Goal: Transaction & Acquisition: Purchase product/service

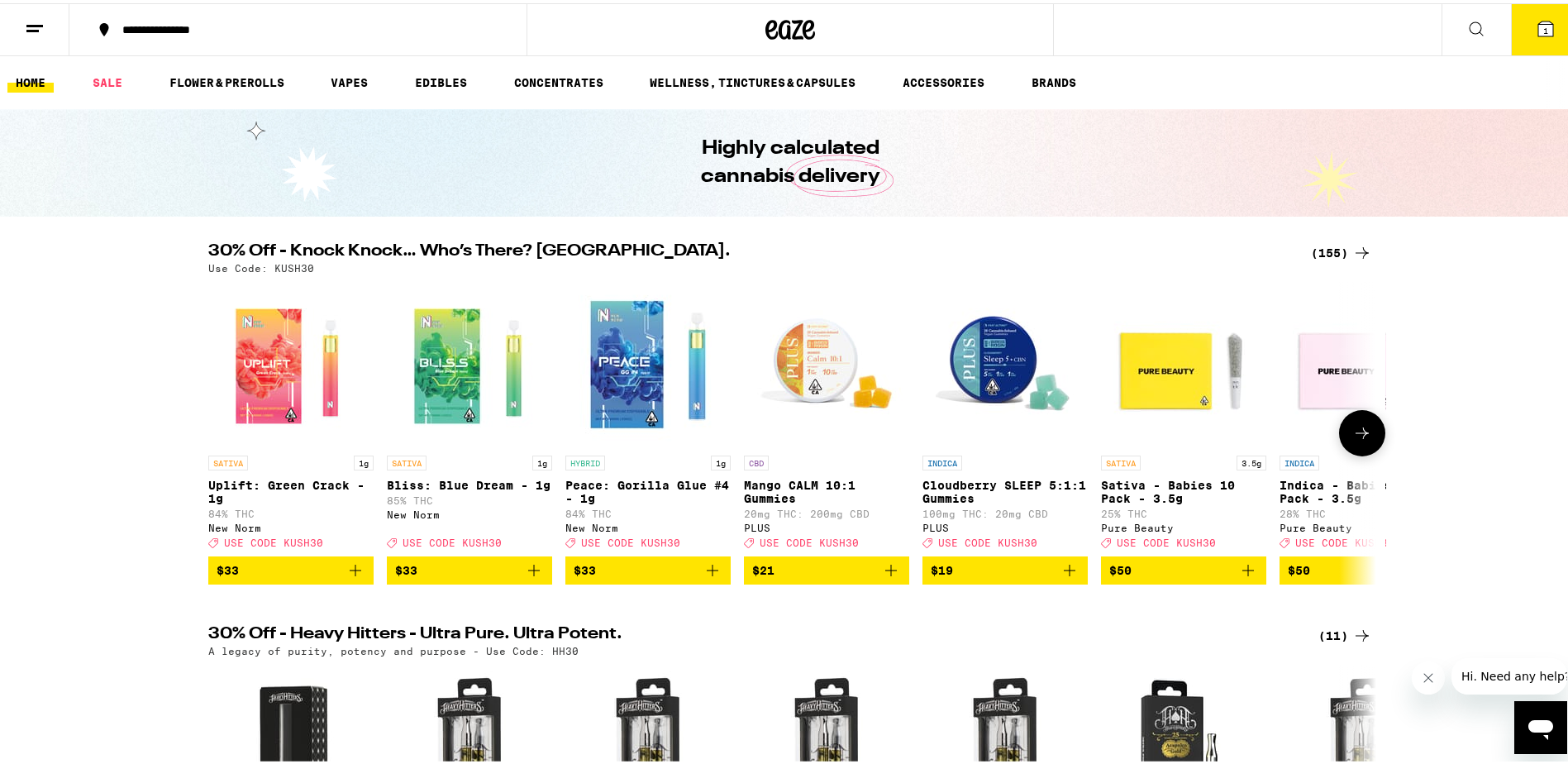
click at [1243, 577] on icon "Add to bag" at bounding box center [1248, 567] width 20 height 20
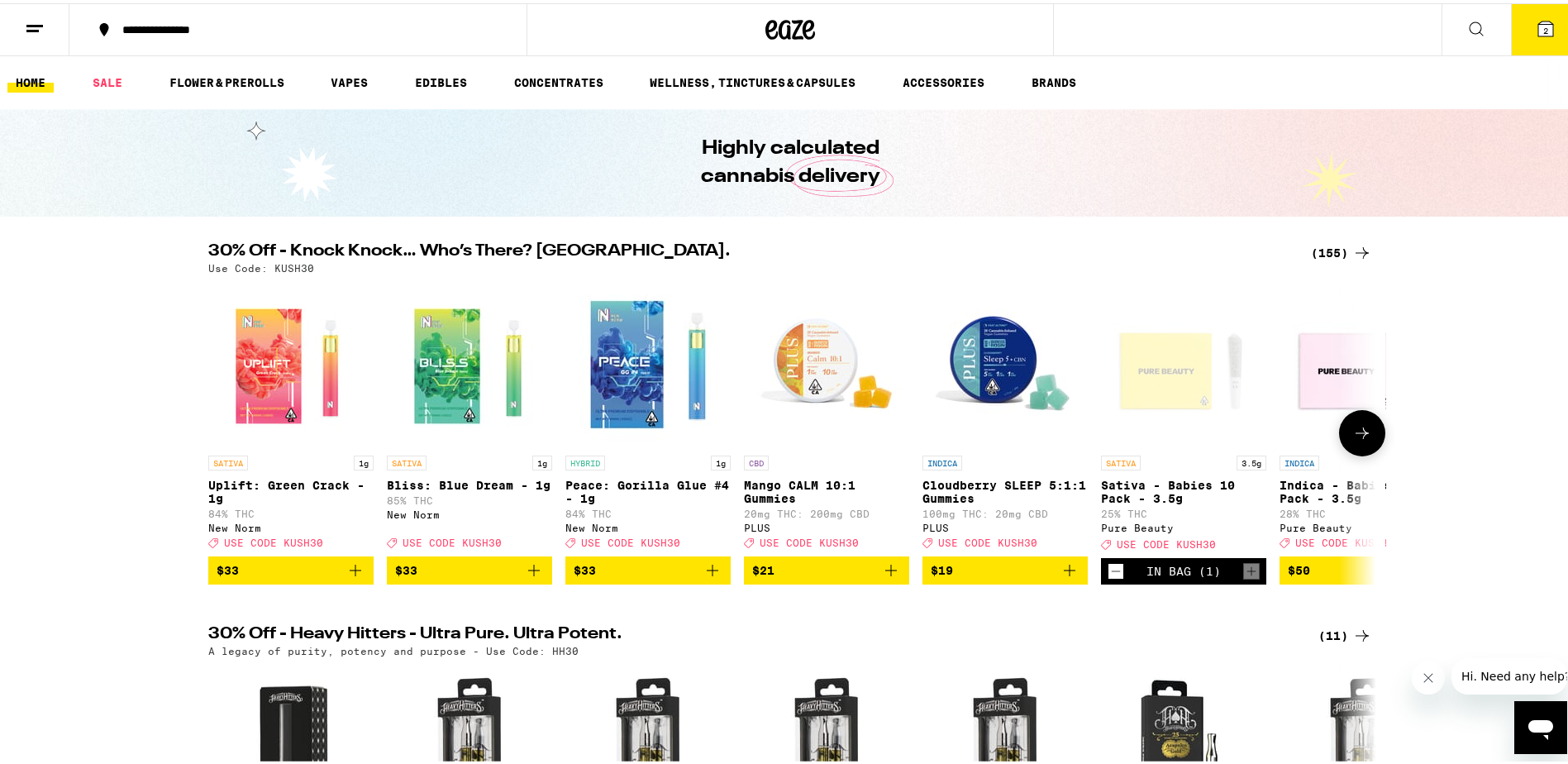
click at [1357, 440] on icon at bounding box center [1361, 429] width 20 height 20
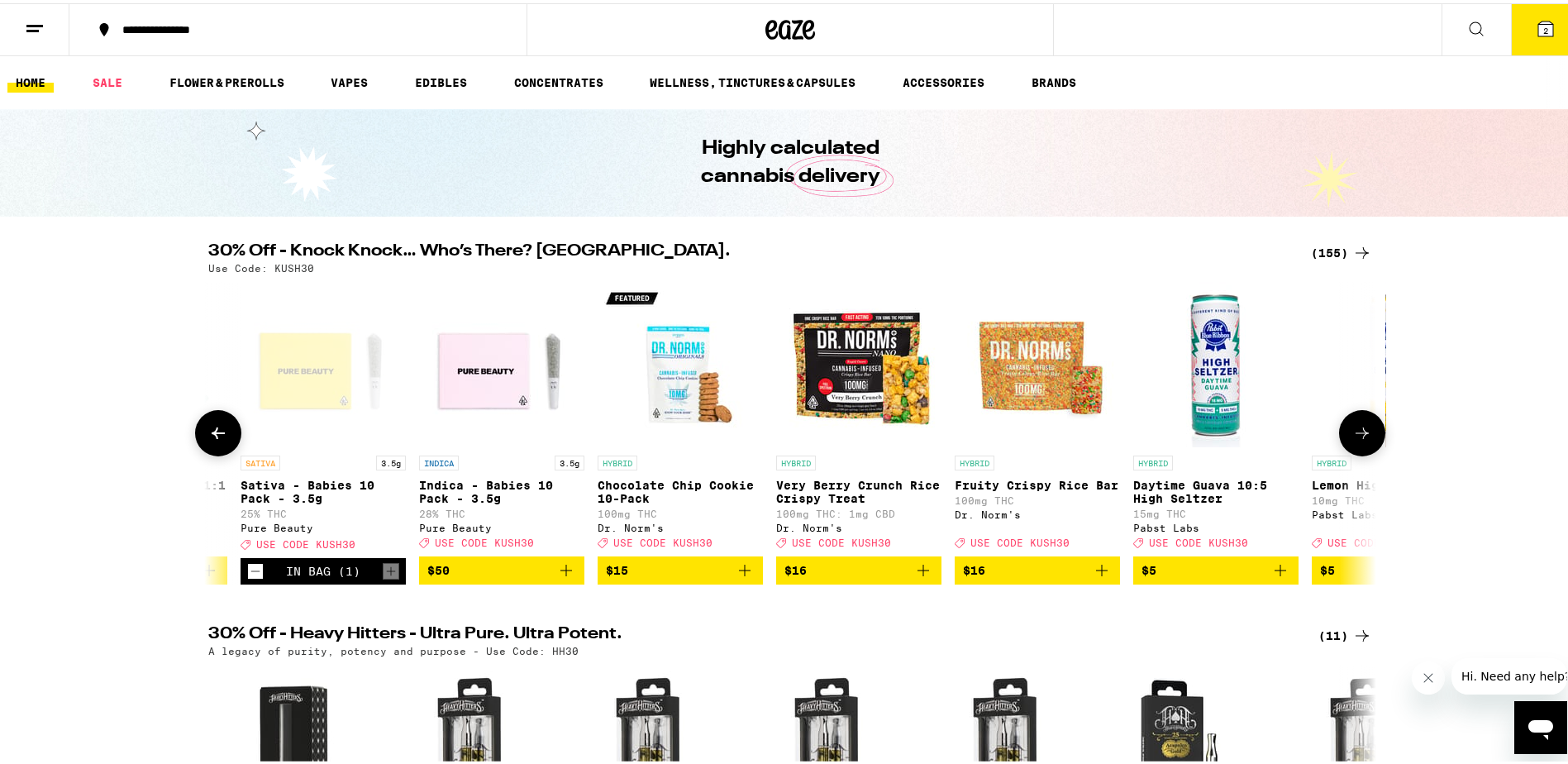
scroll to position [0, 983]
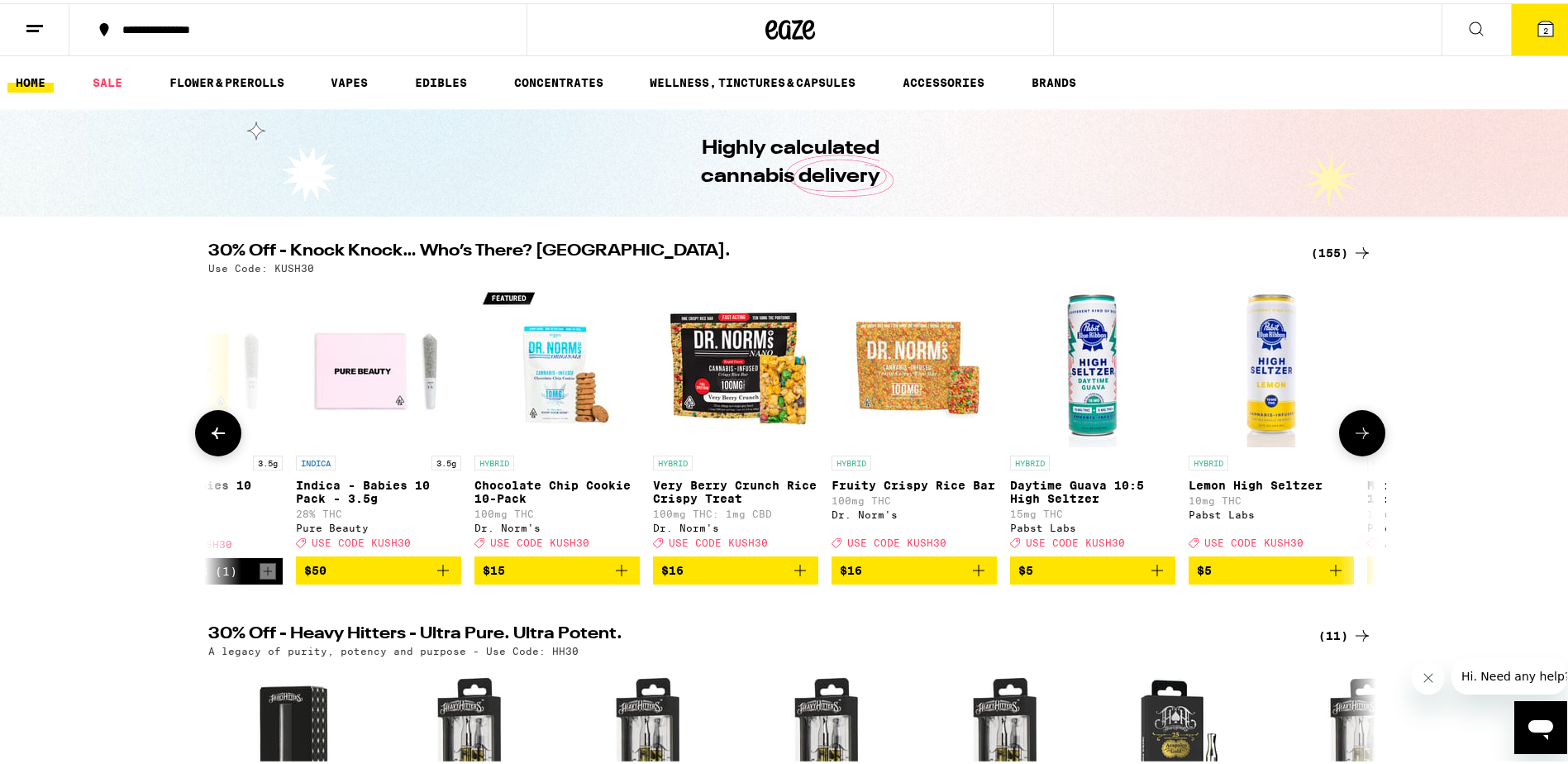
click at [221, 428] on icon at bounding box center [218, 429] width 20 height 20
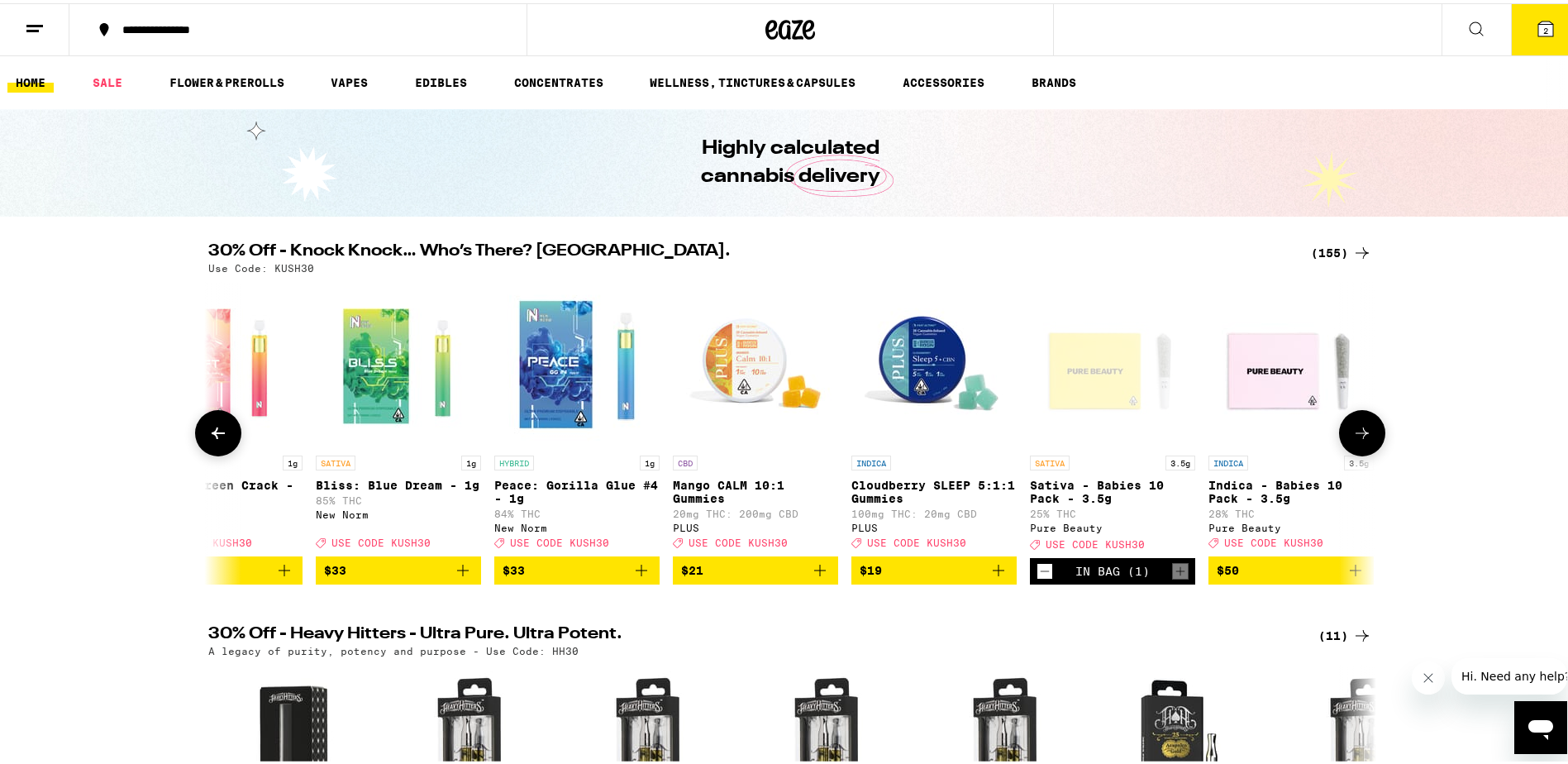
scroll to position [0, 0]
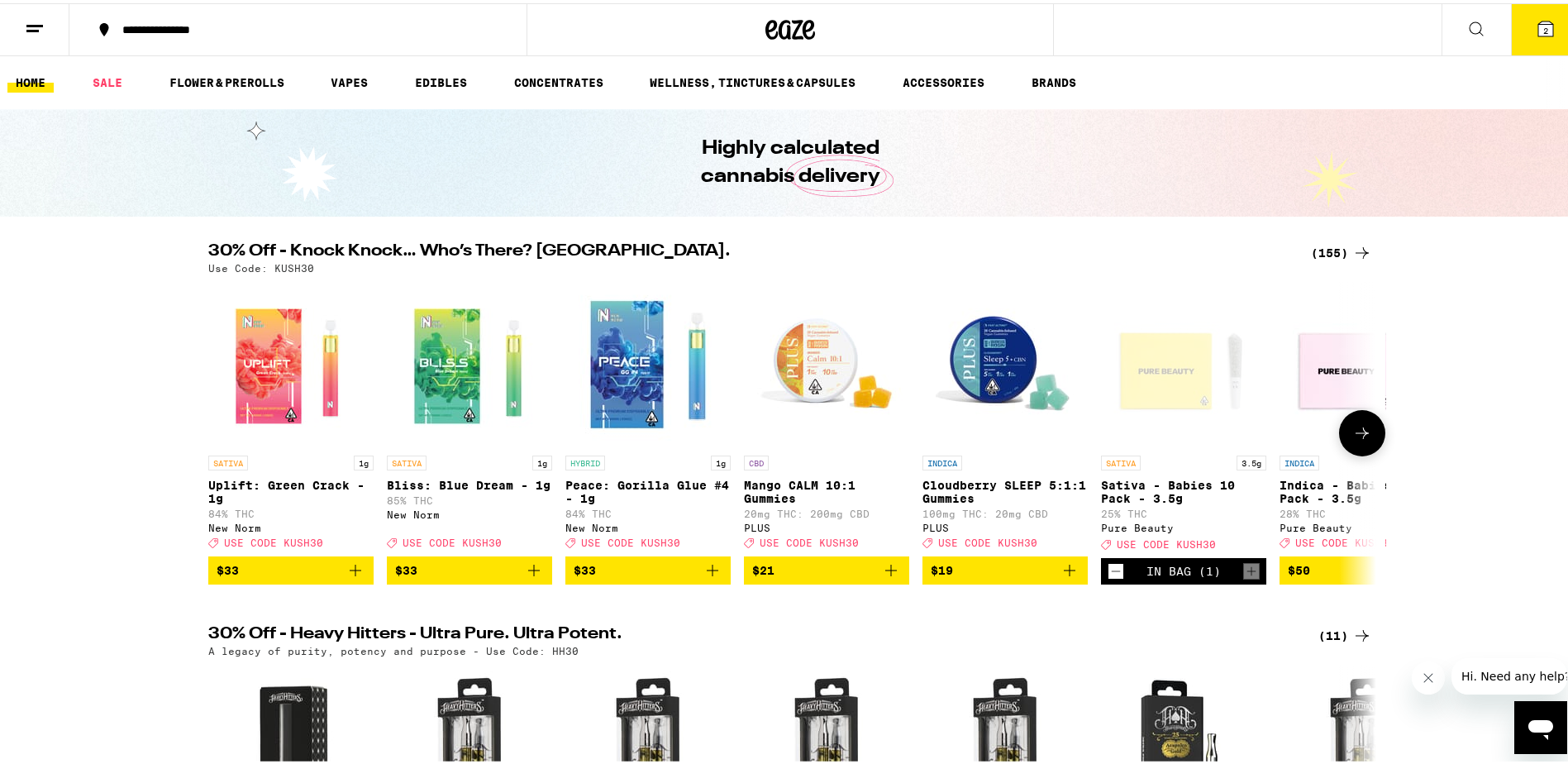
click at [818, 372] on img "Open page for Mango CALM 10:1 Gummies from PLUS" at bounding box center [826, 361] width 165 height 165
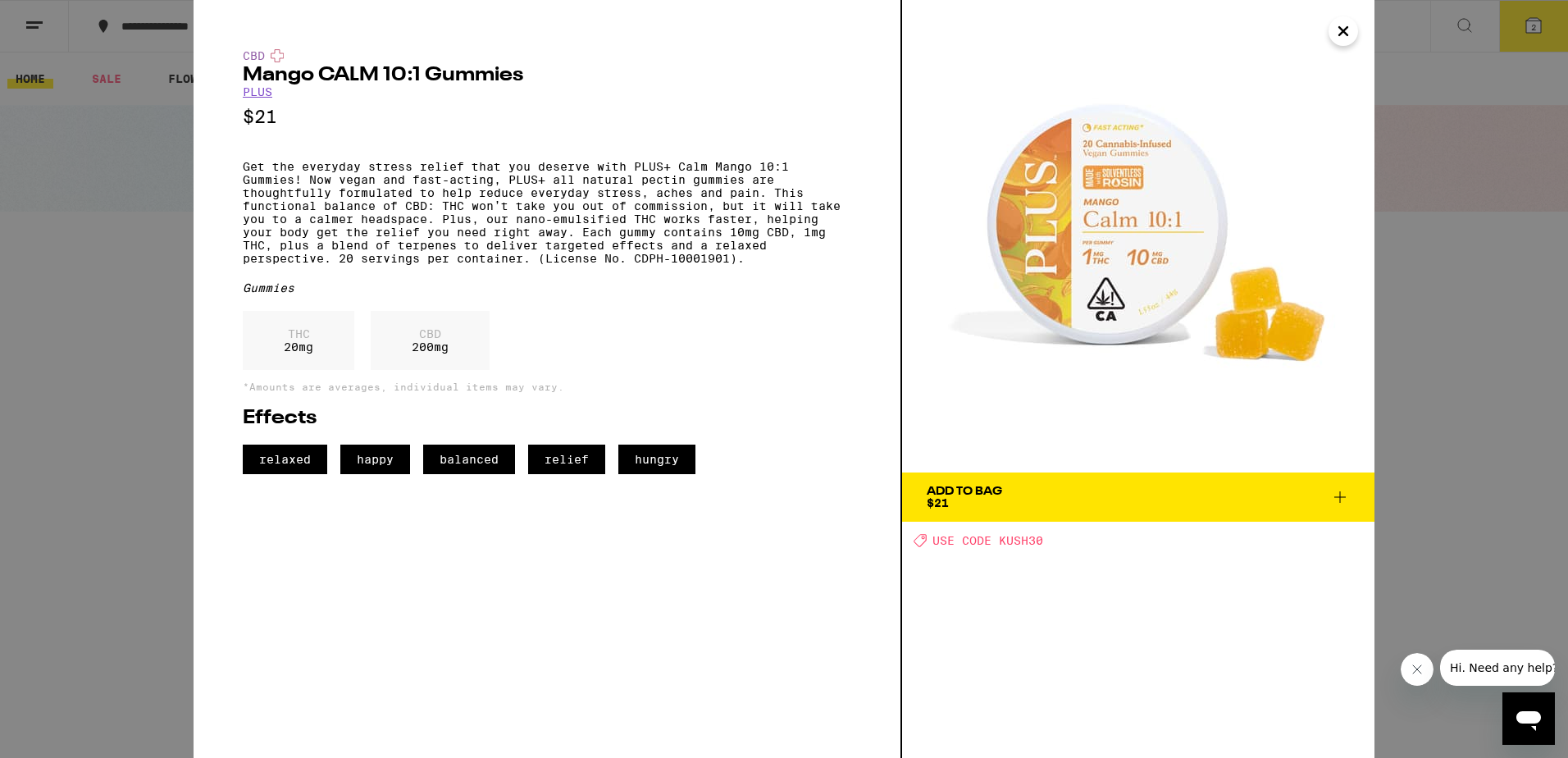
click at [1347, 36] on icon "Close" at bounding box center [1342, 31] width 8 height 8
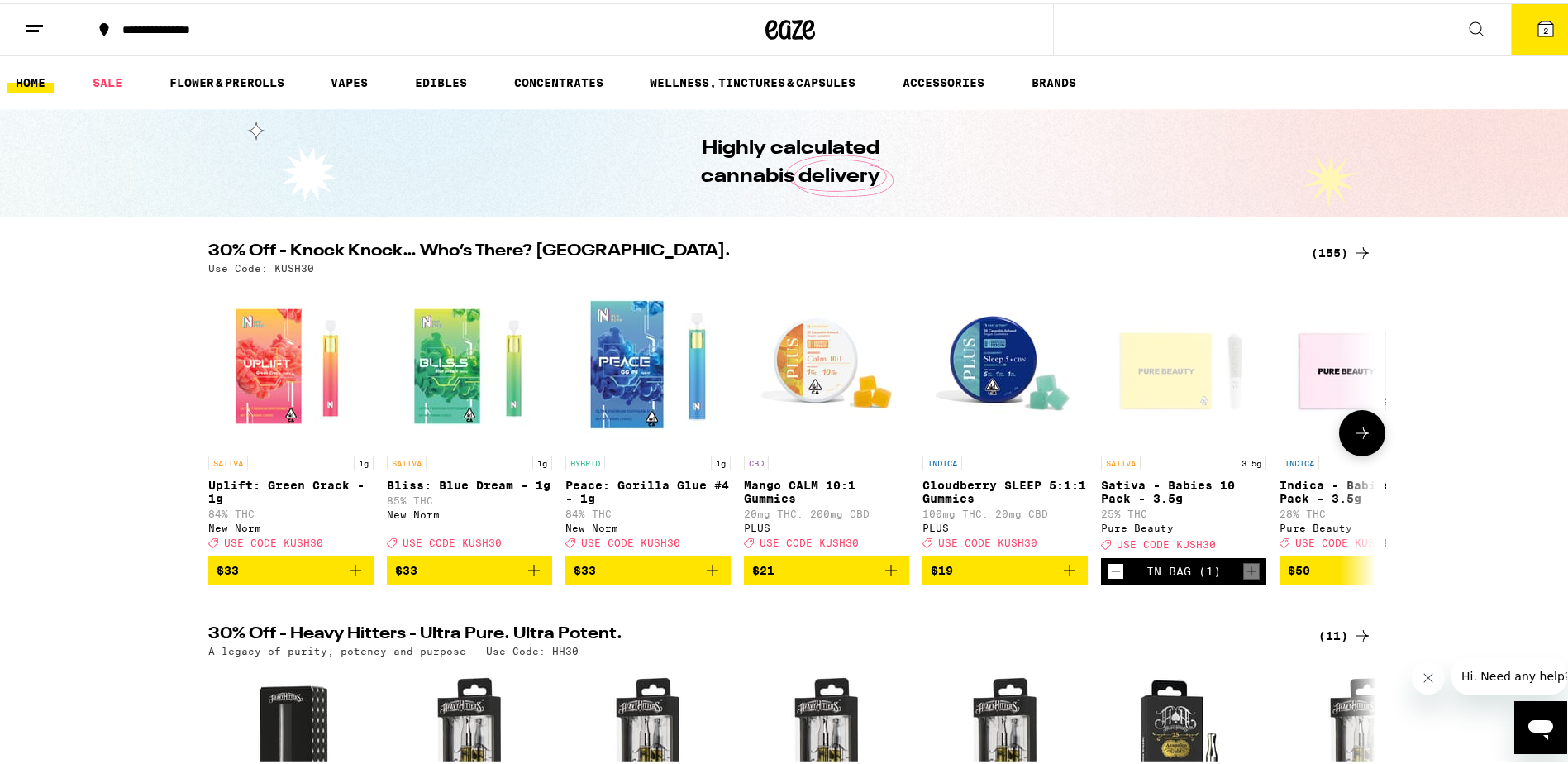
click at [1357, 440] on icon at bounding box center [1361, 429] width 20 height 20
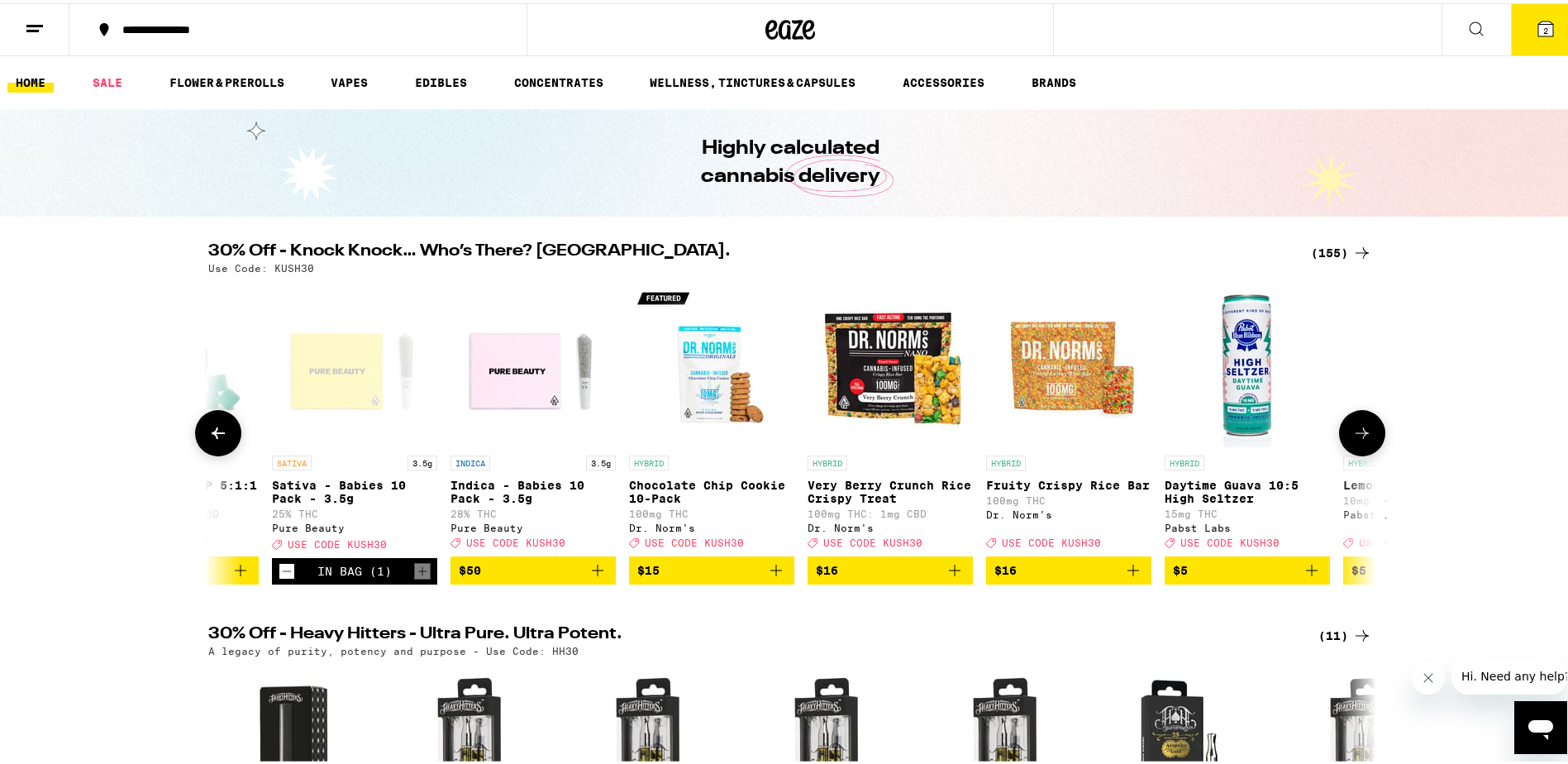
scroll to position [0, 983]
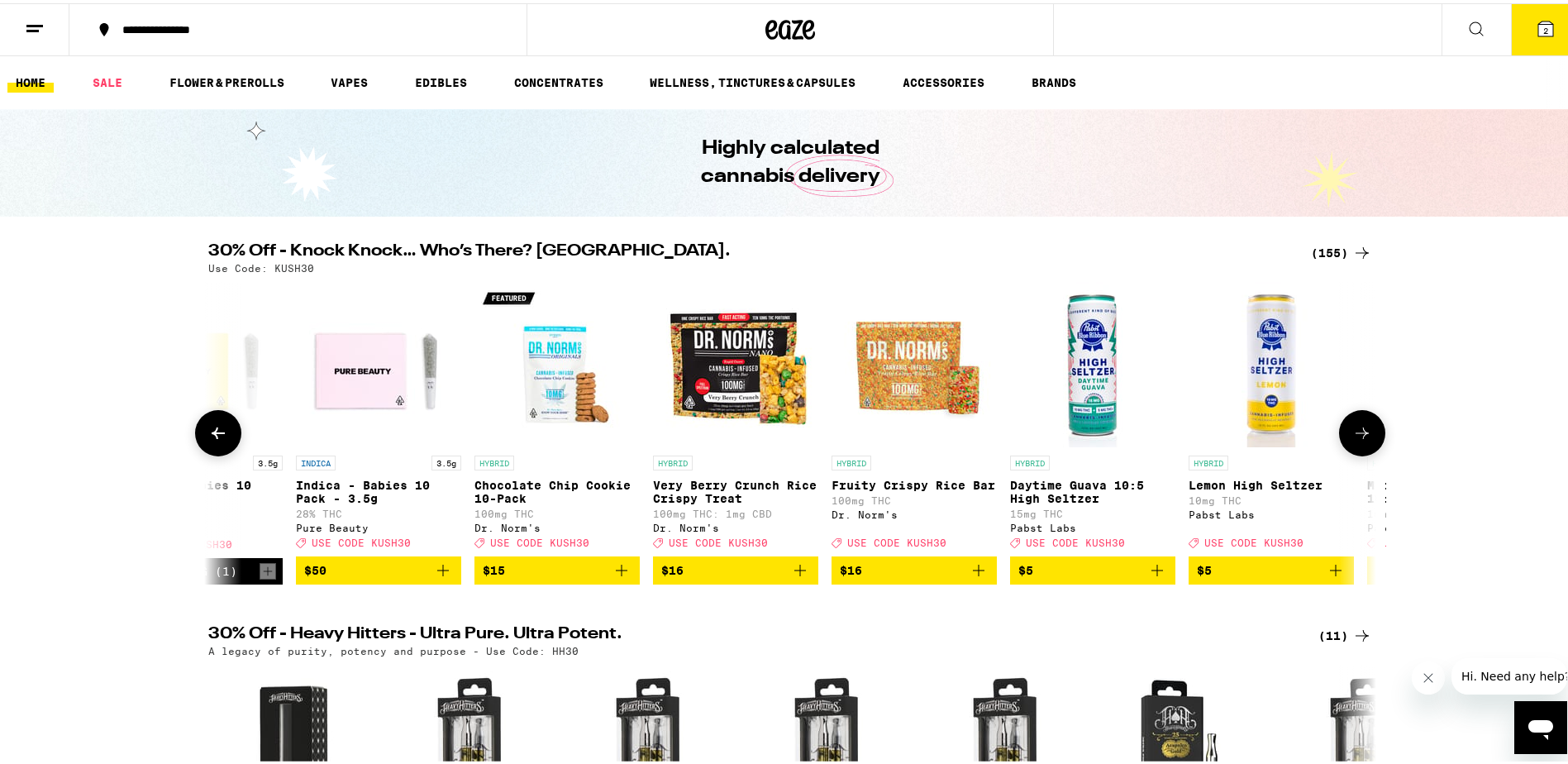
click at [212, 439] on icon at bounding box center [218, 429] width 20 height 20
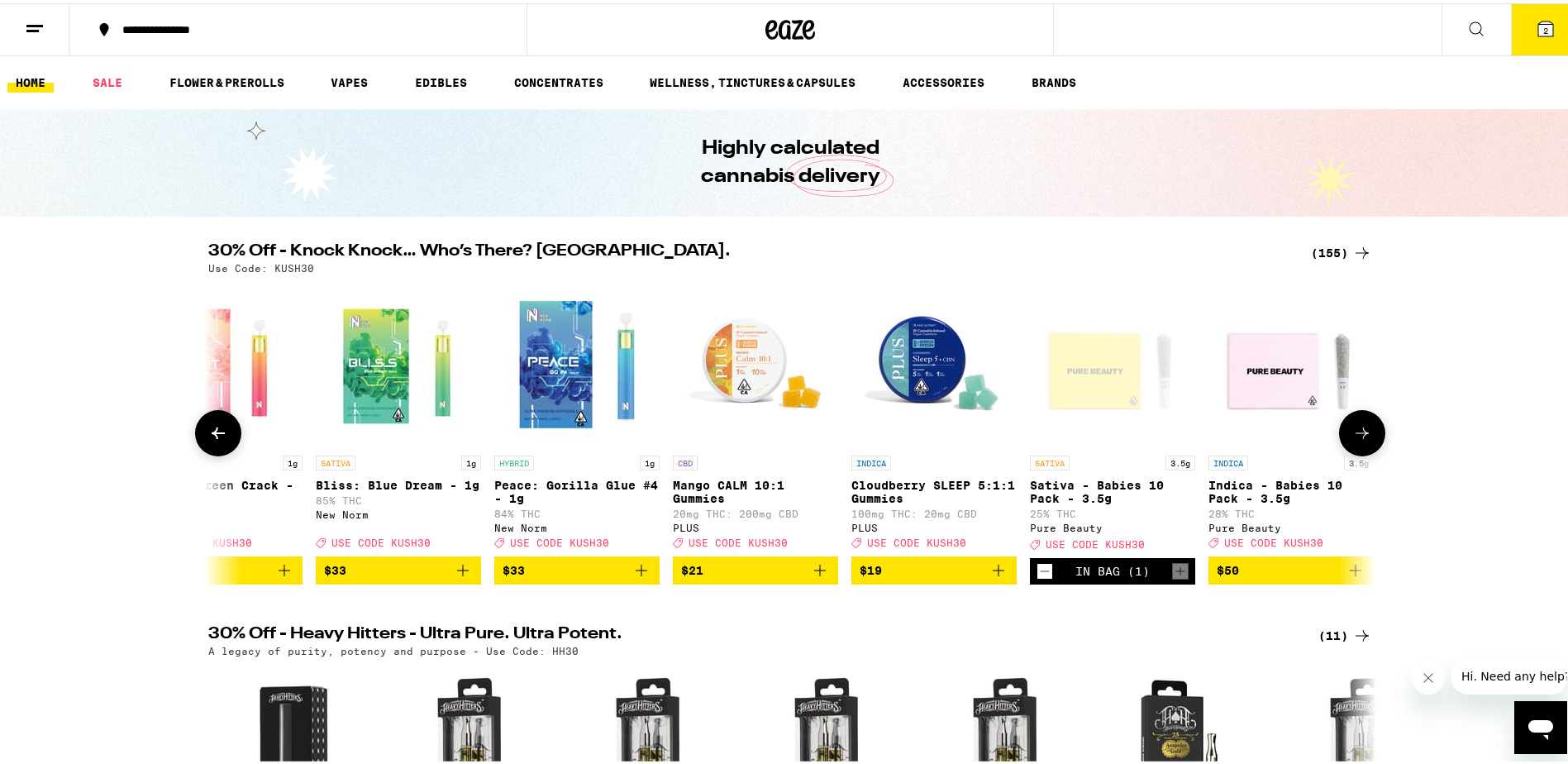
scroll to position [0, 0]
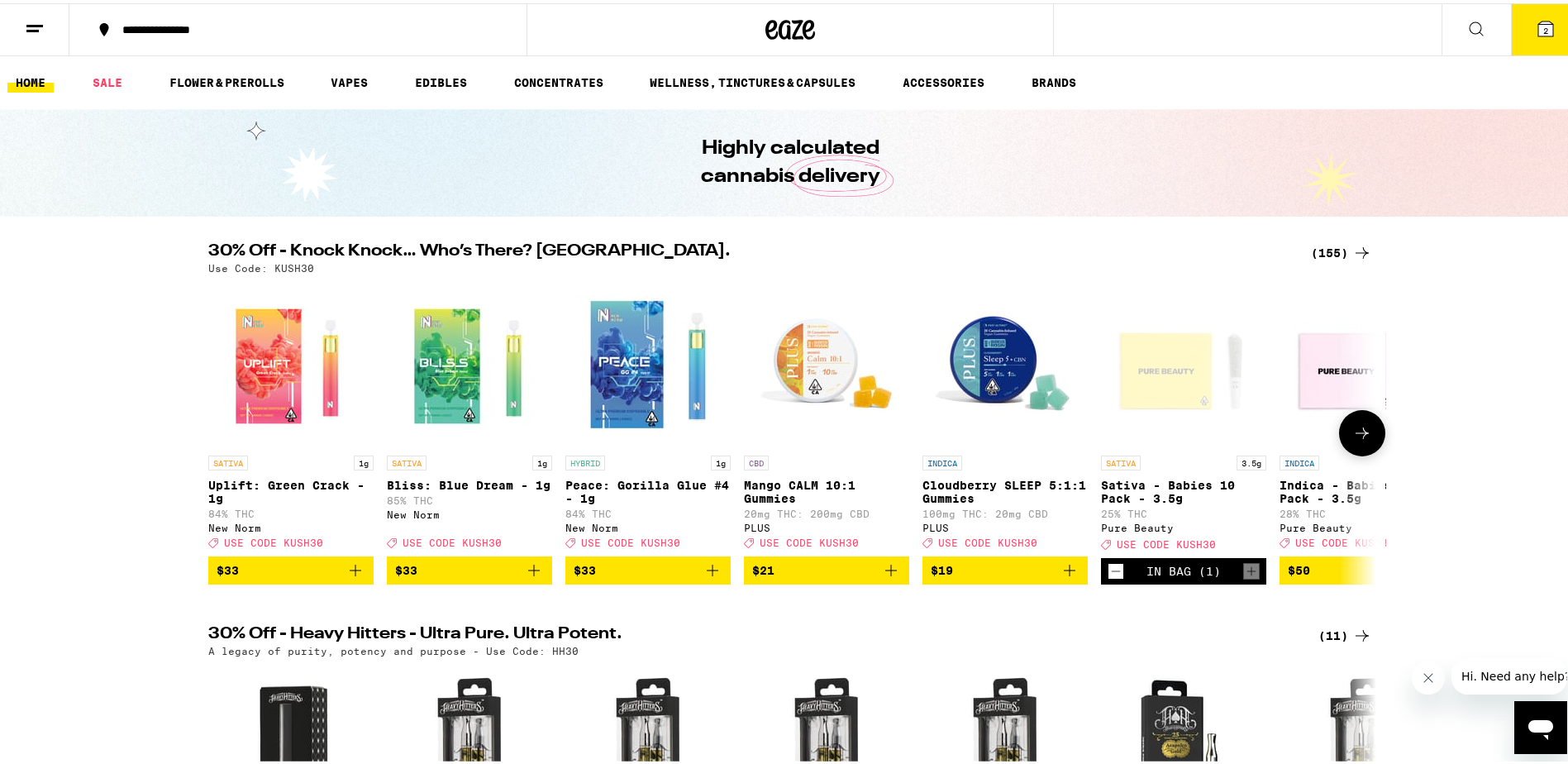
click at [1362, 440] on icon at bounding box center [1361, 429] width 20 height 20
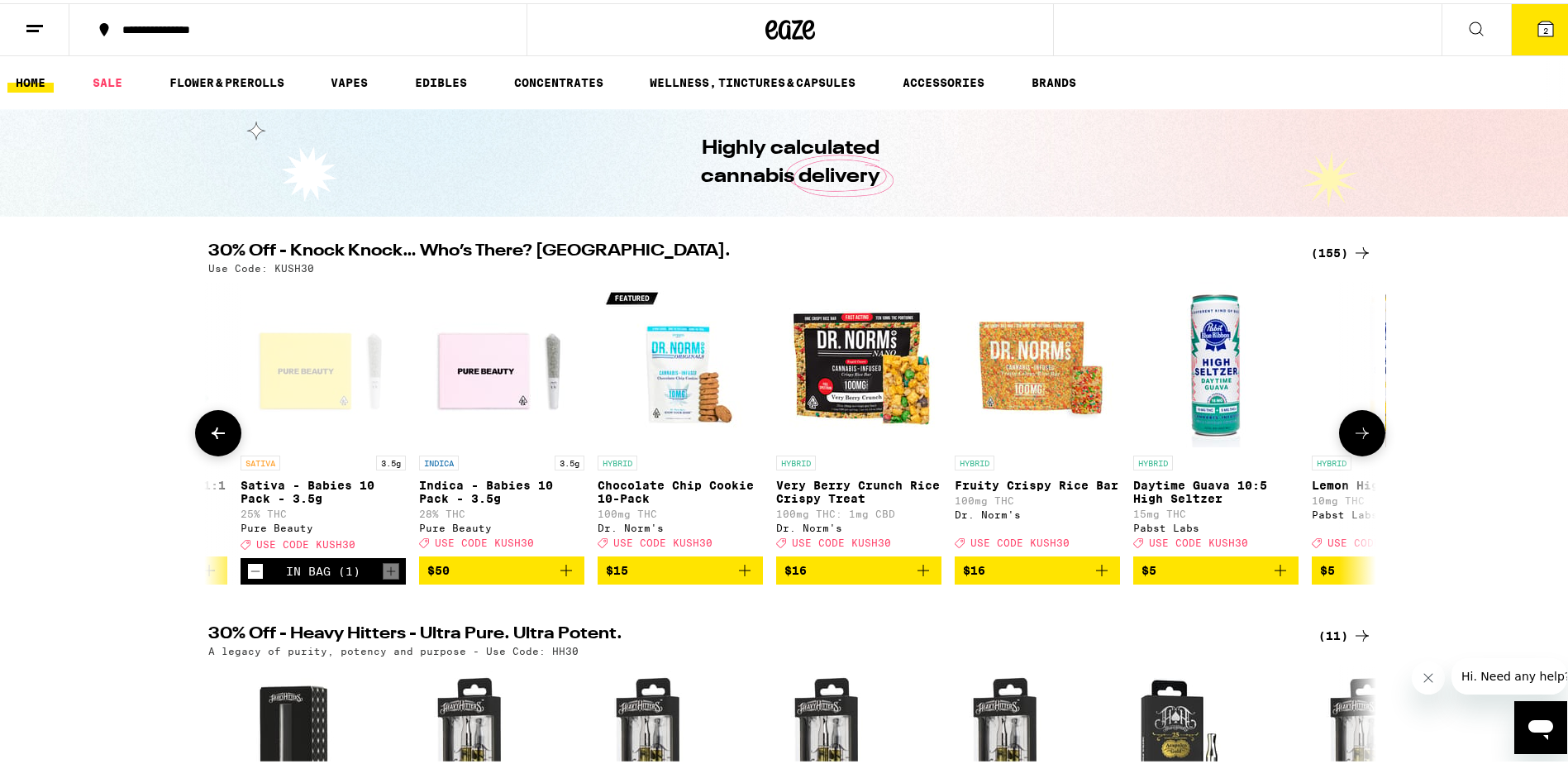
scroll to position [0, 983]
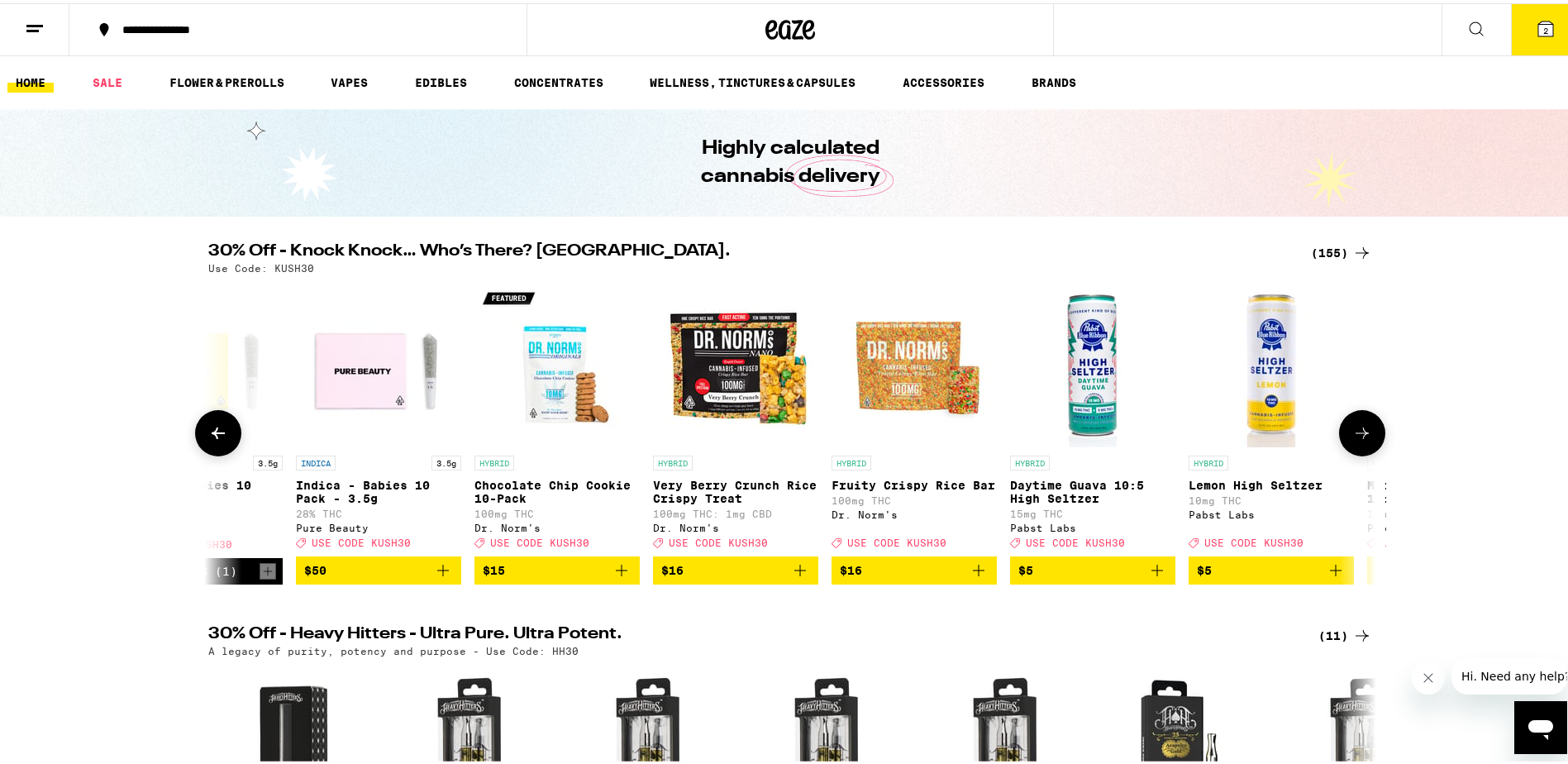
click at [433, 577] on icon "Add to bag" at bounding box center [442, 567] width 20 height 20
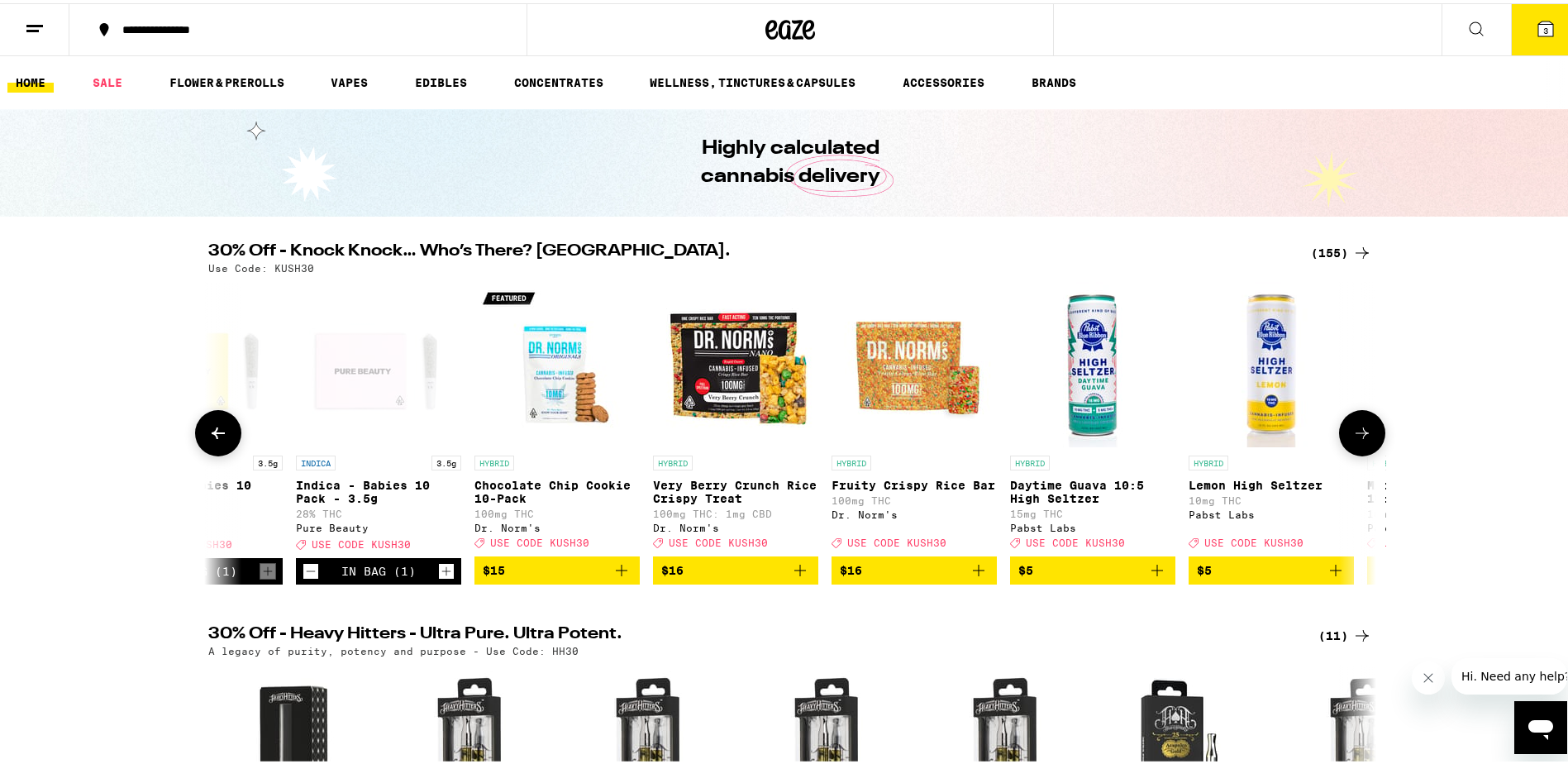
click at [1352, 429] on icon at bounding box center [1361, 429] width 20 height 20
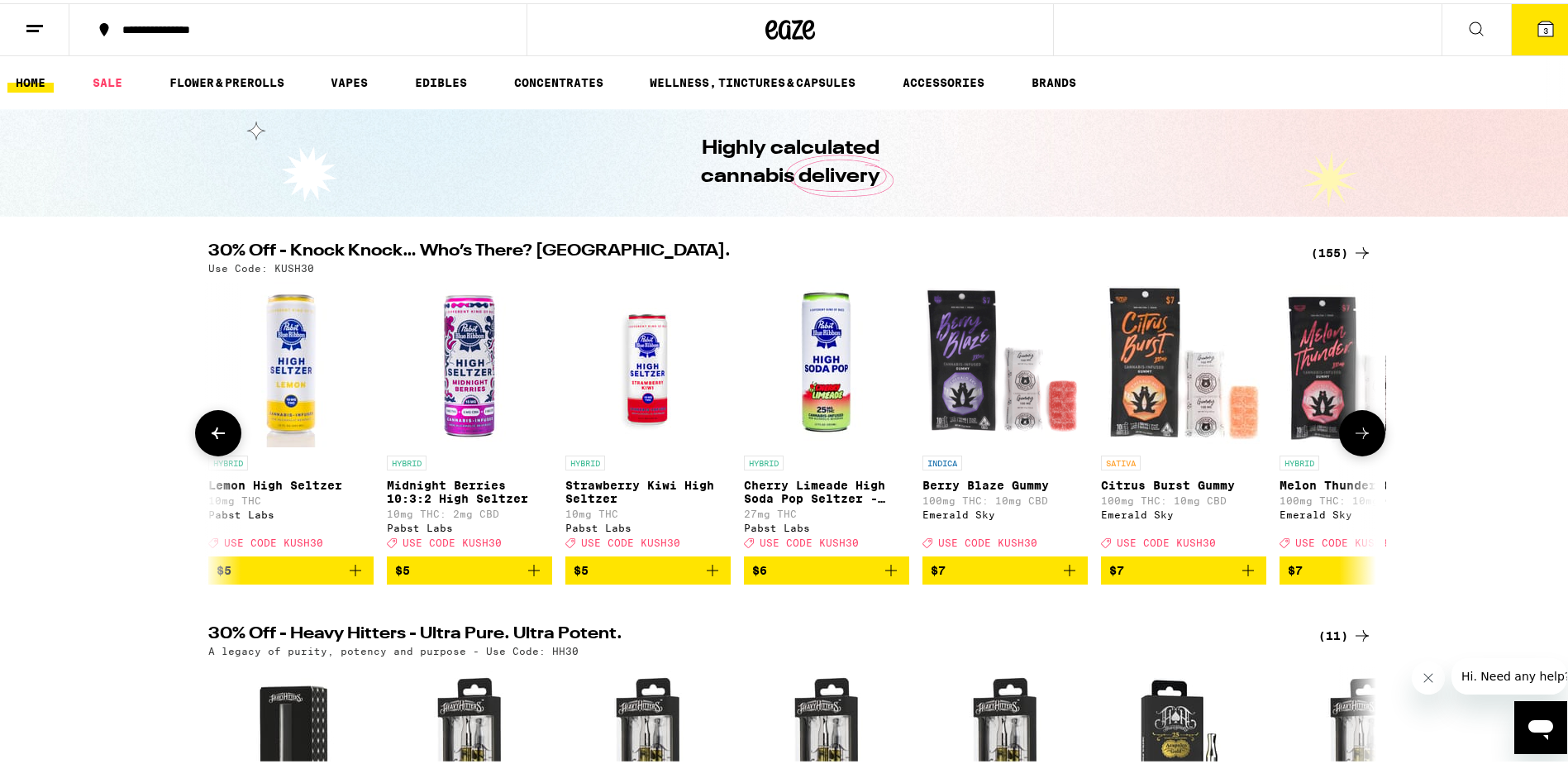
scroll to position [0, 1967]
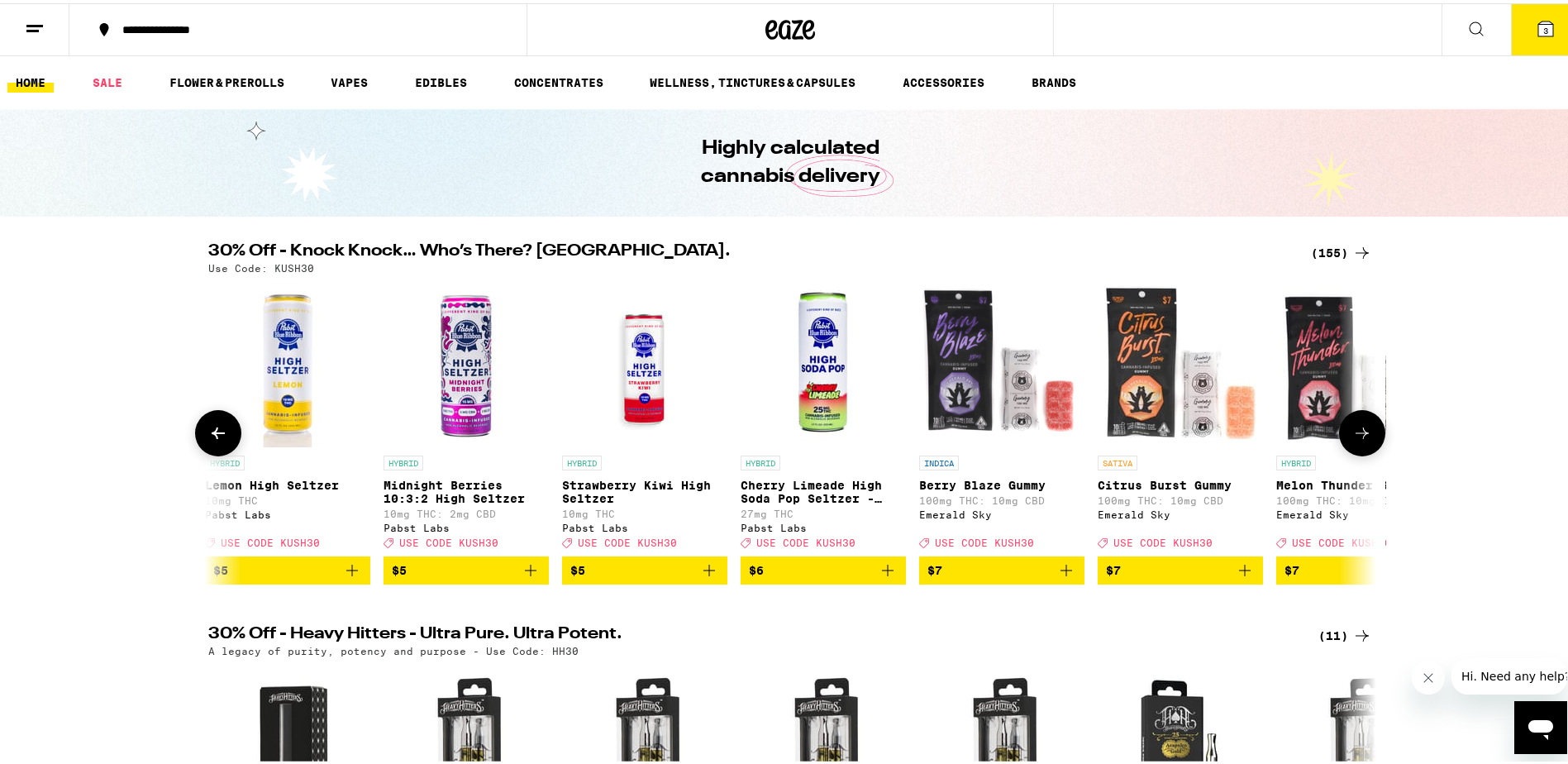
click at [1353, 428] on icon at bounding box center [1361, 429] width 20 height 20
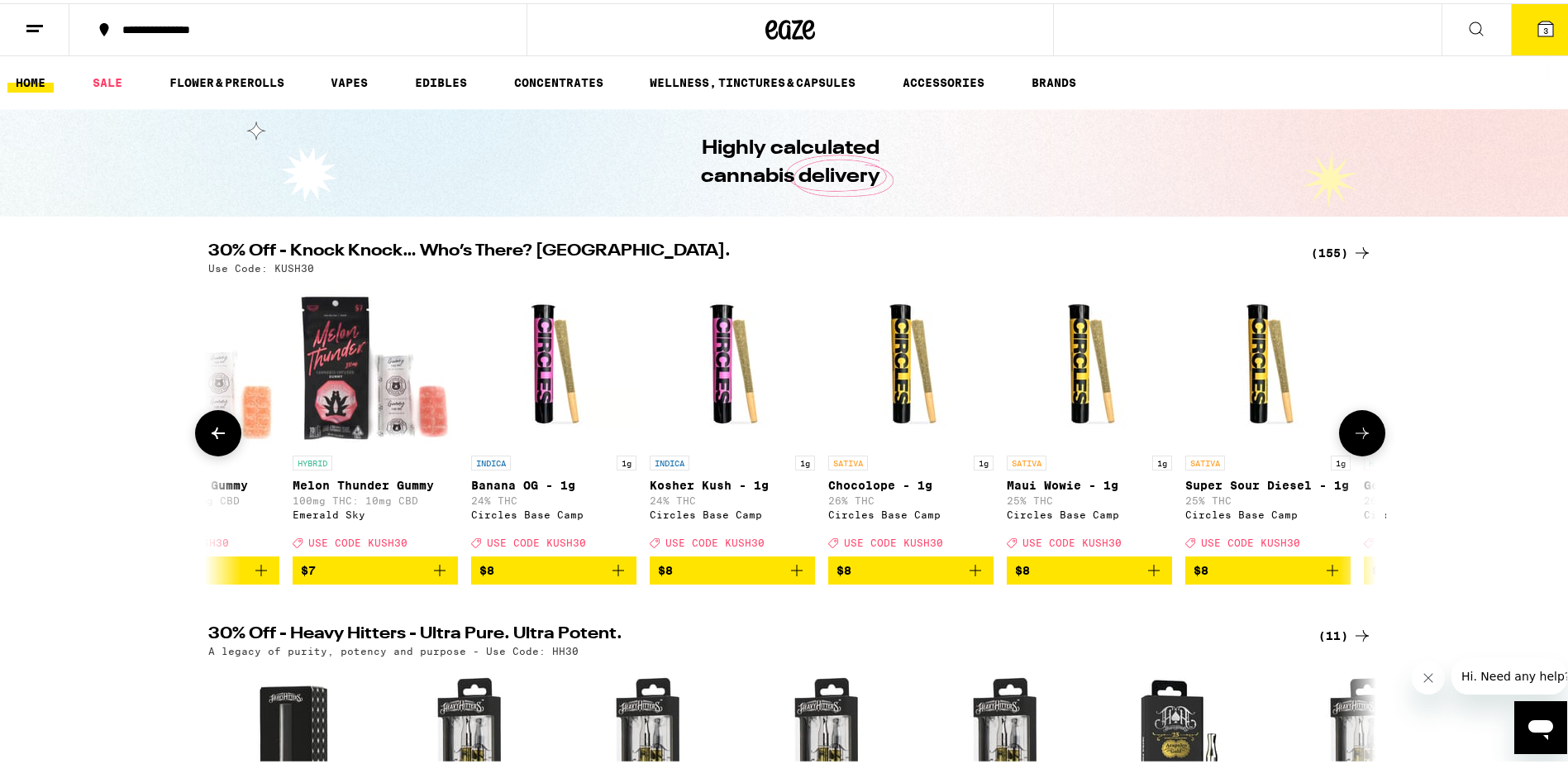
click at [1353, 428] on icon at bounding box center [1361, 429] width 20 height 20
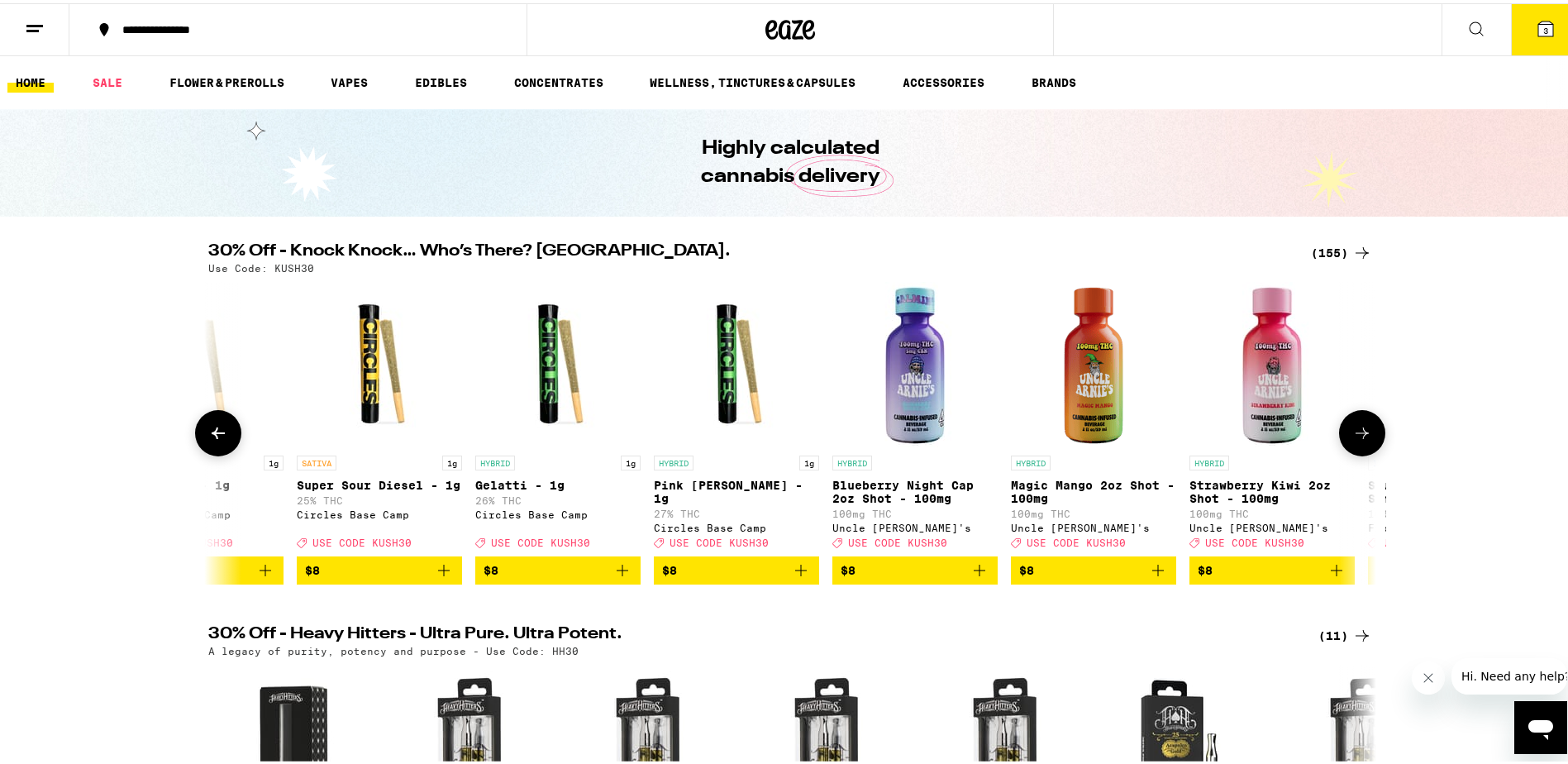
scroll to position [0, 3934]
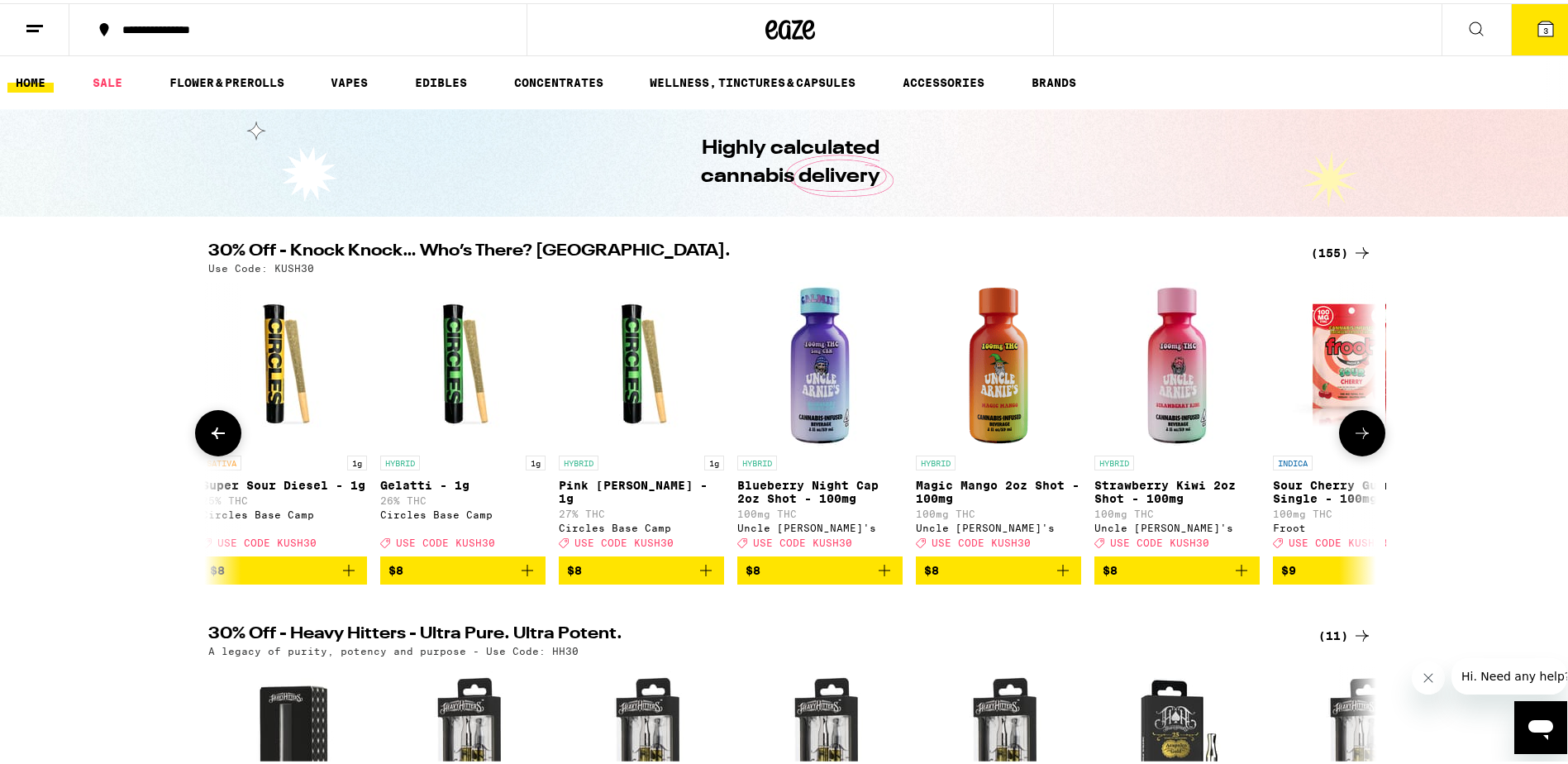
click at [208, 428] on icon at bounding box center [218, 429] width 20 height 20
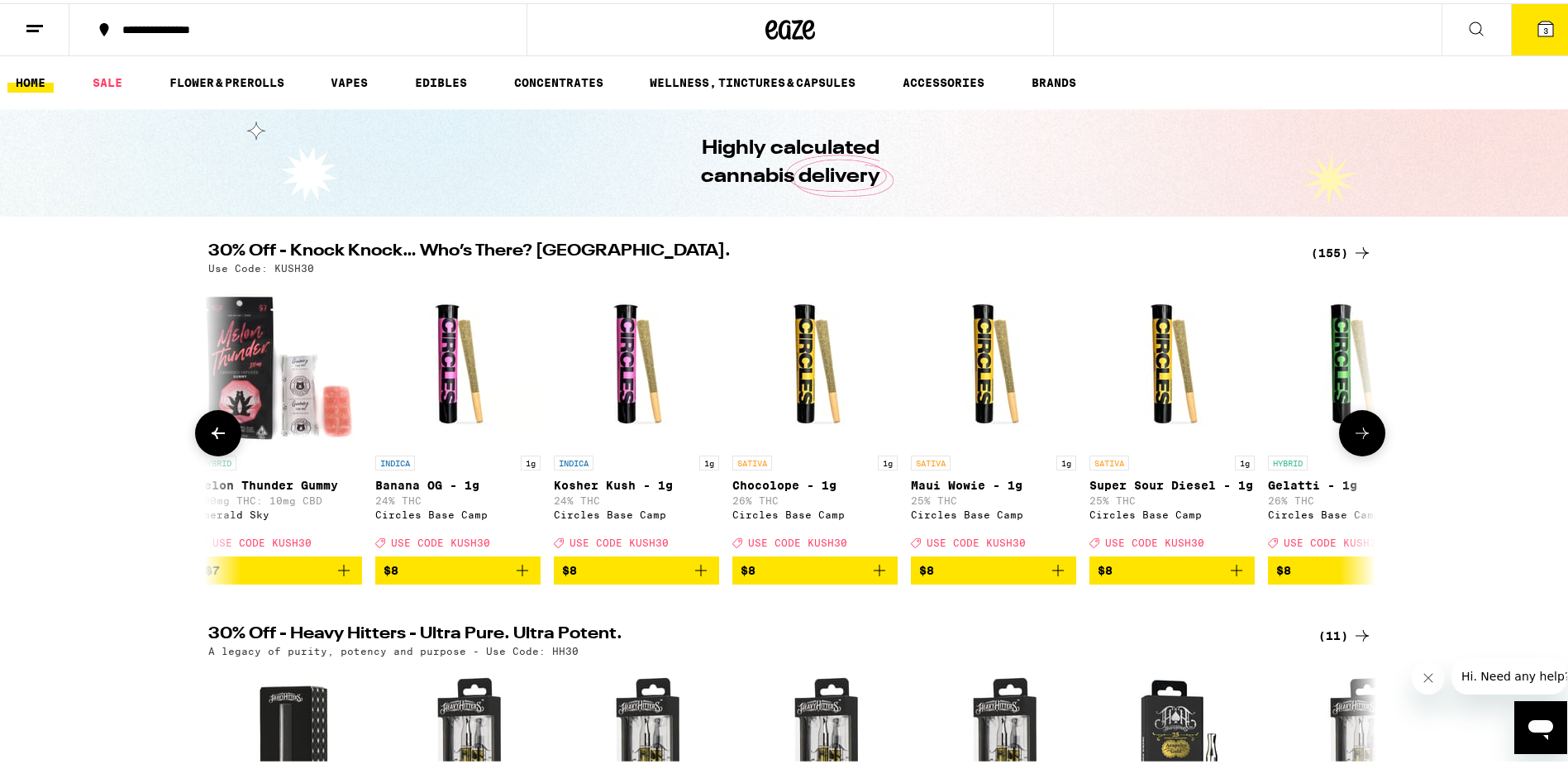
scroll to position [0, 2950]
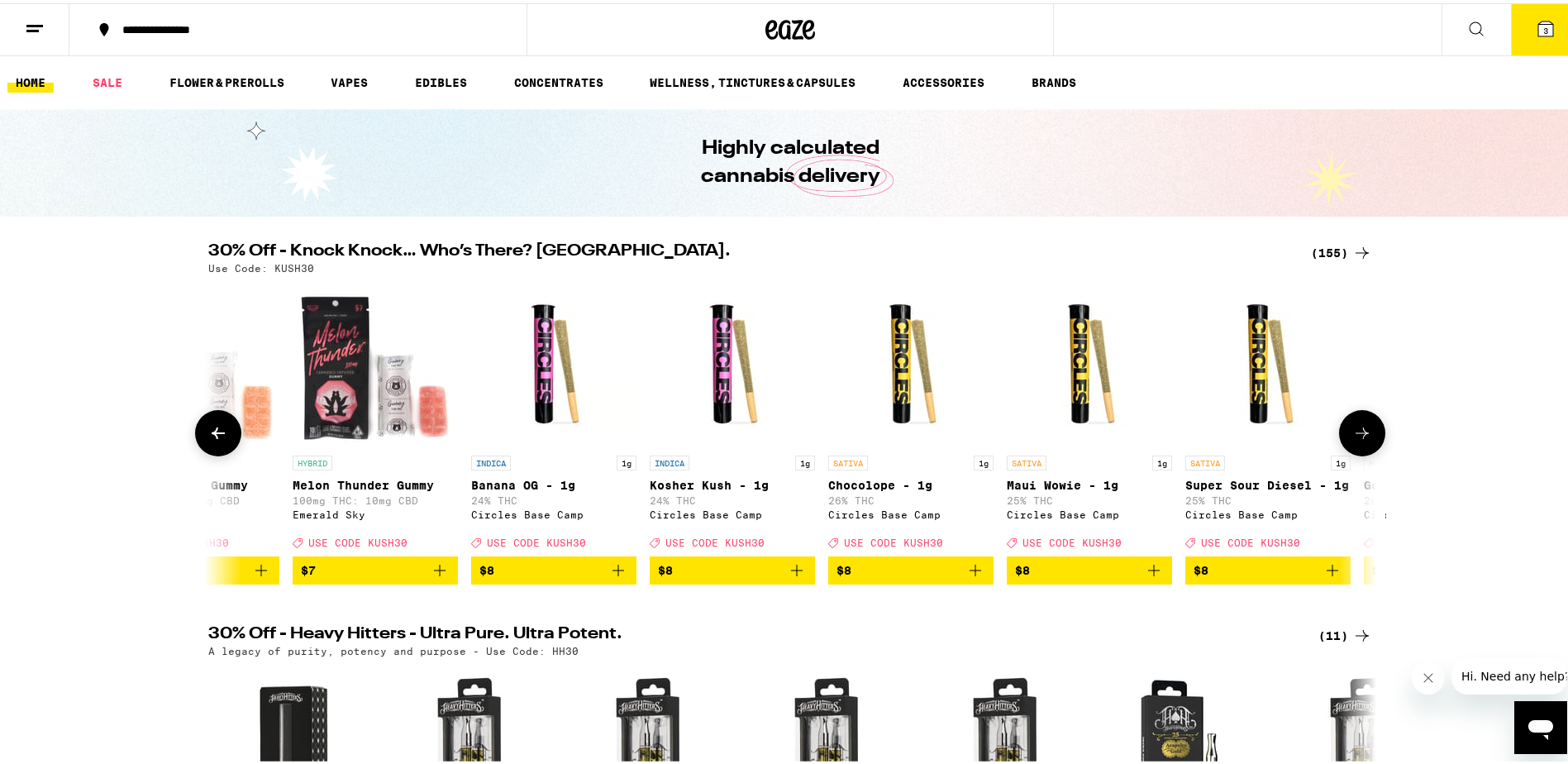
click at [1360, 440] on icon at bounding box center [1361, 429] width 20 height 20
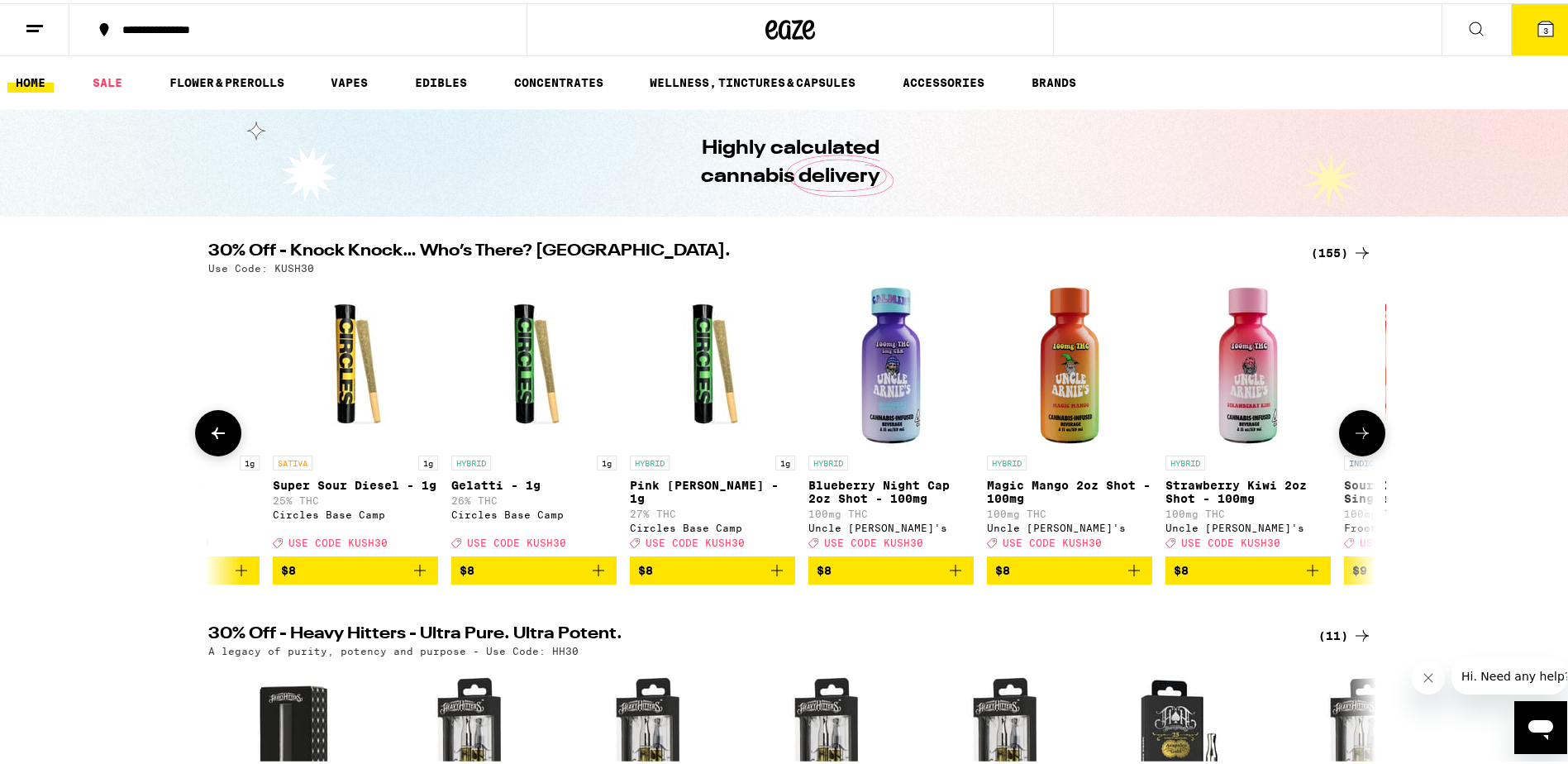
scroll to position [0, 3934]
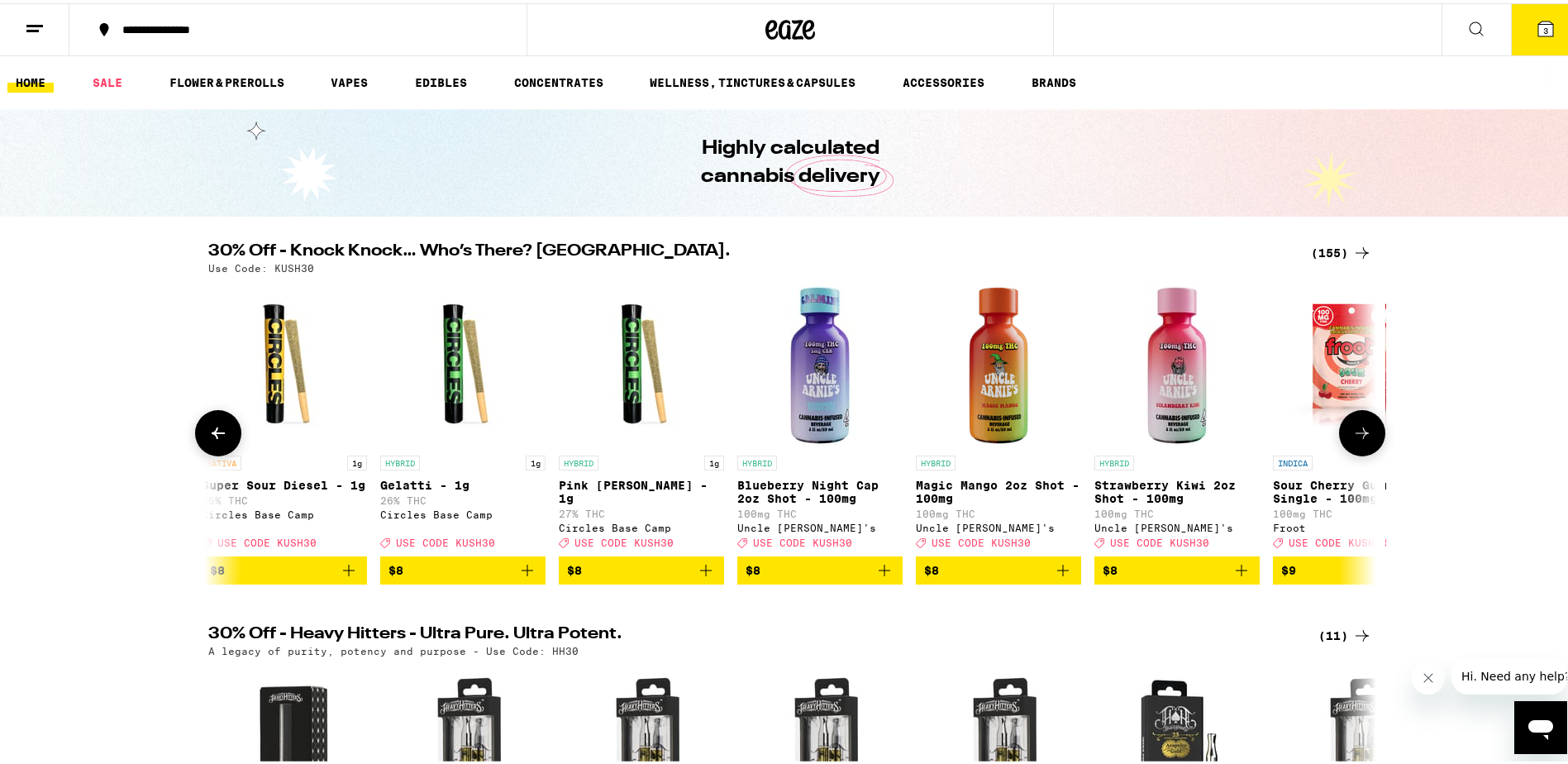
click at [1360, 440] on icon at bounding box center [1361, 429] width 20 height 20
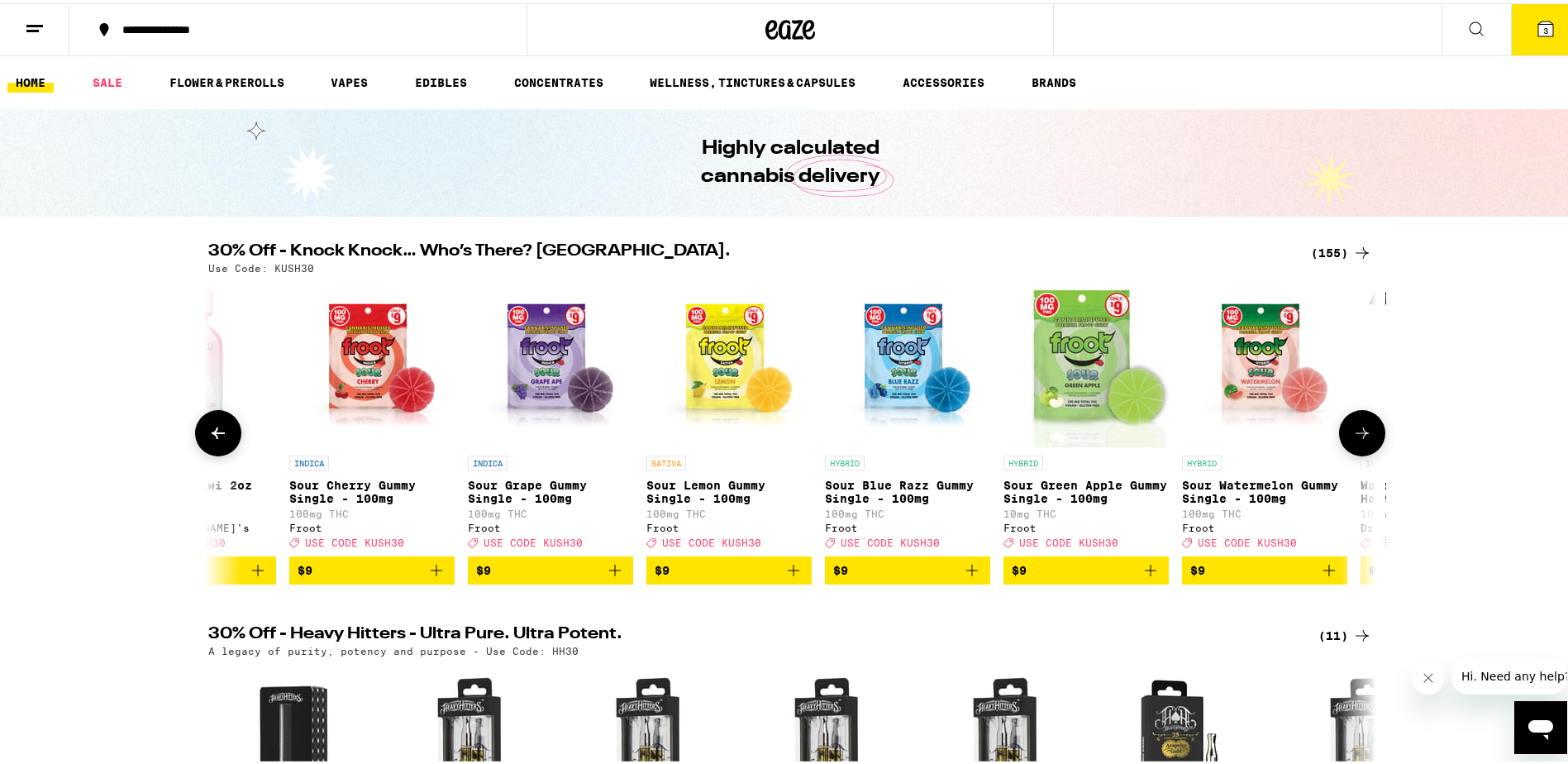
click at [1360, 440] on icon at bounding box center [1361, 429] width 20 height 20
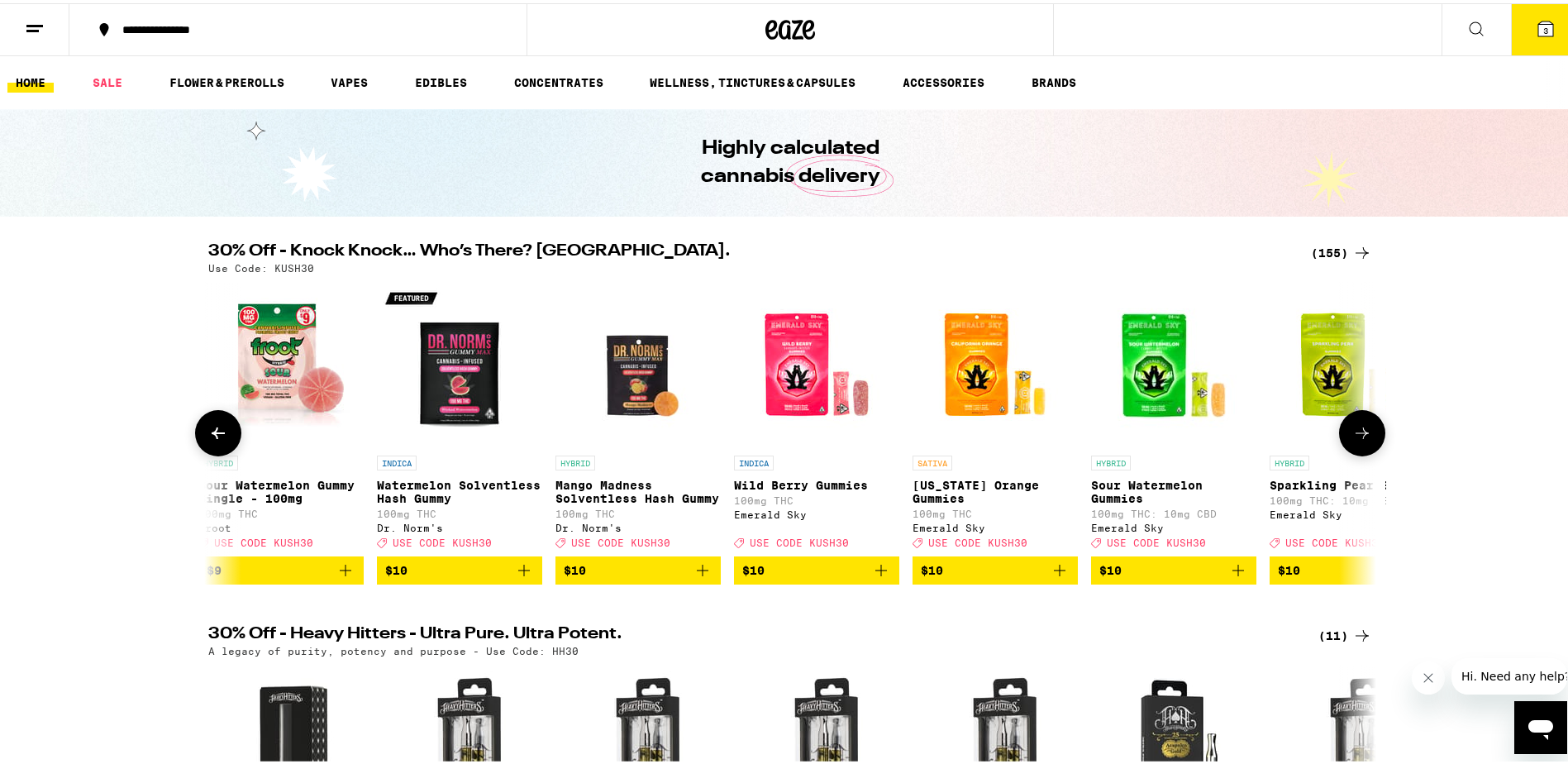
click at [1360, 440] on icon at bounding box center [1361, 429] width 20 height 20
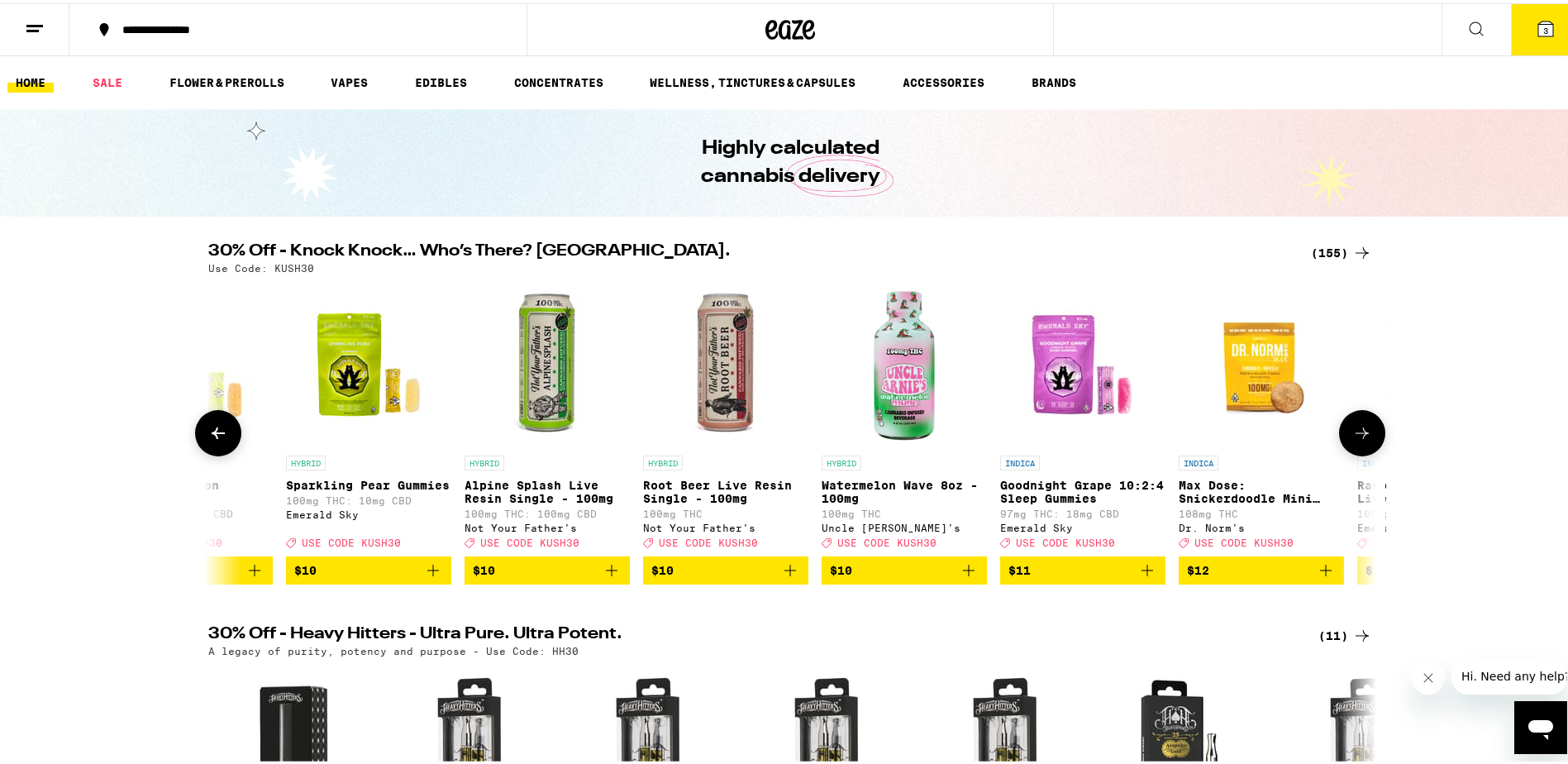
click at [1360, 440] on icon at bounding box center [1361, 429] width 20 height 20
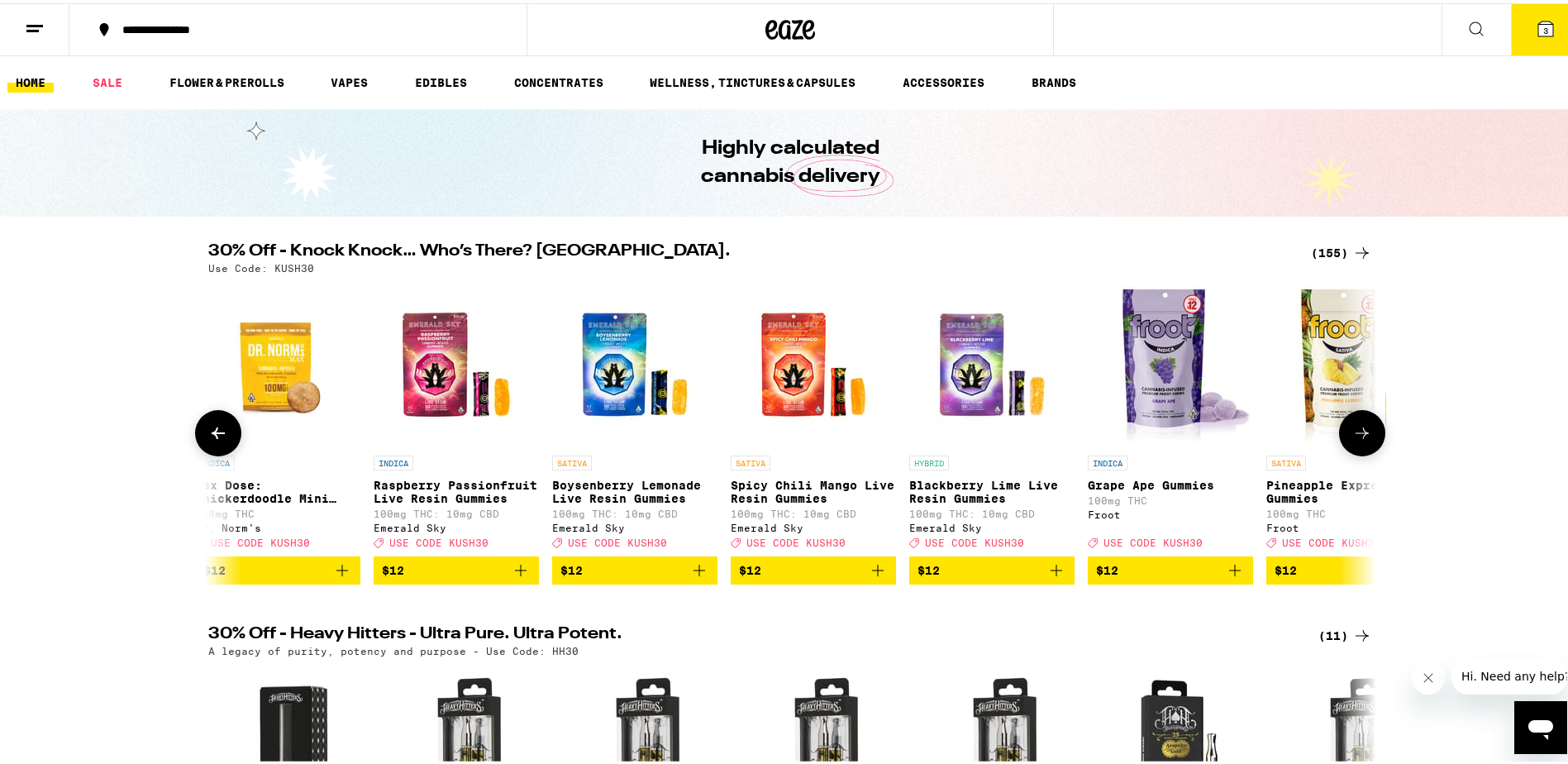
click at [1360, 440] on icon at bounding box center [1361, 429] width 20 height 20
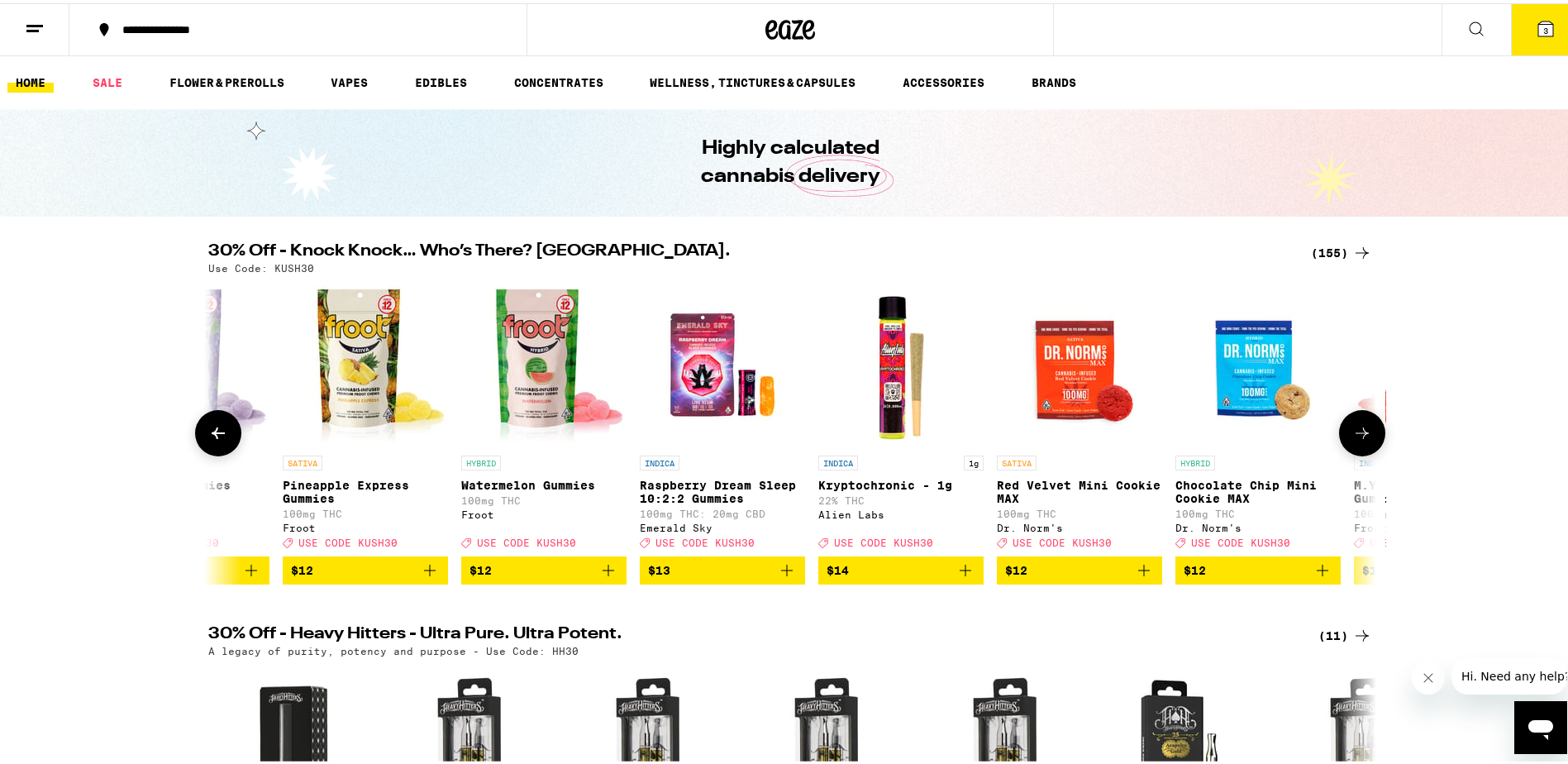
click at [1360, 440] on icon at bounding box center [1361, 429] width 20 height 20
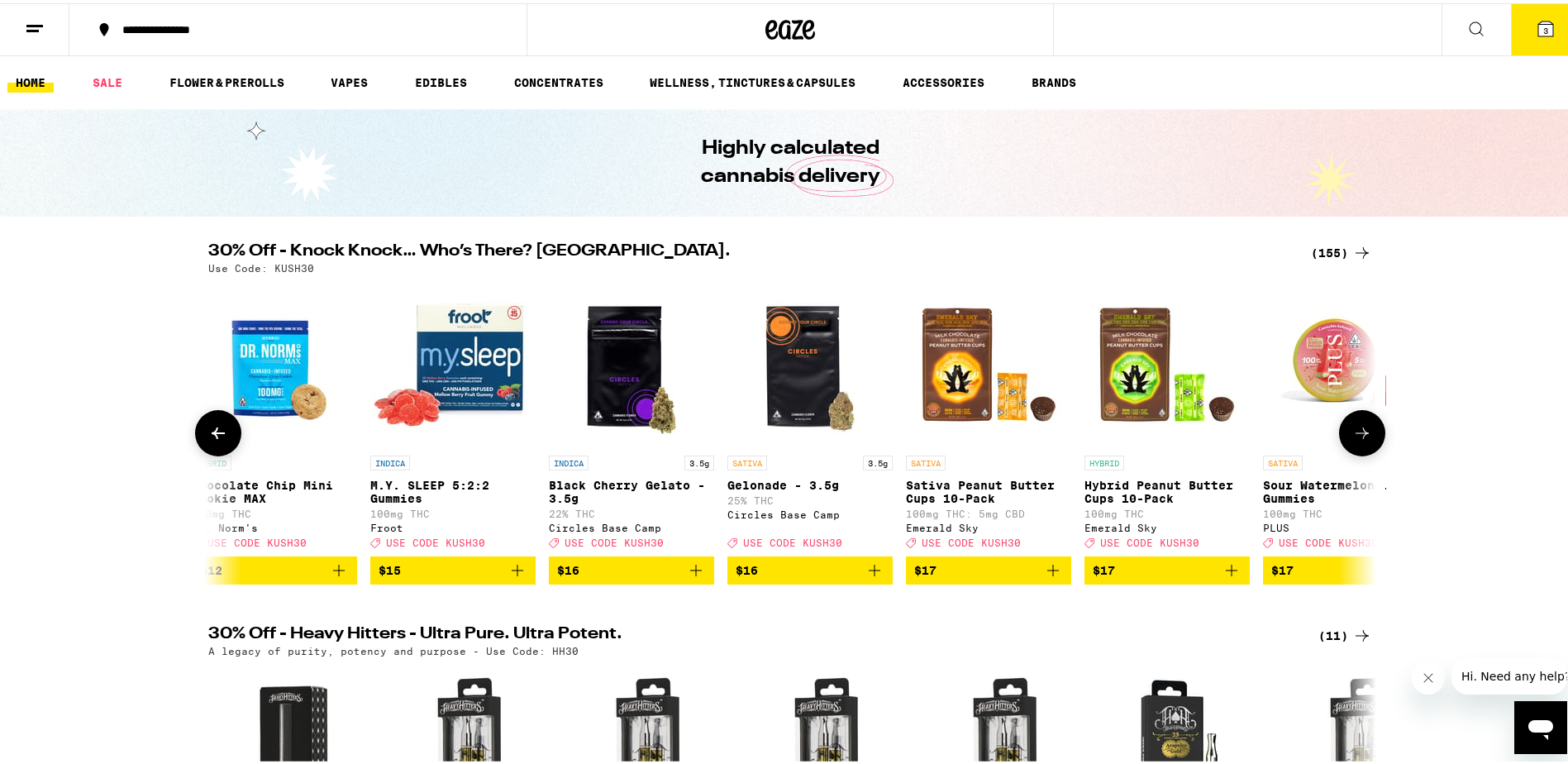
click at [1360, 440] on icon at bounding box center [1361, 429] width 20 height 20
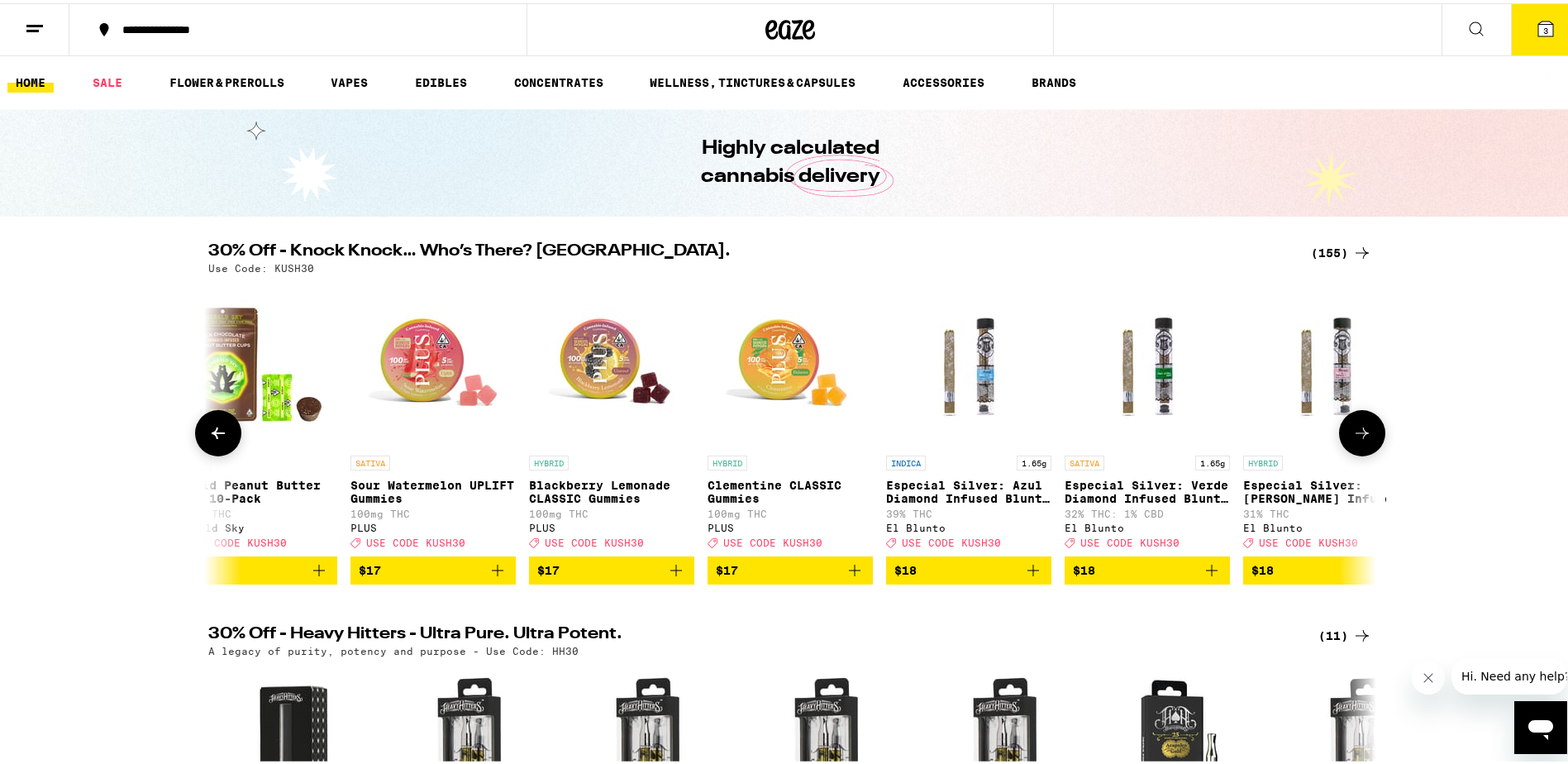
scroll to position [0, 10817]
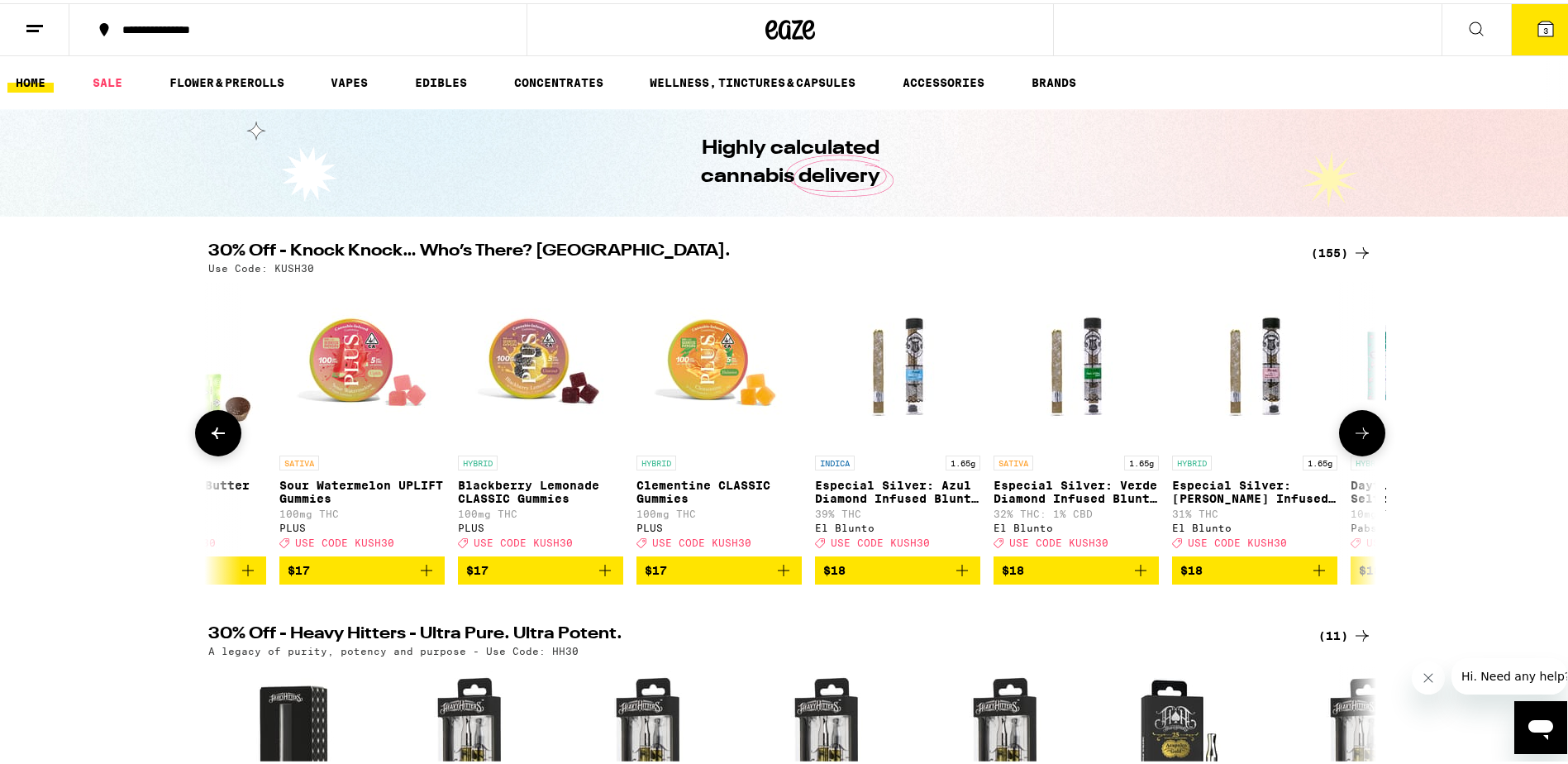
click at [1360, 440] on icon at bounding box center [1361, 429] width 20 height 20
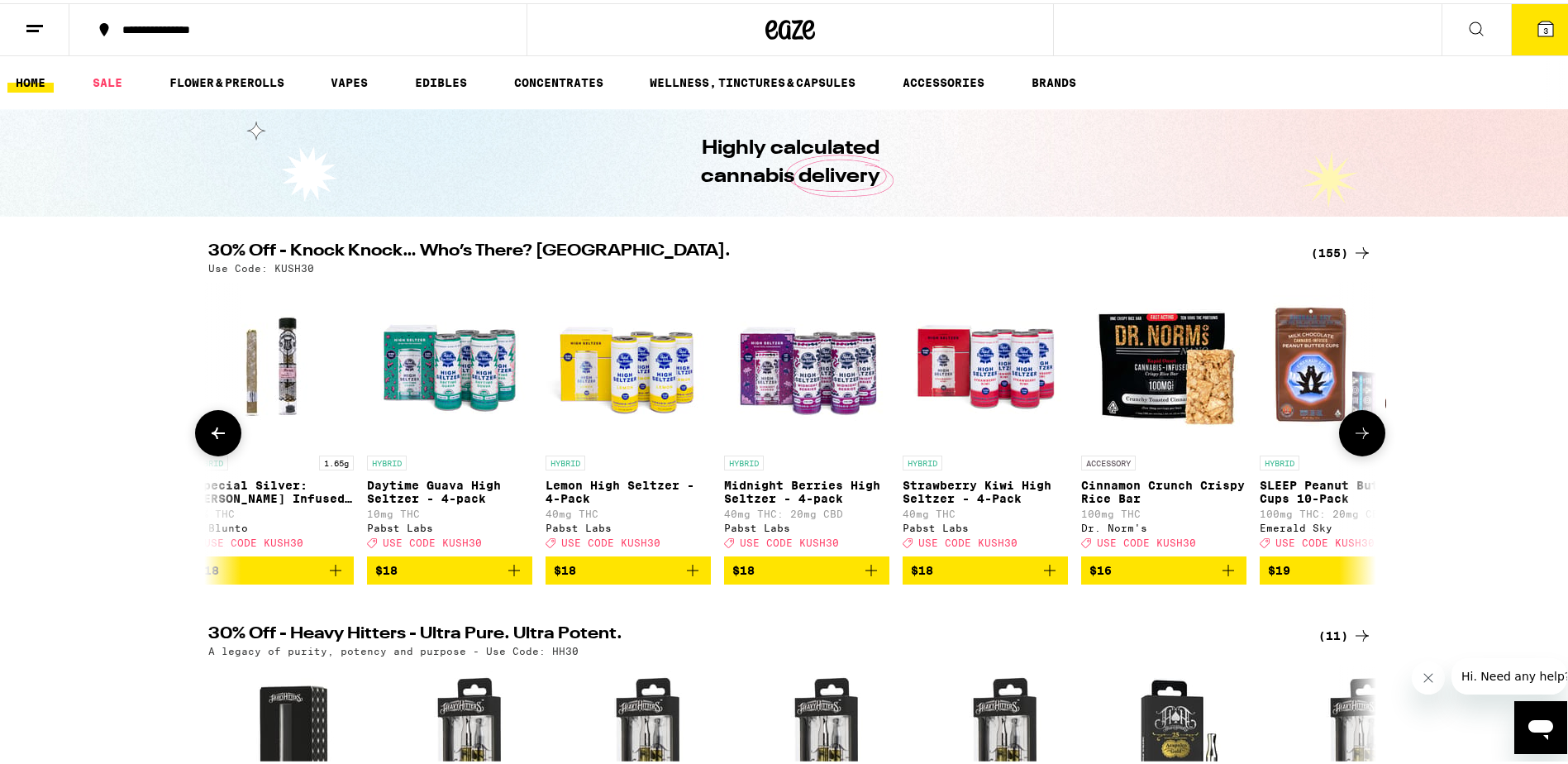
click at [1360, 440] on icon at bounding box center [1361, 429] width 20 height 20
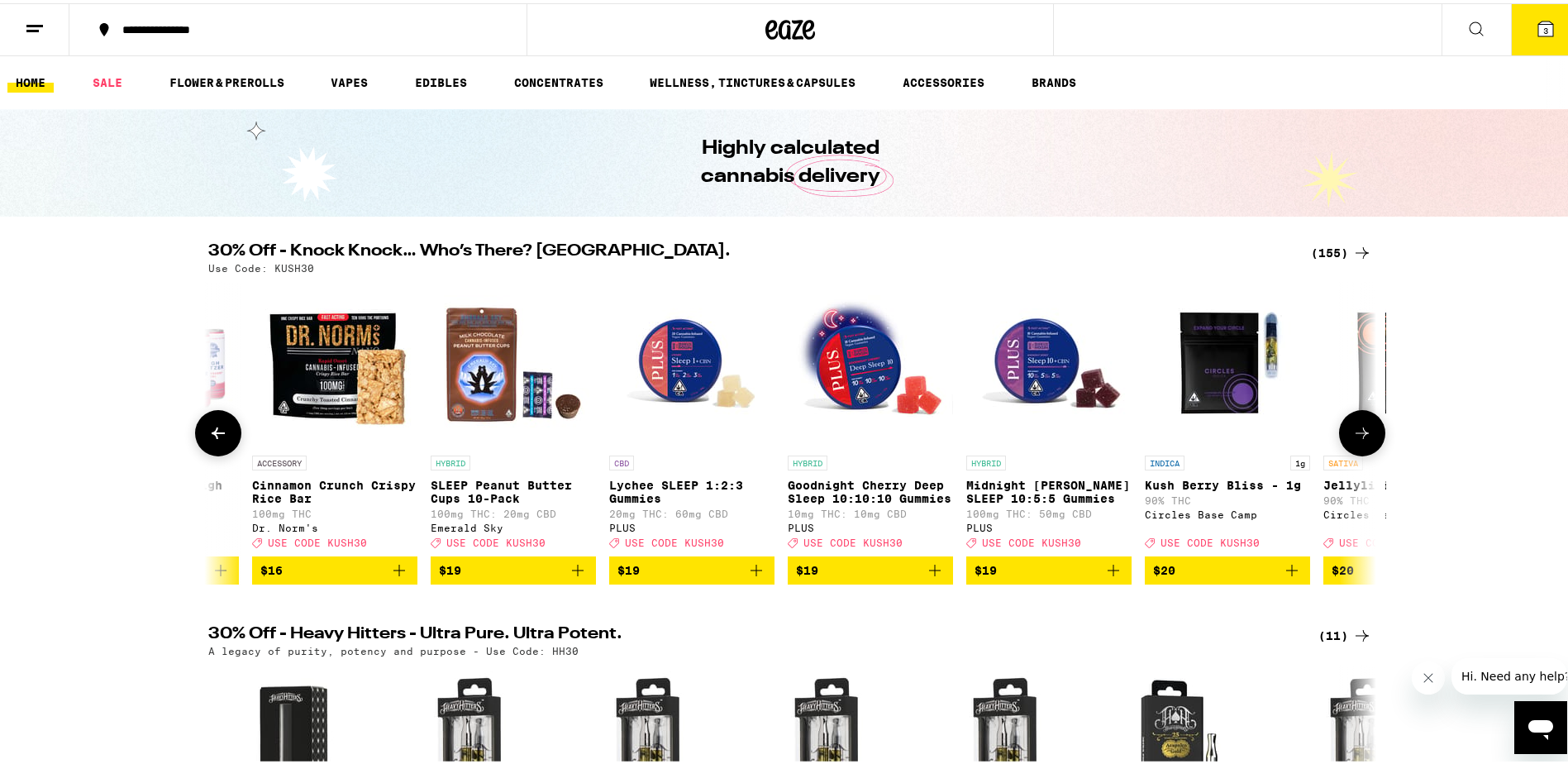
scroll to position [0, 12784]
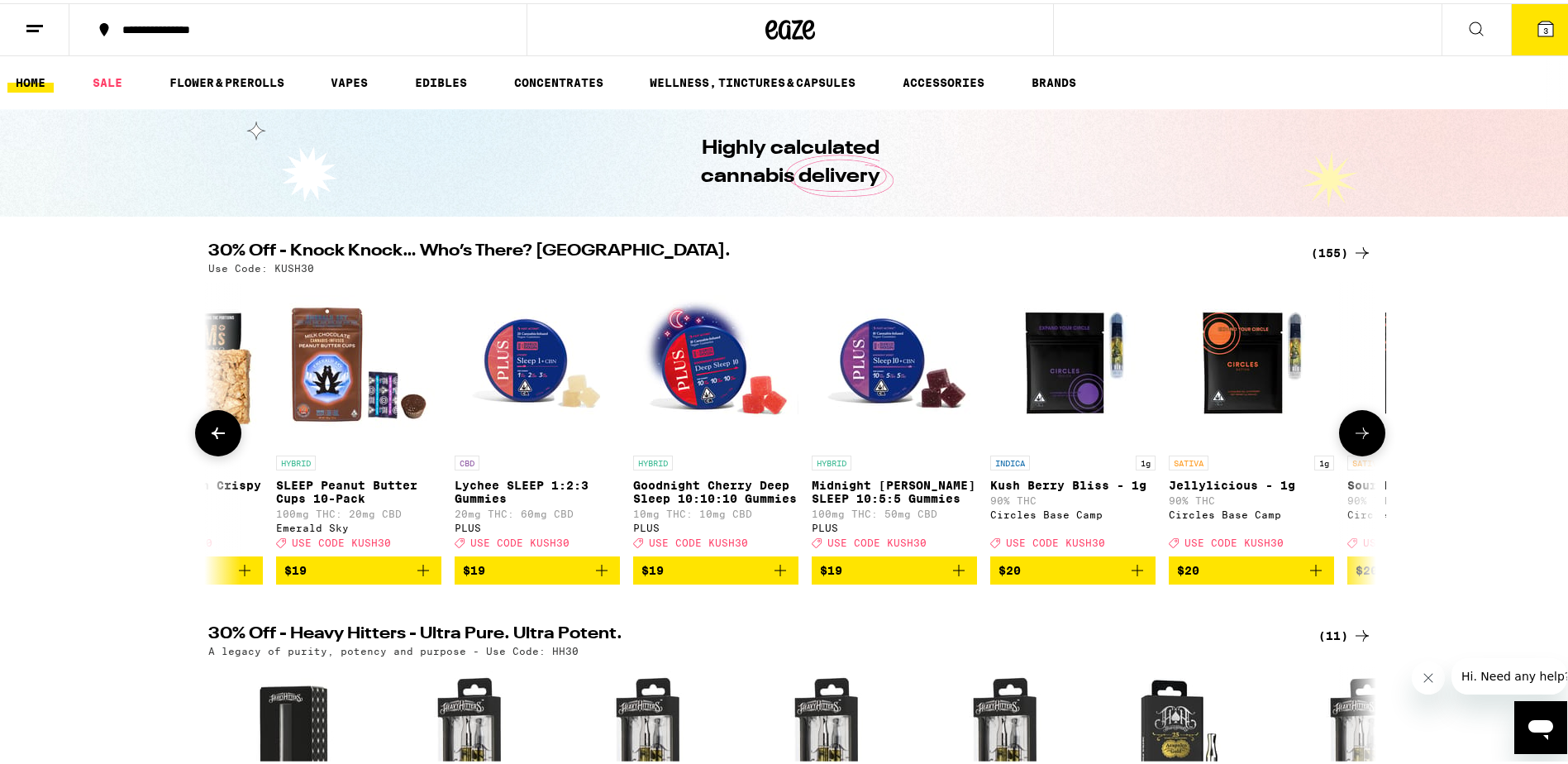
click at [1360, 440] on icon at bounding box center [1361, 429] width 20 height 20
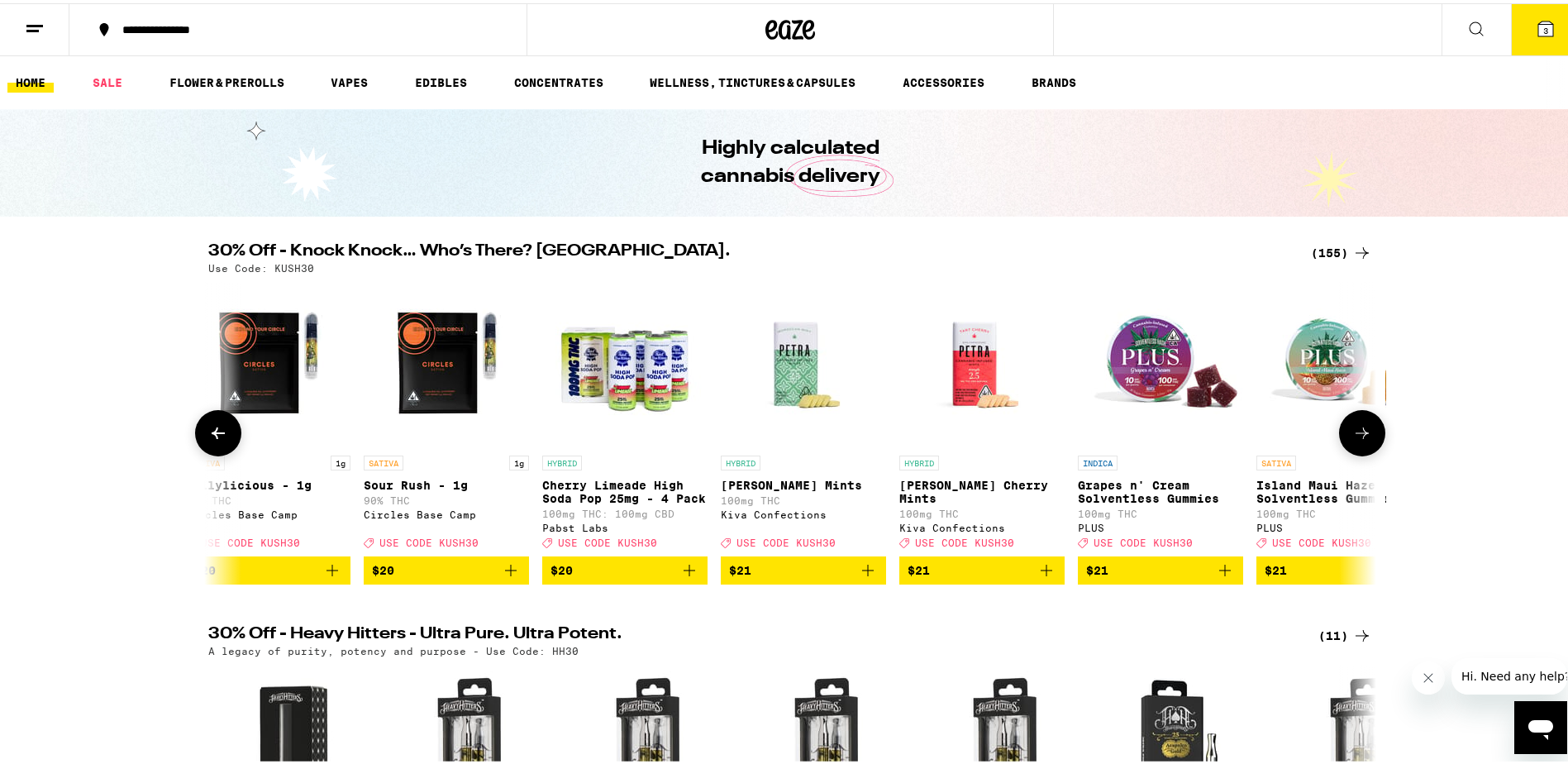
click at [1360, 440] on icon at bounding box center [1361, 429] width 20 height 20
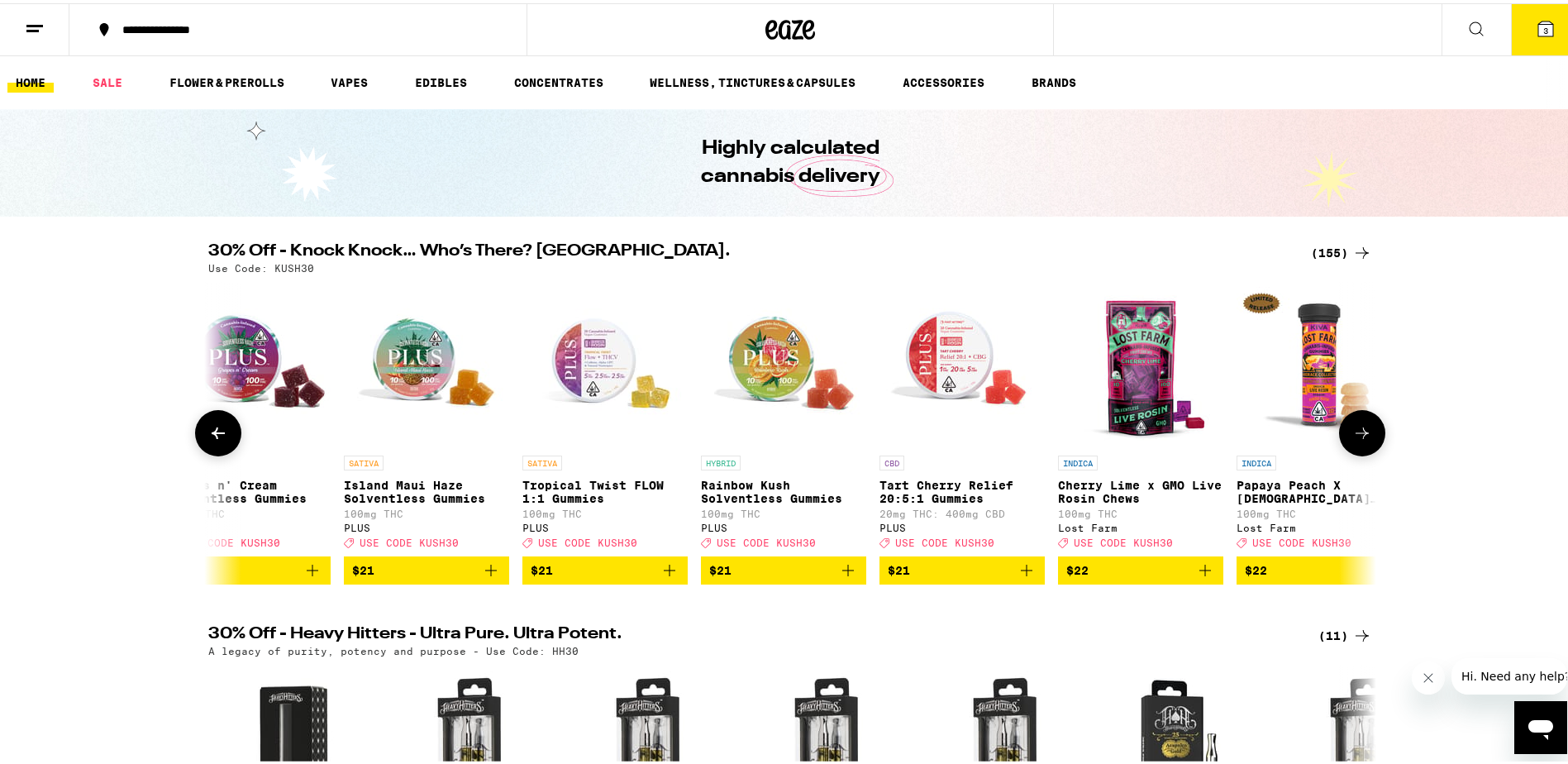
scroll to position [0, 14751]
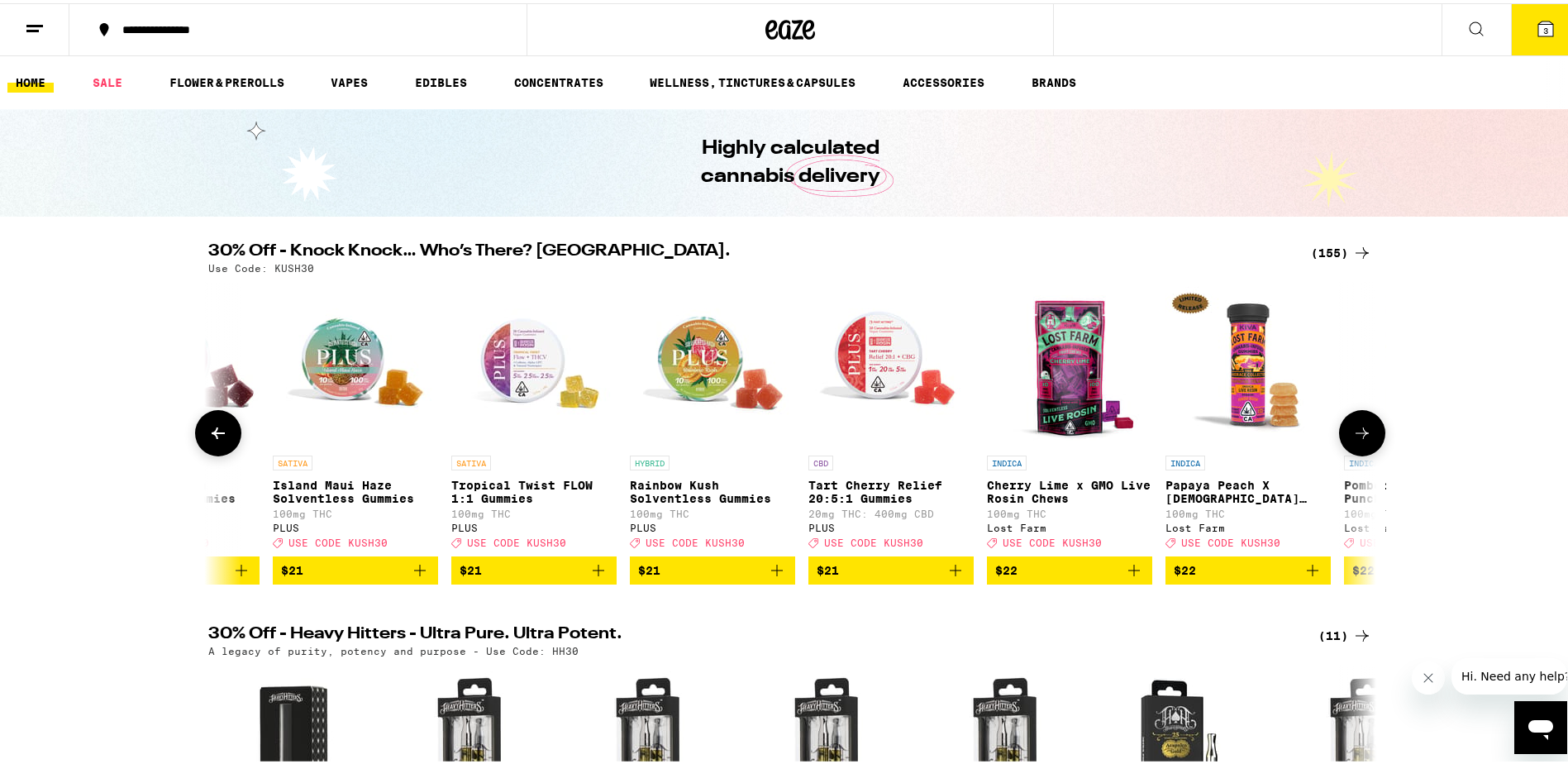
click at [1360, 440] on icon at bounding box center [1361, 429] width 20 height 20
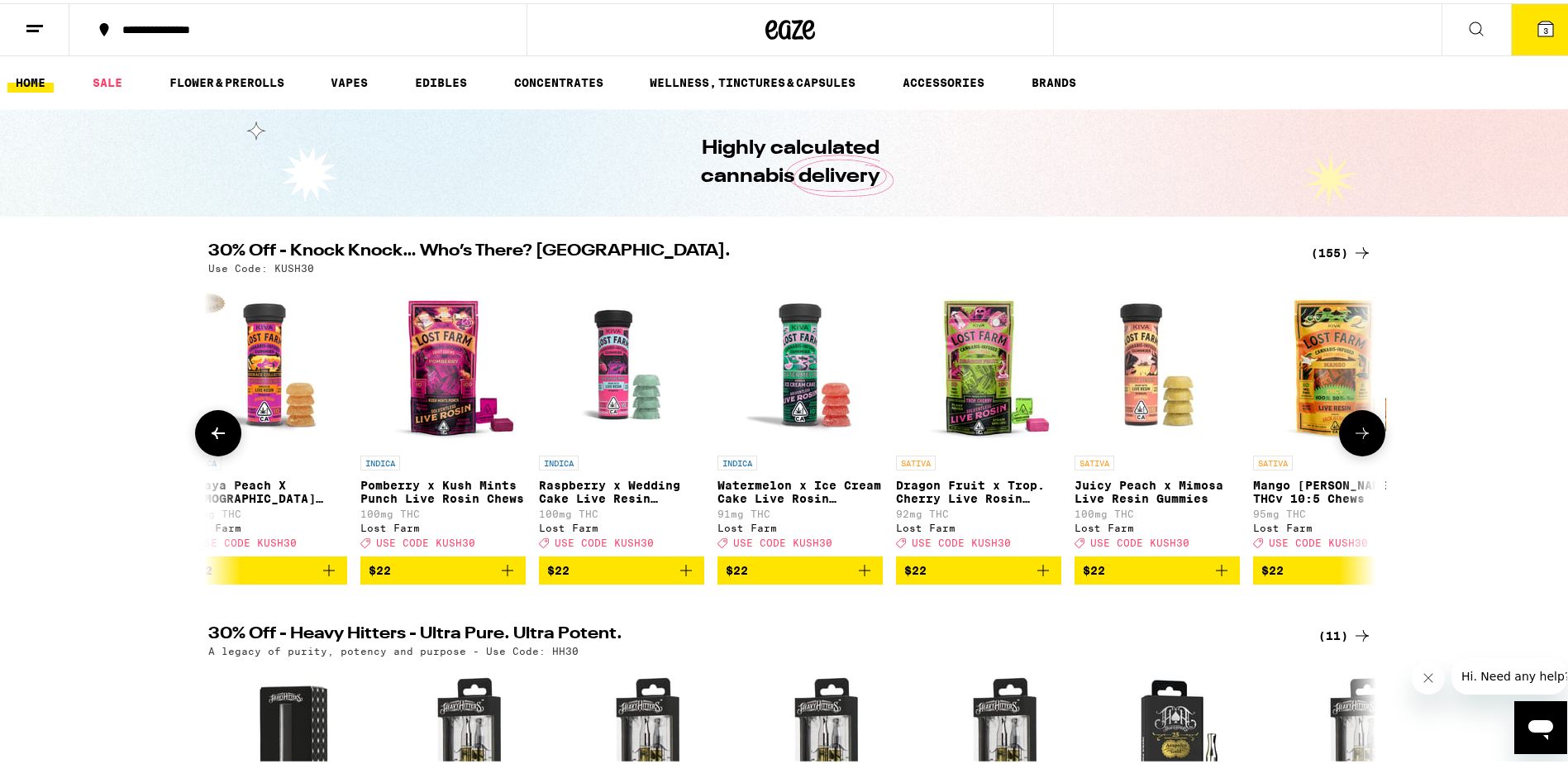
click at [1360, 440] on icon at bounding box center [1361, 429] width 20 height 20
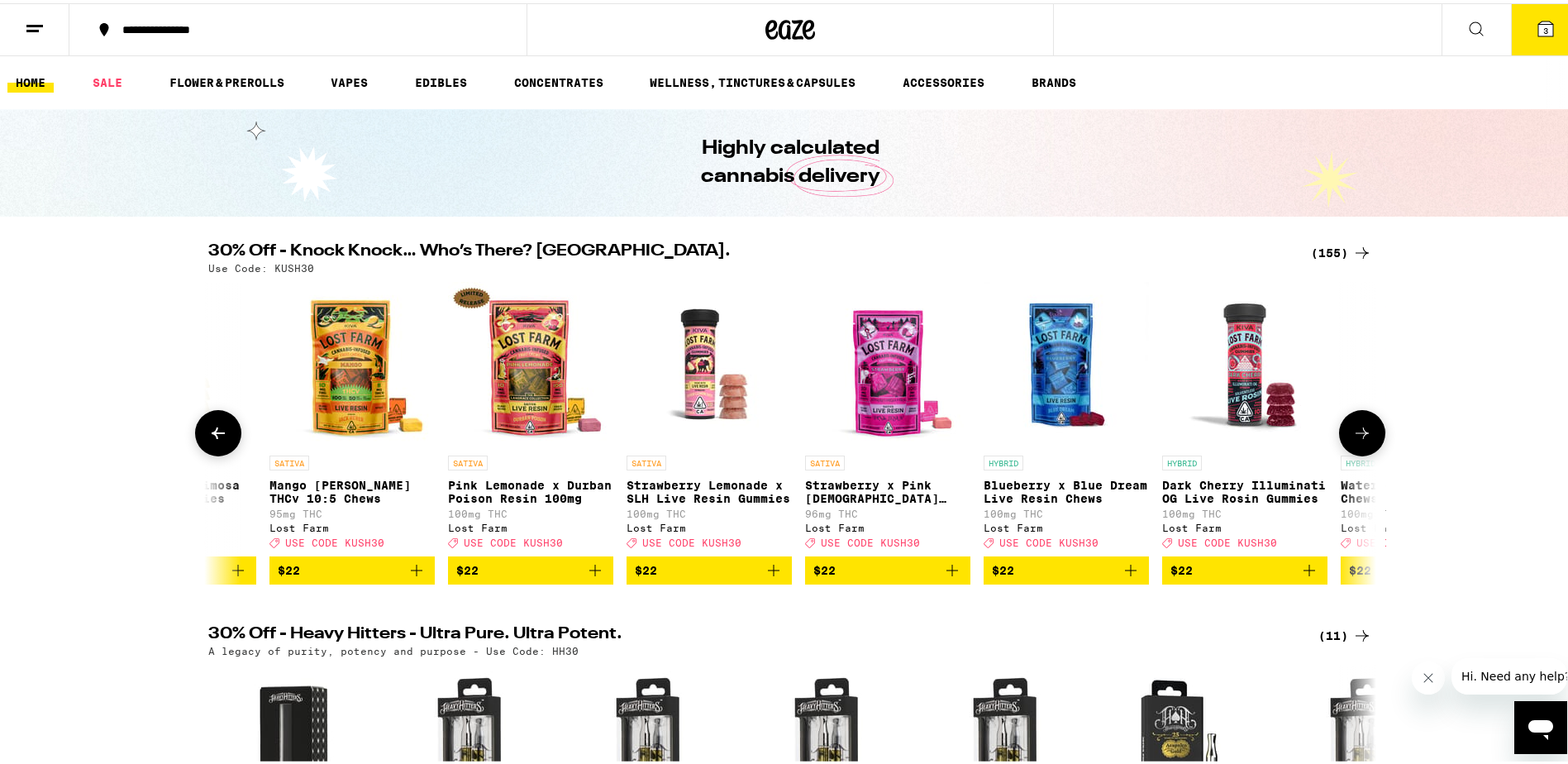
click at [1360, 440] on icon at bounding box center [1361, 429] width 20 height 20
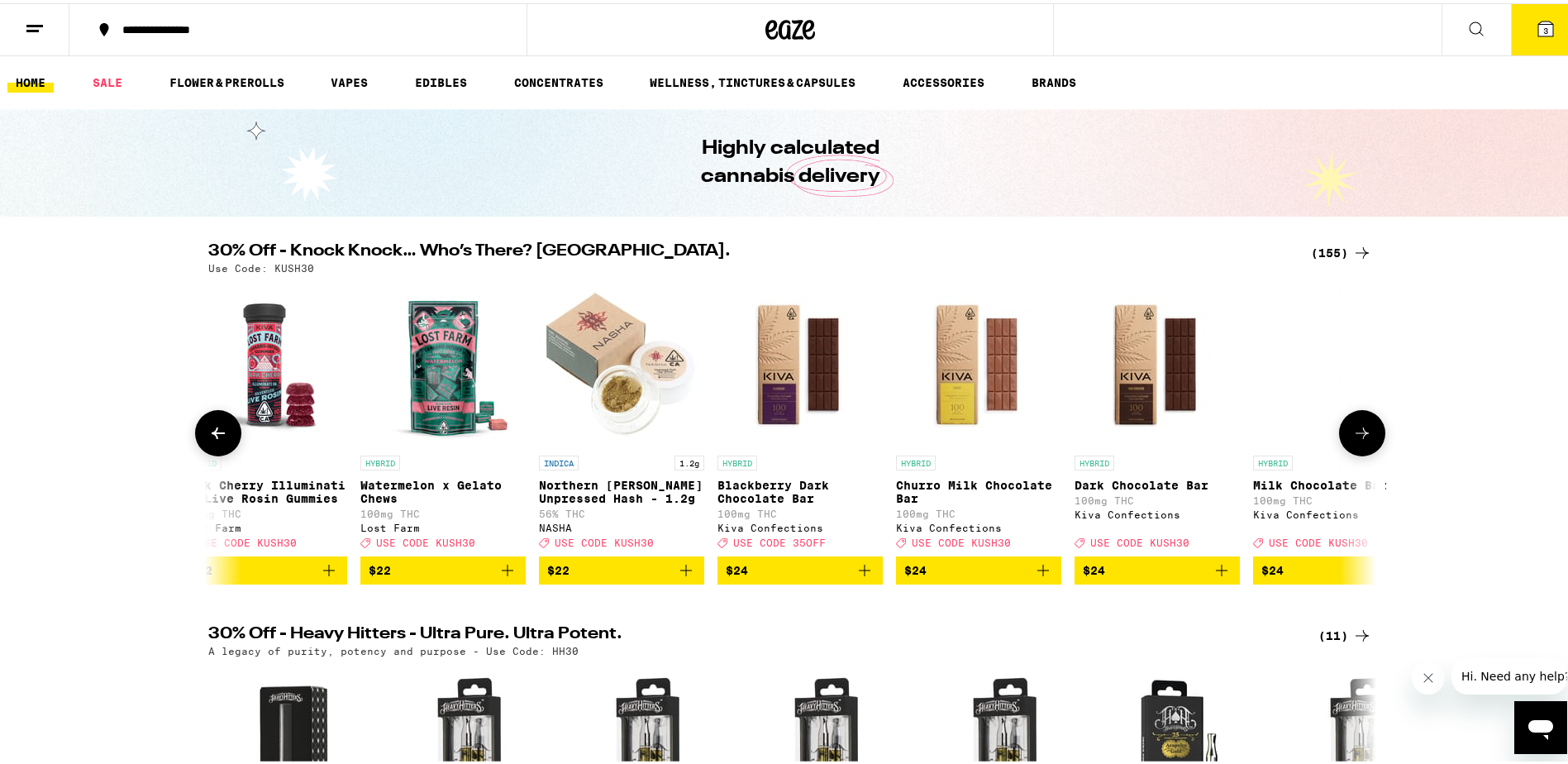
scroll to position [0, 17700]
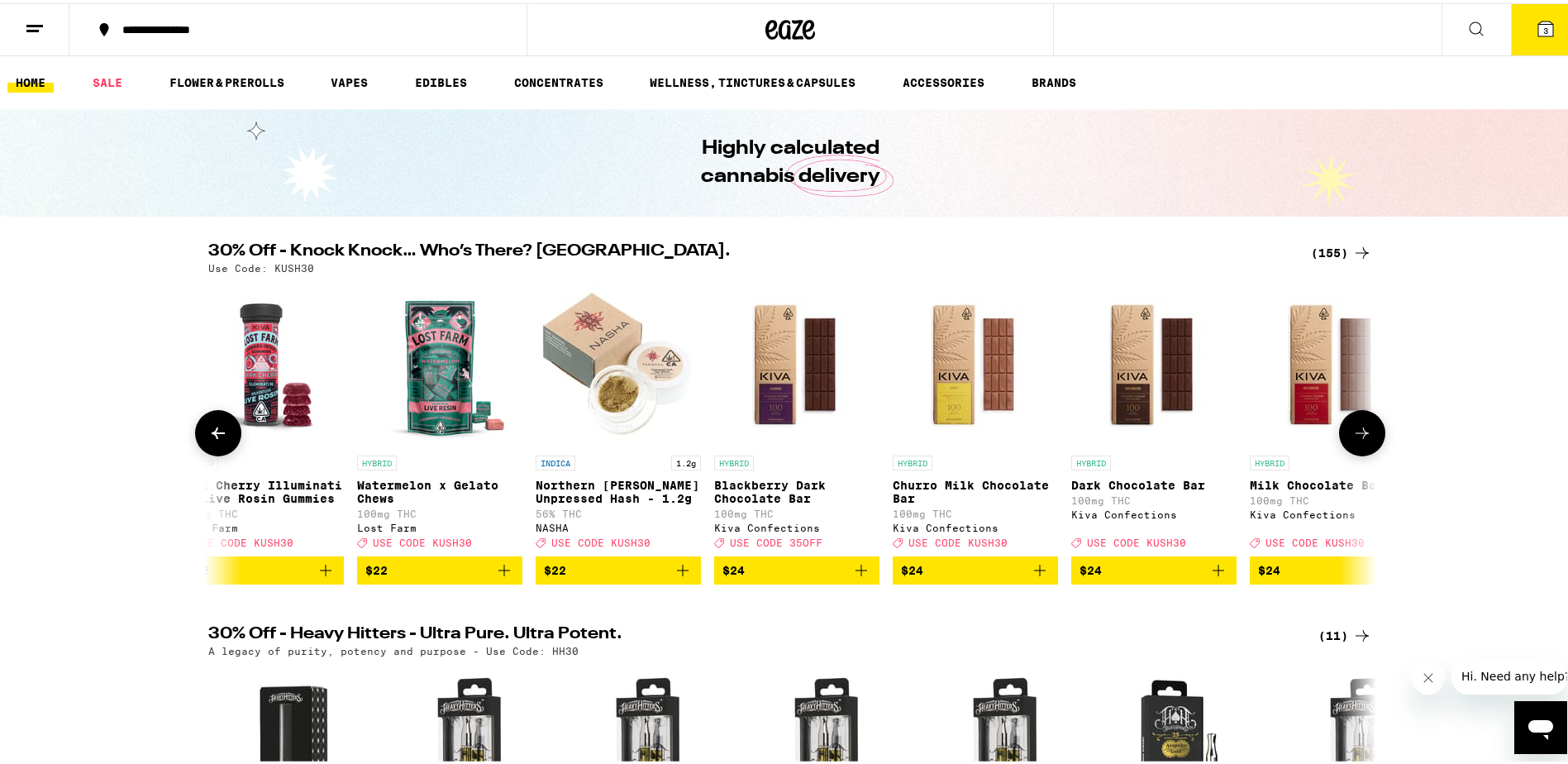
click at [1360, 440] on icon at bounding box center [1361, 429] width 20 height 20
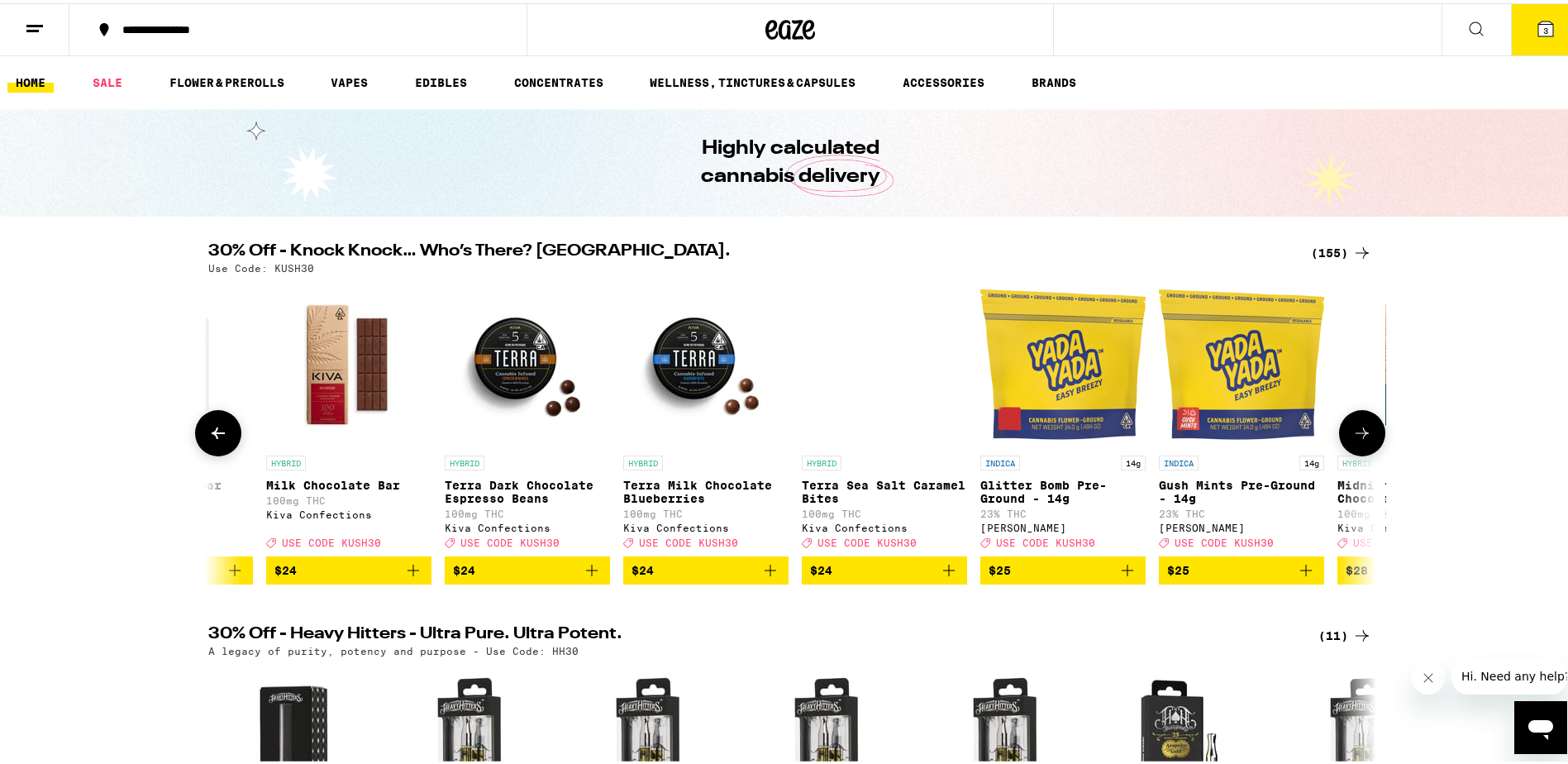
click at [1360, 440] on icon at bounding box center [1361, 429] width 20 height 20
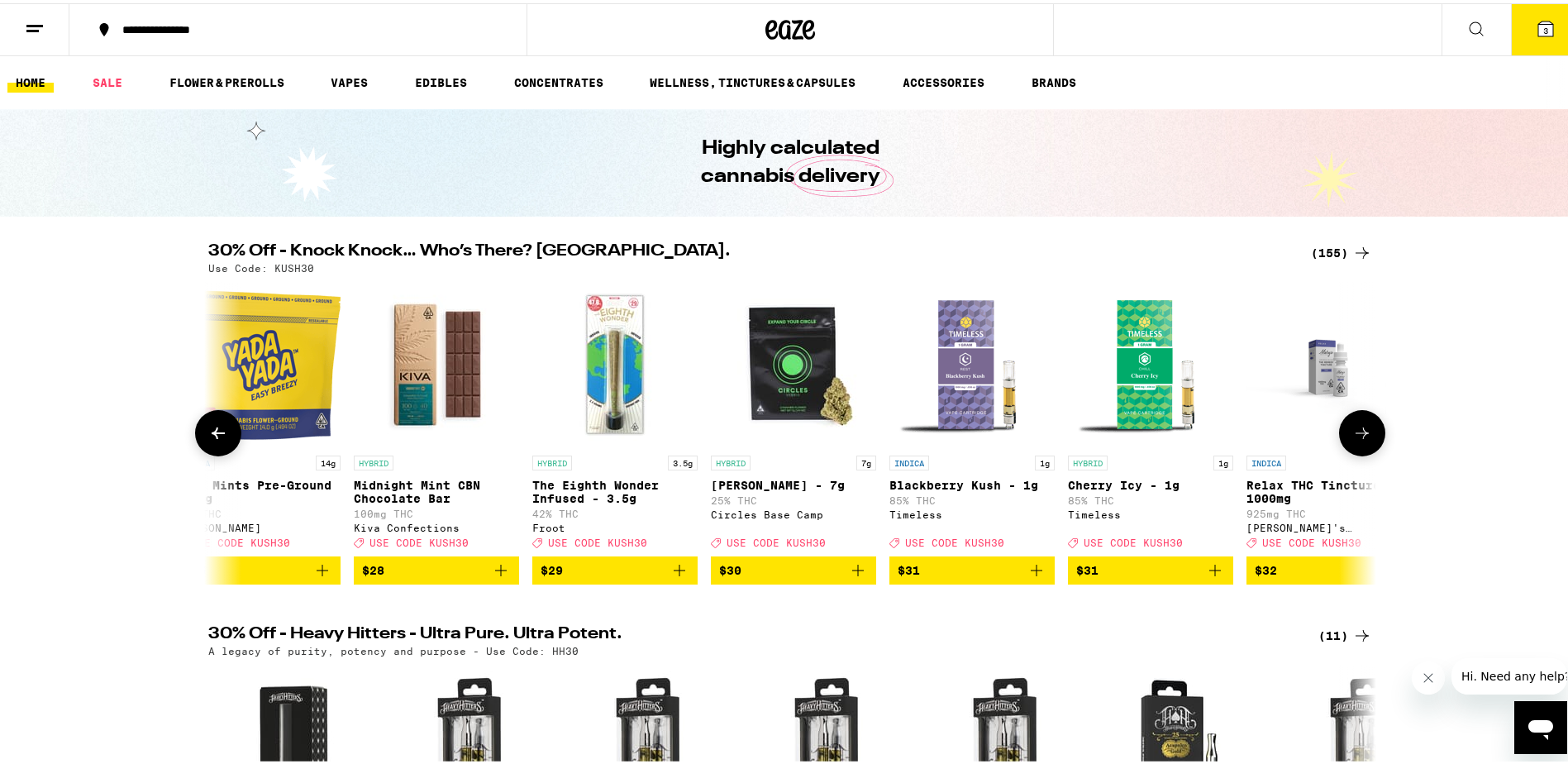
click at [1360, 440] on icon at bounding box center [1361, 429] width 20 height 20
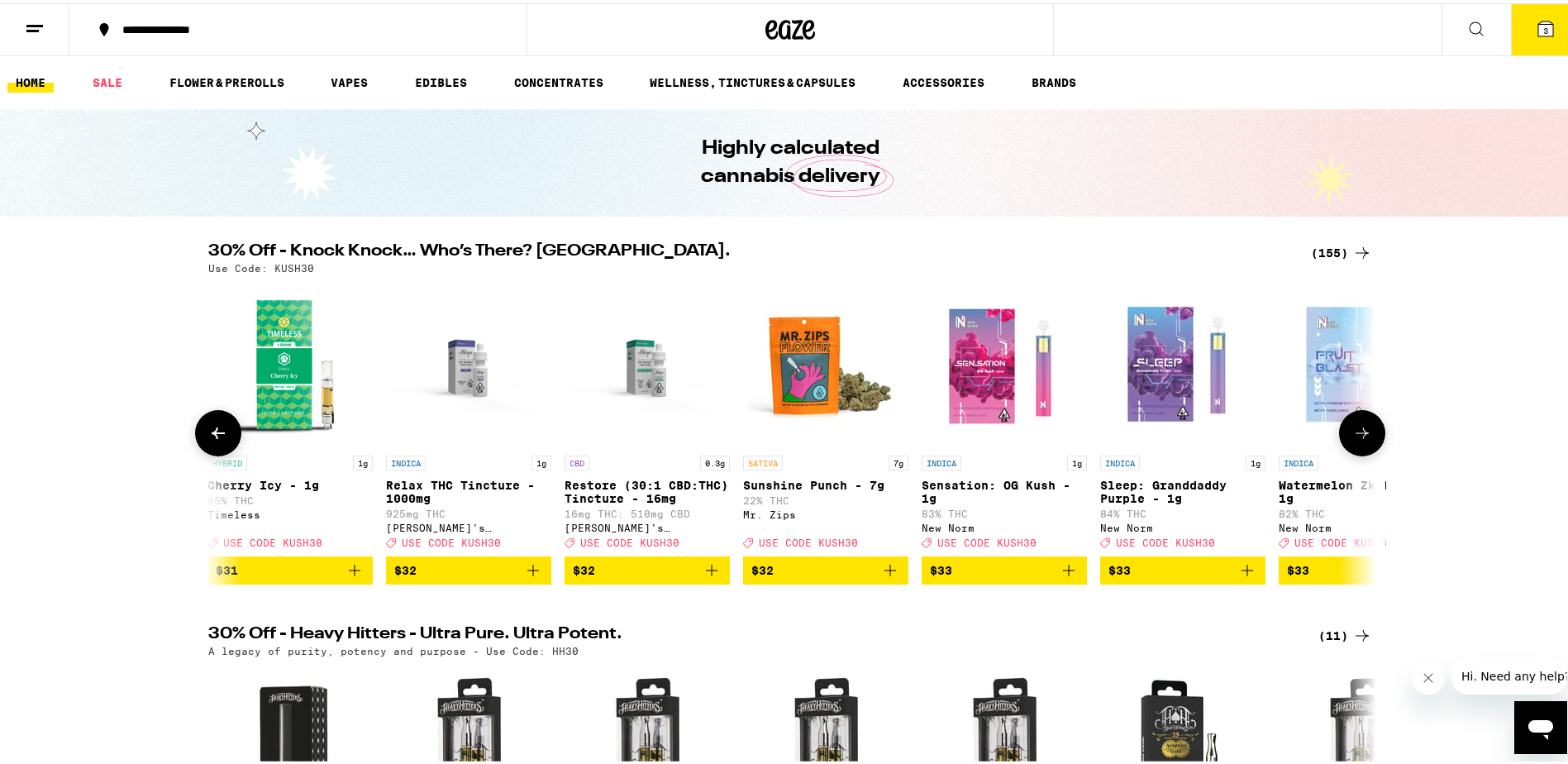
scroll to position [0, 20650]
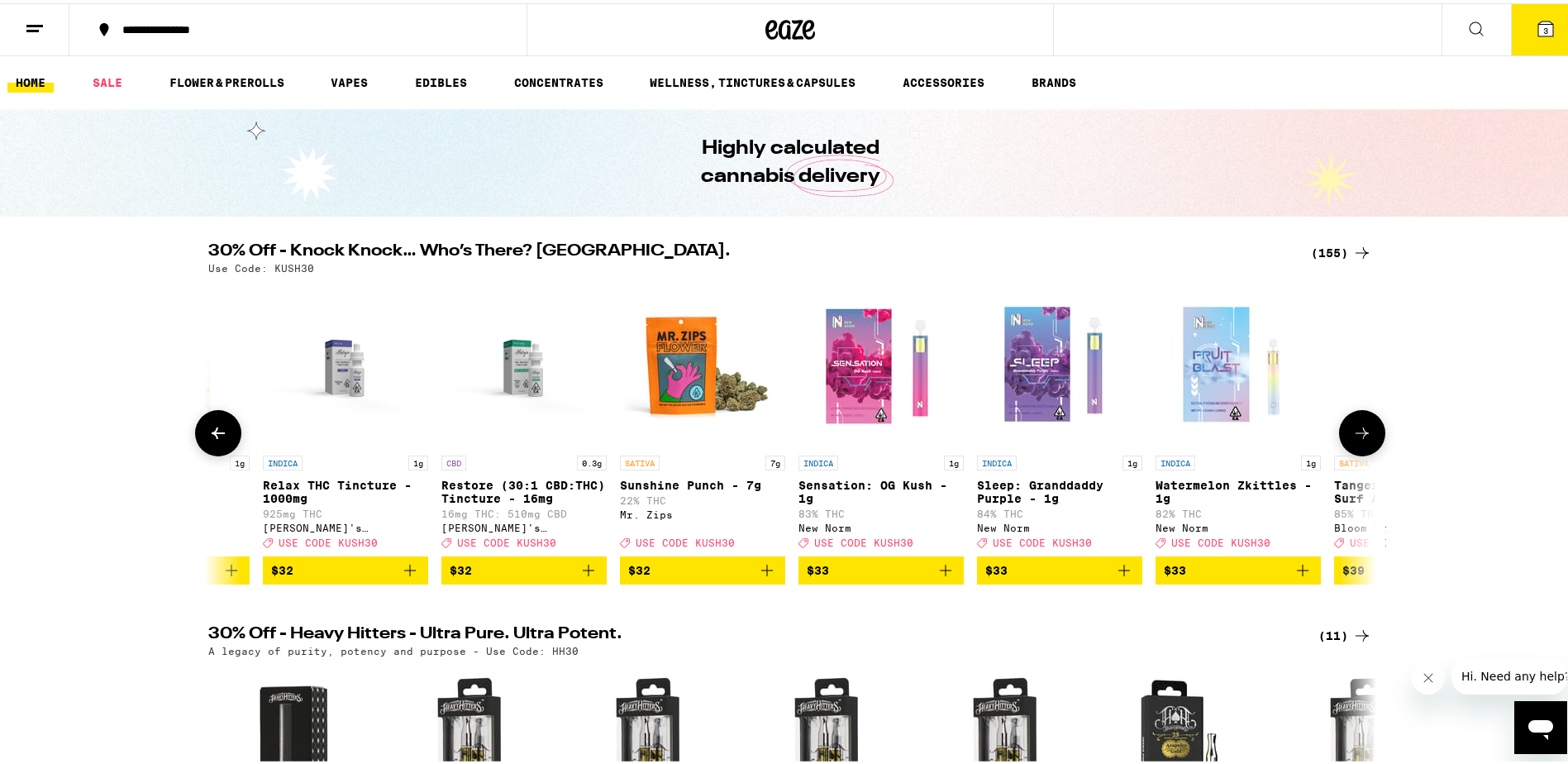
click at [1360, 440] on icon at bounding box center [1361, 429] width 20 height 20
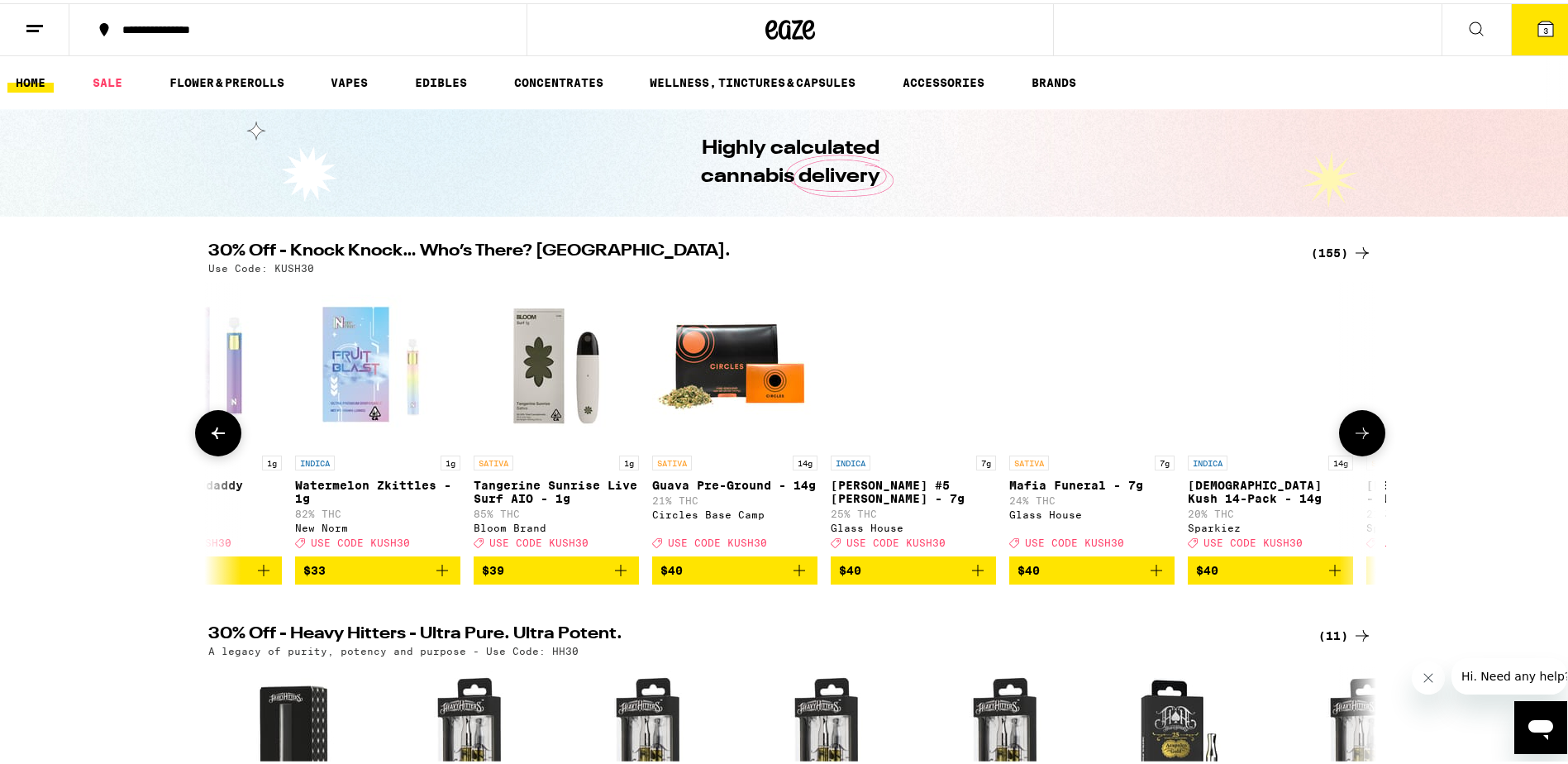
scroll to position [0, 21634]
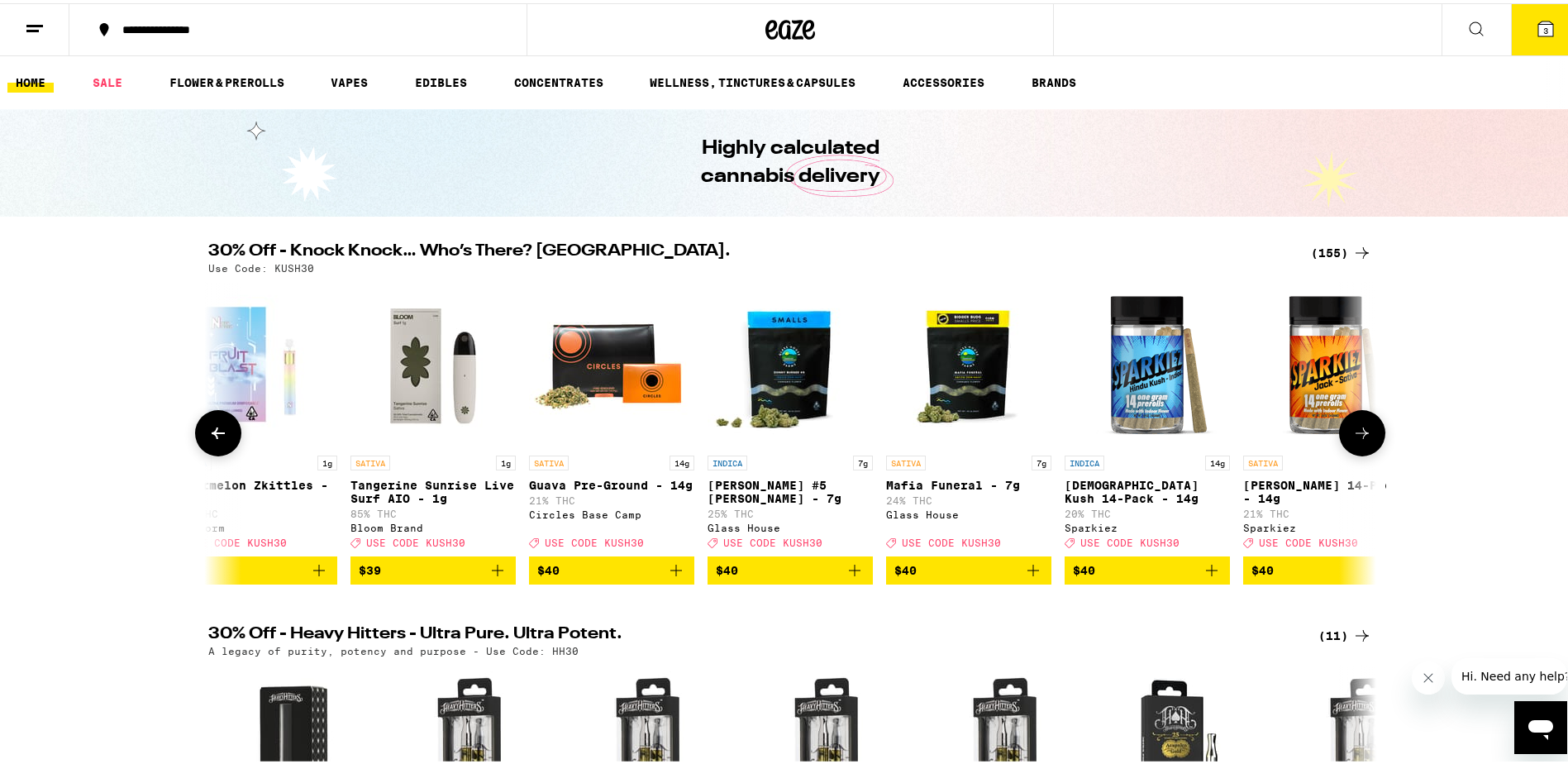
click at [1360, 440] on icon at bounding box center [1361, 429] width 20 height 20
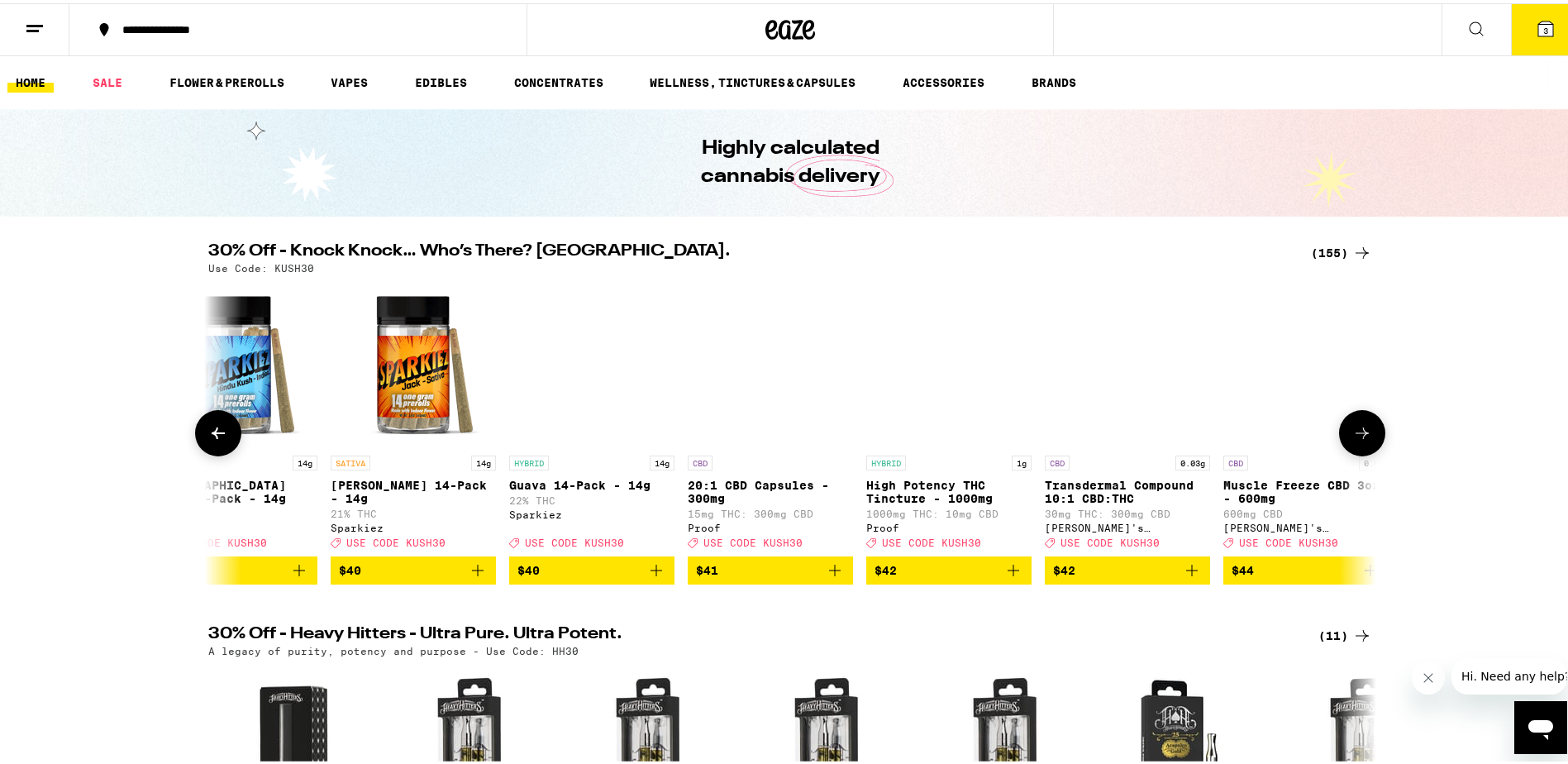
scroll to position [0, 22617]
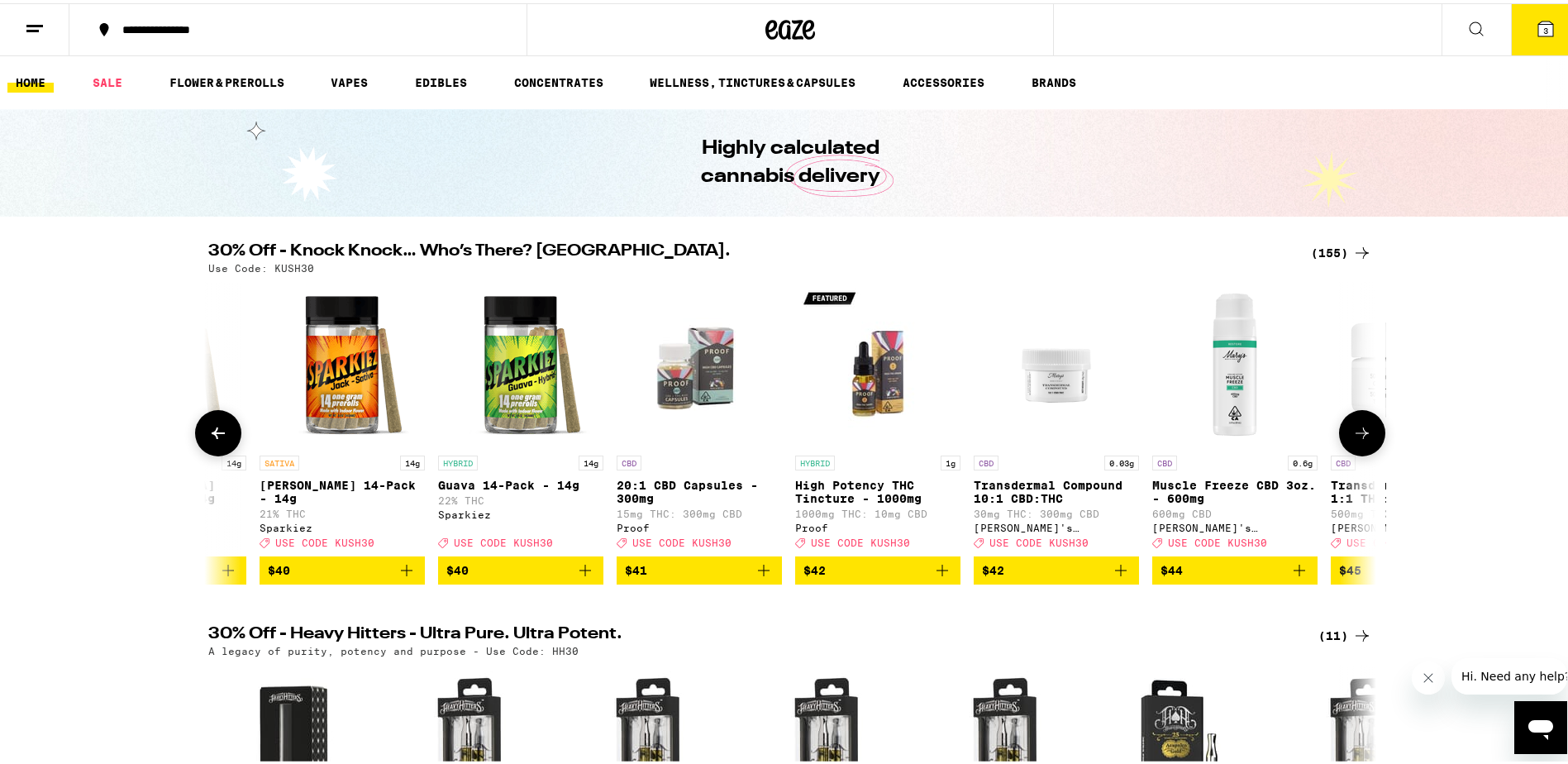
click at [1360, 440] on icon at bounding box center [1361, 429] width 20 height 20
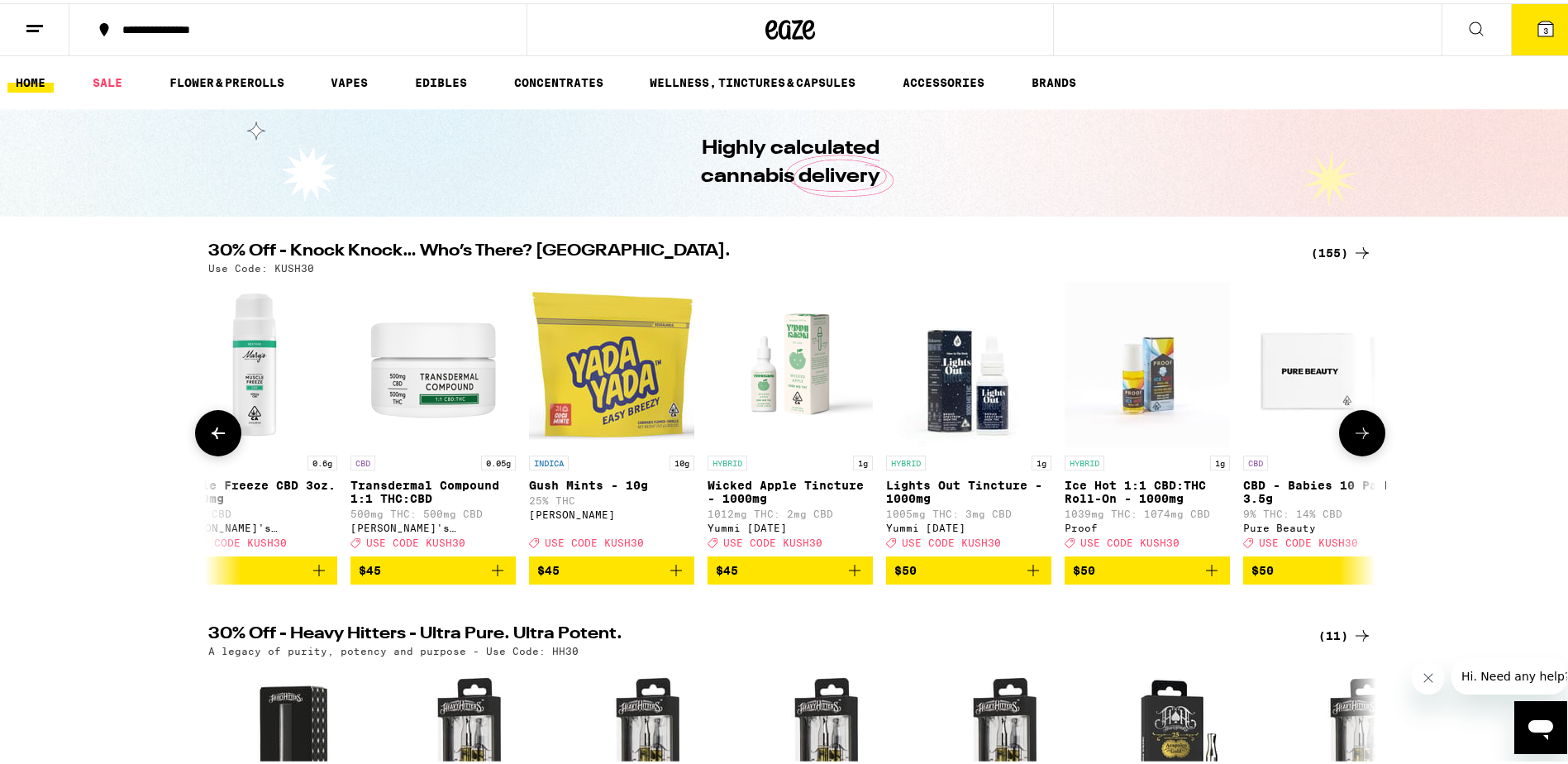
scroll to position [0, 23601]
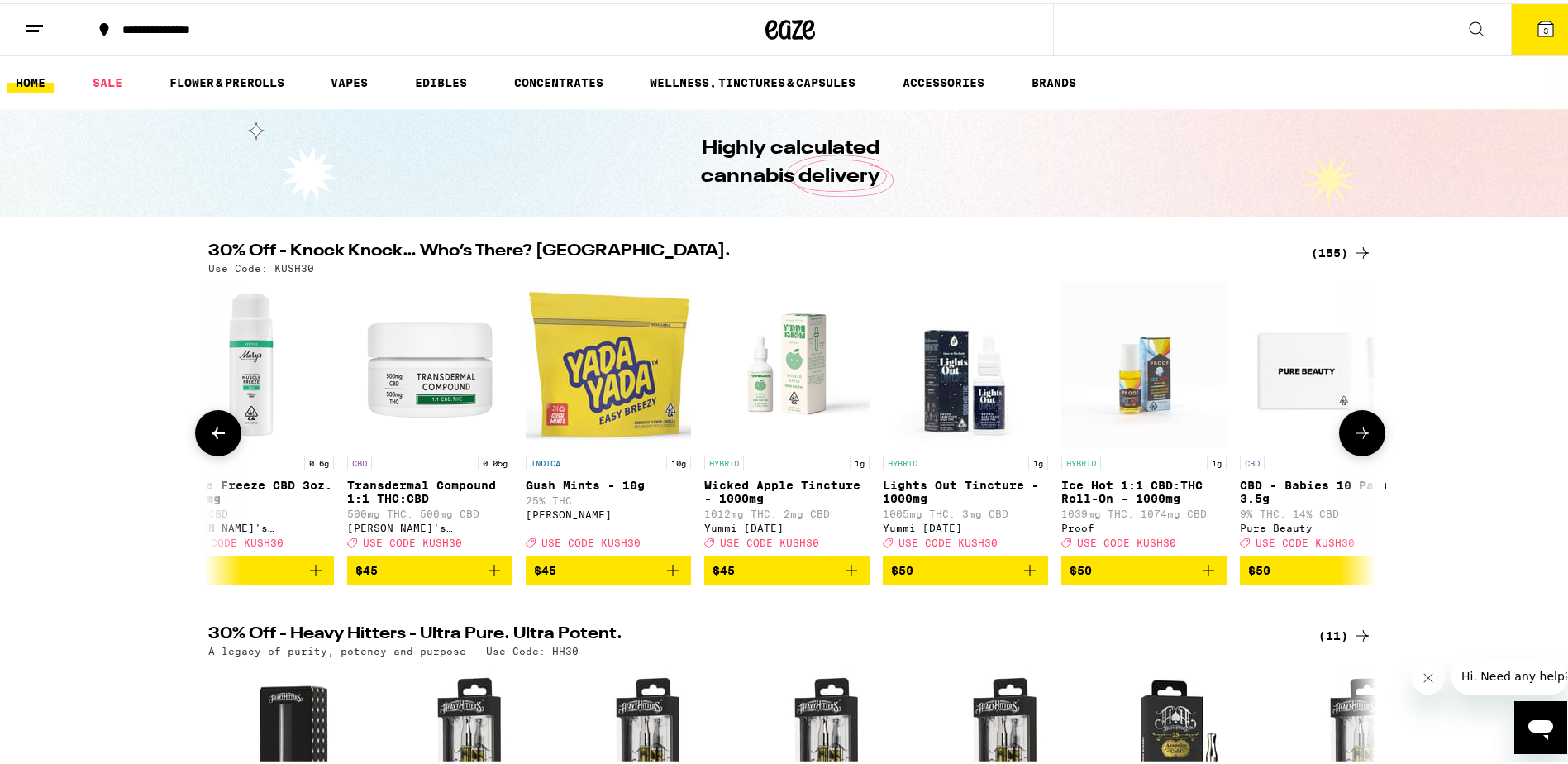
click at [1360, 440] on icon at bounding box center [1361, 429] width 20 height 20
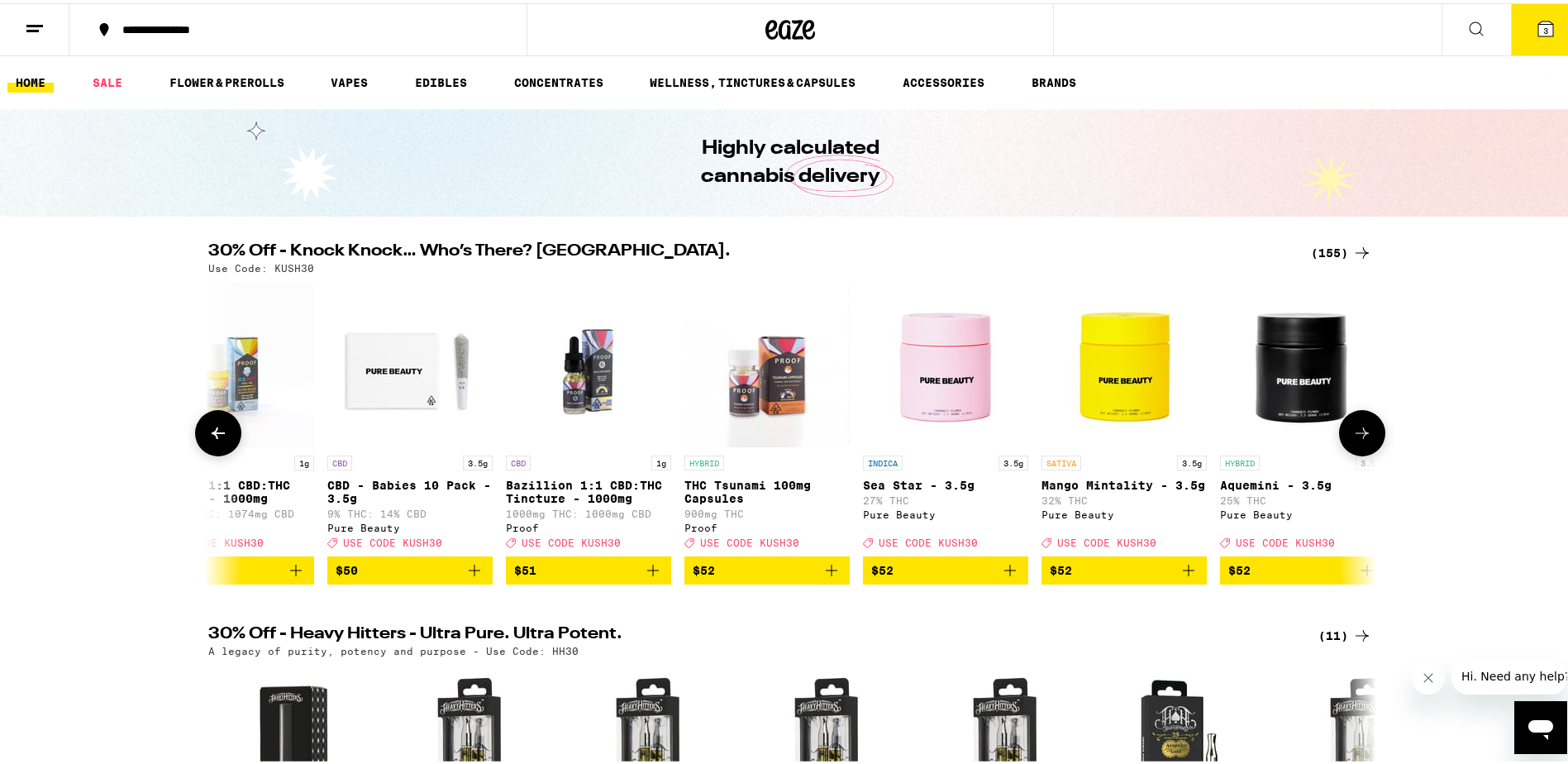
scroll to position [0, 24584]
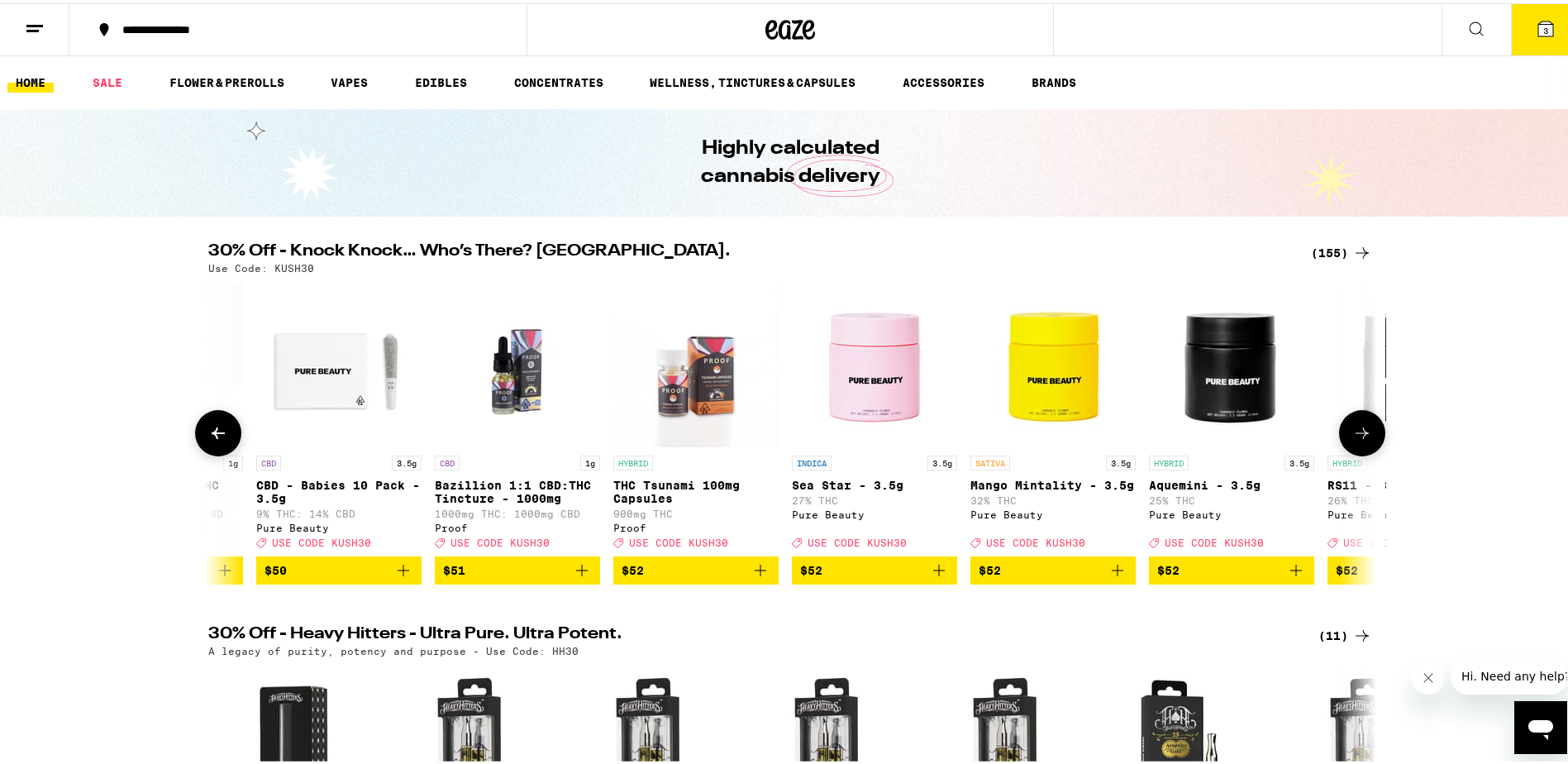
click at [1360, 440] on icon at bounding box center [1361, 429] width 20 height 20
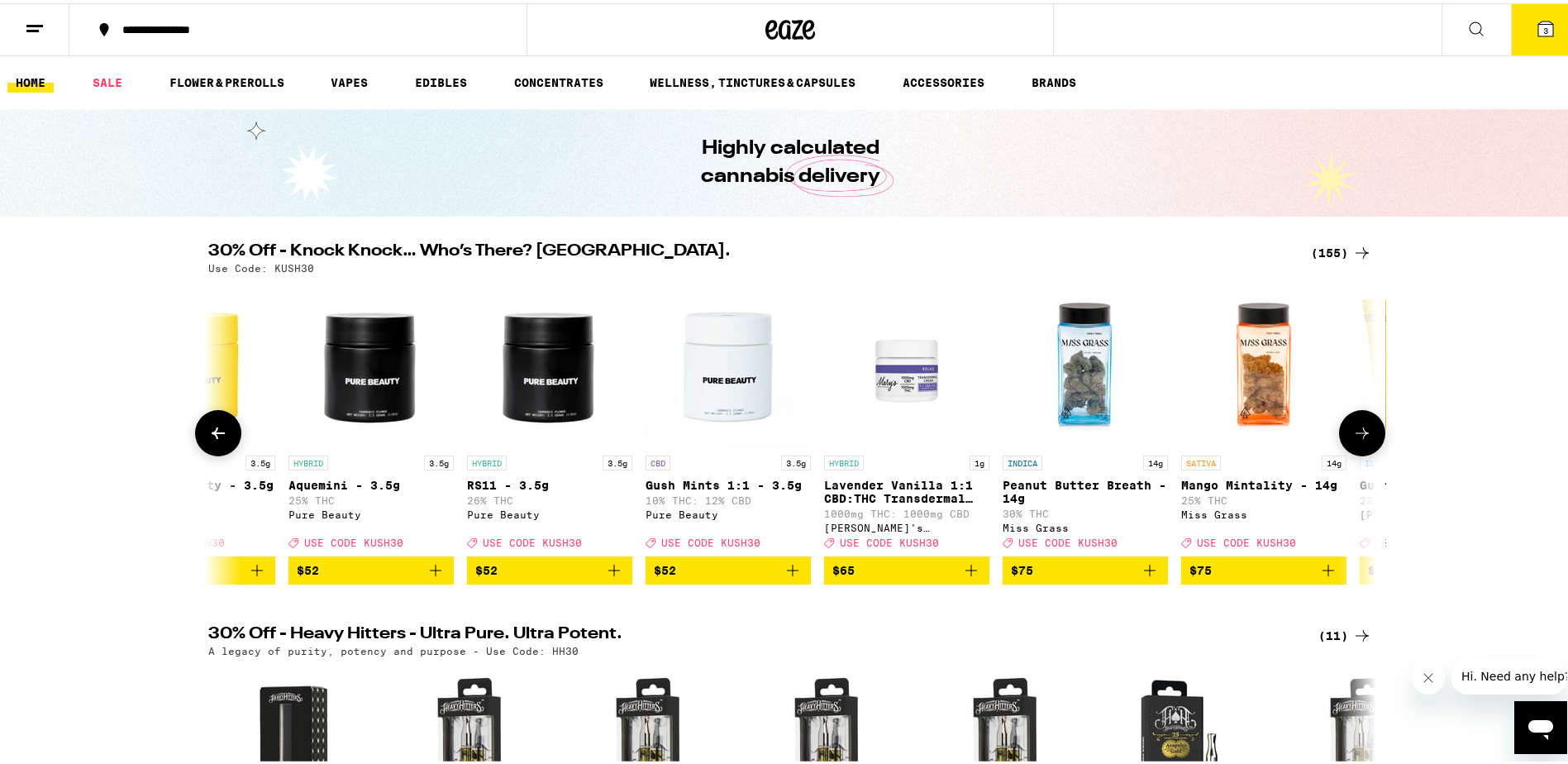
scroll to position [0, 25567]
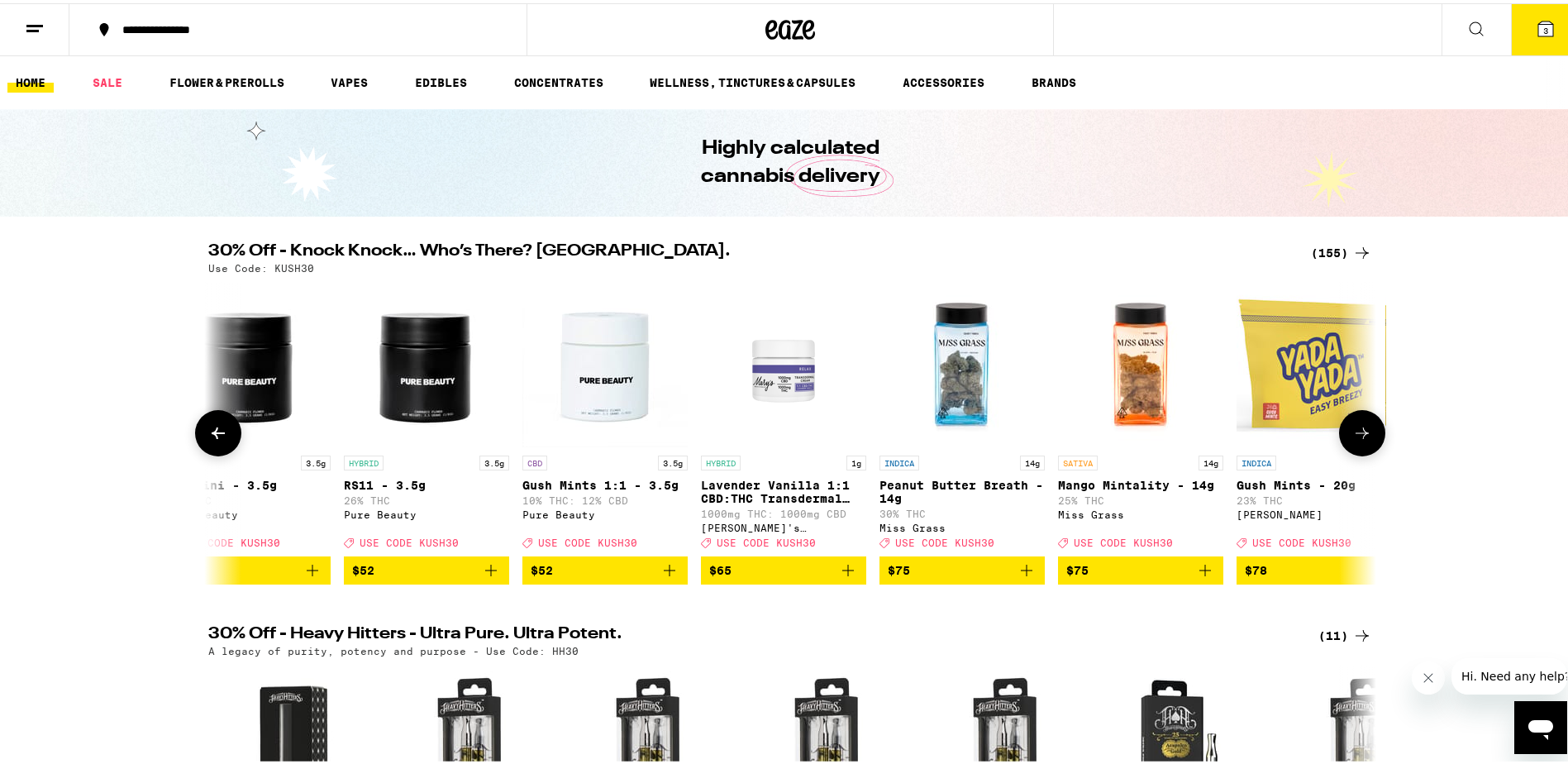
click at [1353, 440] on icon at bounding box center [1361, 429] width 20 height 20
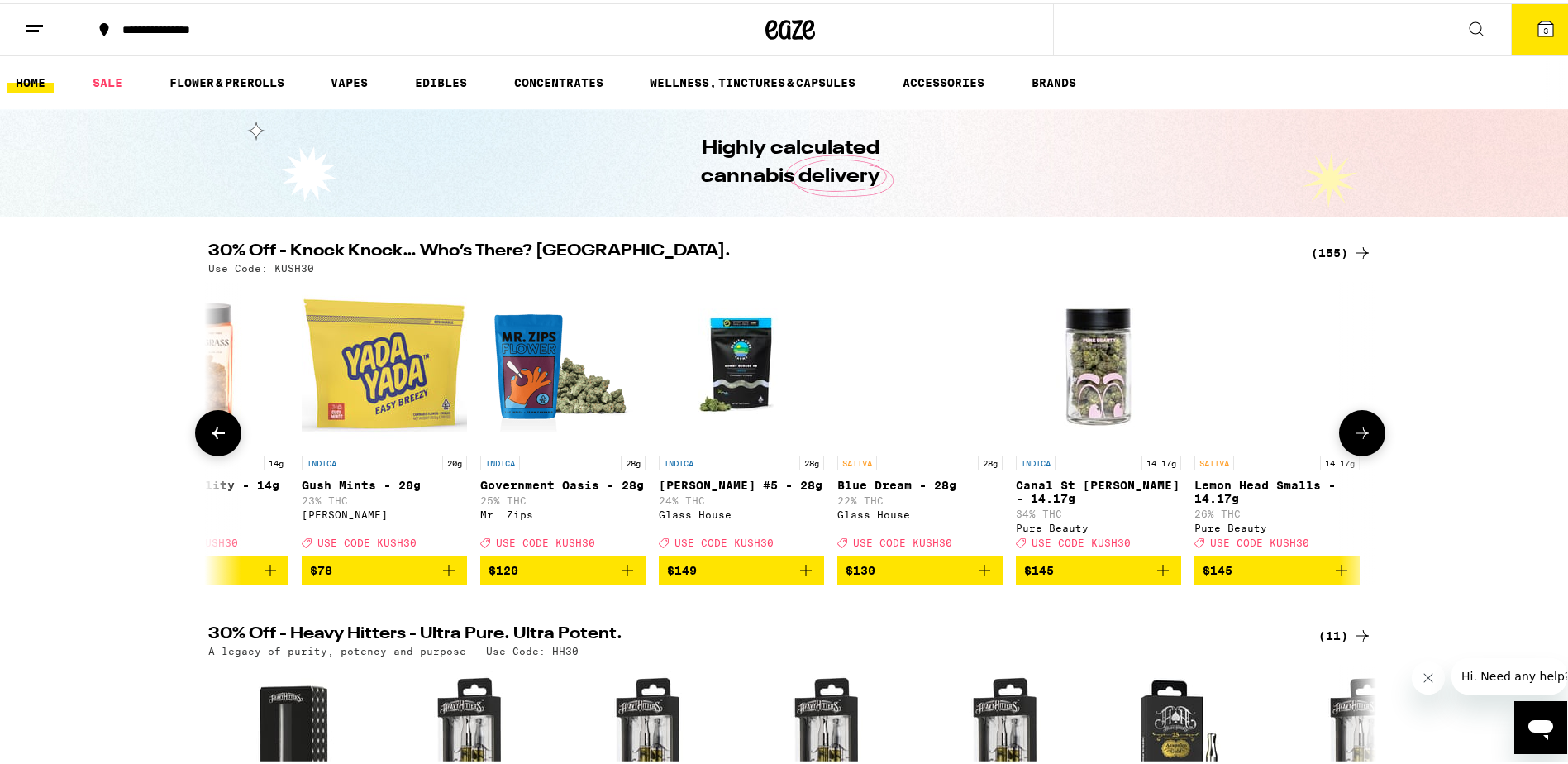
scroll to position [0, 26503]
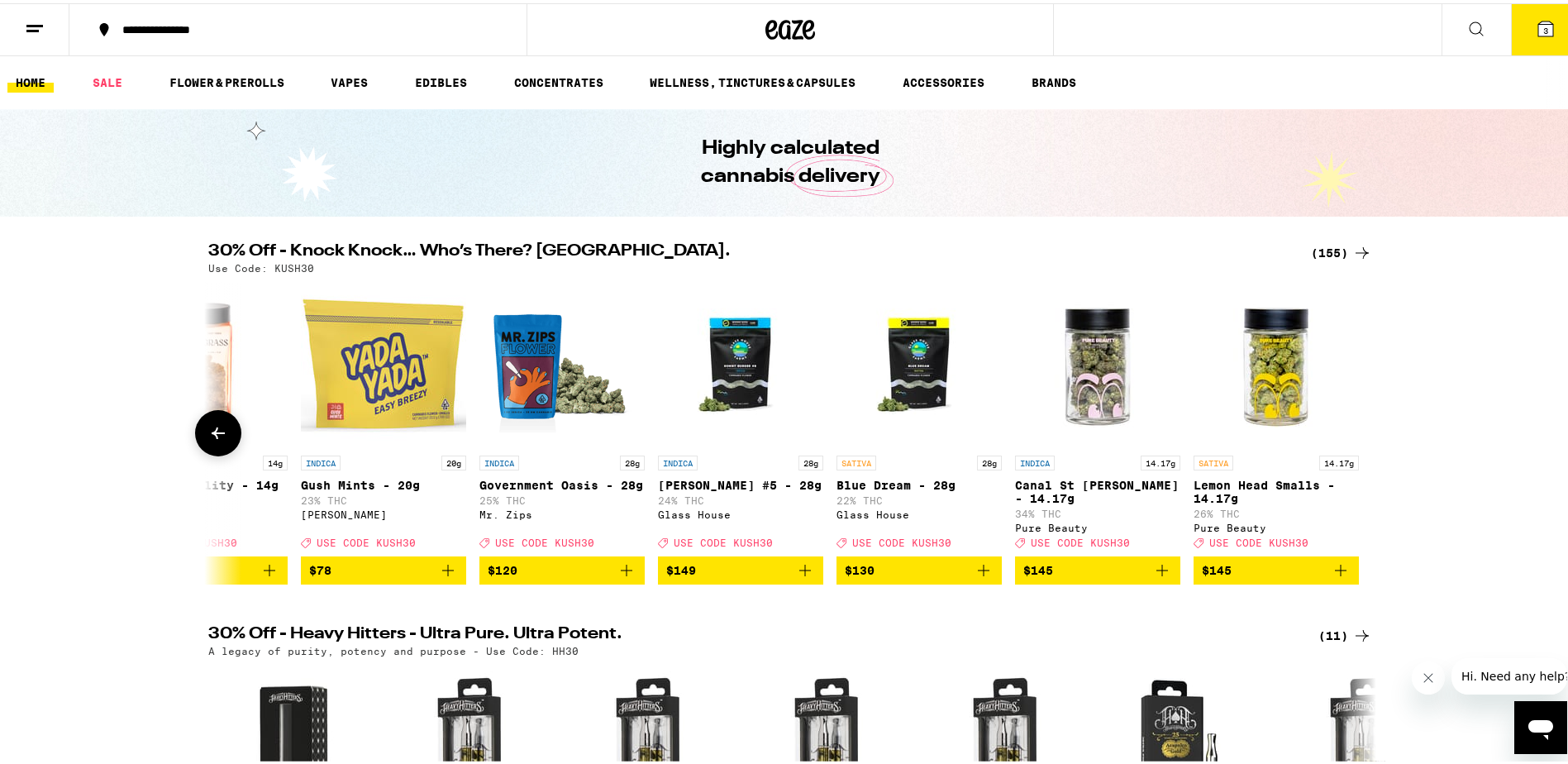
click at [198, 443] on button at bounding box center [218, 429] width 46 height 46
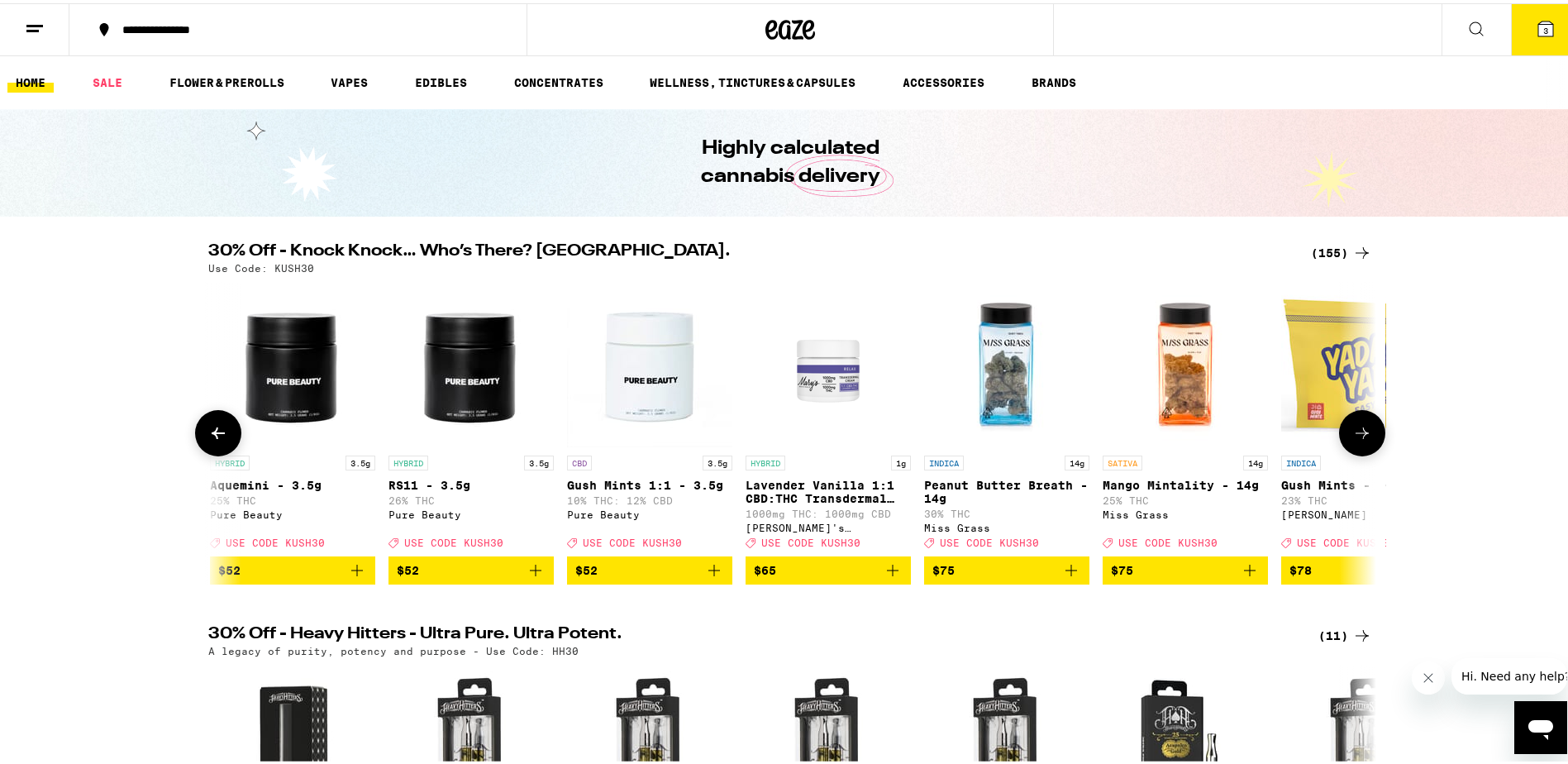
scroll to position [0, 25519]
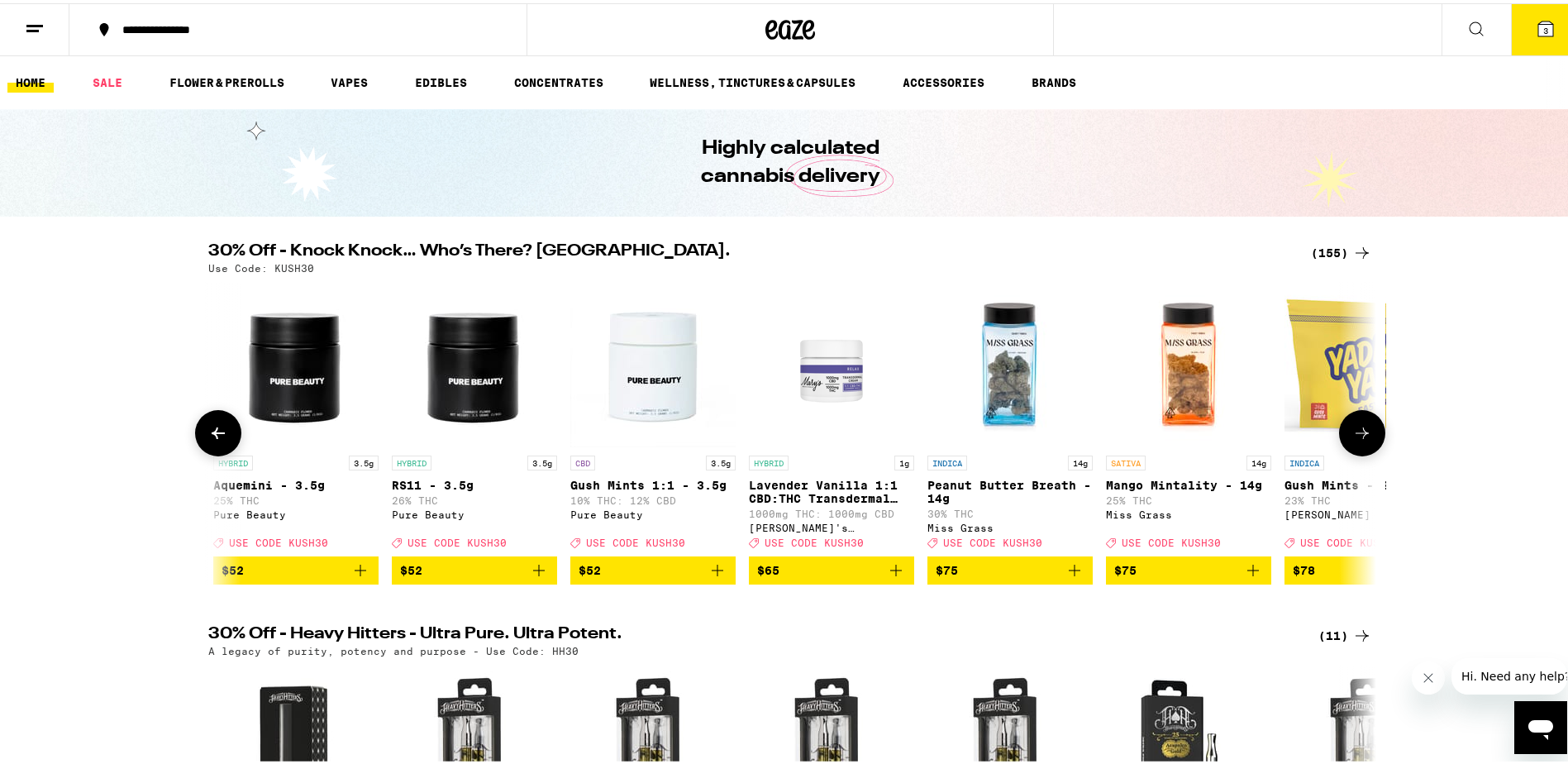
click at [198, 443] on button at bounding box center [218, 429] width 46 height 46
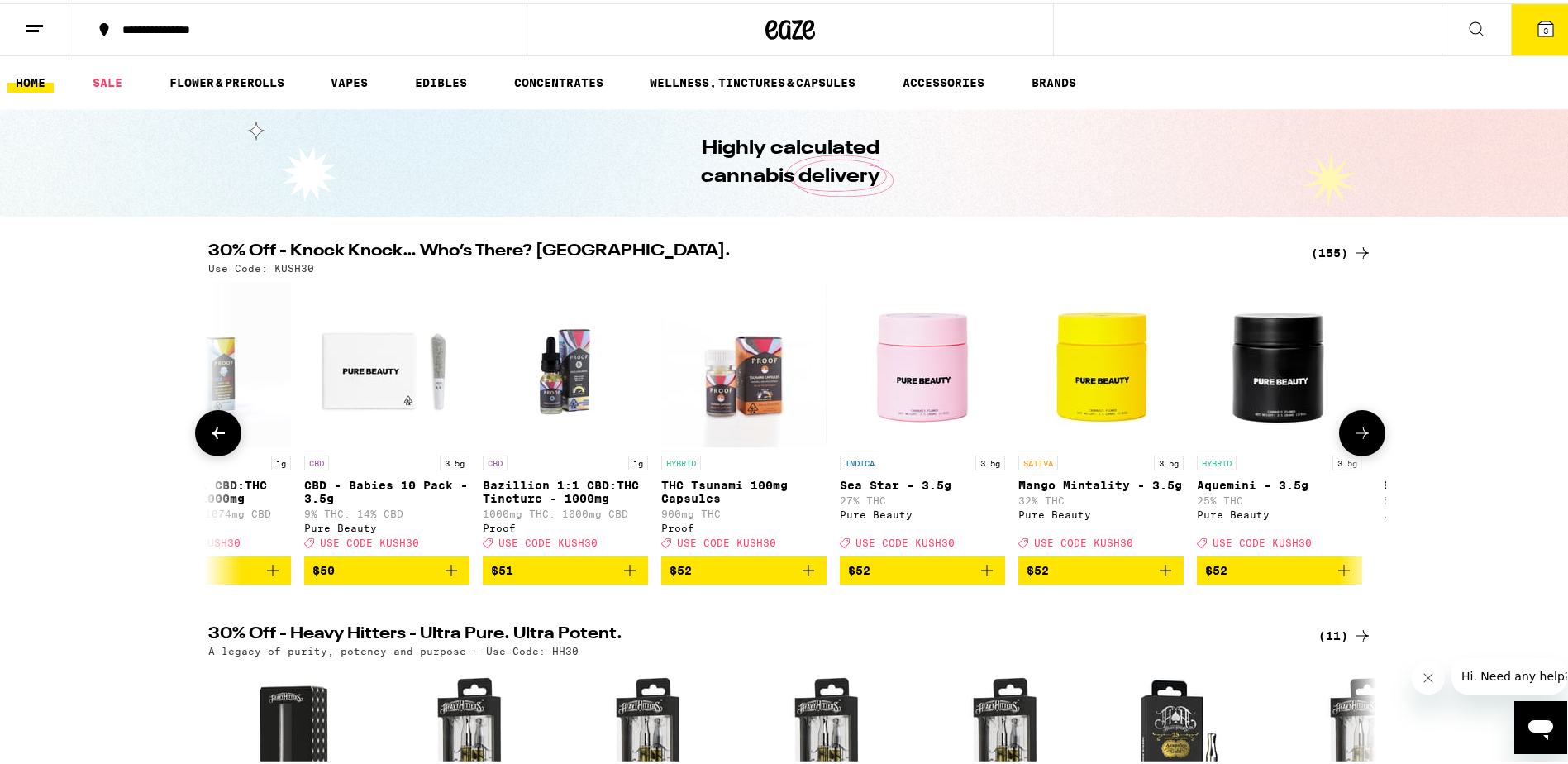
click at [198, 443] on button at bounding box center [218, 429] width 46 height 46
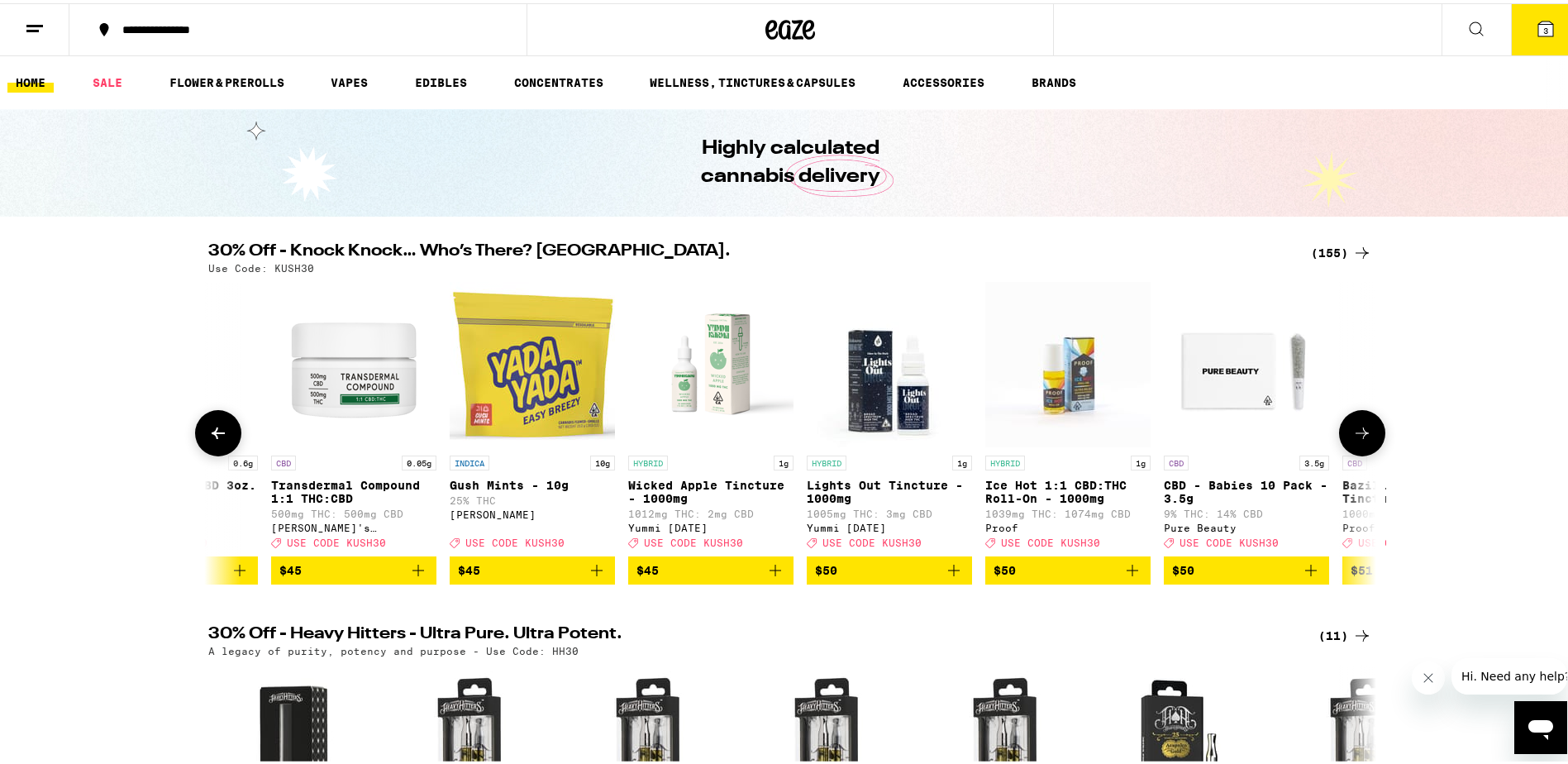
scroll to position [0, 23552]
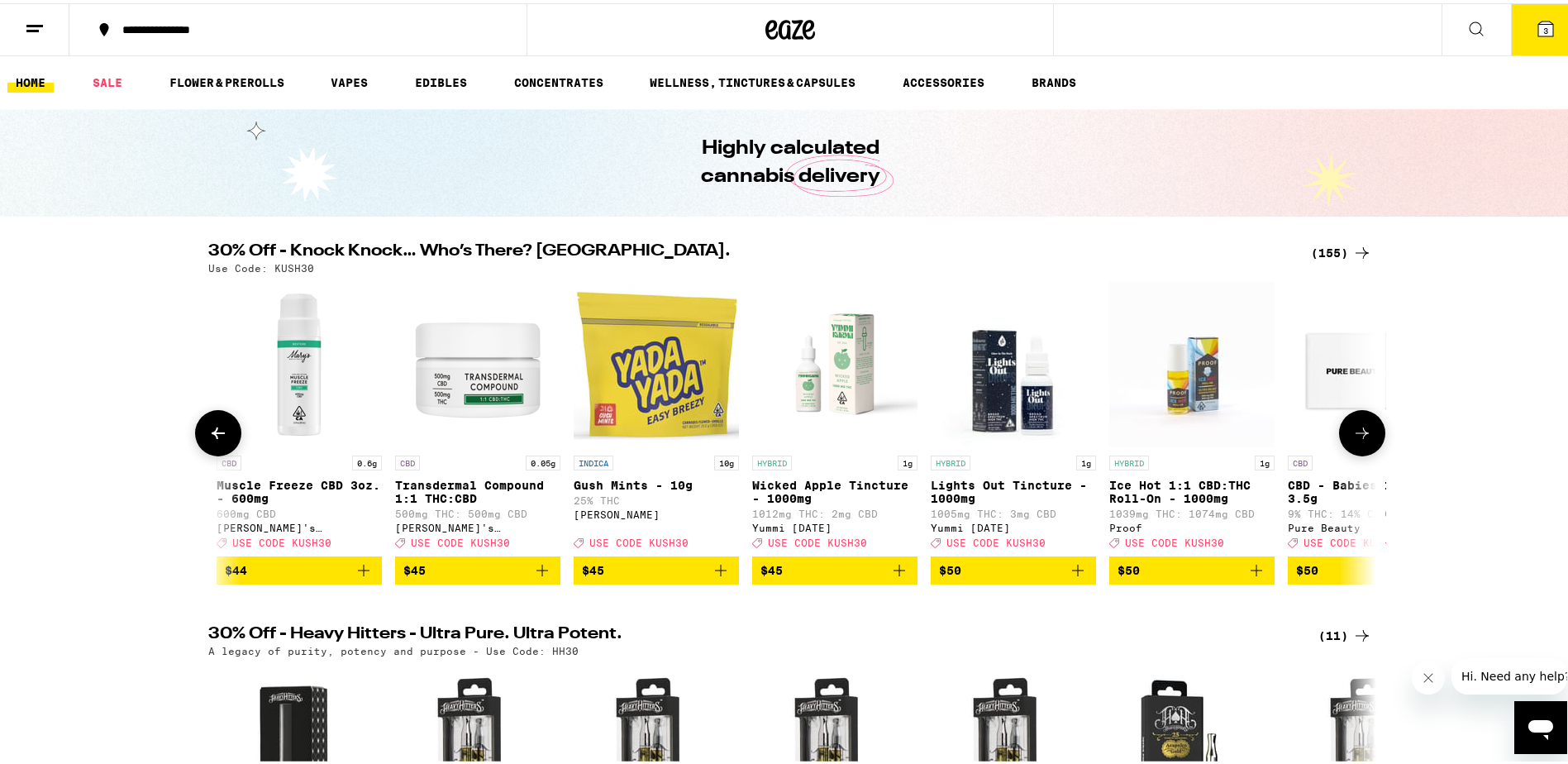
click at [198, 443] on button at bounding box center [218, 429] width 46 height 46
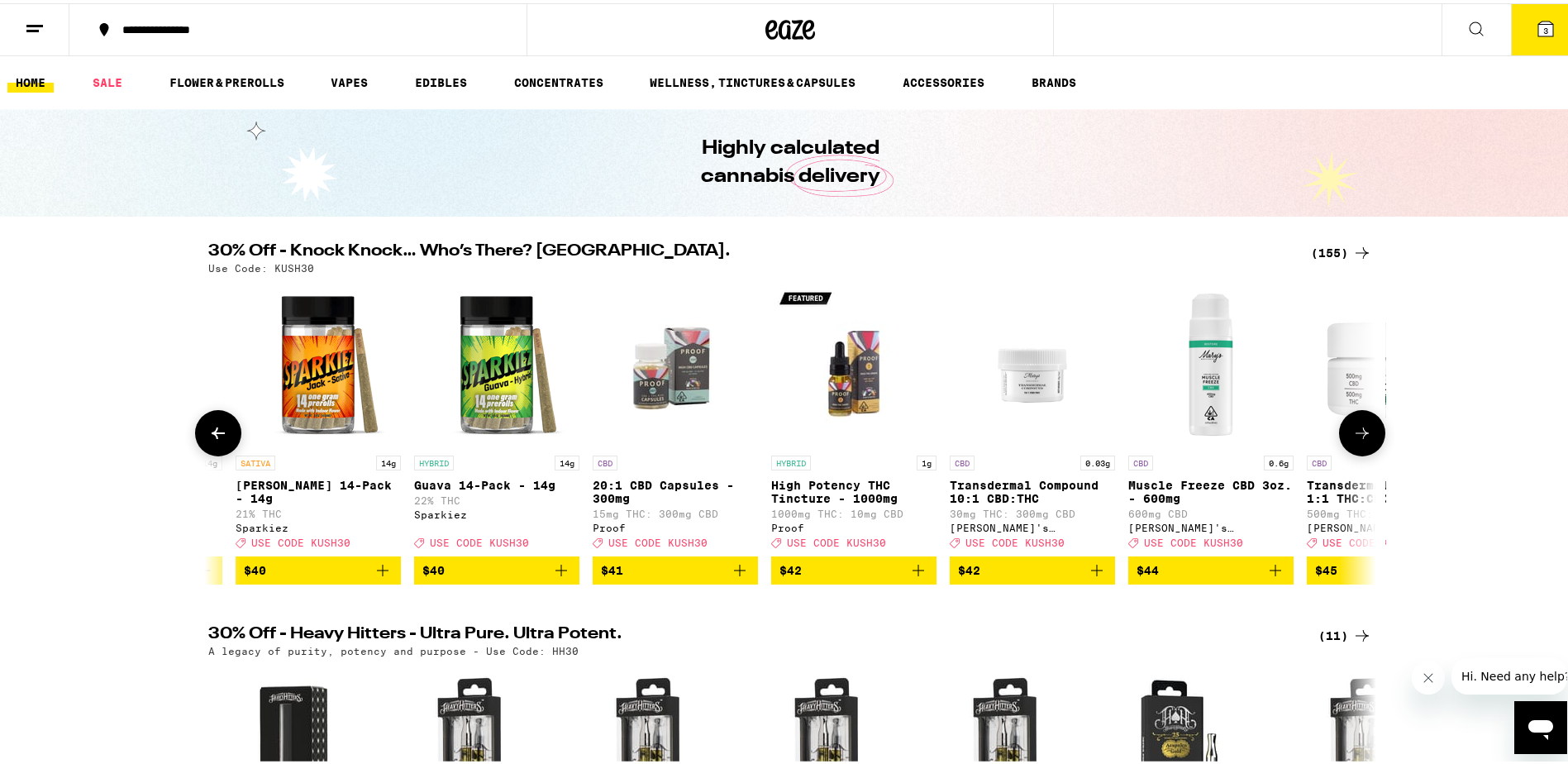
scroll to position [0, 22569]
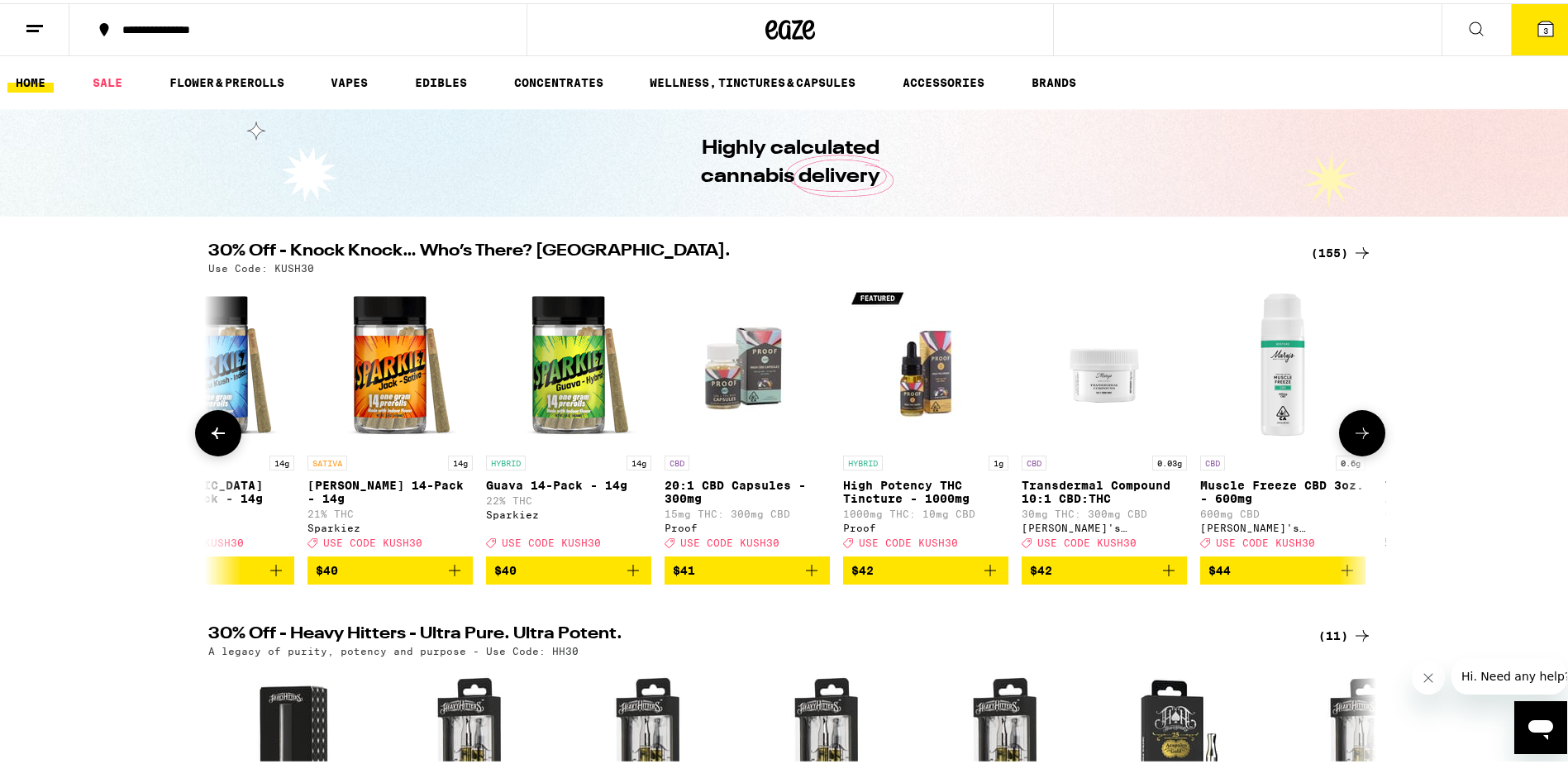
click at [213, 449] on button at bounding box center [218, 429] width 46 height 46
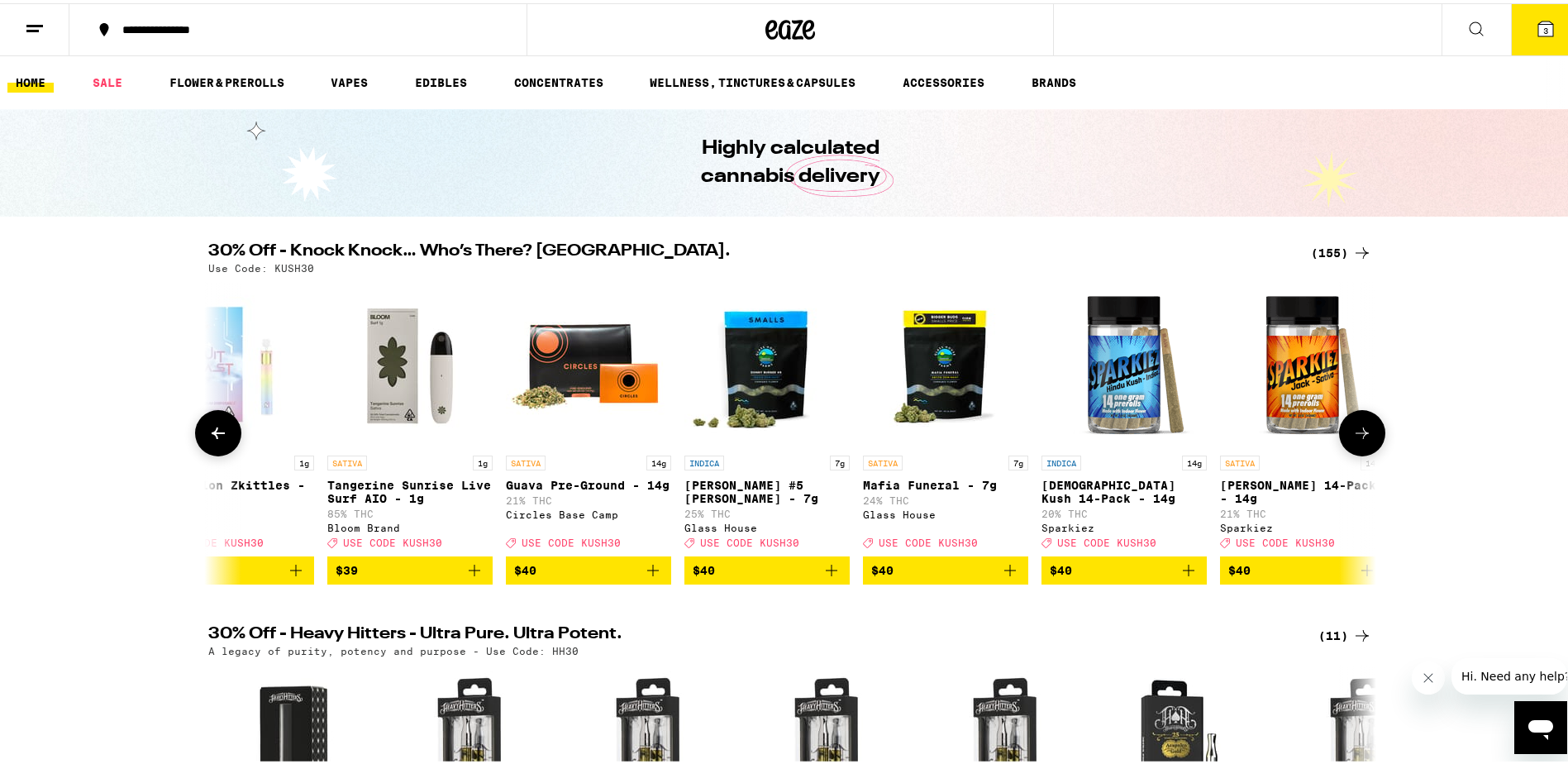
scroll to position [0, 21585]
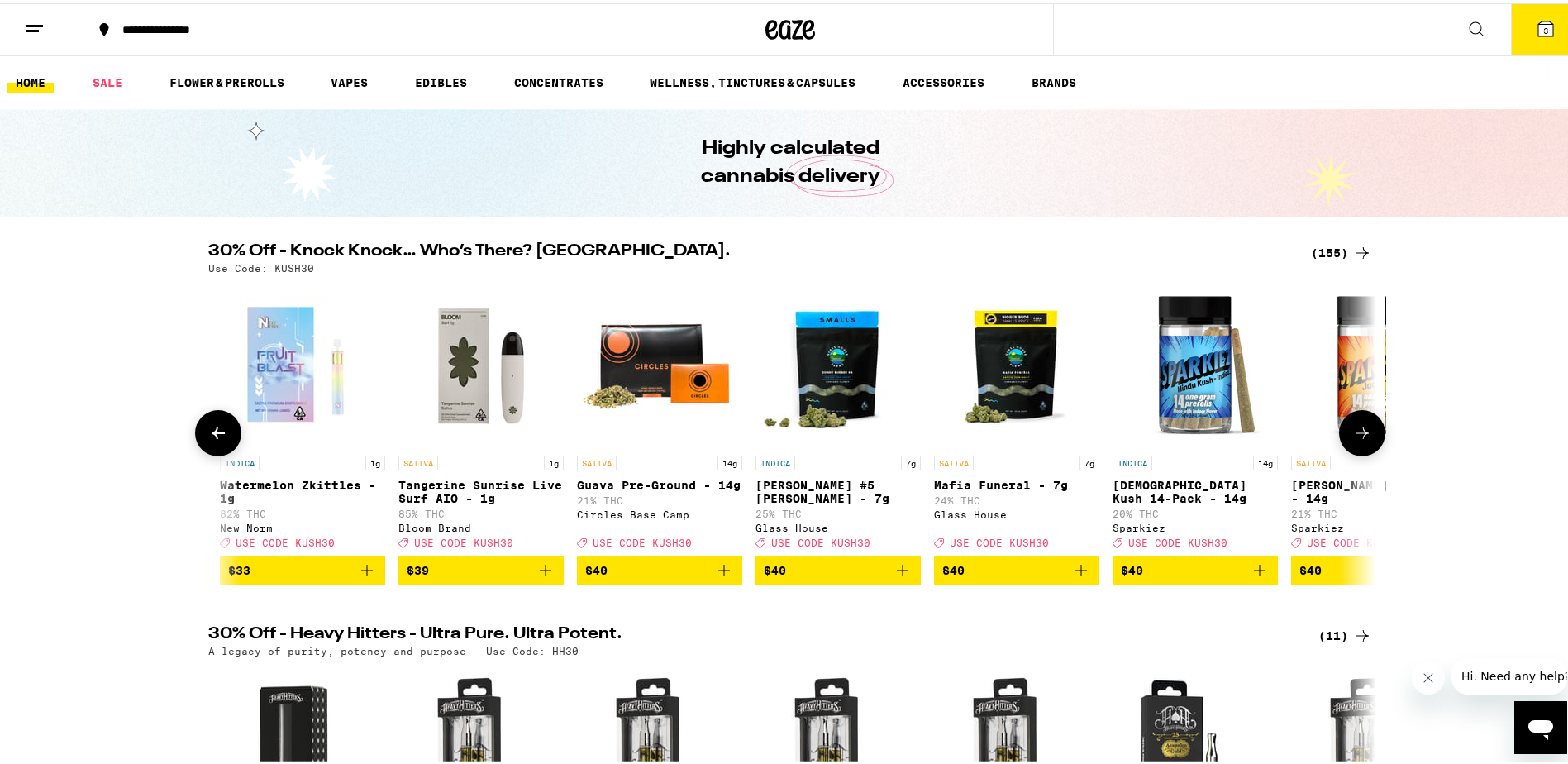
click at [213, 449] on button at bounding box center [218, 429] width 46 height 46
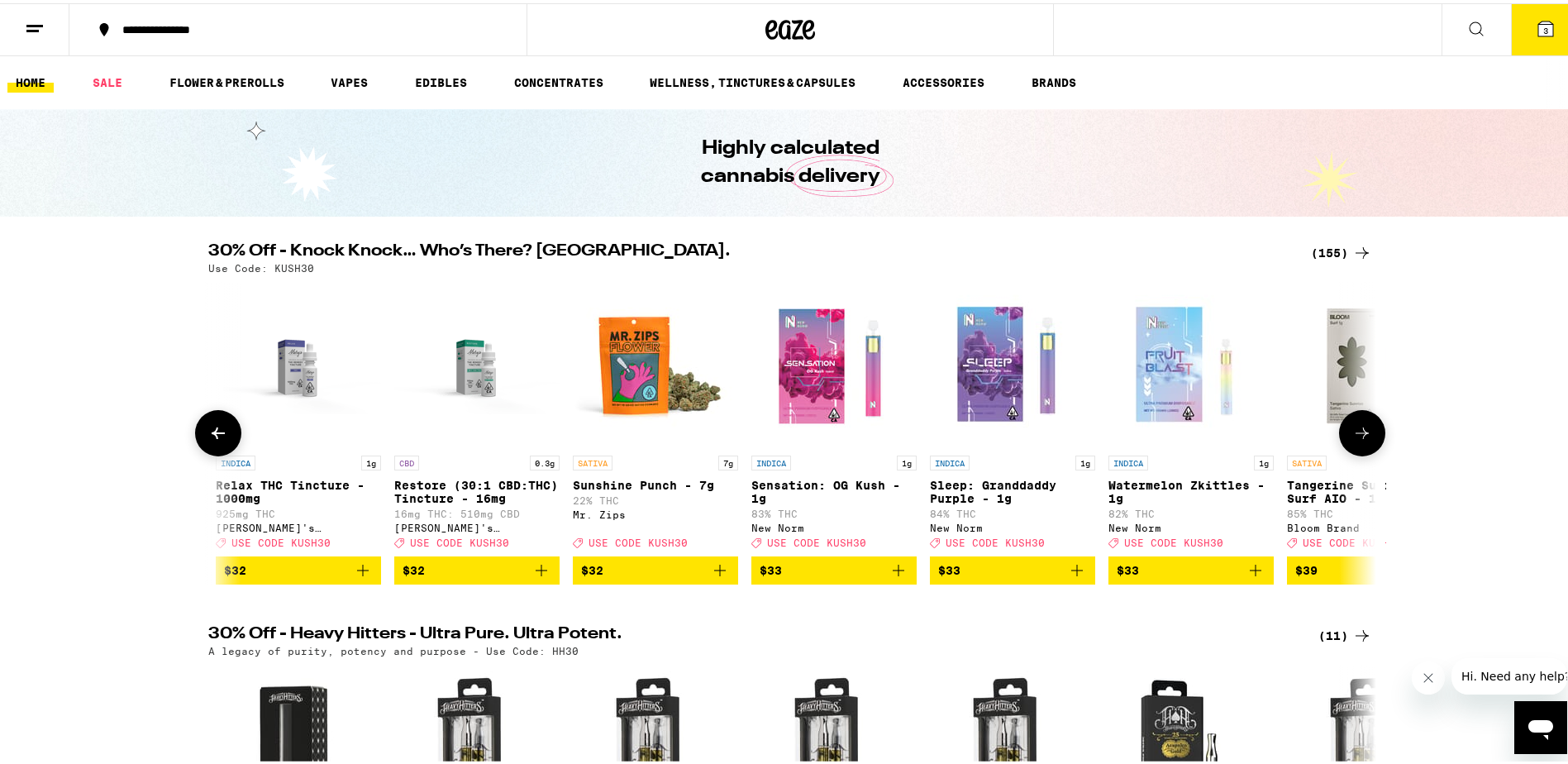
scroll to position [0, 20603]
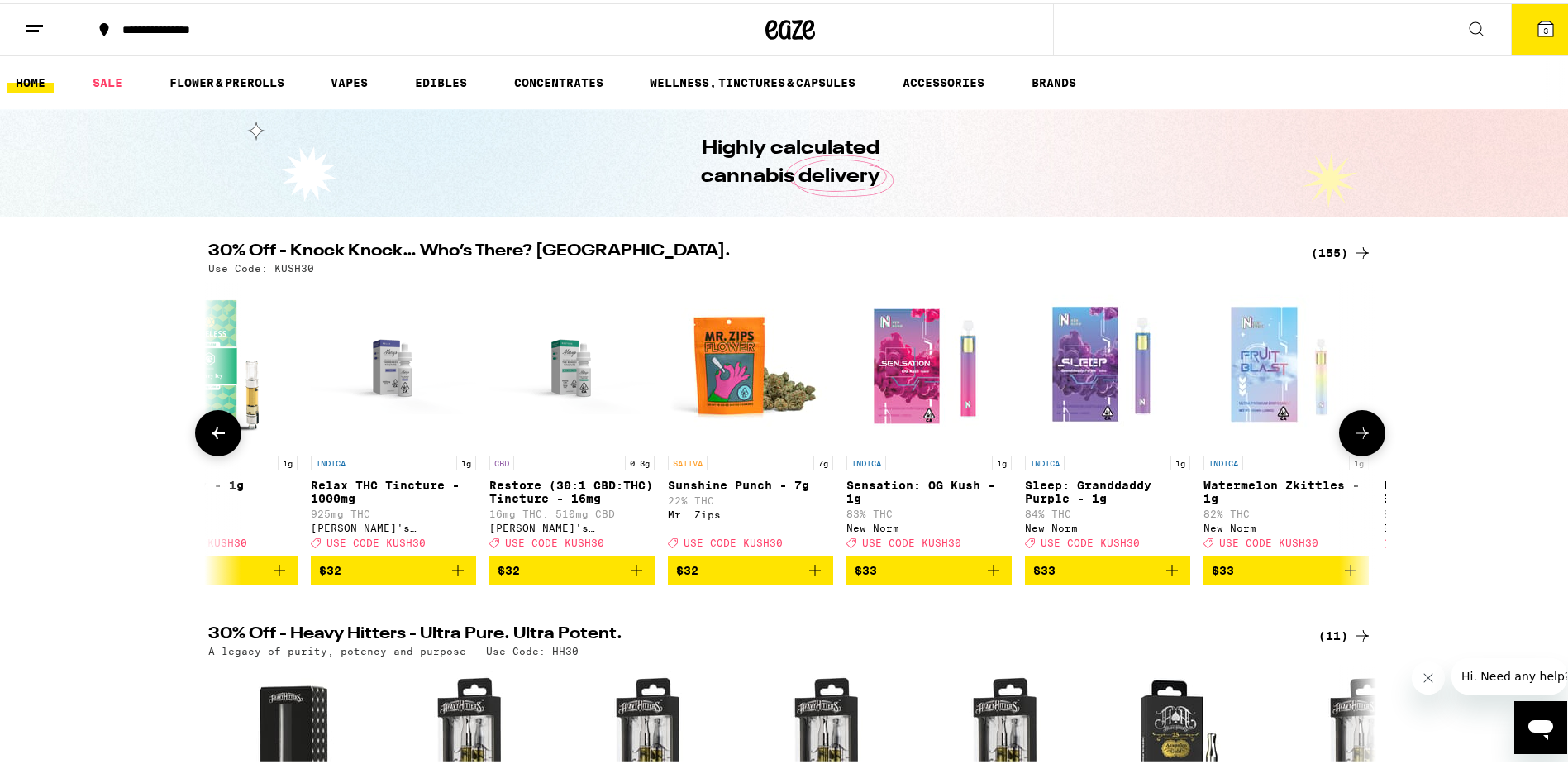
click at [1355, 429] on icon at bounding box center [1361, 429] width 20 height 20
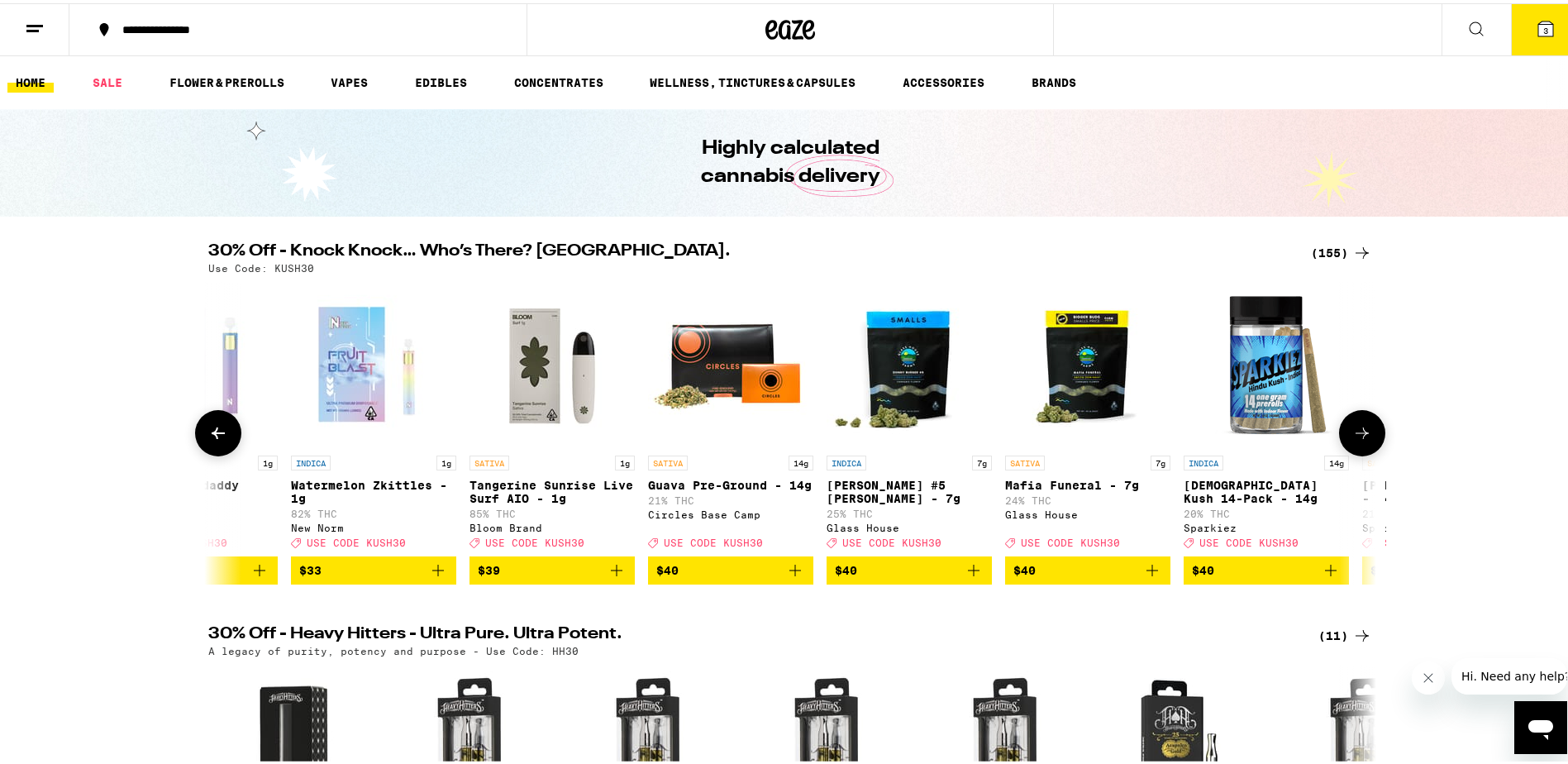
scroll to position [0, 21585]
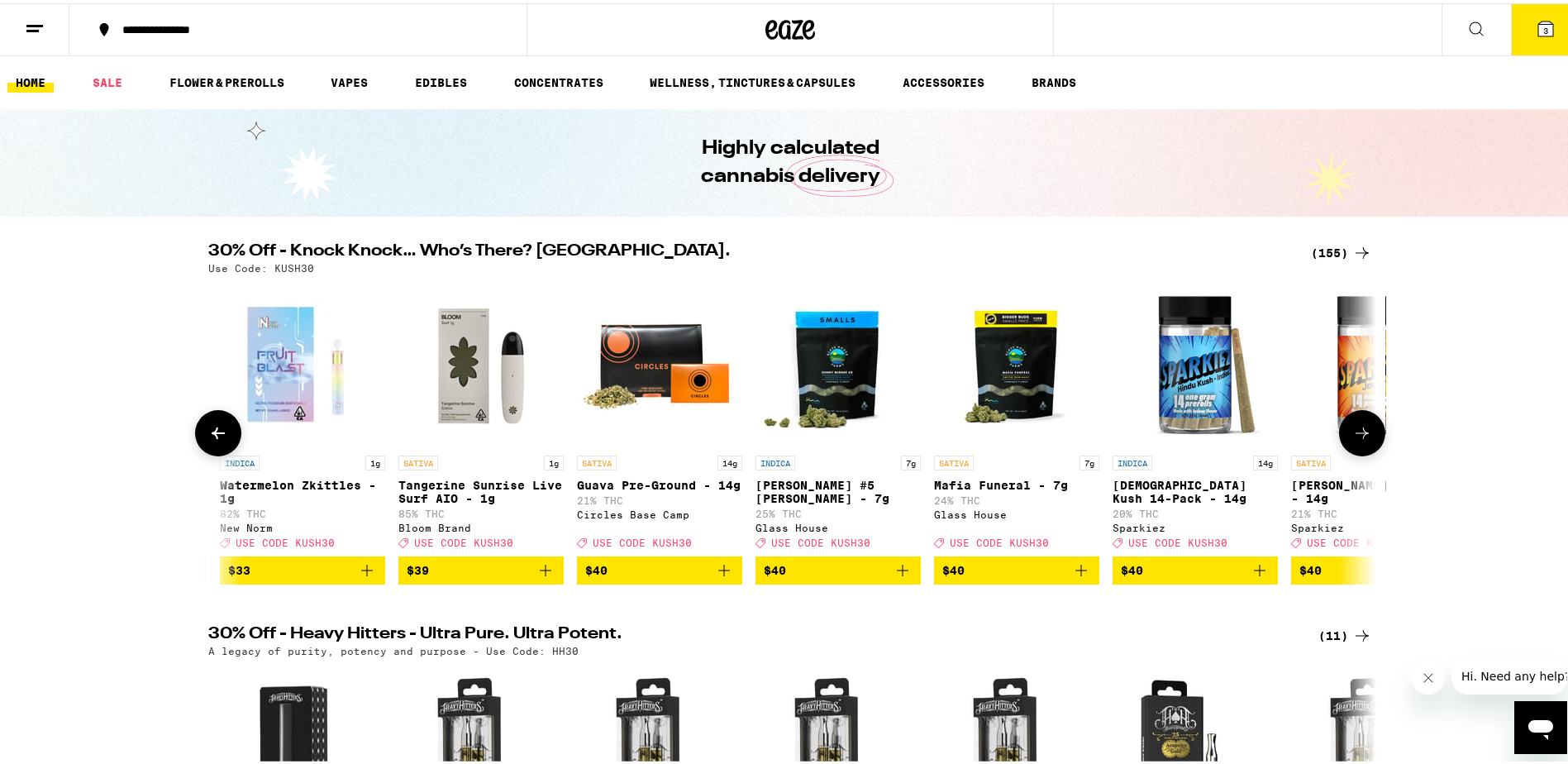
click at [205, 427] on button at bounding box center [218, 429] width 46 height 46
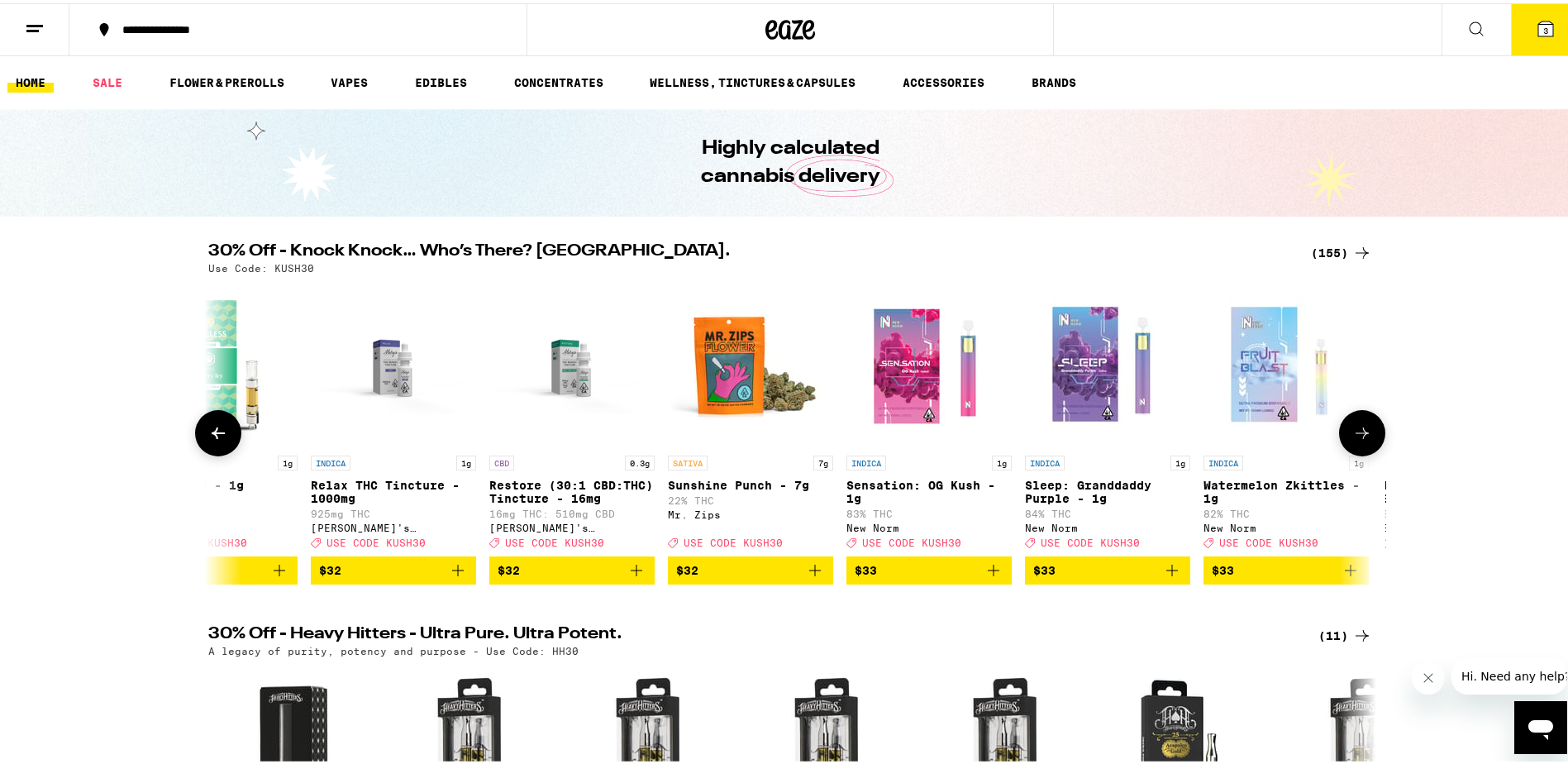
click at [205, 427] on button at bounding box center [218, 429] width 46 height 46
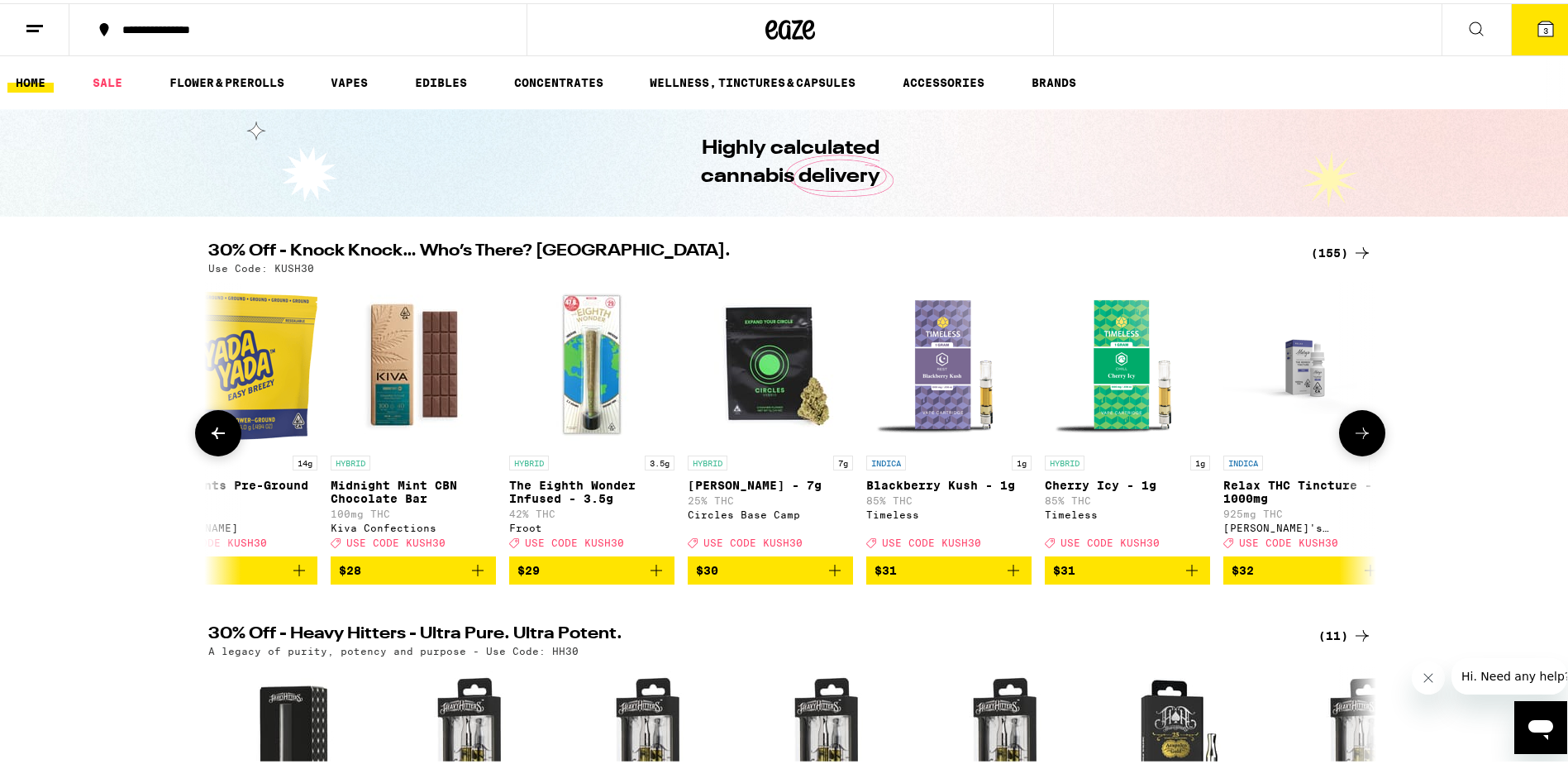
scroll to position [0, 19619]
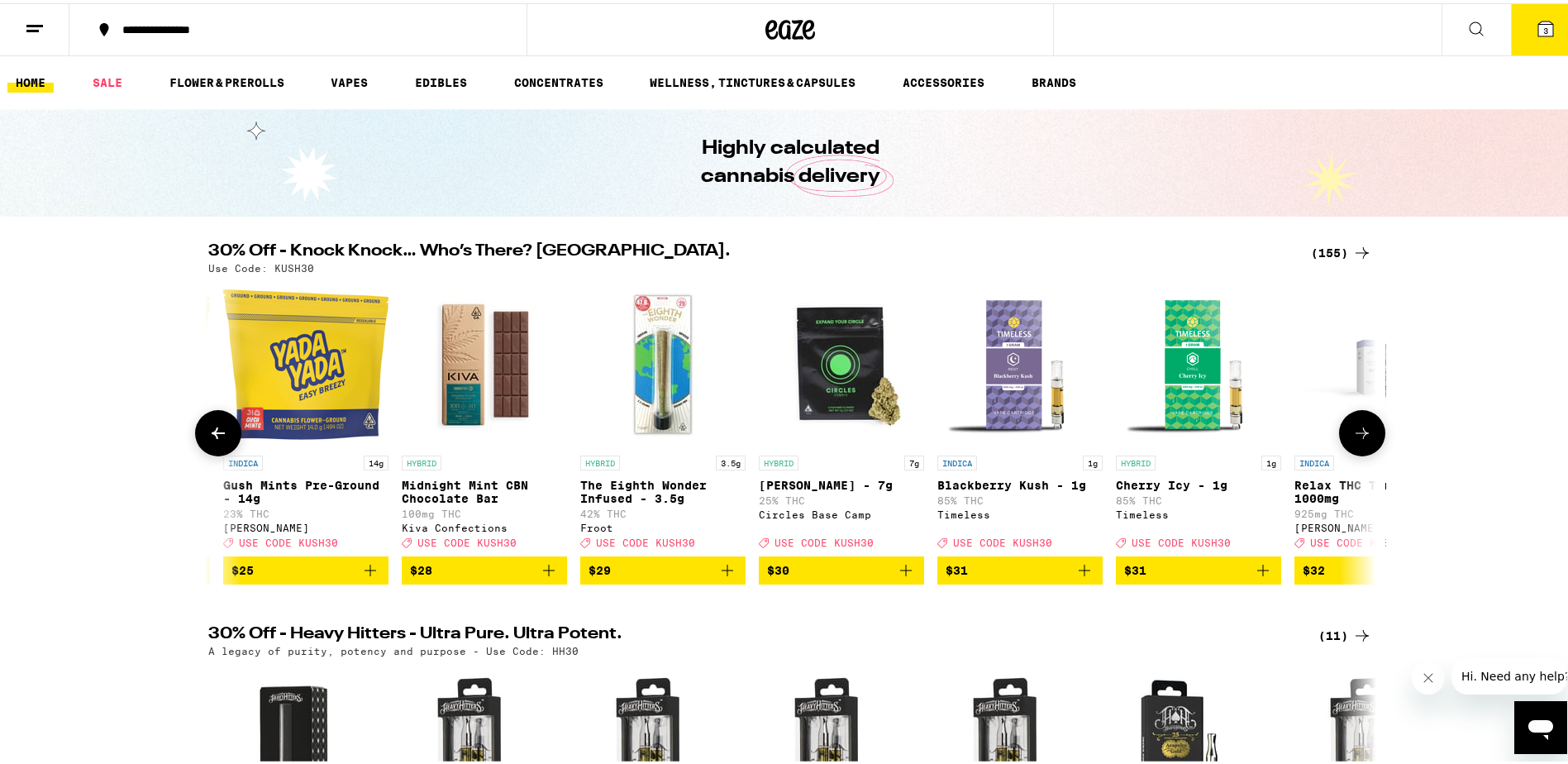
click at [205, 427] on button at bounding box center [218, 429] width 46 height 46
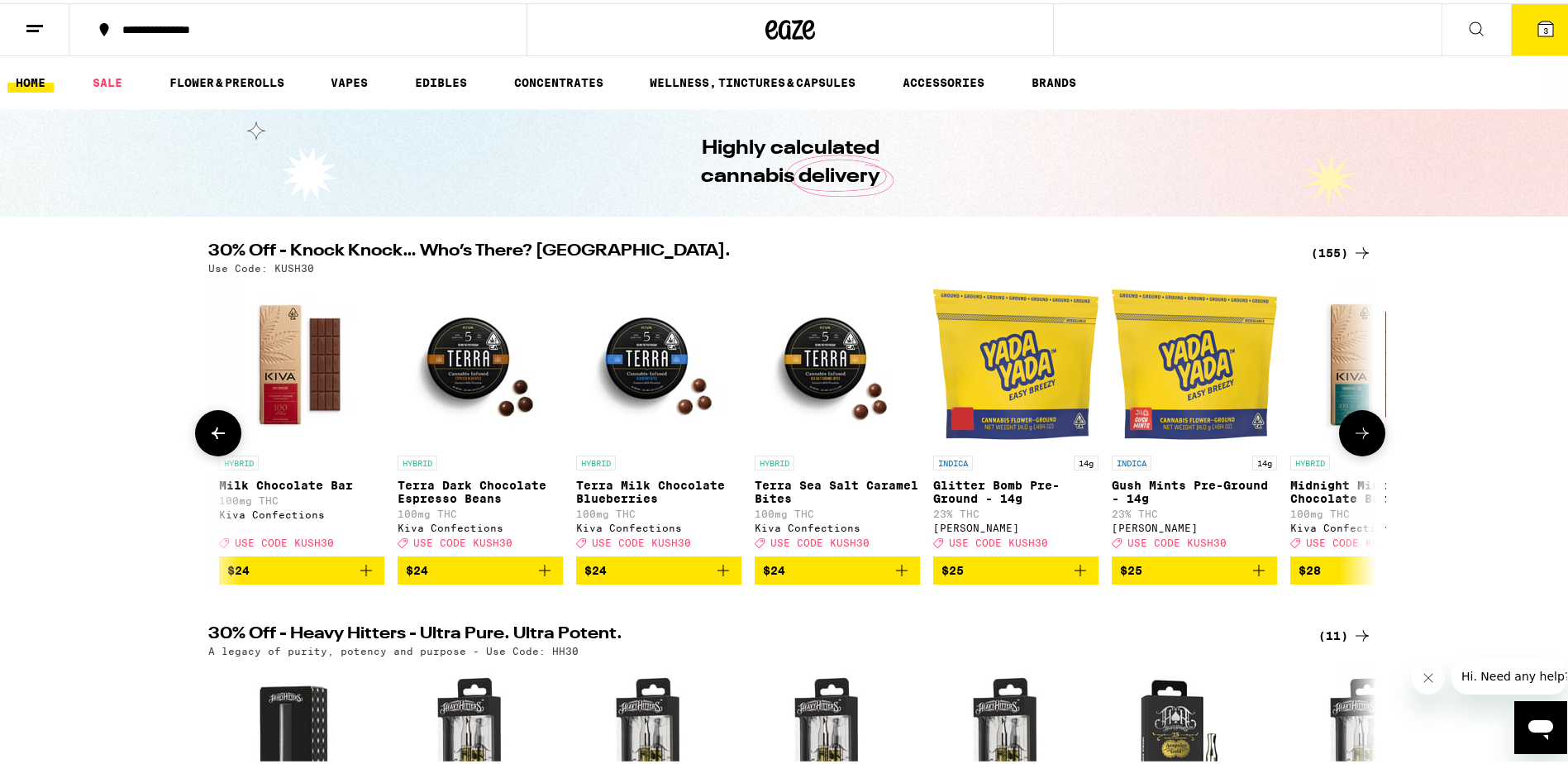
scroll to position [0, 18636]
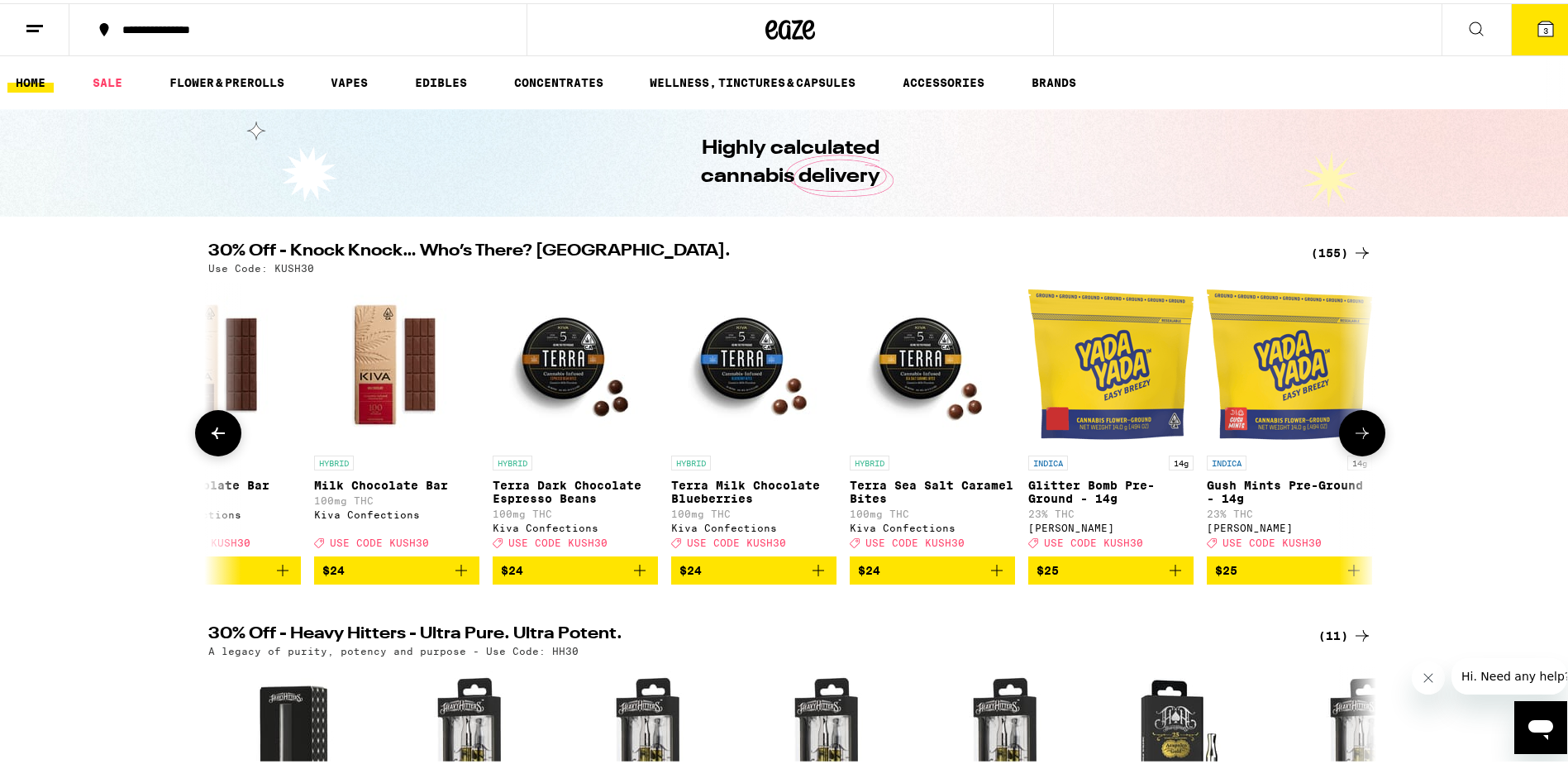
click at [1355, 425] on button at bounding box center [1361, 429] width 46 height 46
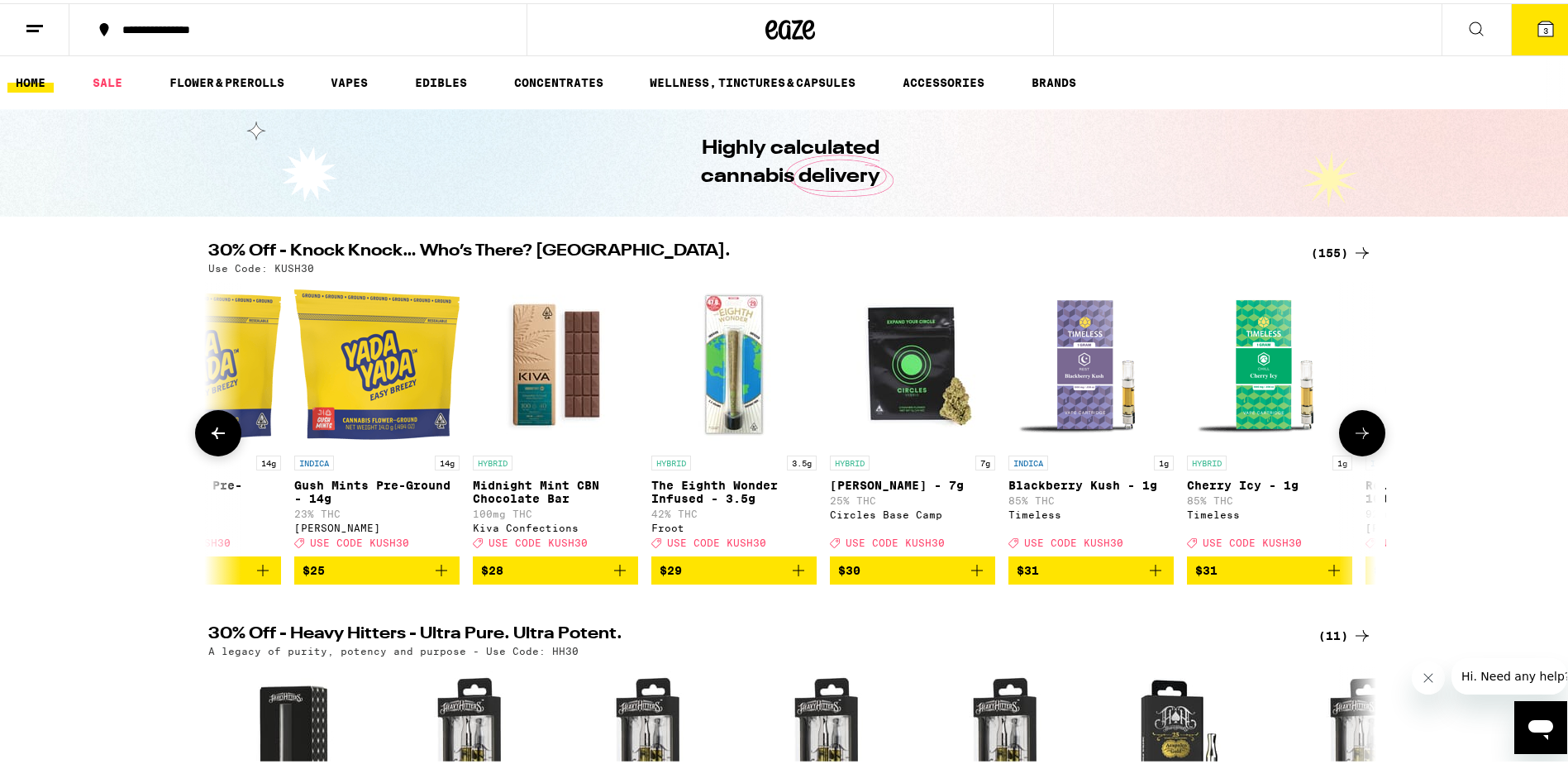
scroll to position [0, 19619]
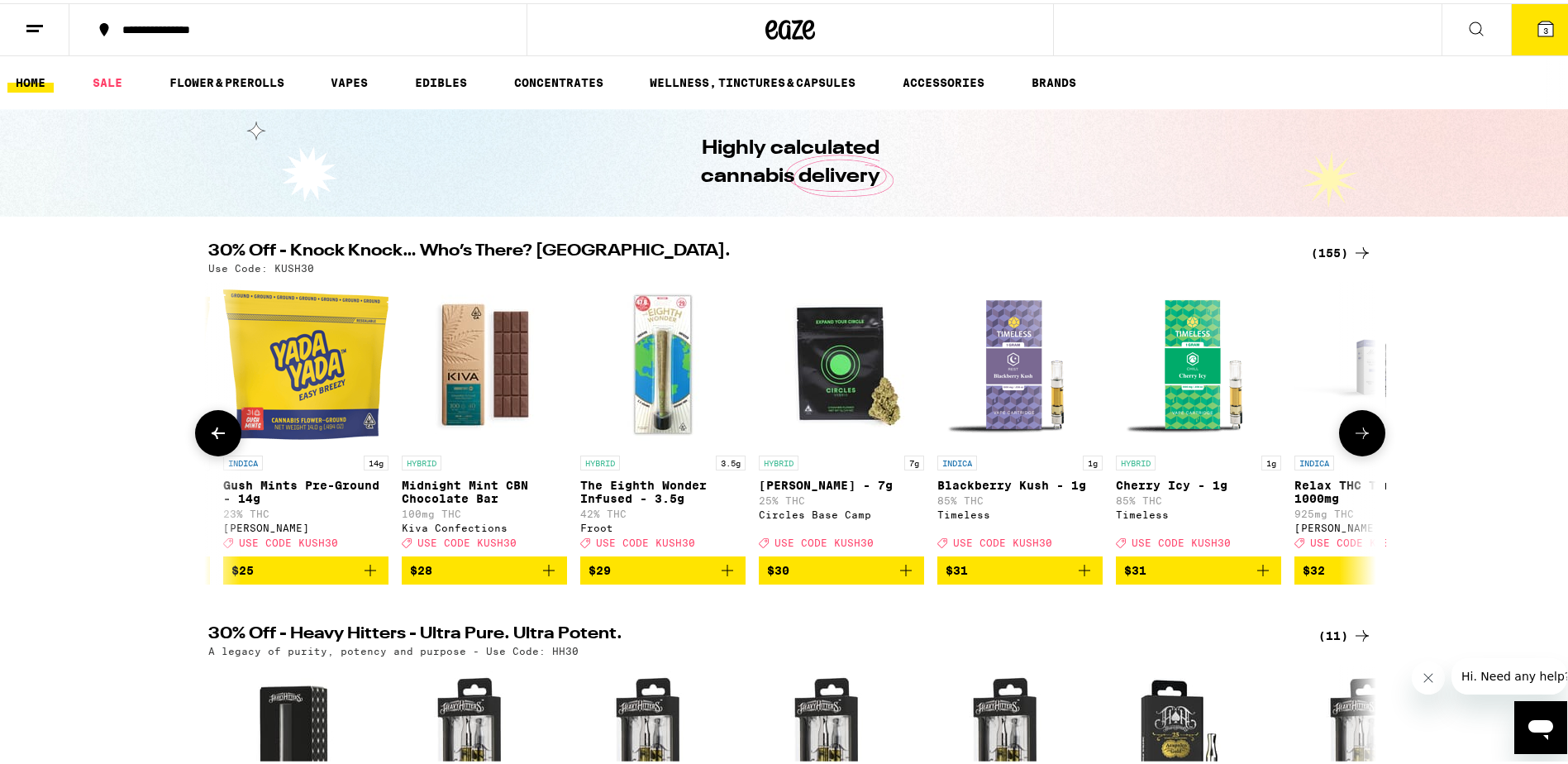
click at [660, 403] on img "Open page for The Eighth Wonder Infused - 3.5g from Froot" at bounding box center [662, 361] width 165 height 165
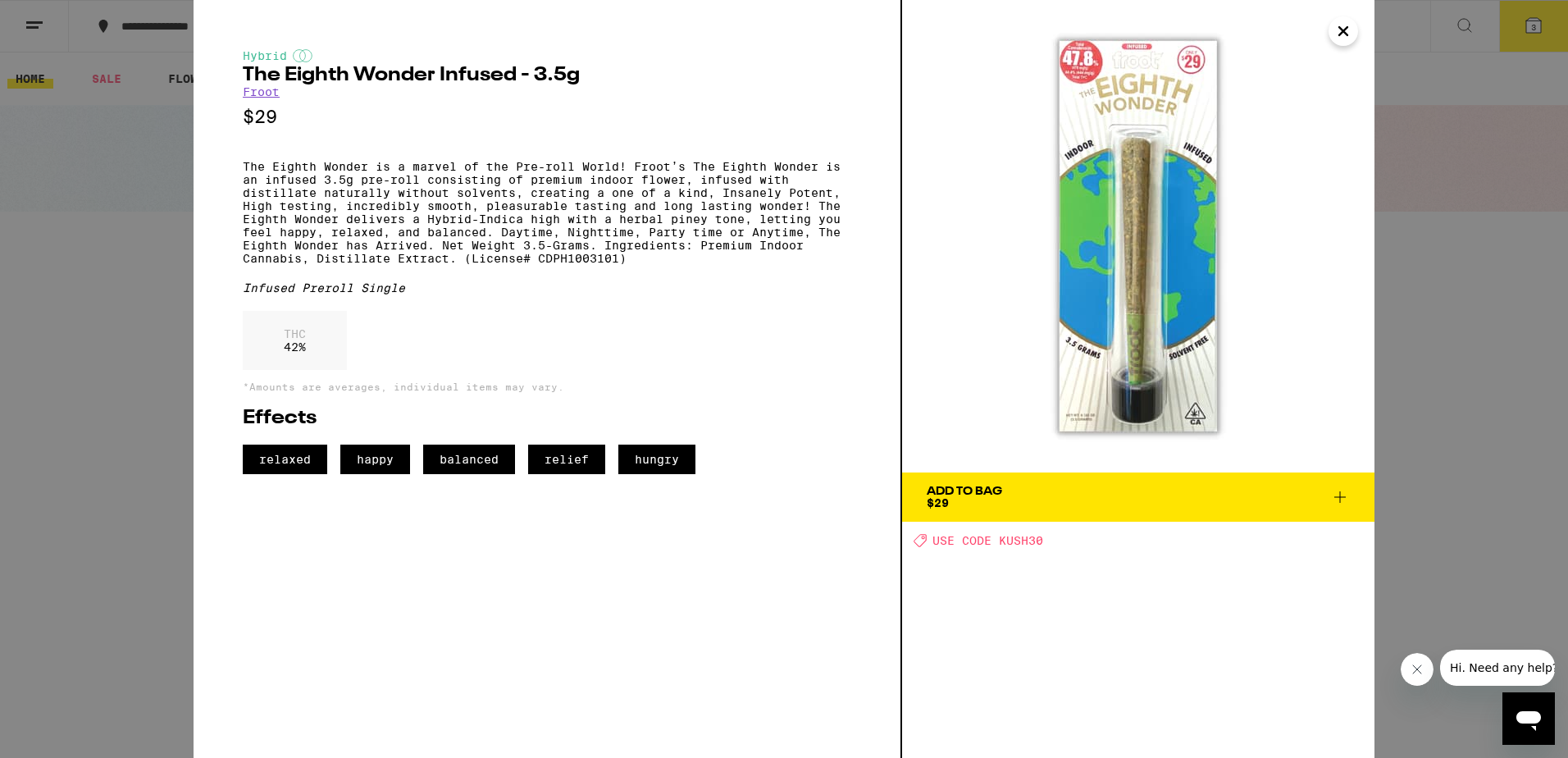
click at [1346, 30] on icon "Close" at bounding box center [1342, 31] width 20 height 24
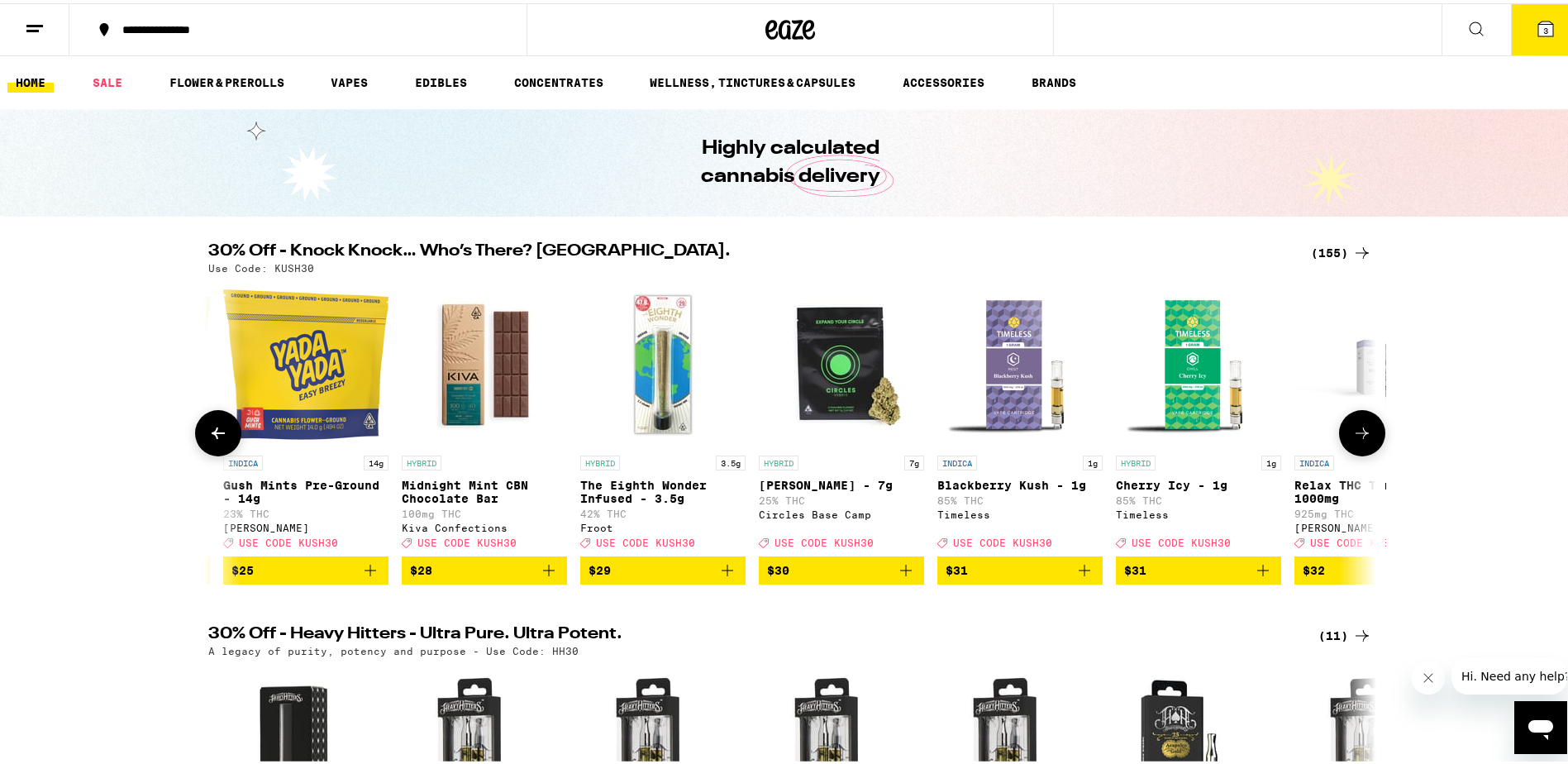
click at [211, 436] on icon at bounding box center [218, 429] width 13 height 11
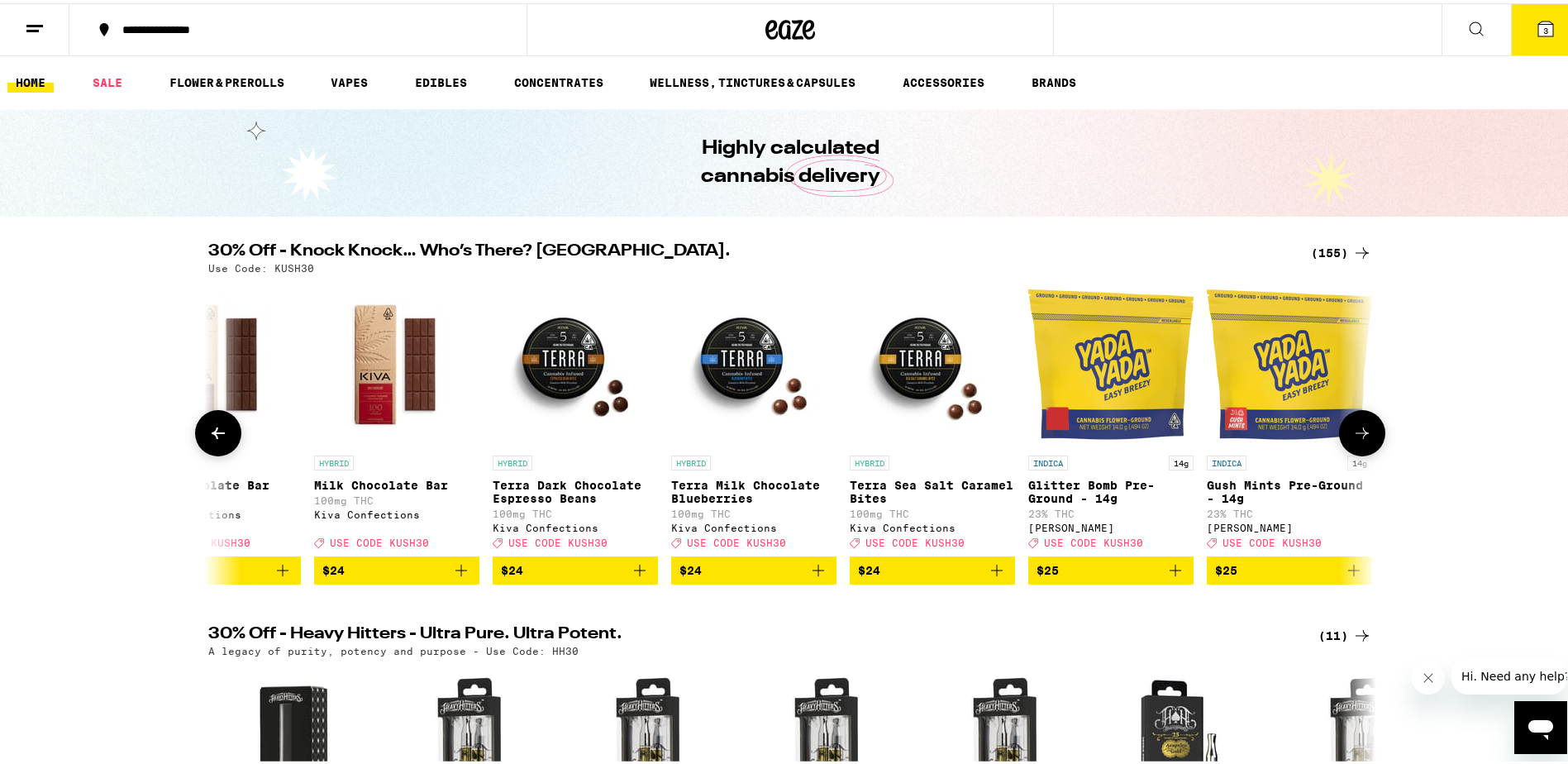
click at [211, 436] on icon at bounding box center [218, 429] width 13 height 11
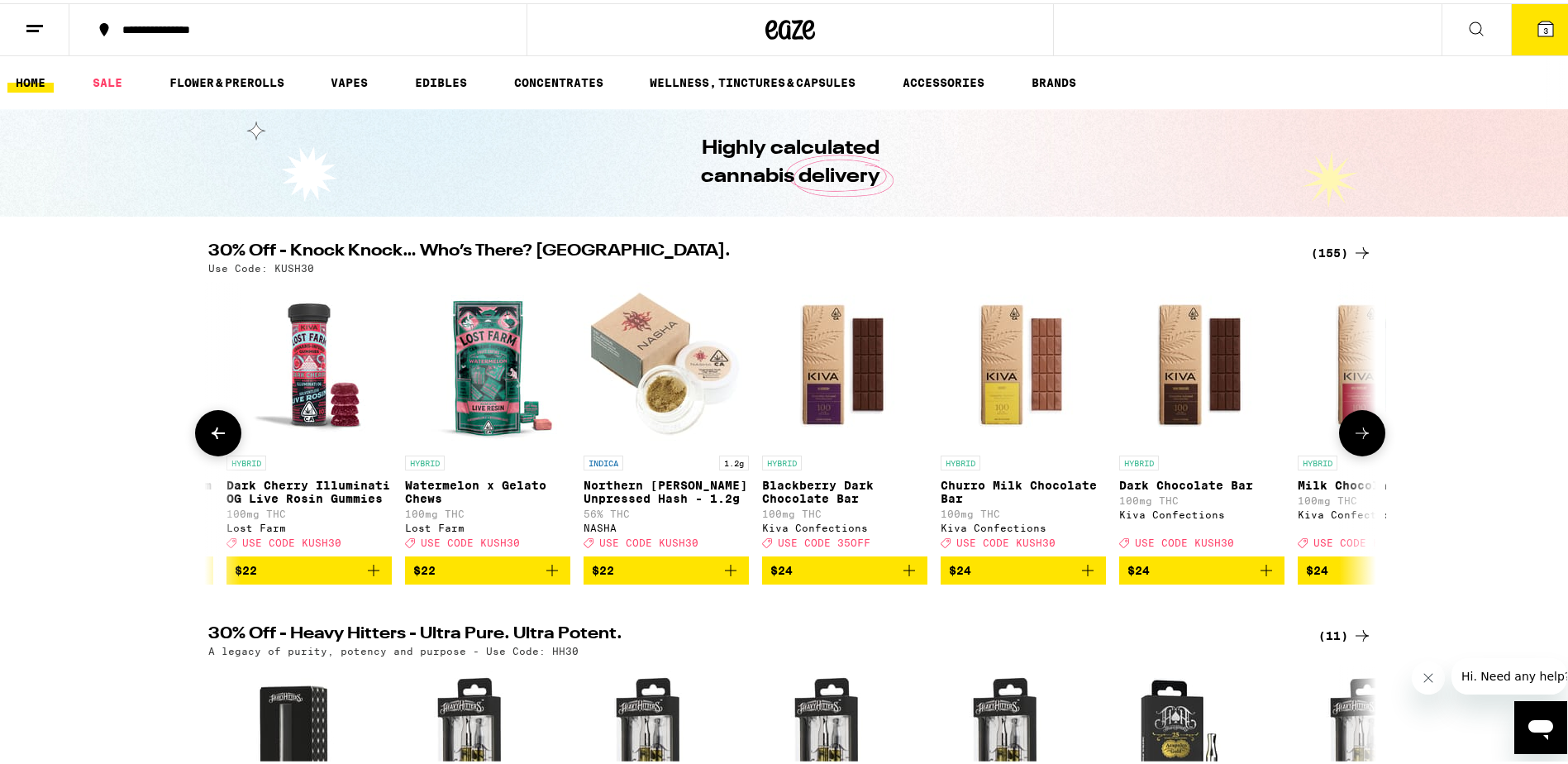
click at [211, 436] on icon at bounding box center [218, 429] width 13 height 11
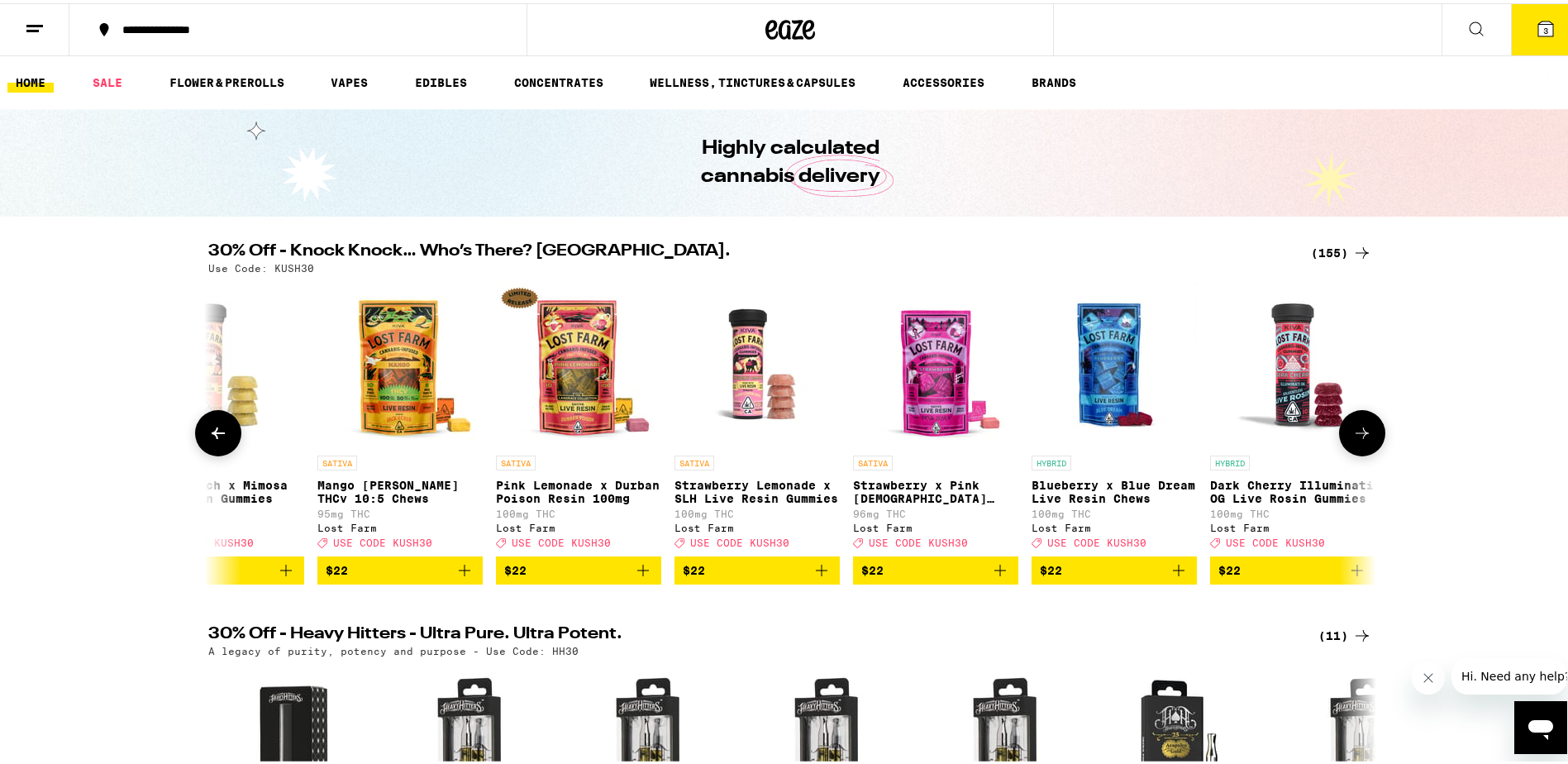
click at [211, 436] on icon at bounding box center [218, 429] width 13 height 11
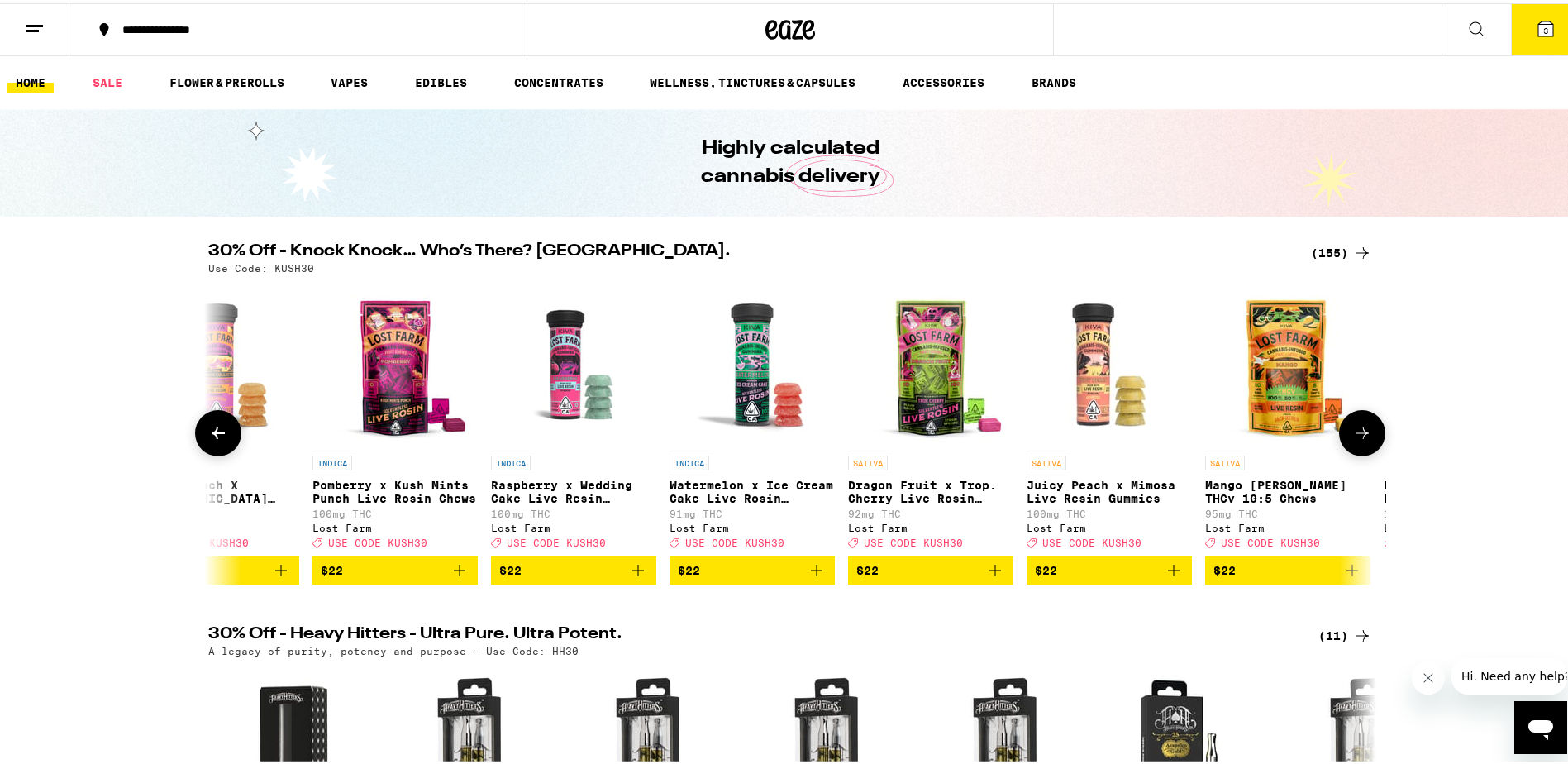
scroll to position [0, 15686]
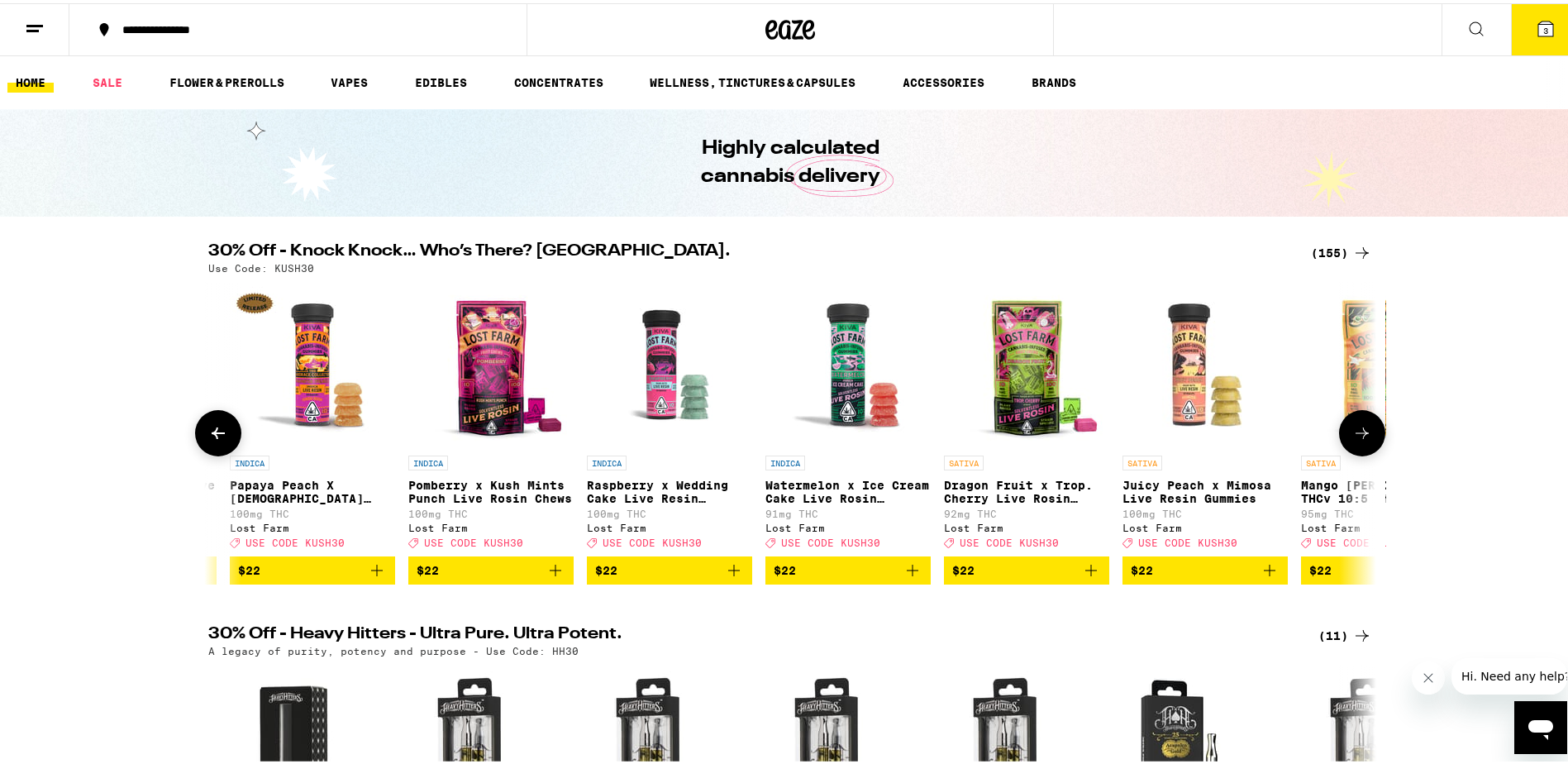
click at [211, 436] on icon at bounding box center [218, 429] width 13 height 11
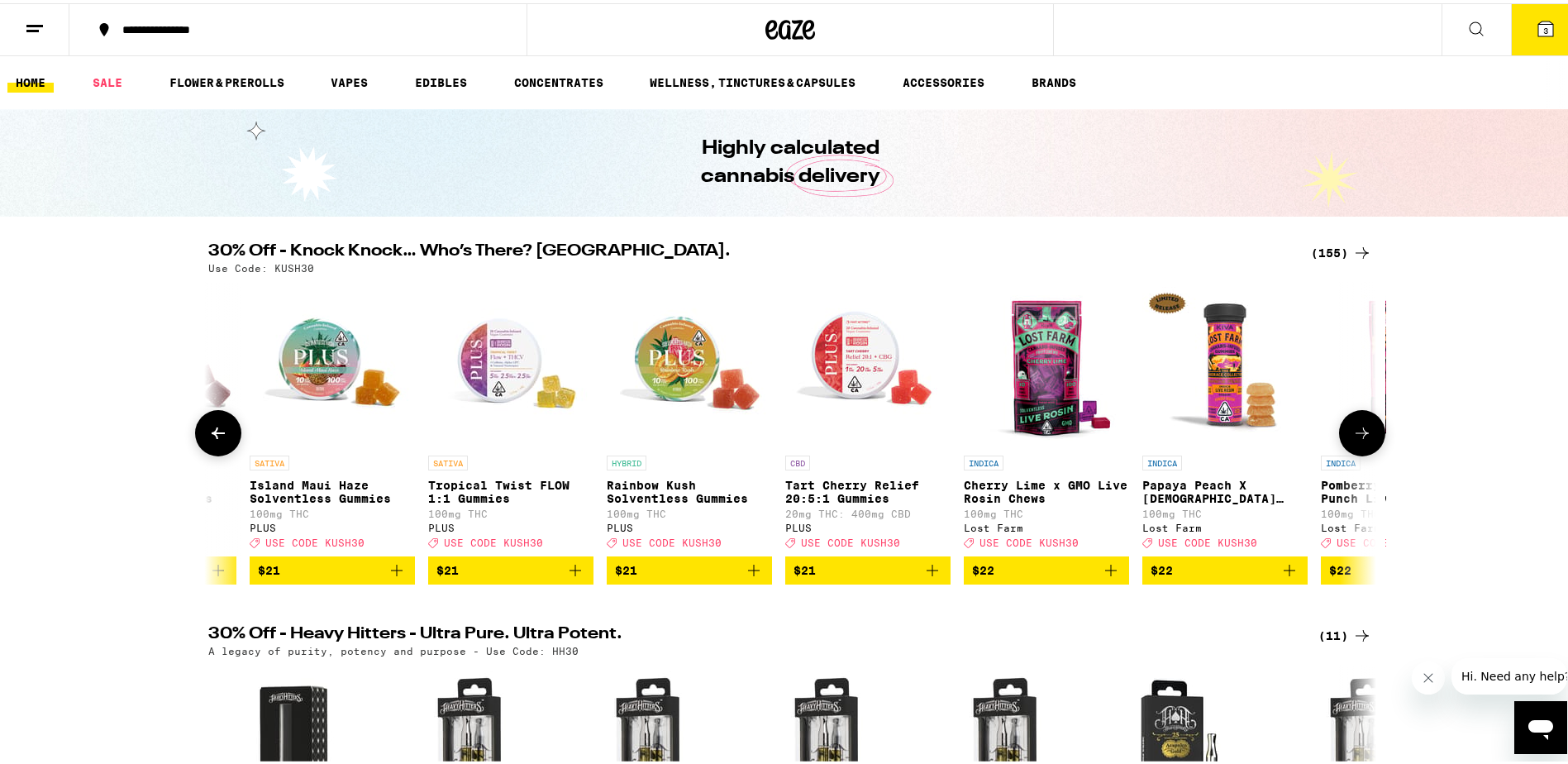
scroll to position [0, 14702]
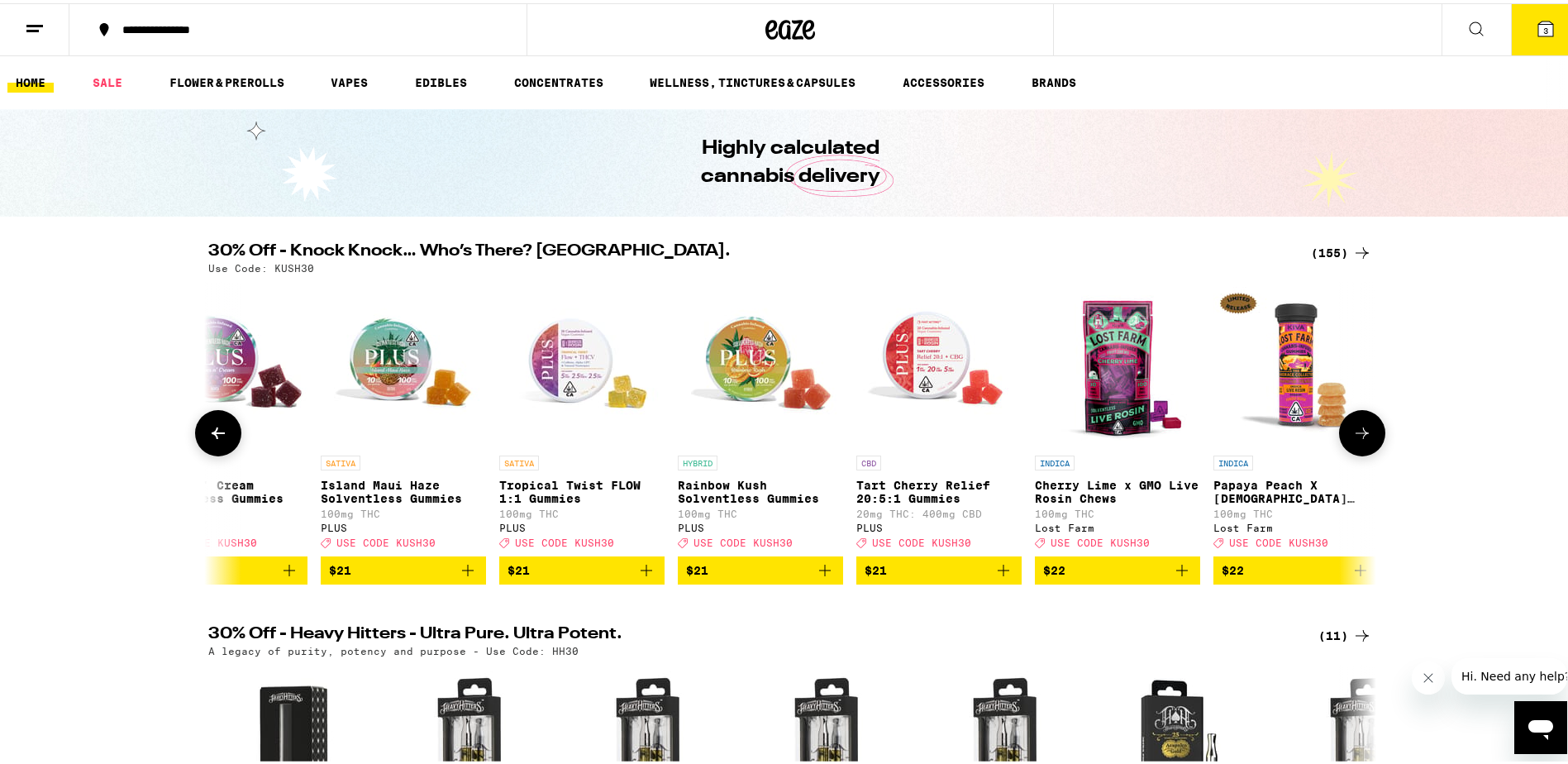
click at [211, 436] on icon at bounding box center [218, 429] width 13 height 11
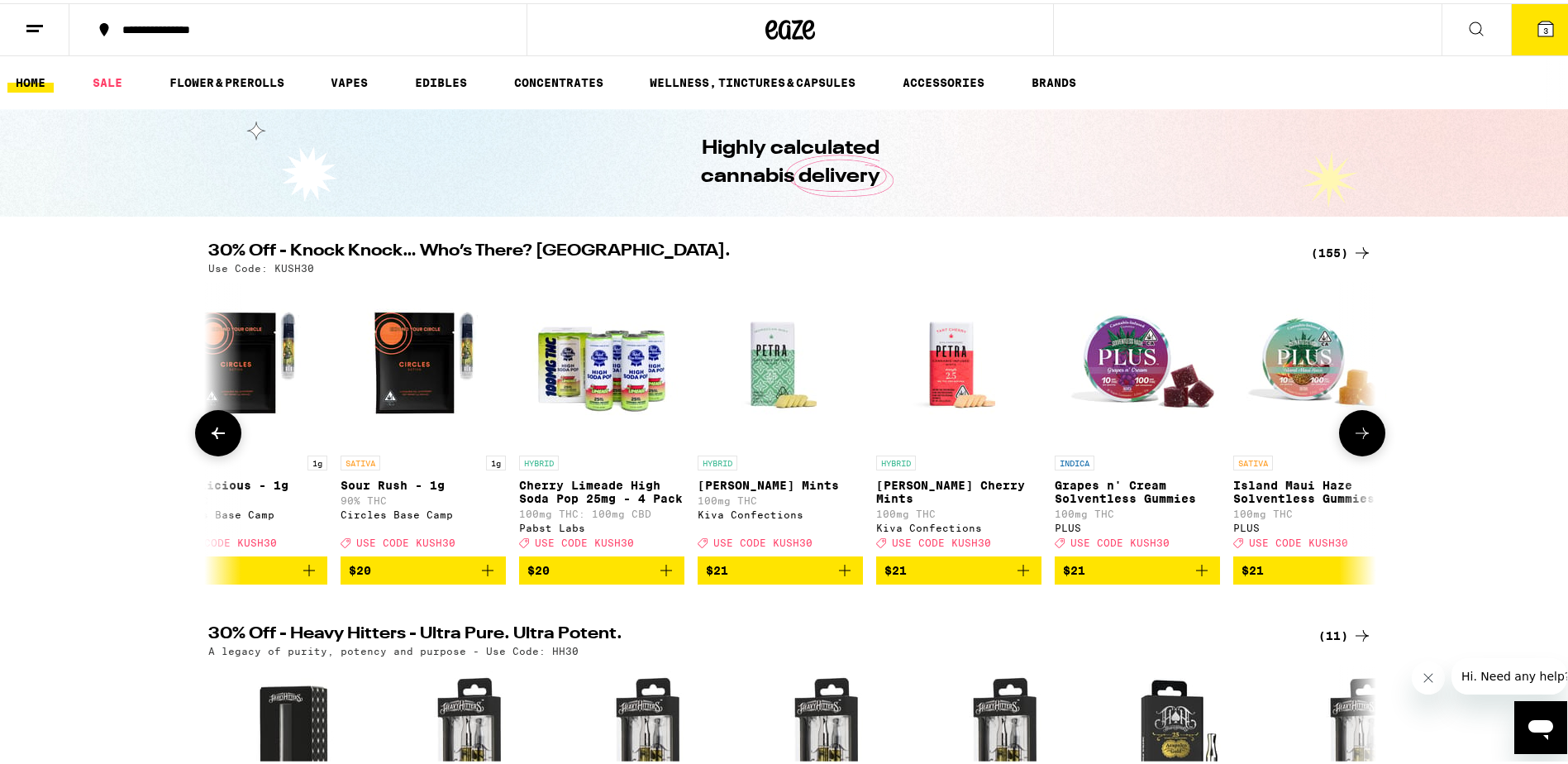
scroll to position [0, 13719]
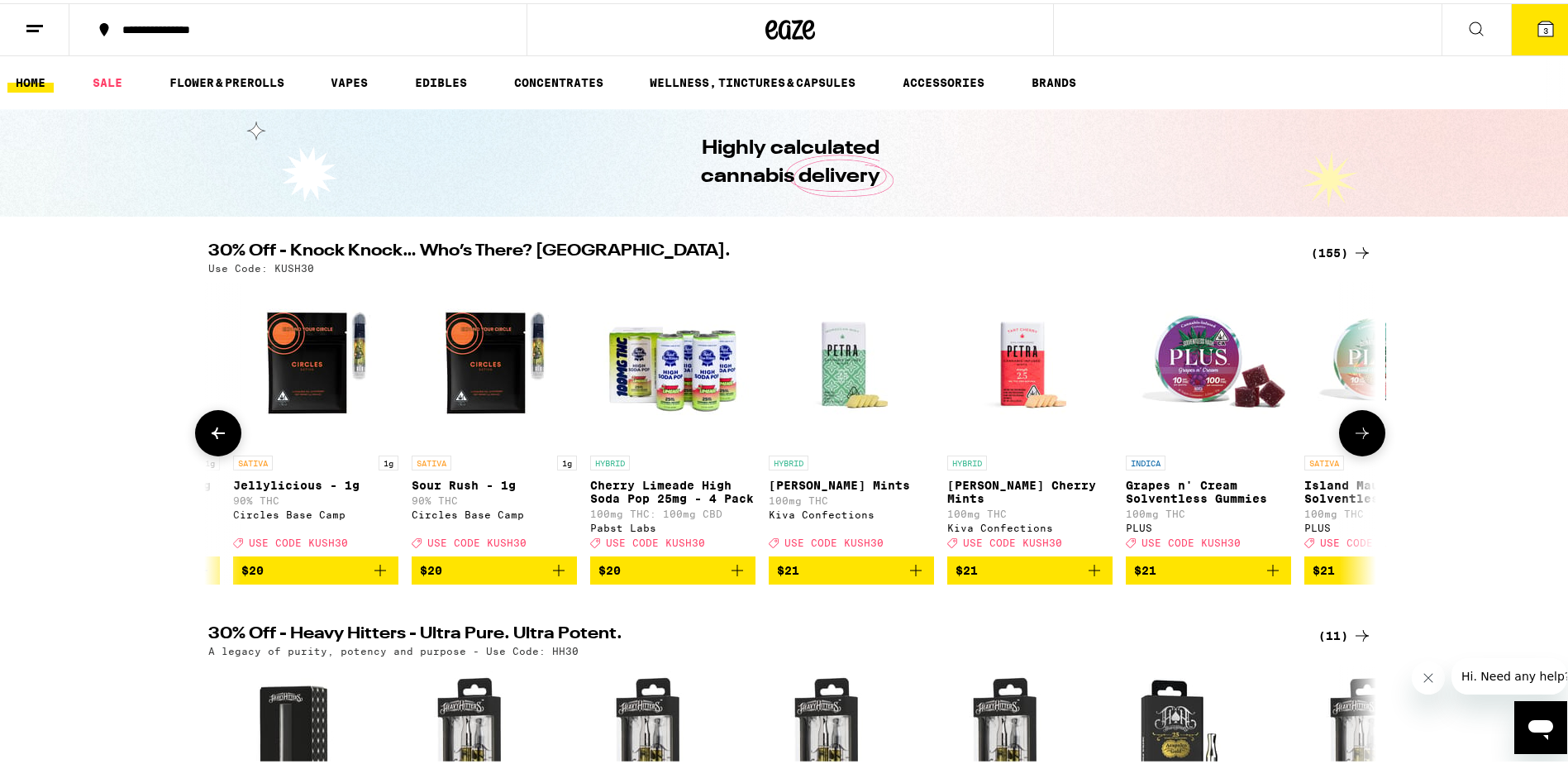
click at [211, 436] on icon at bounding box center [218, 429] width 13 height 11
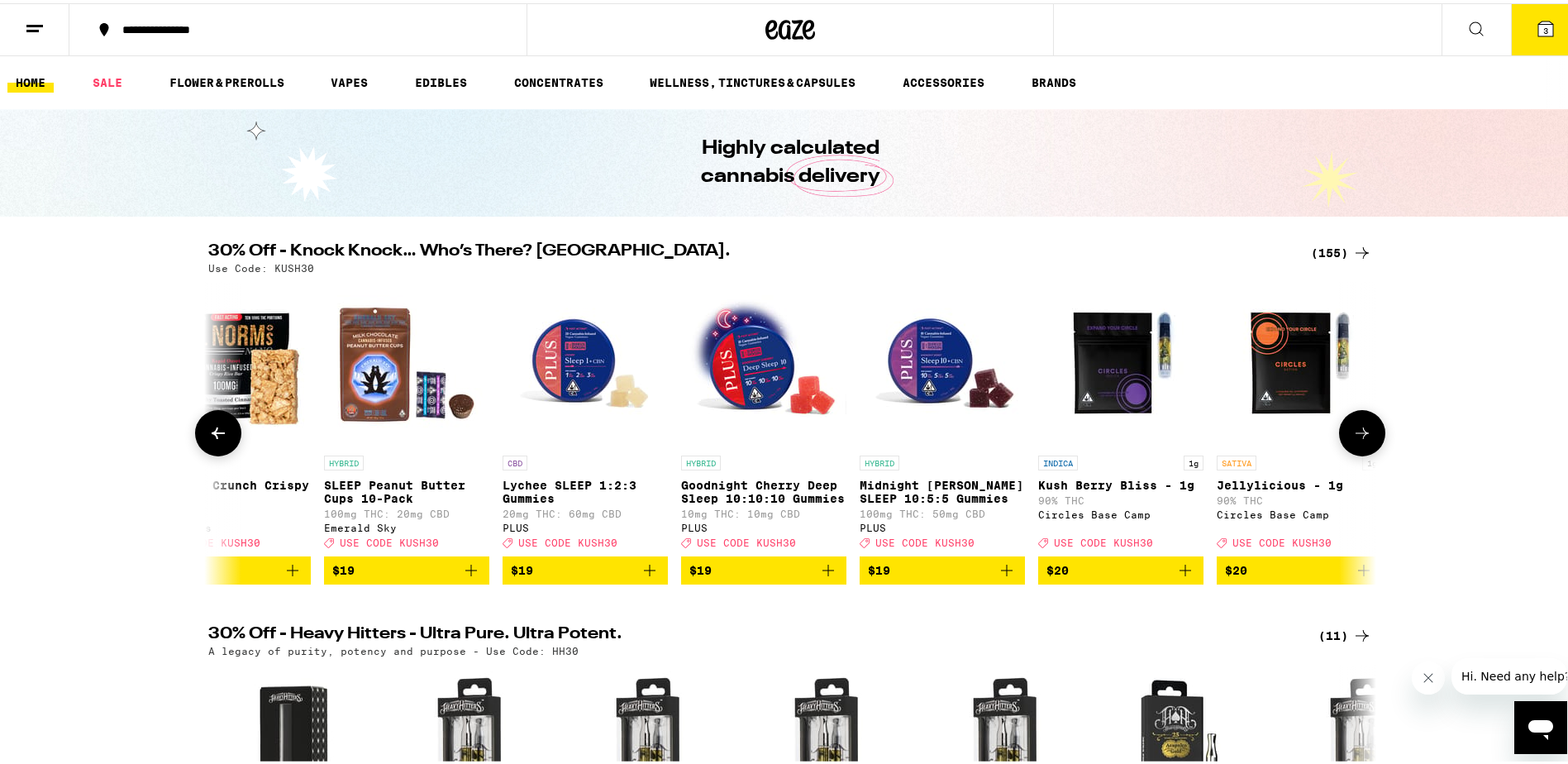
click at [211, 436] on icon at bounding box center [218, 429] width 13 height 11
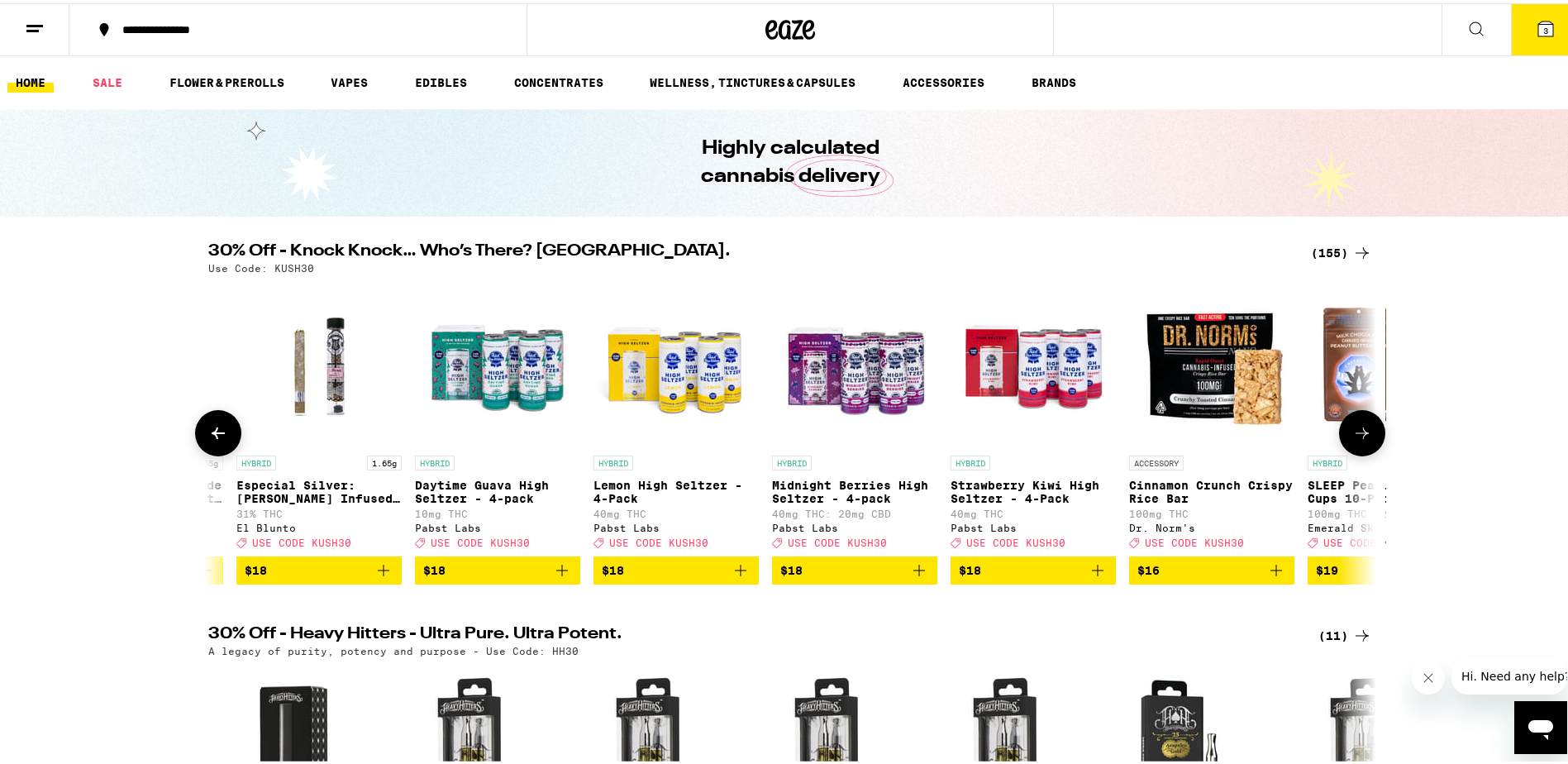
click at [211, 436] on icon at bounding box center [218, 429] width 13 height 11
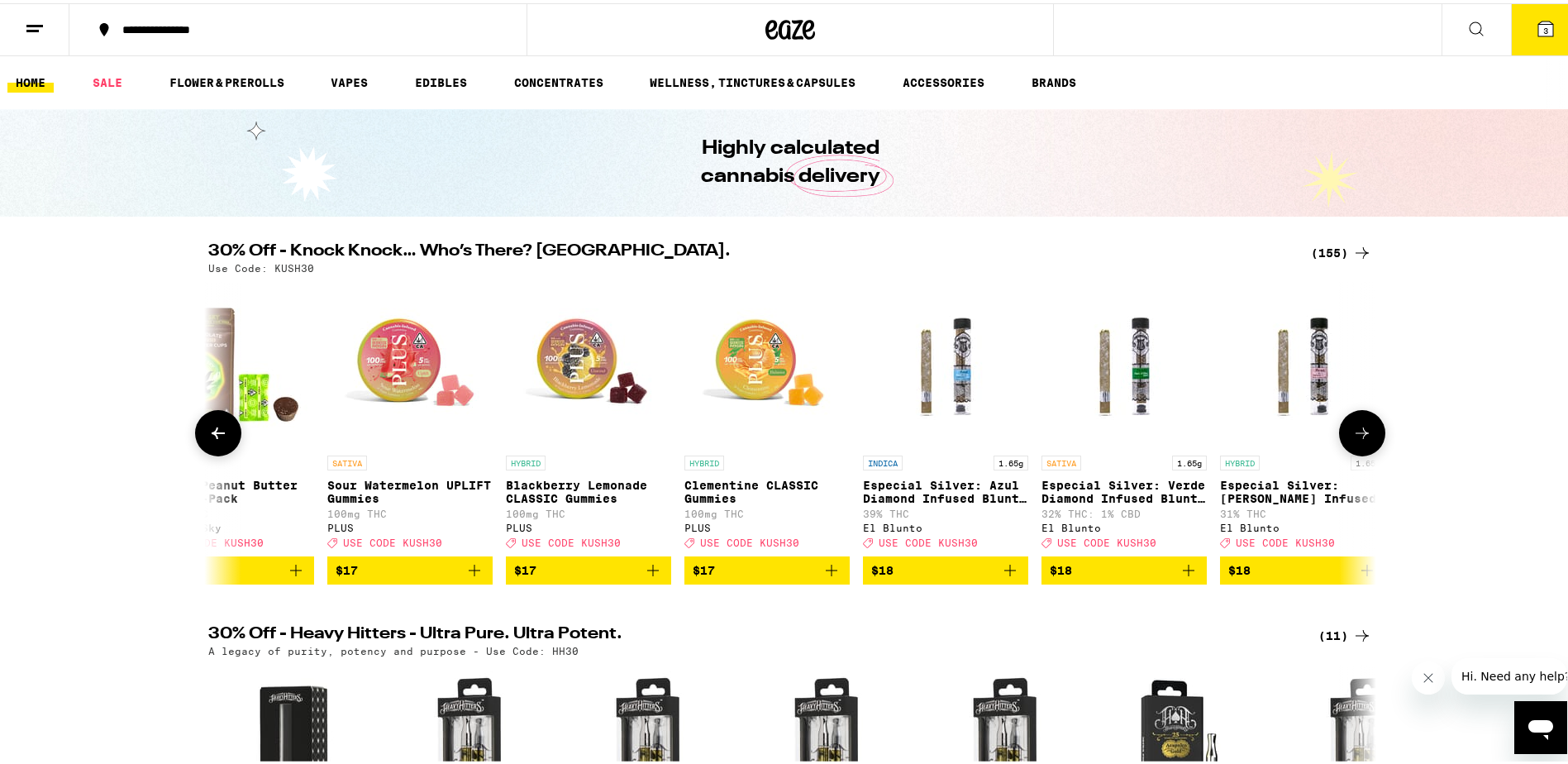
click at [211, 436] on icon at bounding box center [218, 429] width 13 height 11
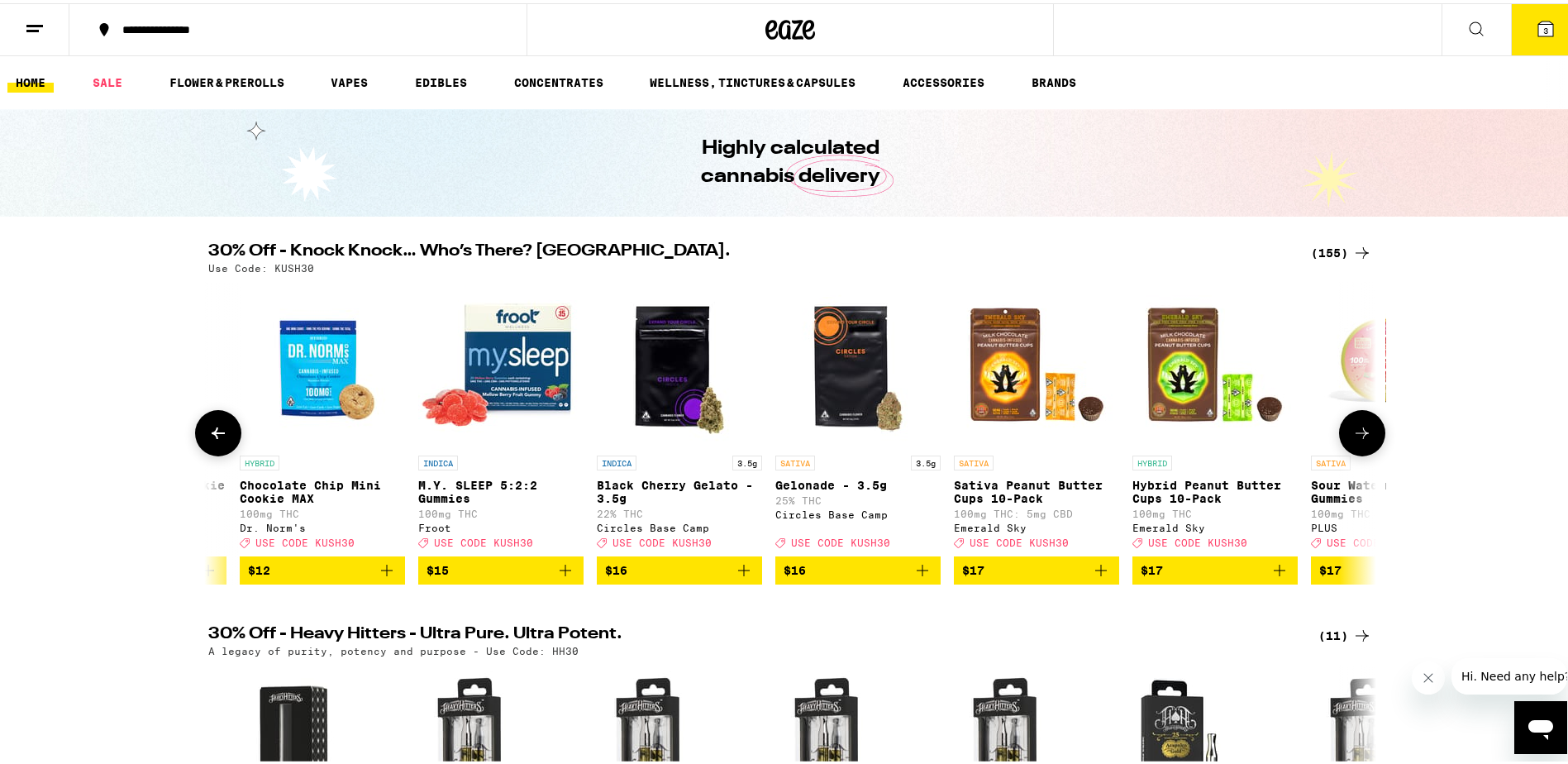
click at [211, 436] on icon at bounding box center [218, 429] width 13 height 11
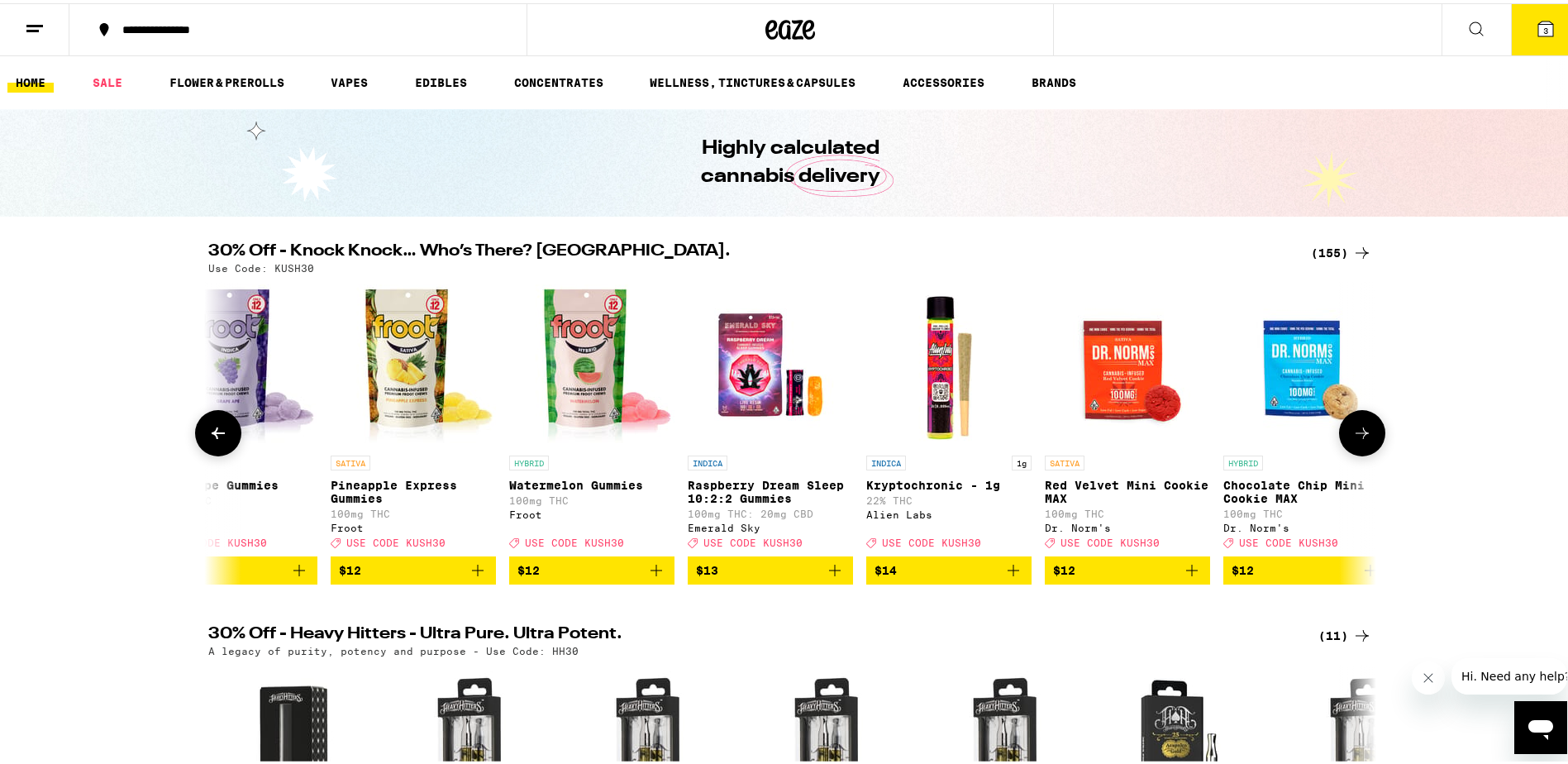
click at [211, 436] on icon at bounding box center [218, 429] width 13 height 11
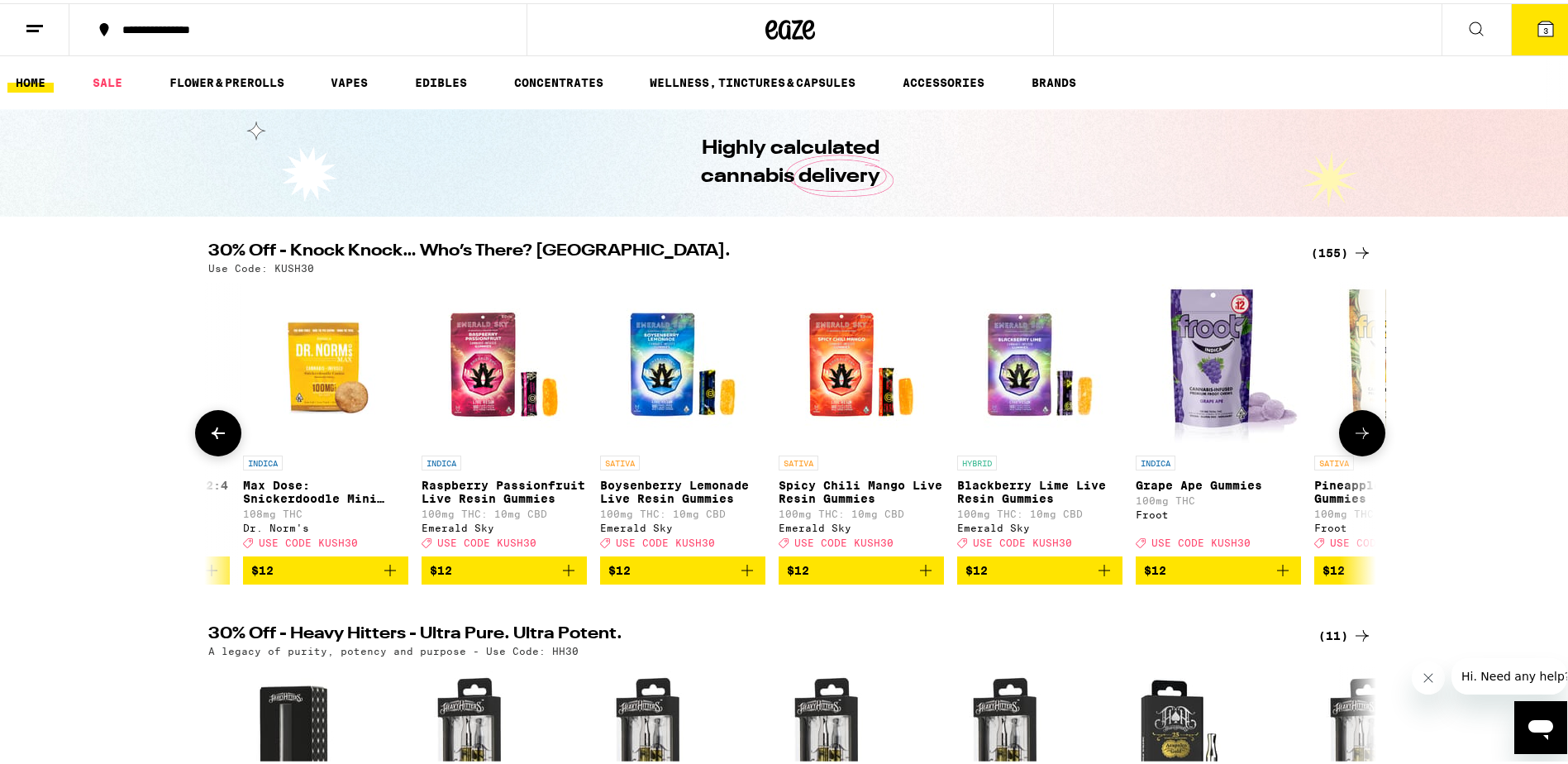
click at [211, 436] on icon at bounding box center [218, 429] width 13 height 11
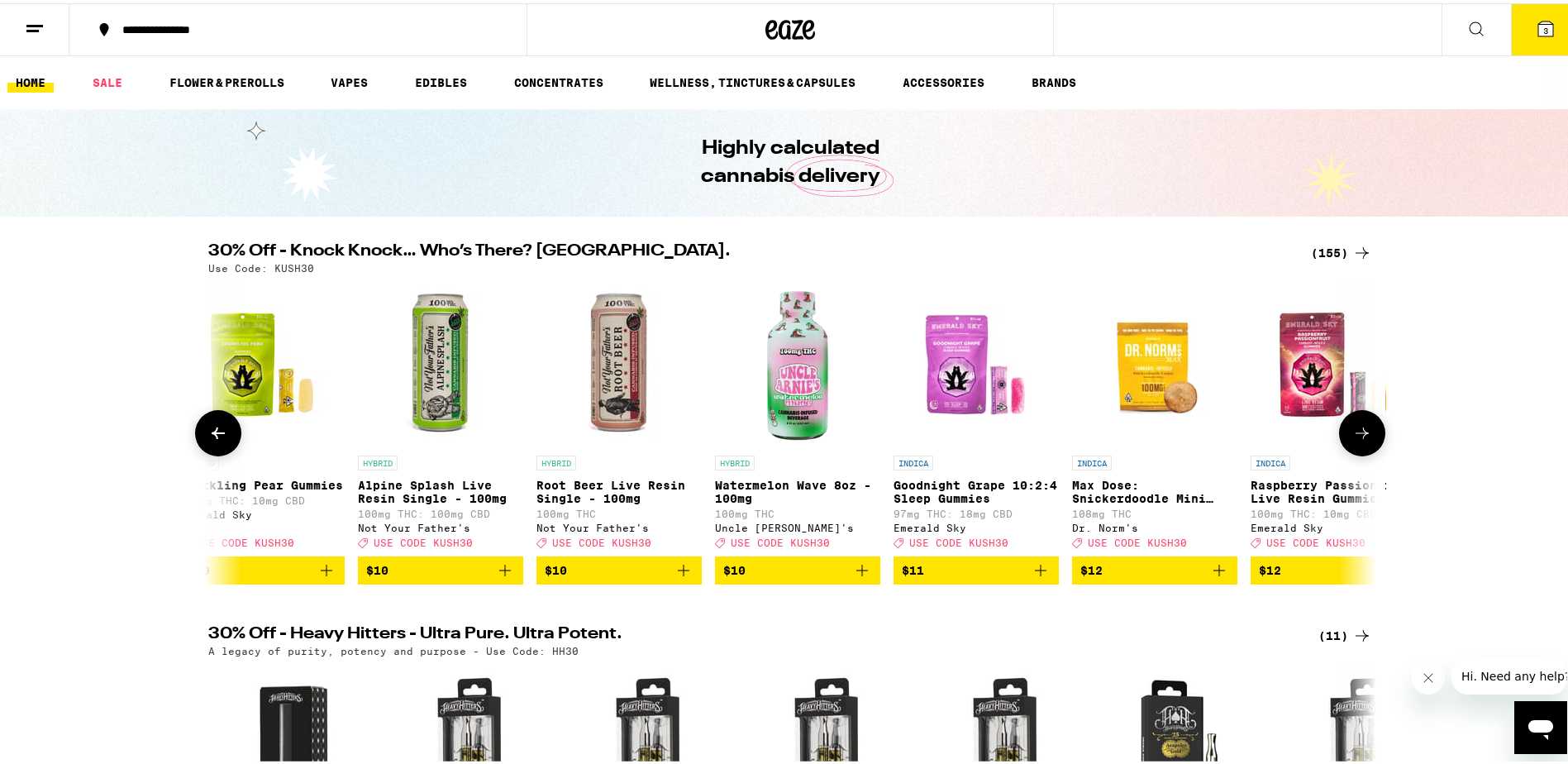
scroll to position [0, 6836]
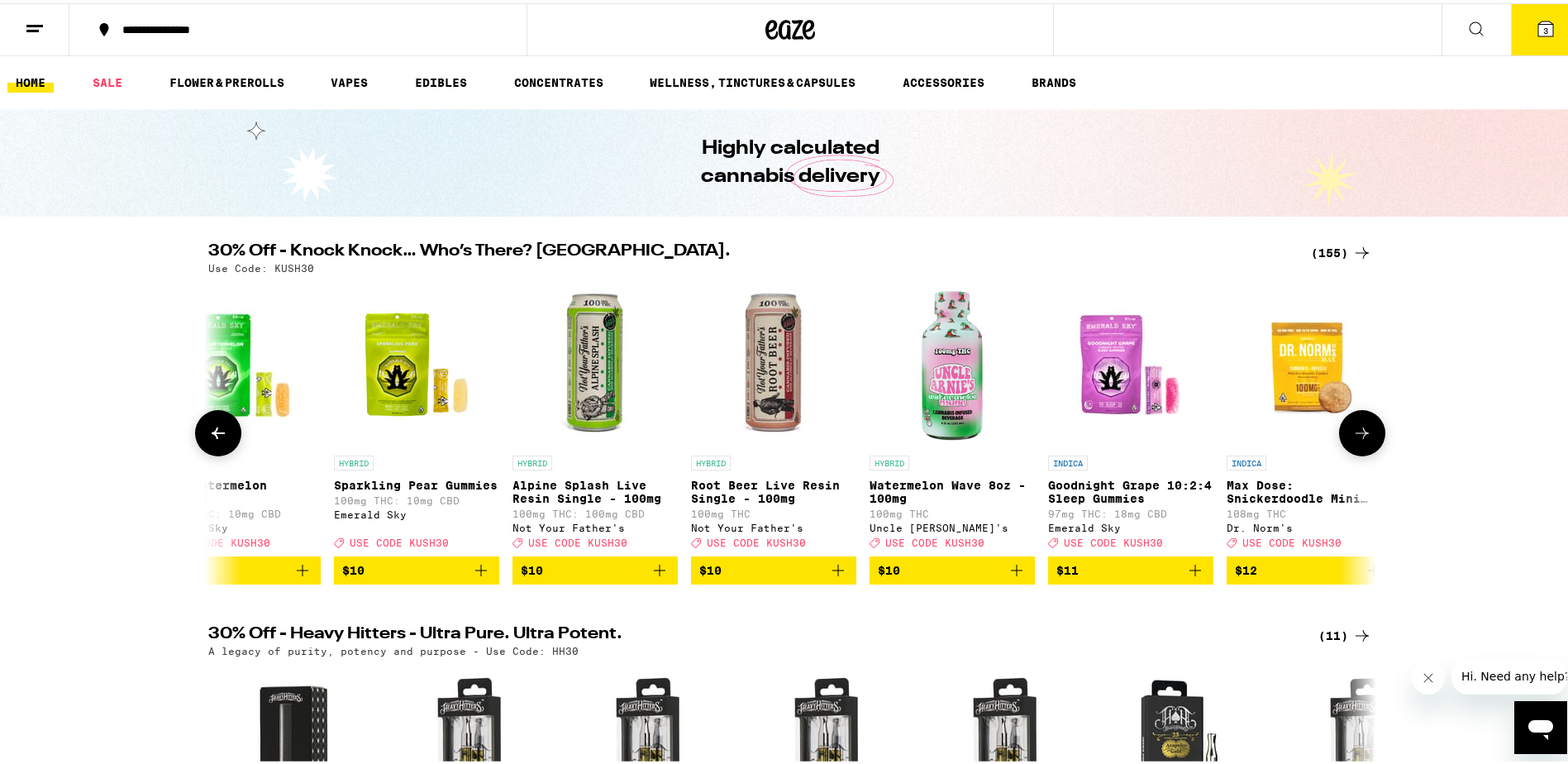
click at [211, 436] on icon at bounding box center [218, 429] width 13 height 11
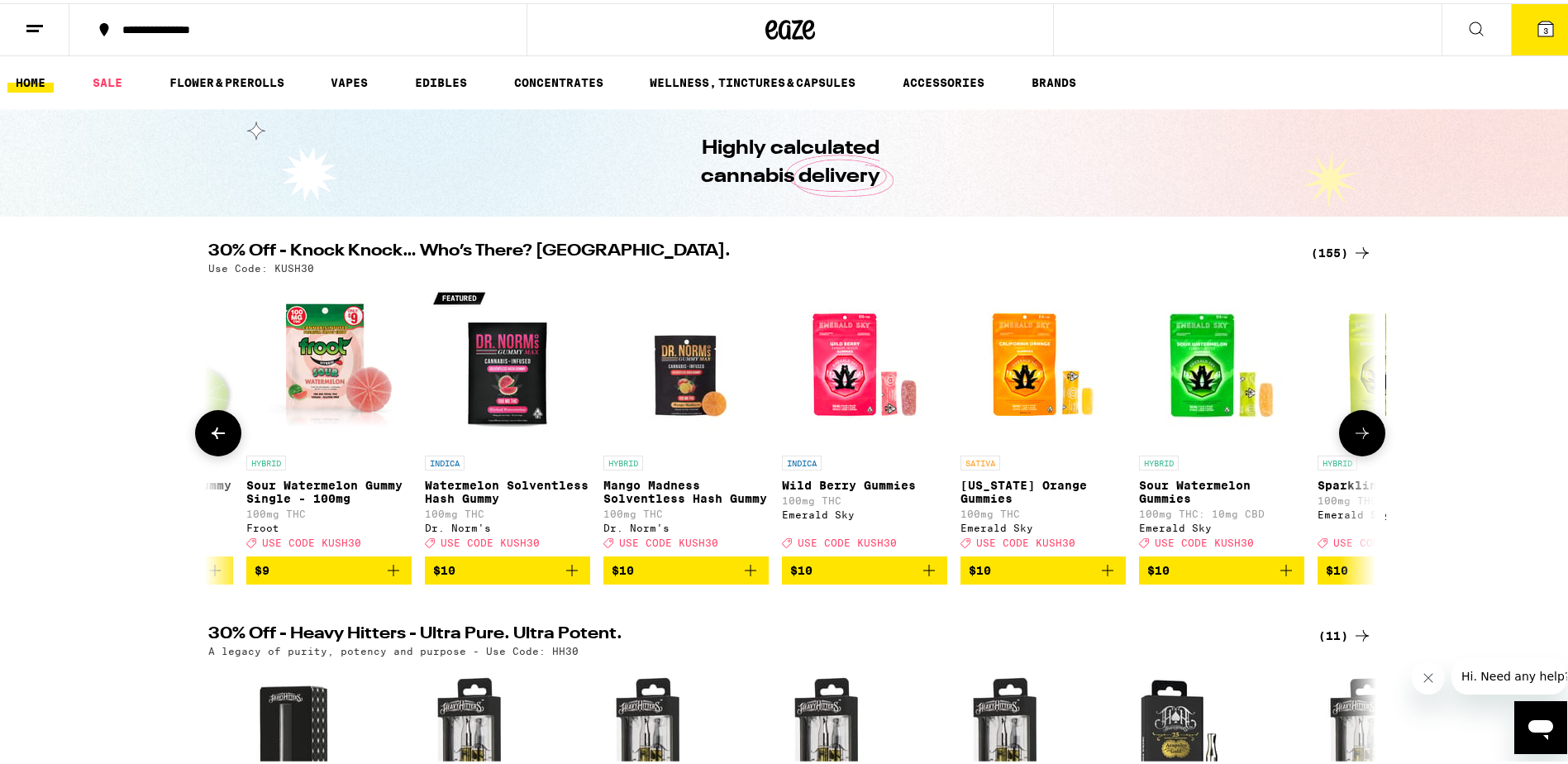
click at [211, 436] on icon at bounding box center [218, 429] width 13 height 11
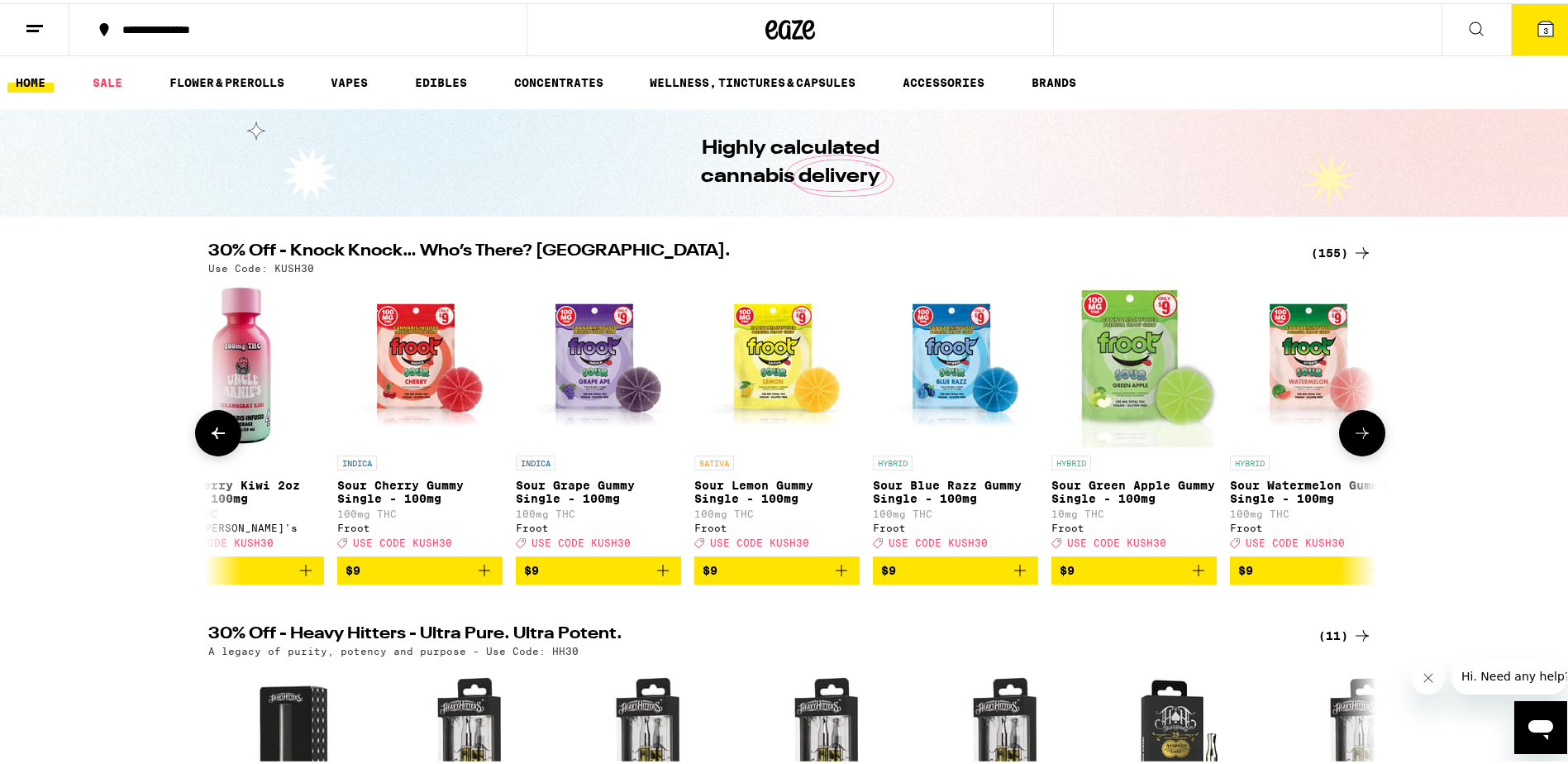
click at [211, 436] on icon at bounding box center [218, 429] width 13 height 11
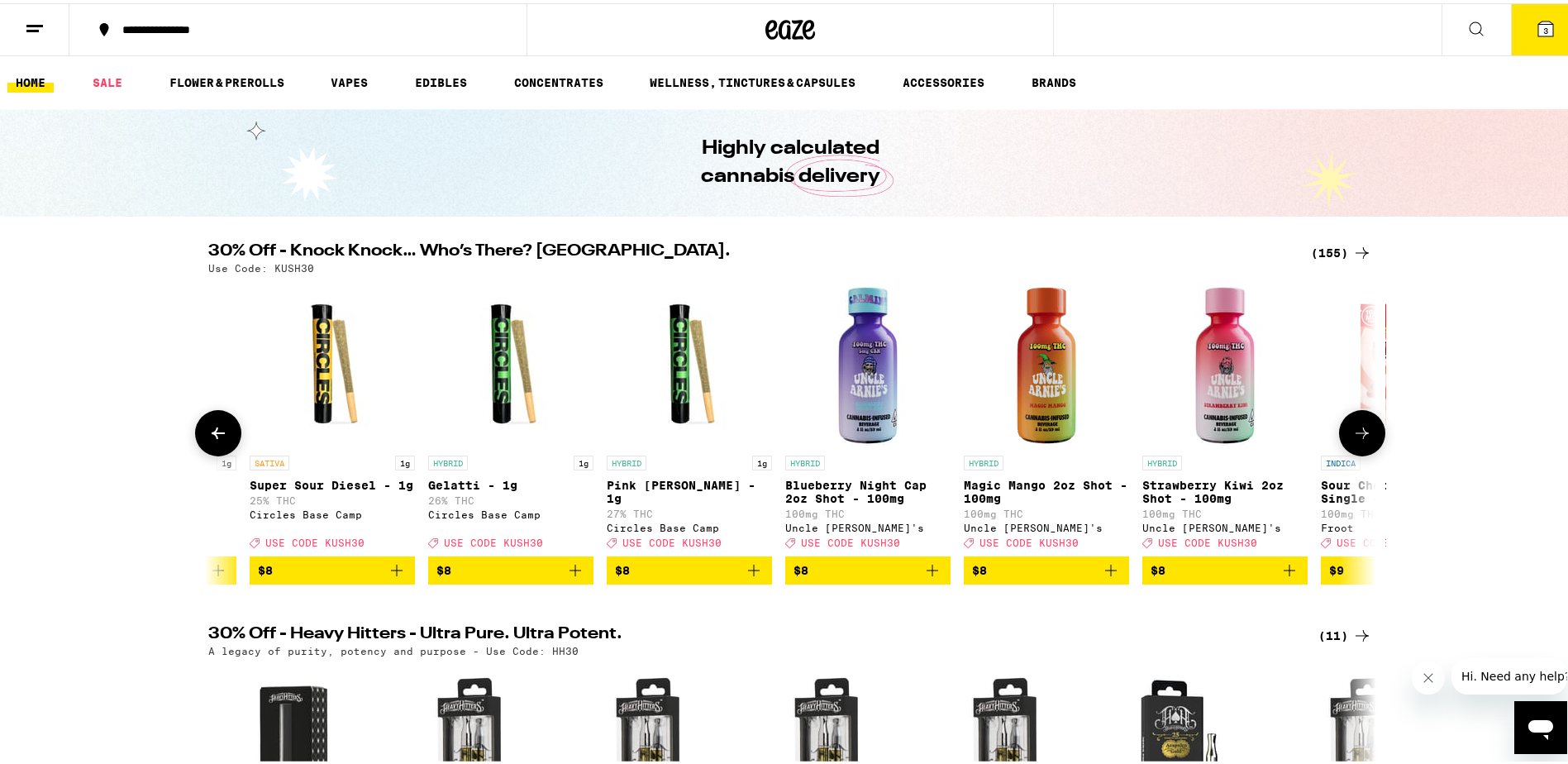
click at [211, 436] on icon at bounding box center [218, 429] width 13 height 11
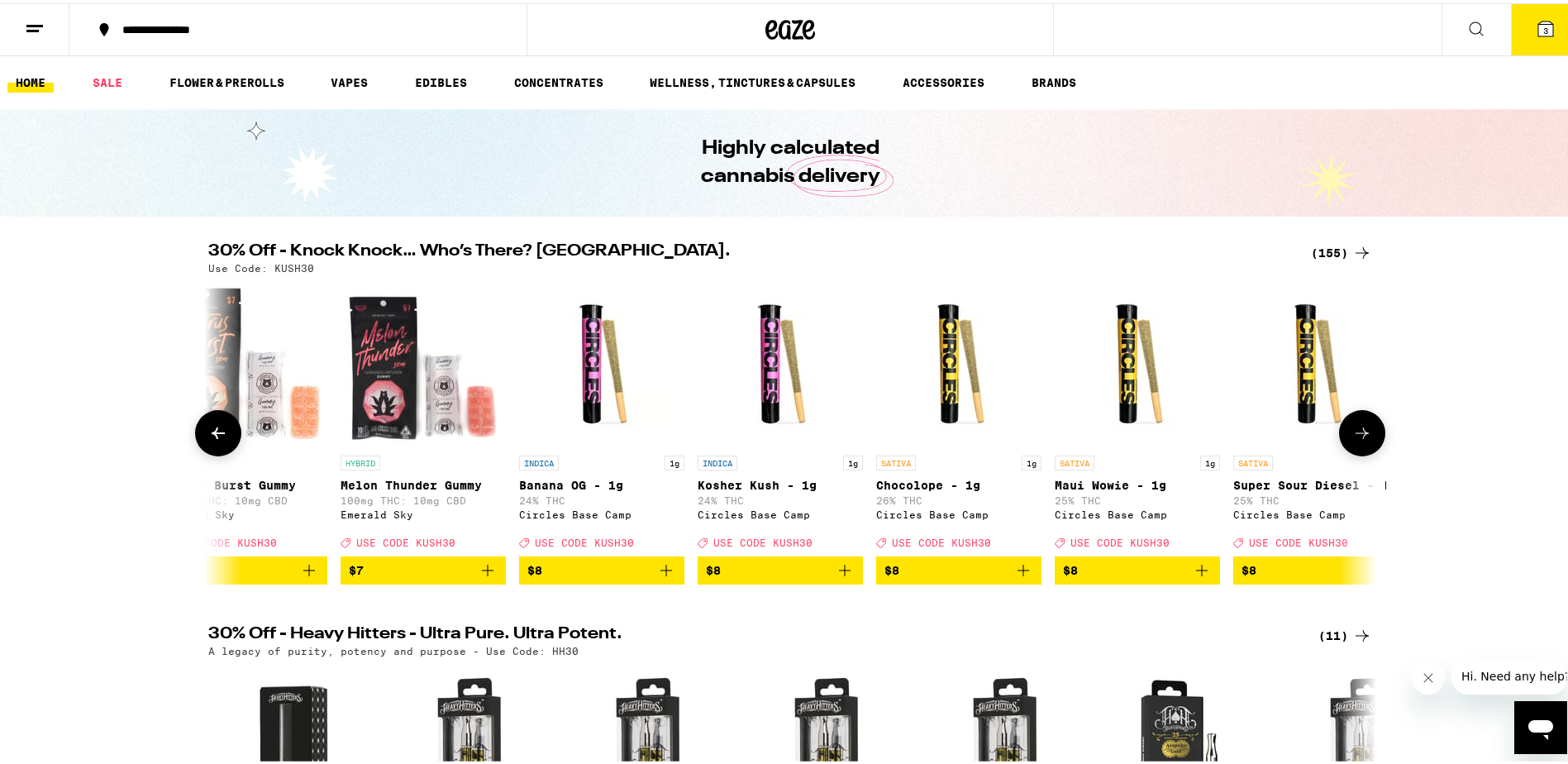
click at [211, 436] on icon at bounding box center [218, 429] width 13 height 11
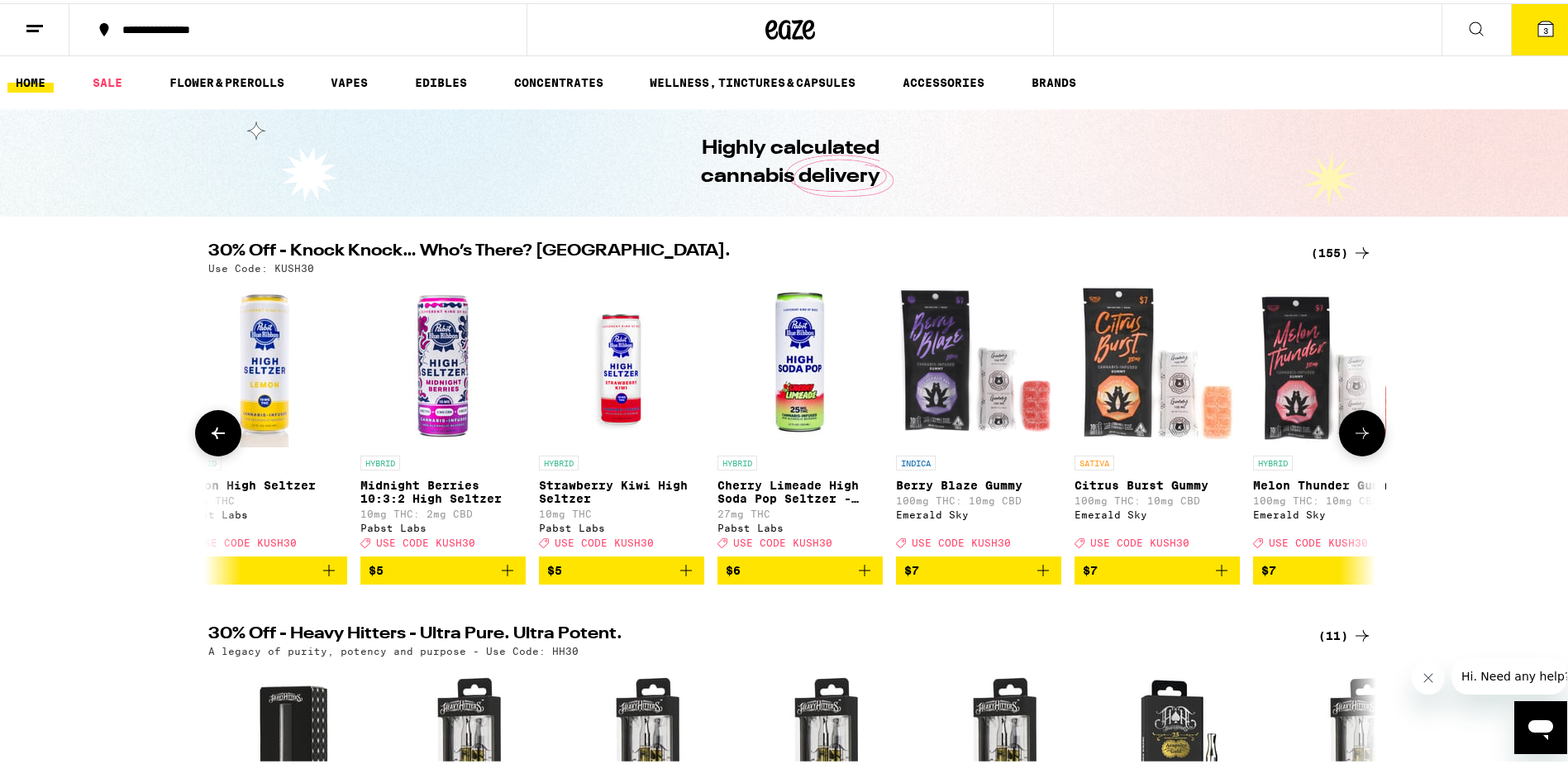
scroll to position [0, 1919]
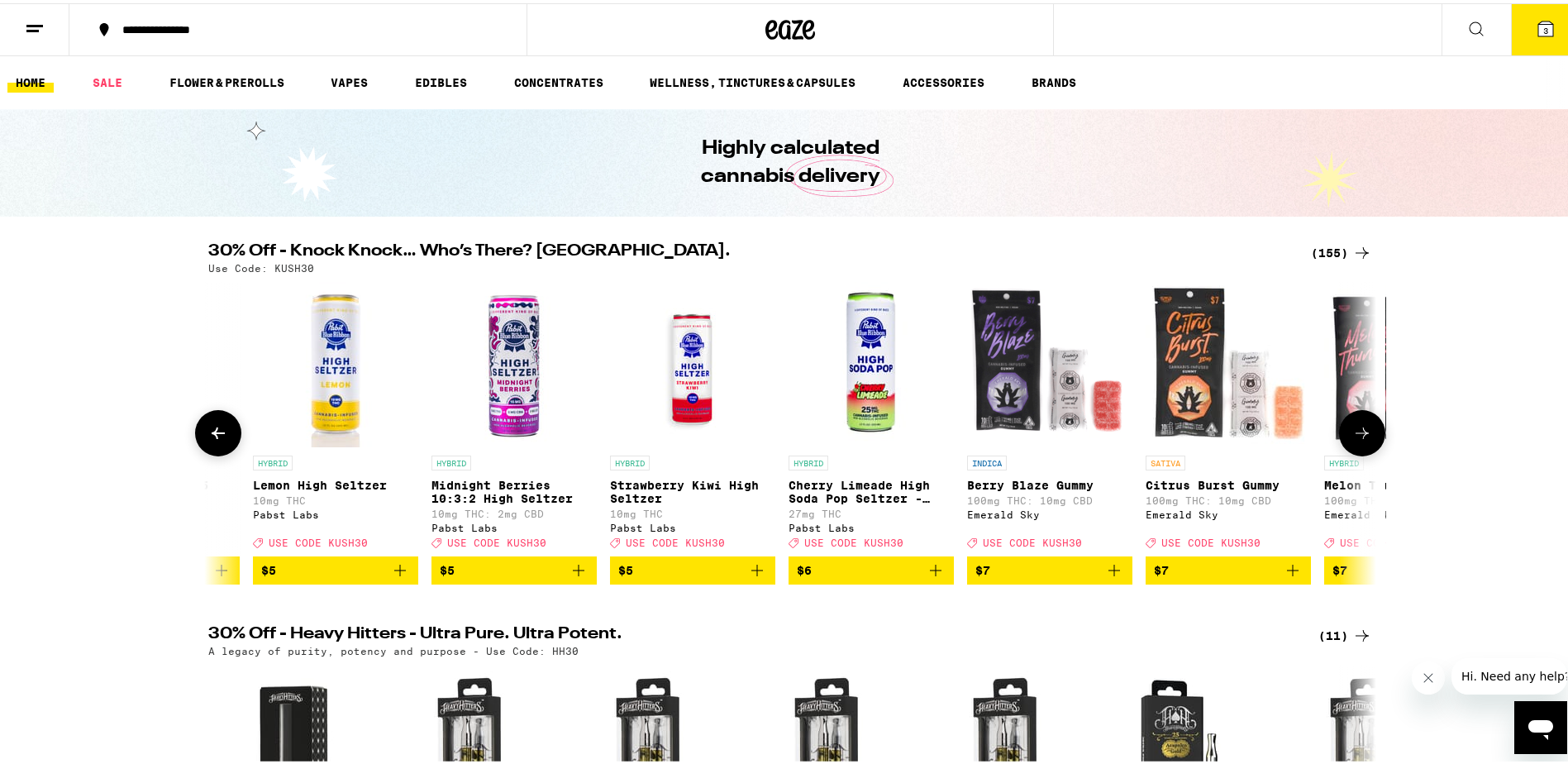
click at [211, 436] on icon at bounding box center [218, 429] width 13 height 11
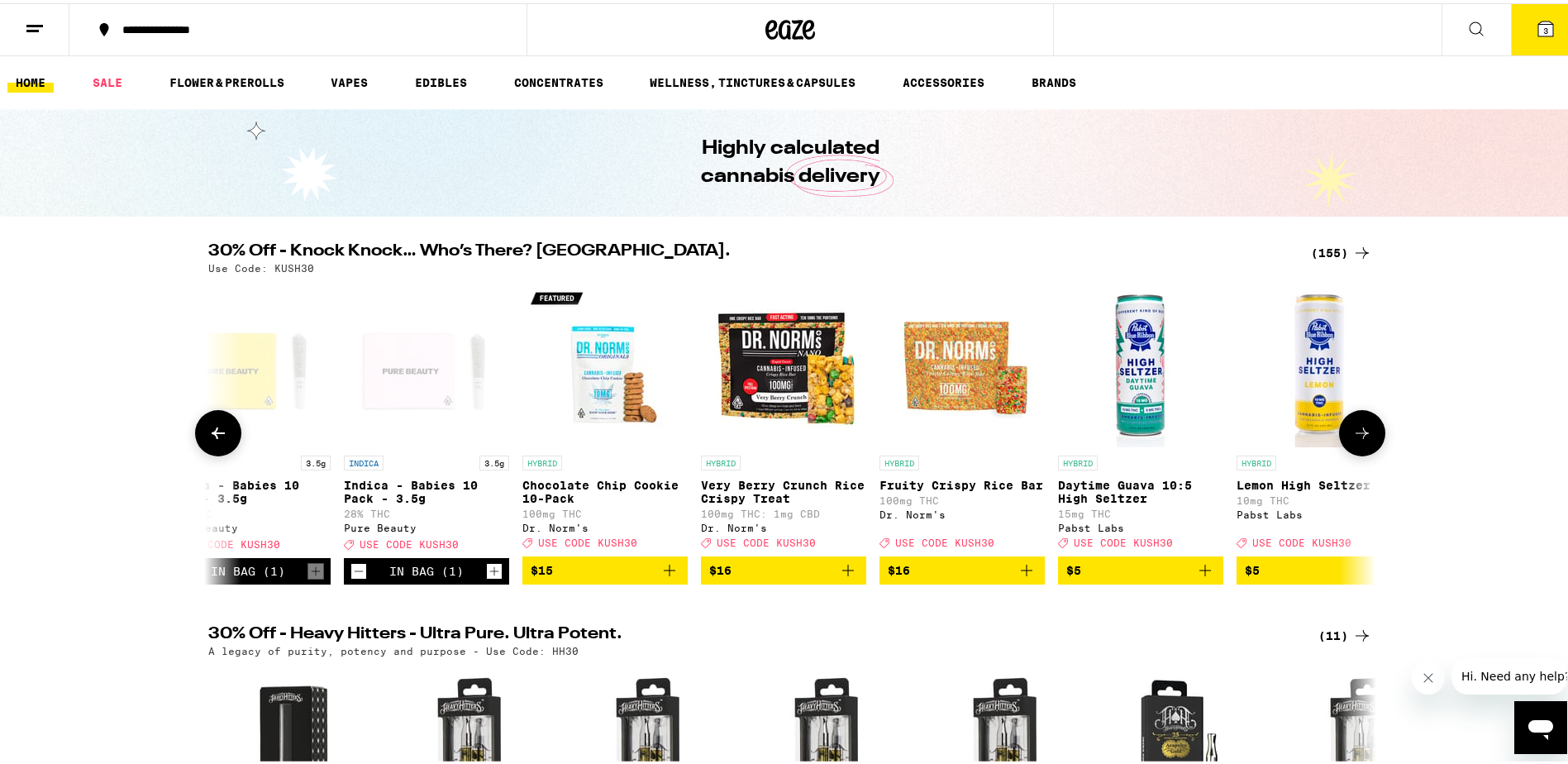
click at [211, 436] on icon at bounding box center [218, 429] width 13 height 11
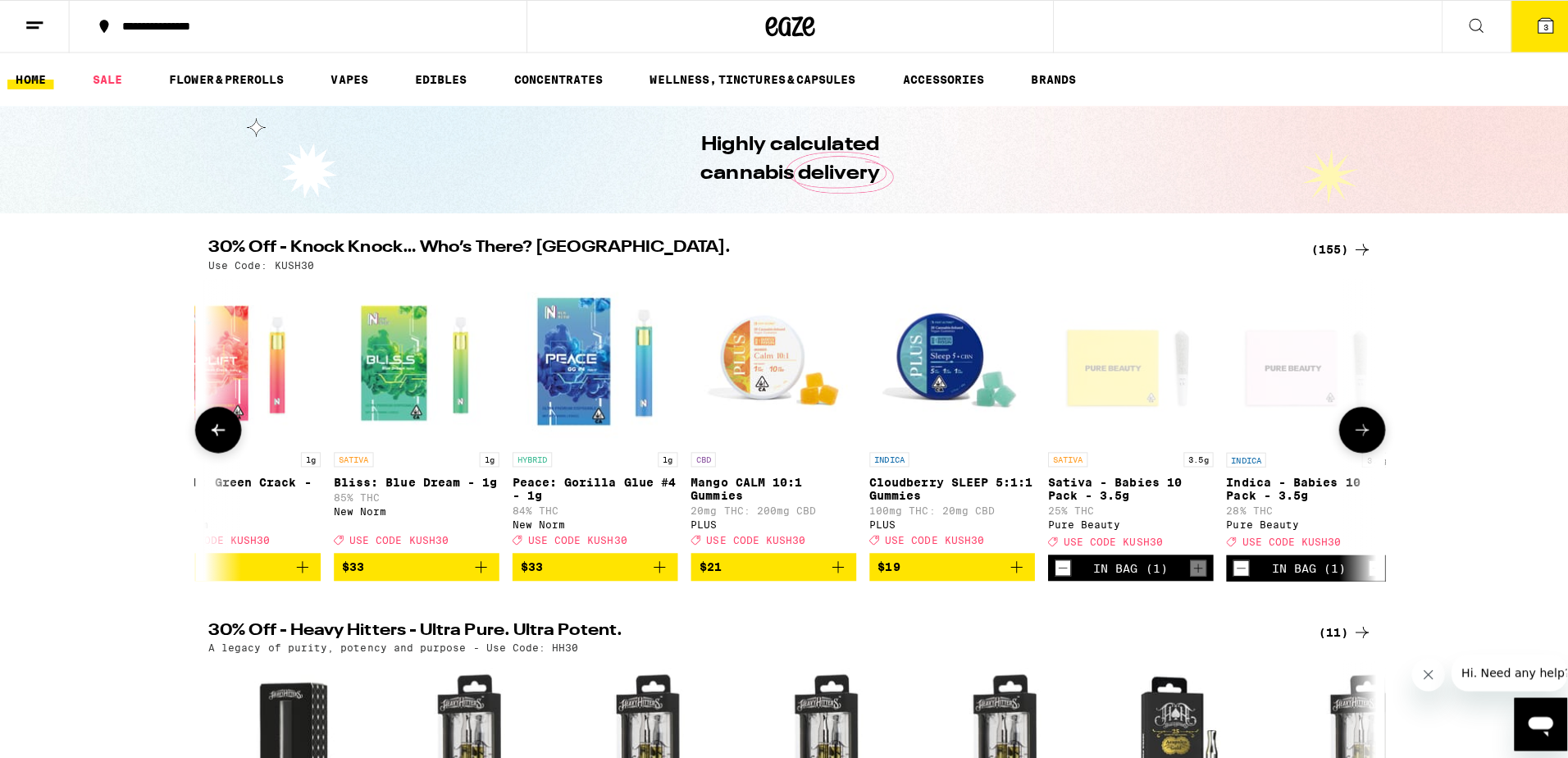
scroll to position [0, 0]
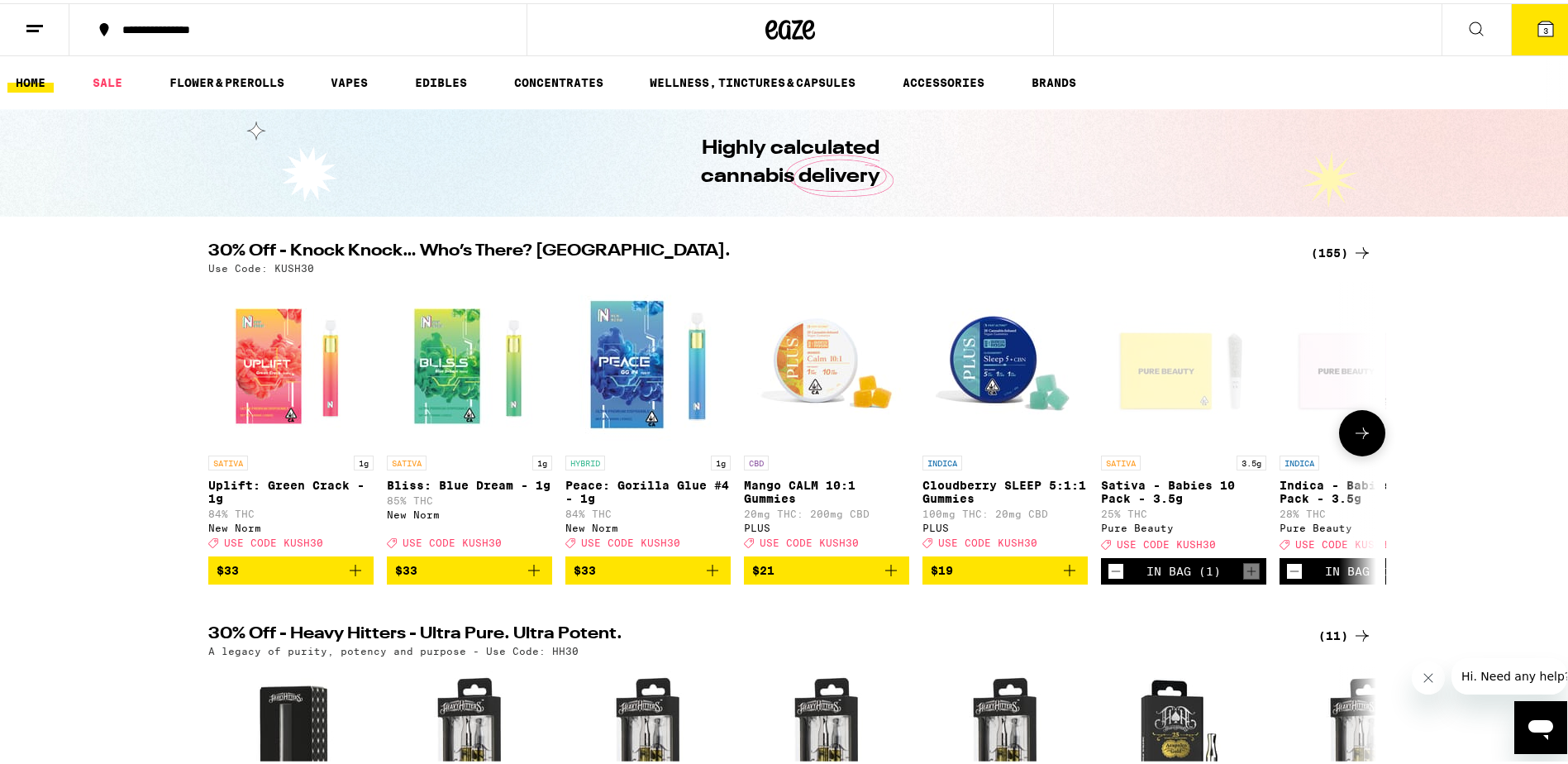
click at [208, 439] on div at bounding box center [218, 429] width 46 height 46
click at [1540, 28] on icon at bounding box center [1545, 26] width 15 height 15
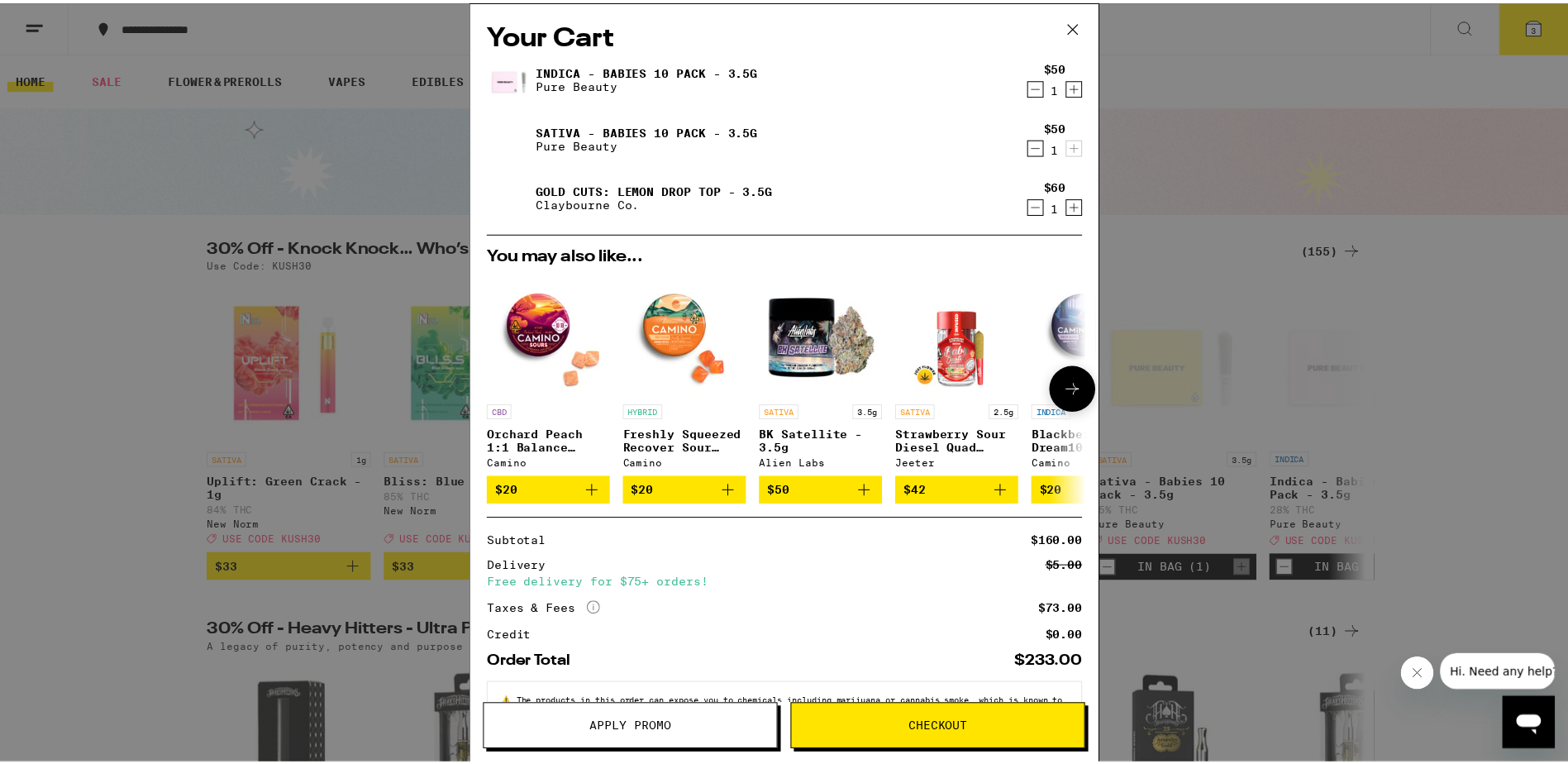
scroll to position [66, 0]
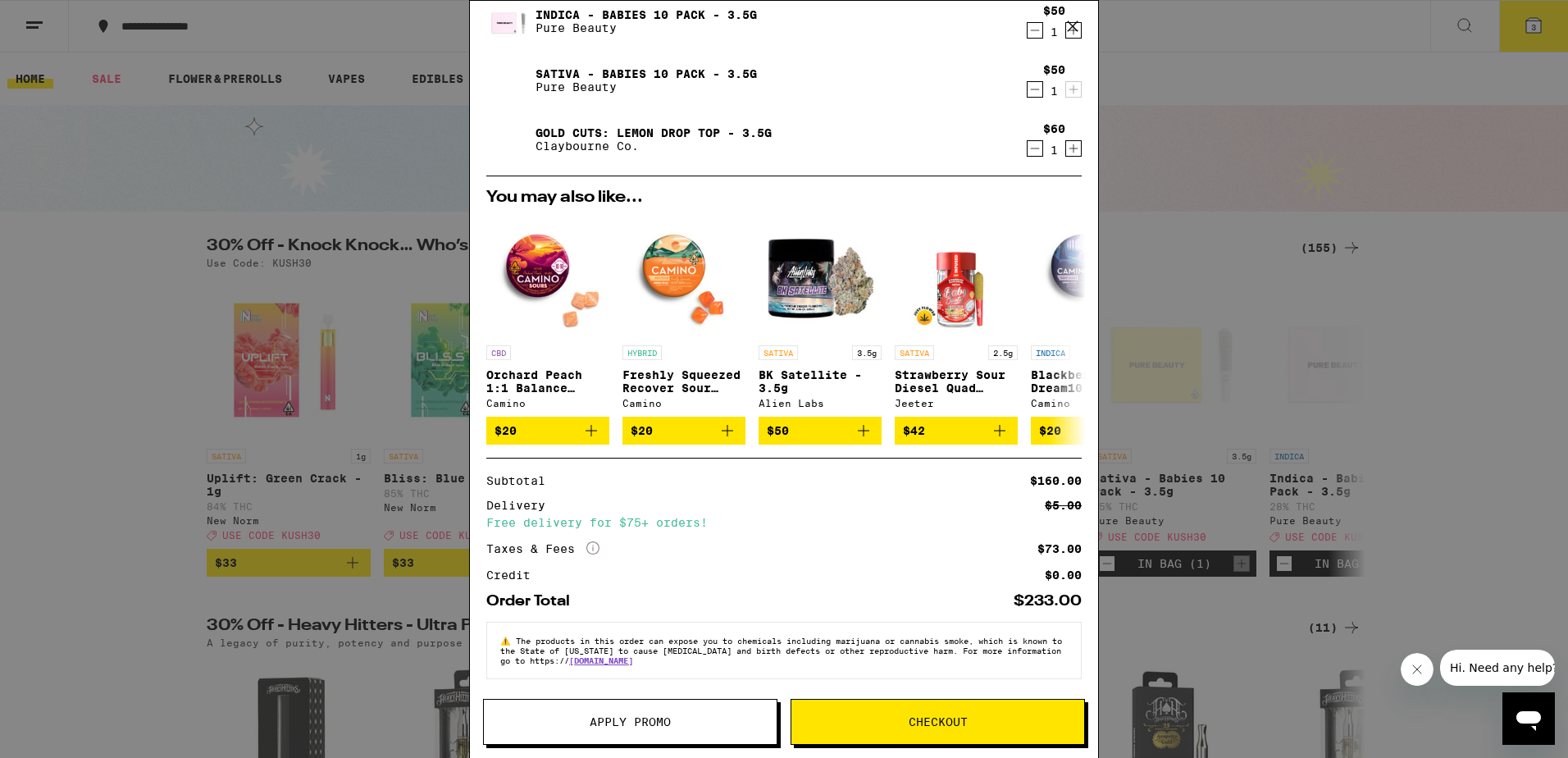
click at [640, 729] on button "Apply Promo" at bounding box center [630, 721] width 294 height 46
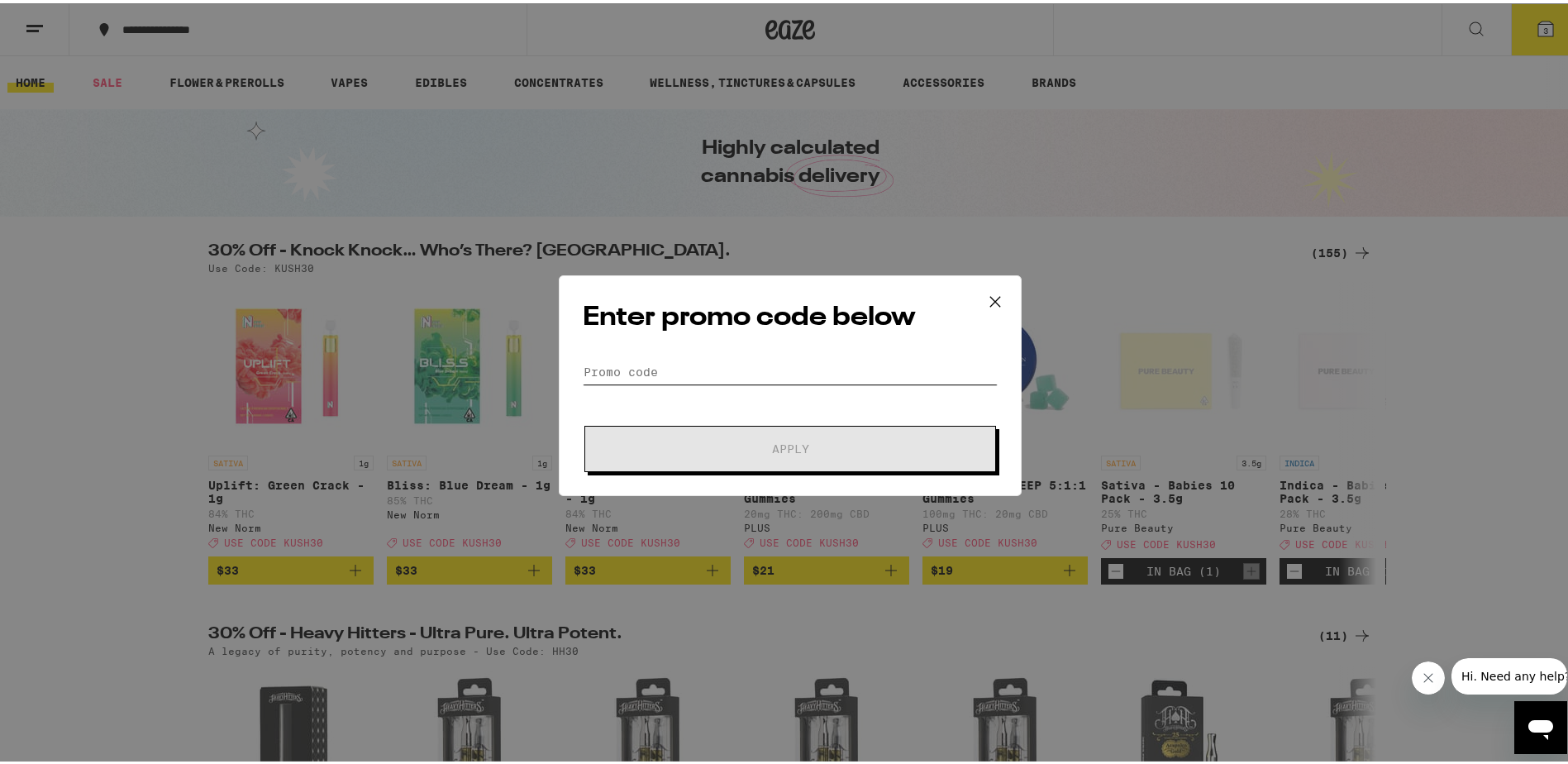
click at [760, 359] on input "Promo Code" at bounding box center [790, 369] width 415 height 25
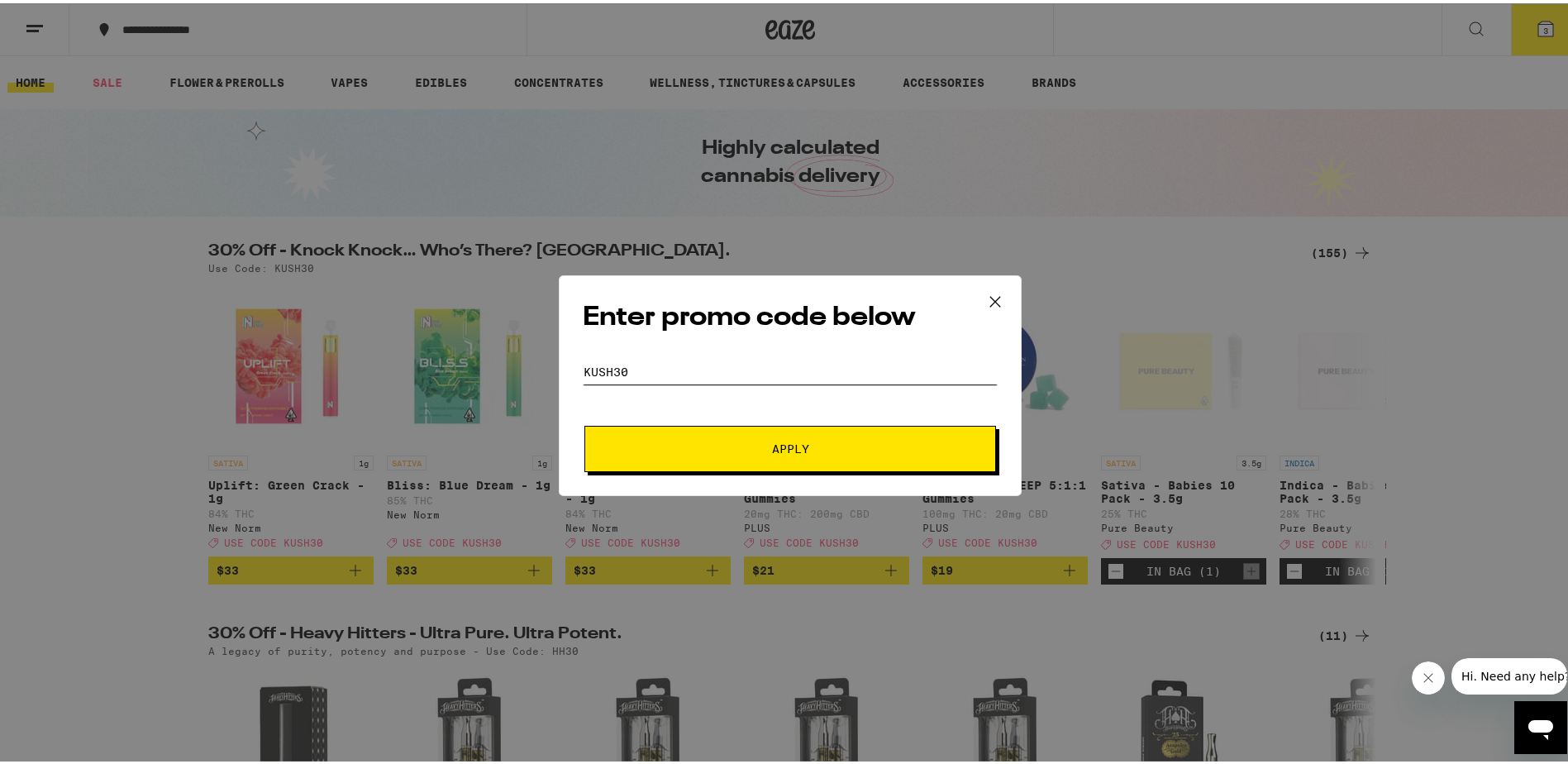
type input "KUSH30"
click at [795, 442] on span "Apply" at bounding box center [790, 446] width 37 height 11
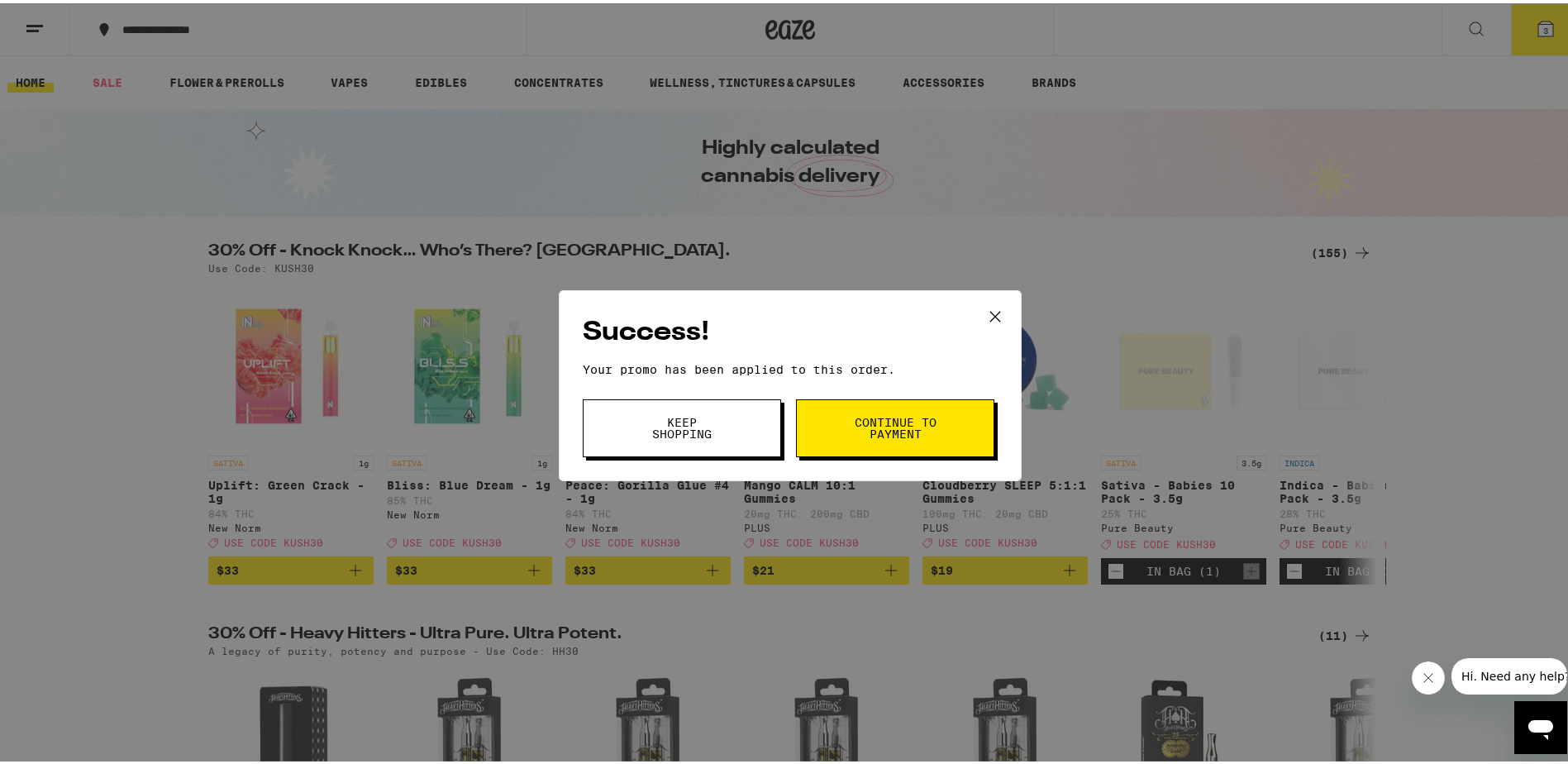
click at [993, 305] on icon at bounding box center [995, 313] width 25 height 25
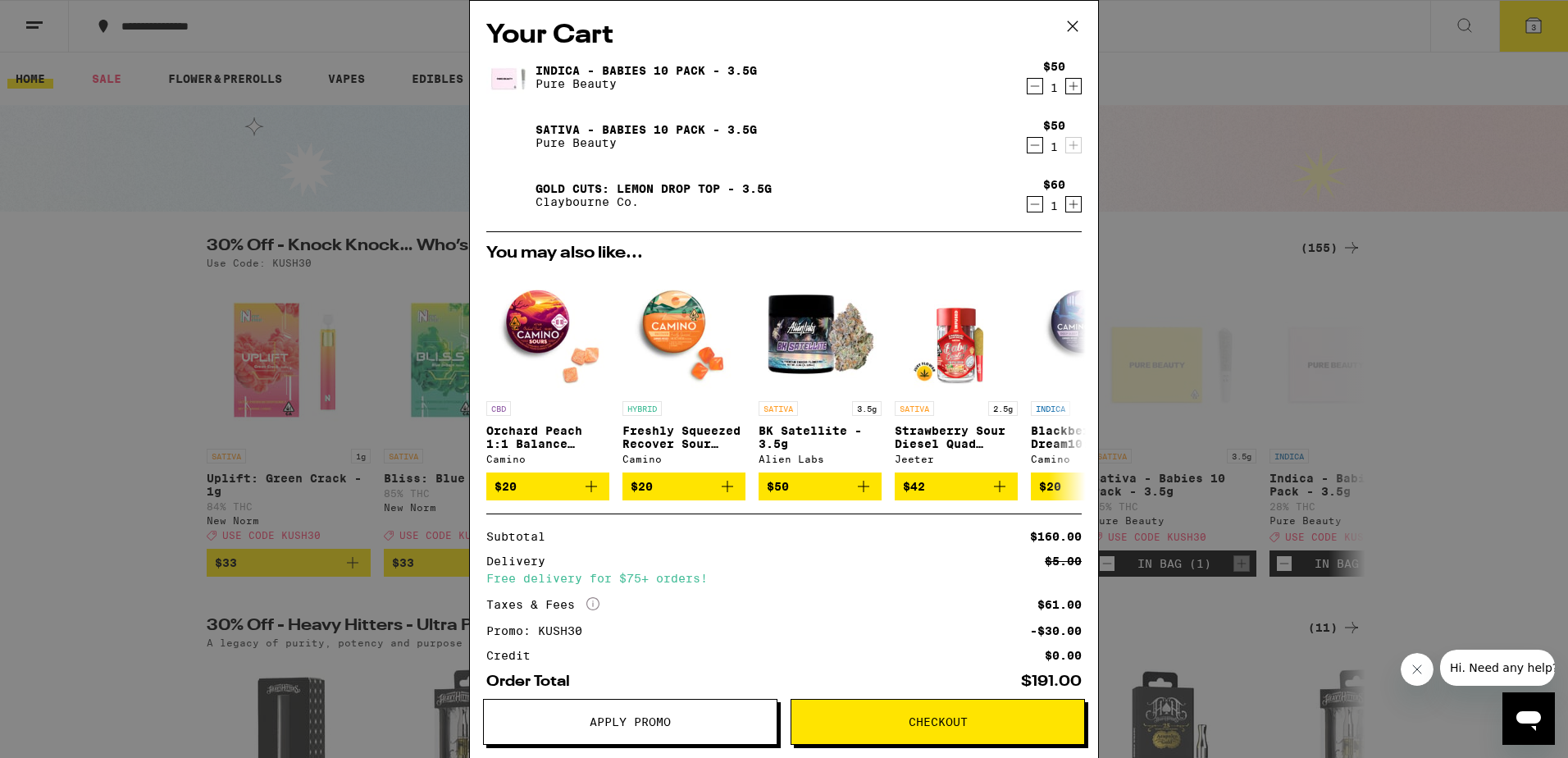
click at [1030, 204] on icon "Decrement" at bounding box center [1035, 204] width 9 height 0
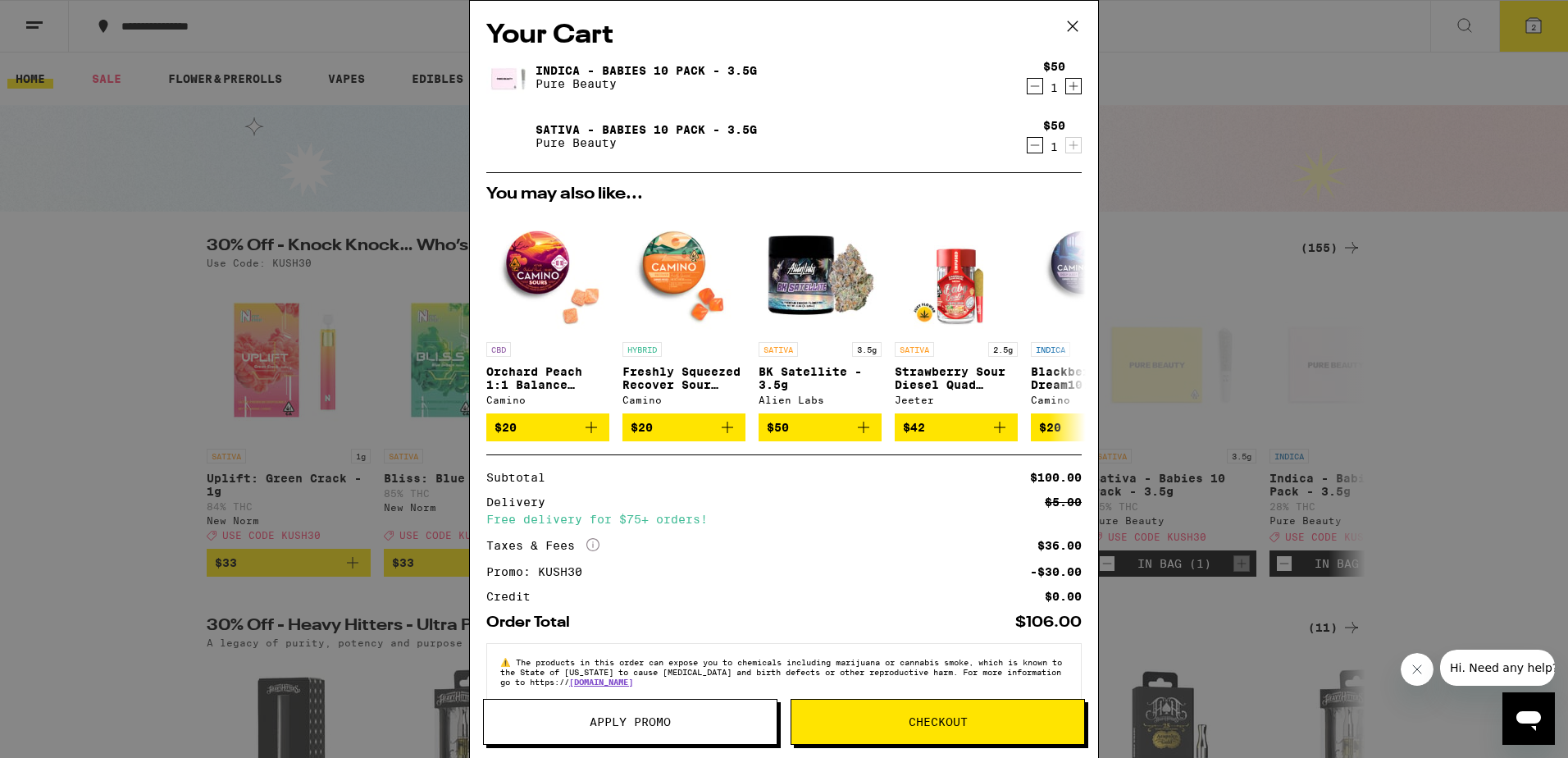
click at [926, 724] on span "Checkout" at bounding box center [937, 721] width 59 height 11
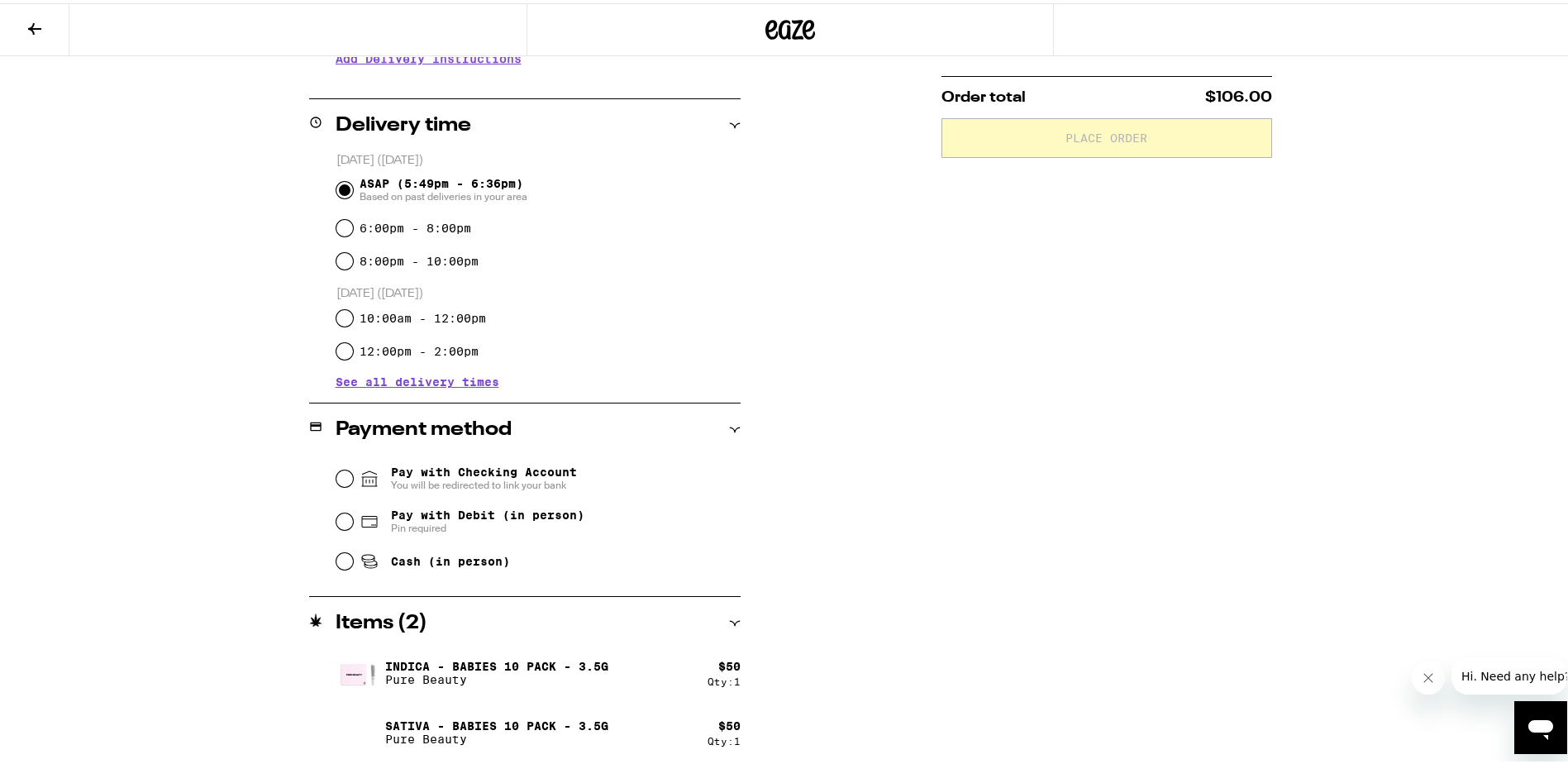
scroll to position [367, 0]
click at [345, 565] on div "Cash (in person)" at bounding box center [538, 555] width 405 height 36
click at [339, 555] on input "Cash (in person)" at bounding box center [344, 555] width 16 height 16
radio input "true"
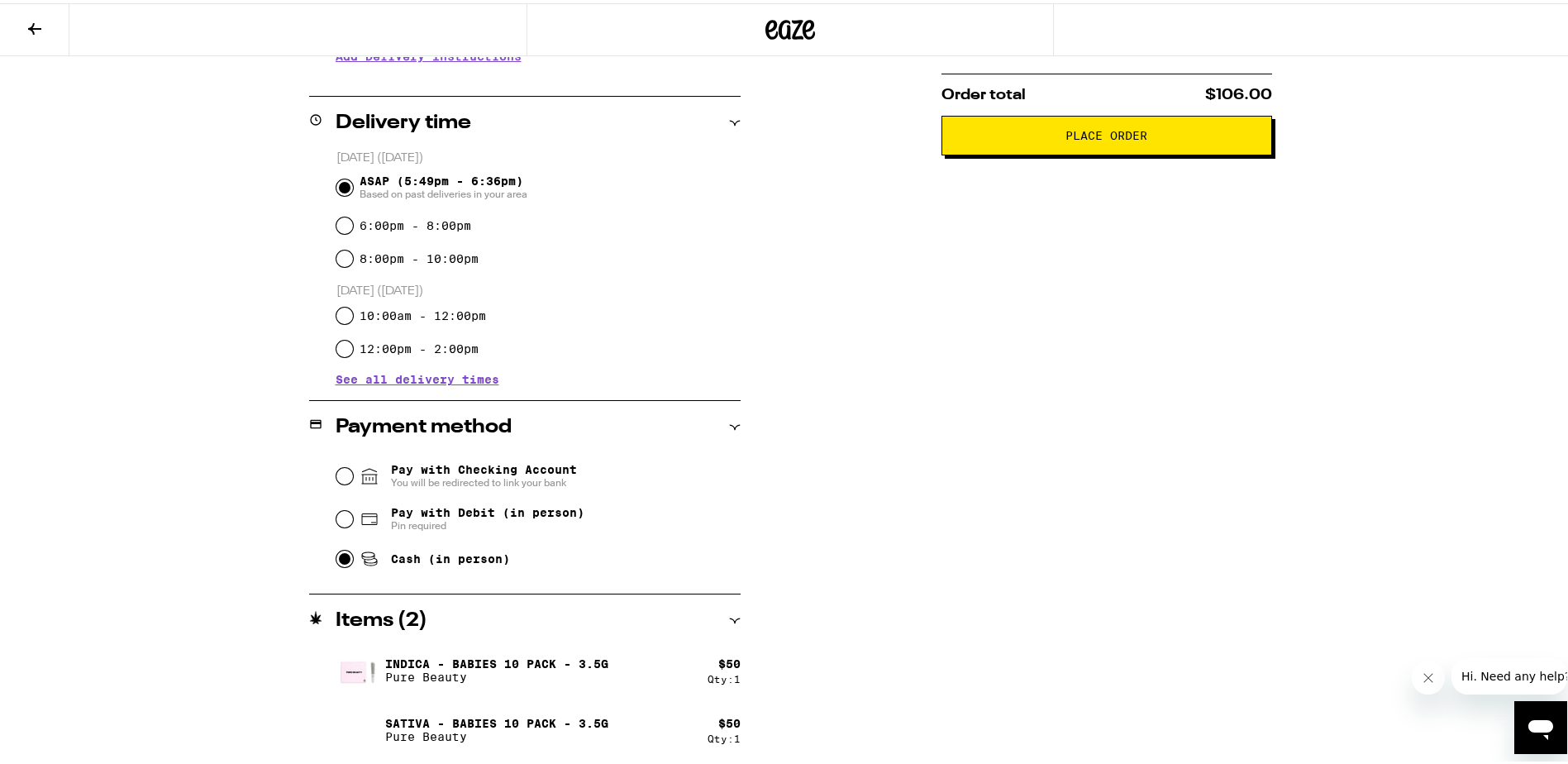
click at [1111, 138] on span "Place Order" at bounding box center [1106, 132] width 81 height 11
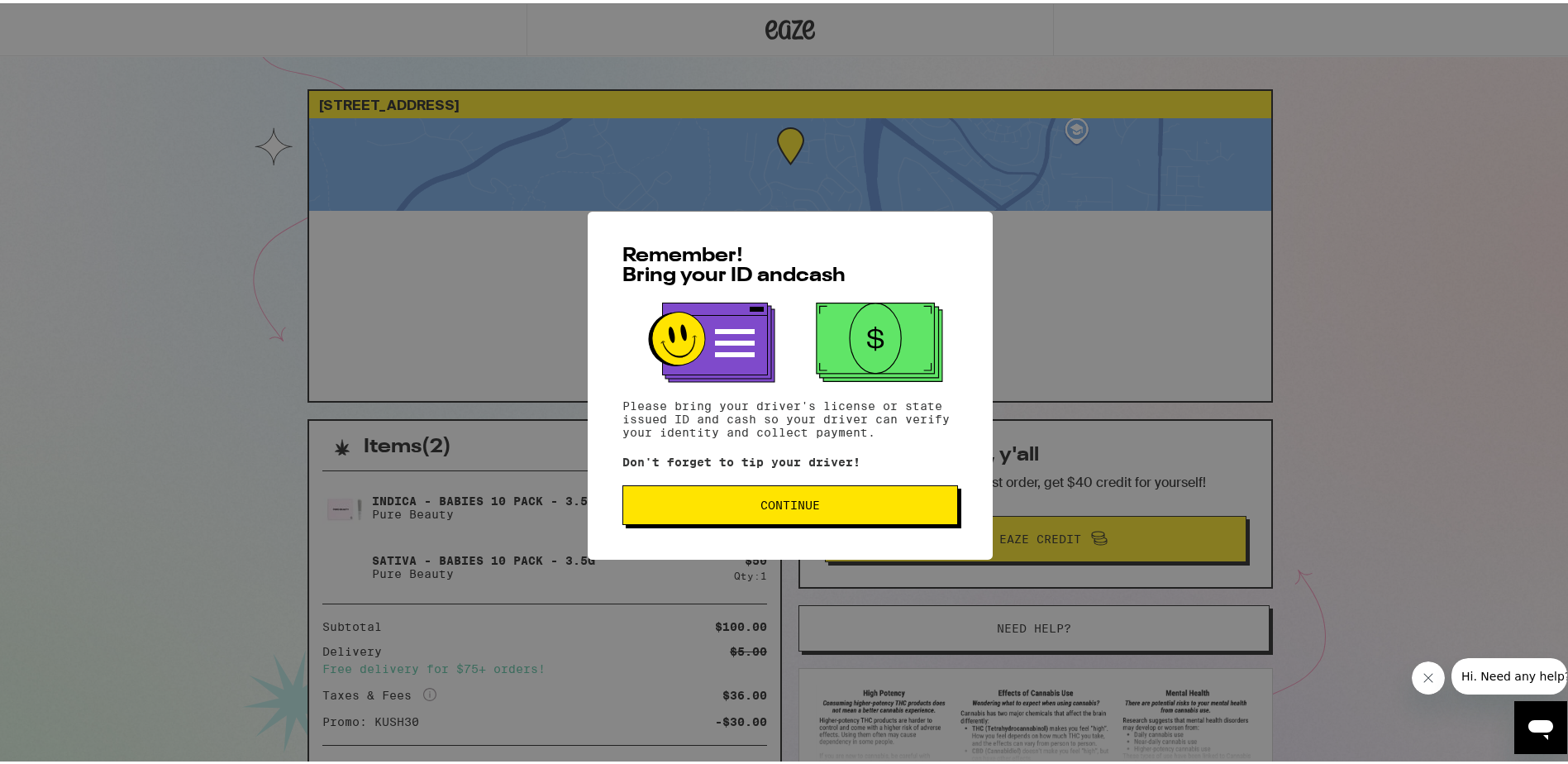
click at [829, 498] on button "Continue" at bounding box center [790, 501] width 335 height 40
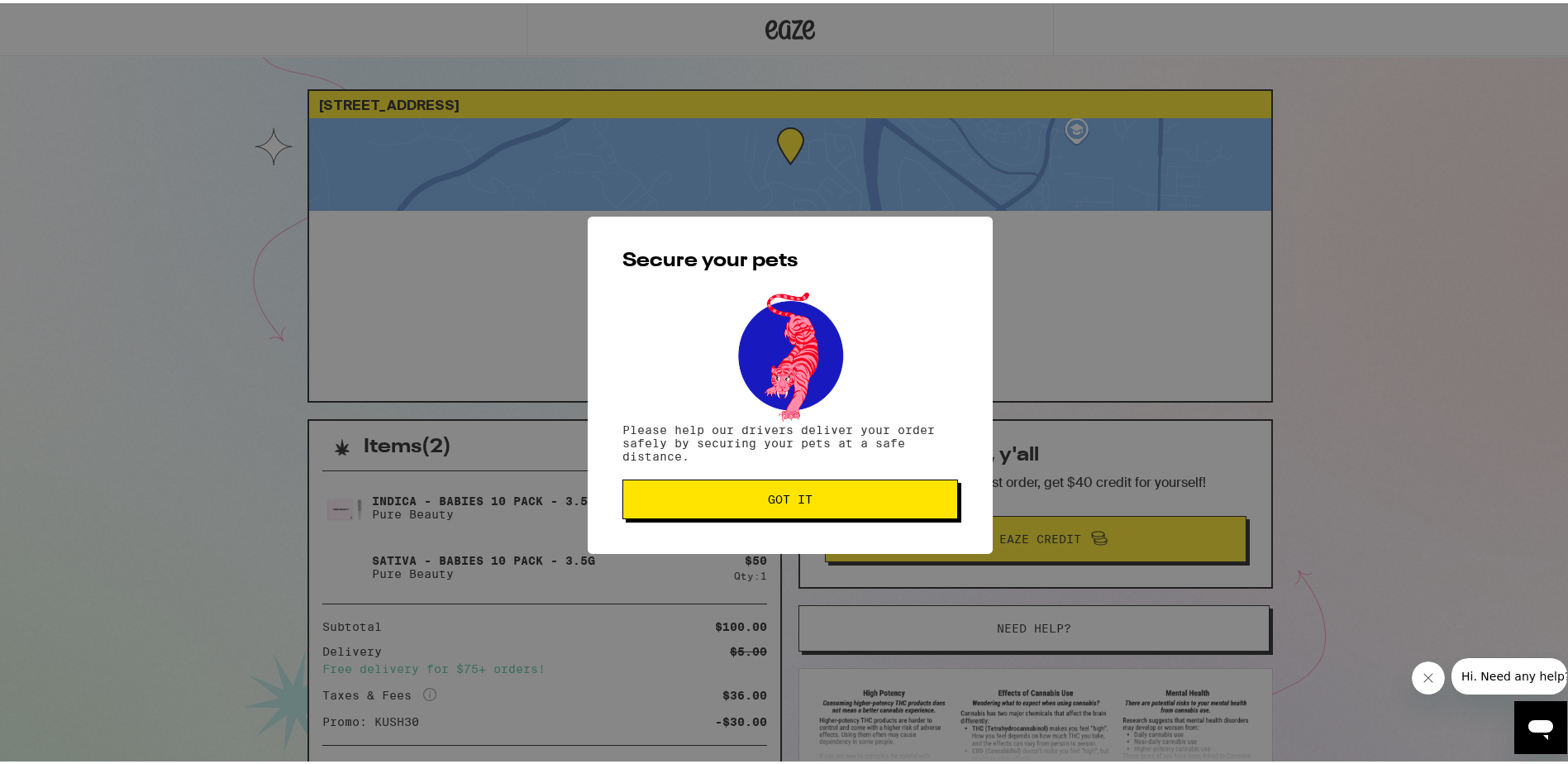
click at [829, 498] on span "Got it" at bounding box center [790, 496] width 307 height 11
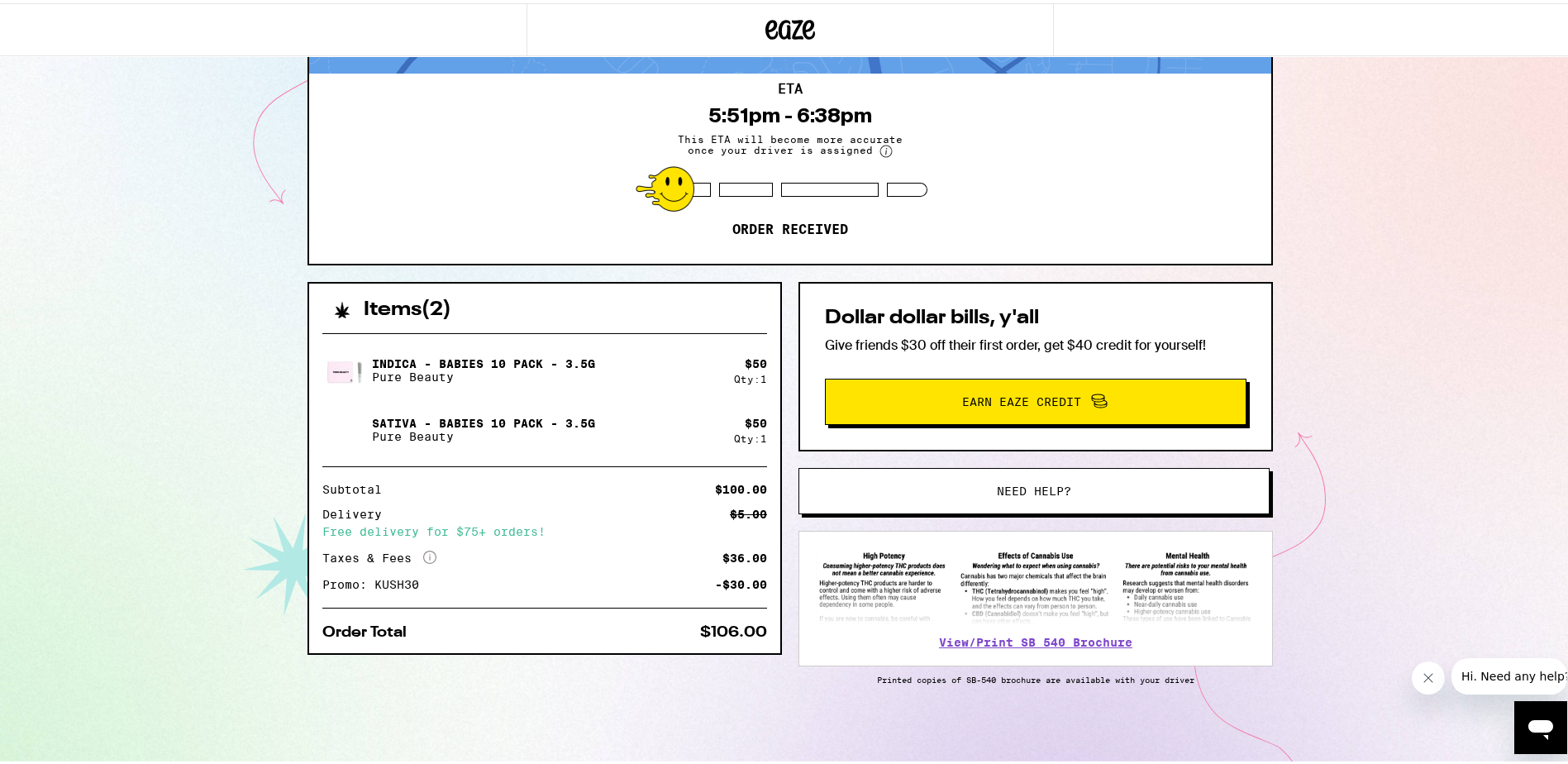
scroll to position [140, 0]
